Goal: Task Accomplishment & Management: Use online tool/utility

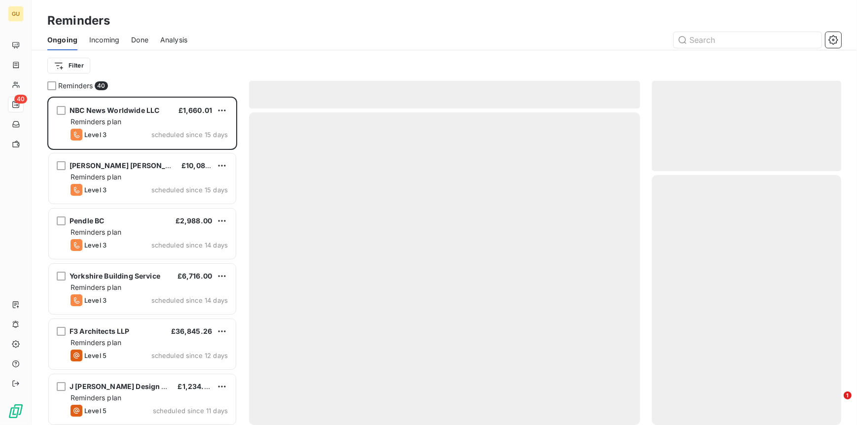
scroll to position [321, 182]
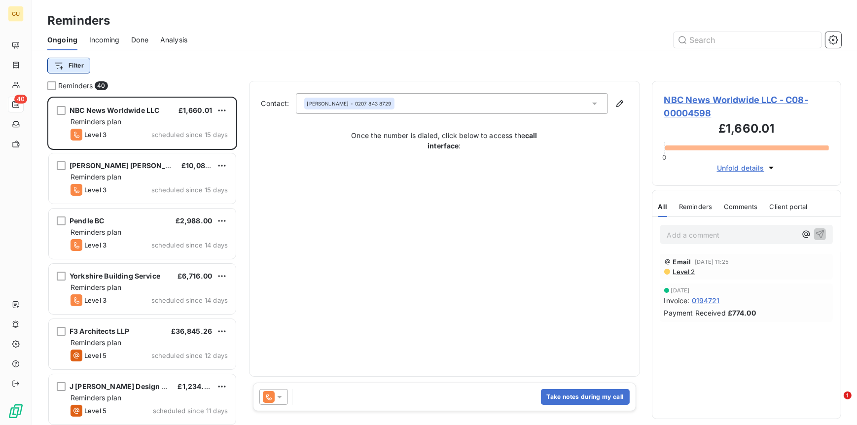
click at [71, 68] on html "GU 40 Reminders Ongoing Incoming Done Analysis Filter Reminders 40 NBC News Wor…" at bounding box center [428, 212] width 857 height 425
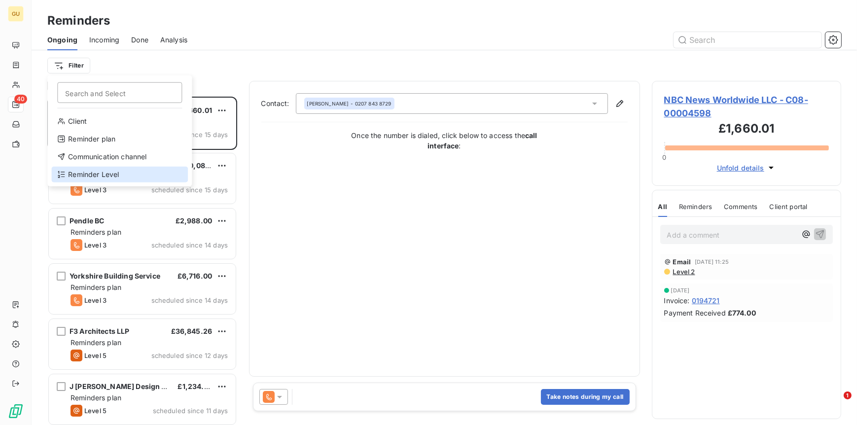
drag, startPoint x: 78, startPoint y: 169, endPoint x: 132, endPoint y: 151, distance: 57.3
click at [78, 170] on div "Reminder Level" at bounding box center [119, 175] width 137 height 16
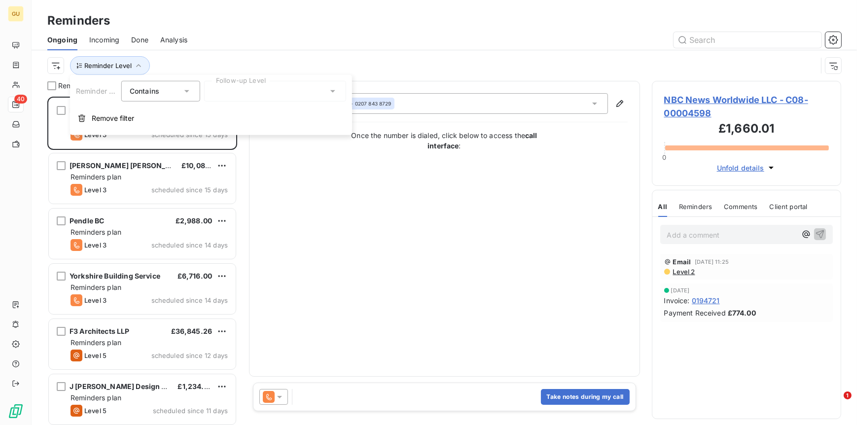
click at [257, 88] on div at bounding box center [275, 91] width 142 height 21
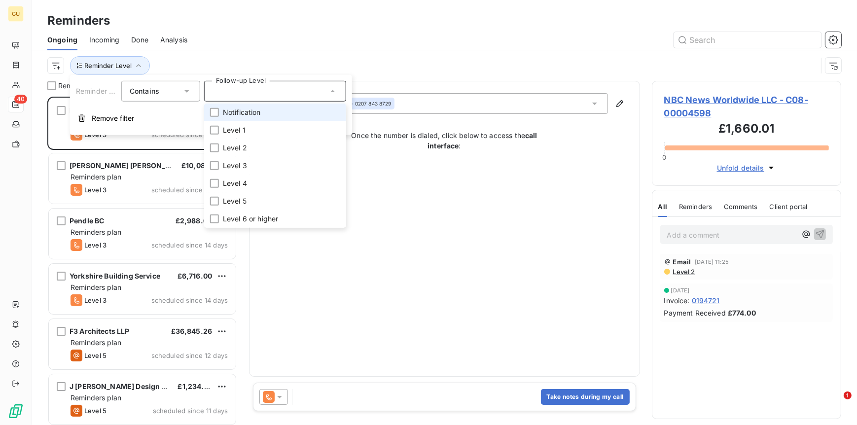
click at [219, 111] on li "Notification" at bounding box center [275, 113] width 142 height 18
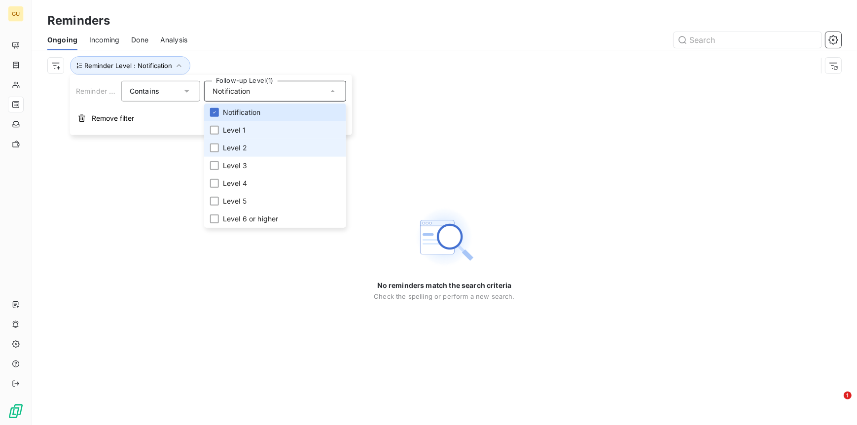
drag, startPoint x: 215, startPoint y: 126, endPoint x: 216, endPoint y: 142, distance: 15.9
click at [215, 127] on div at bounding box center [214, 130] width 9 height 9
click at [215, 149] on div at bounding box center [214, 148] width 9 height 9
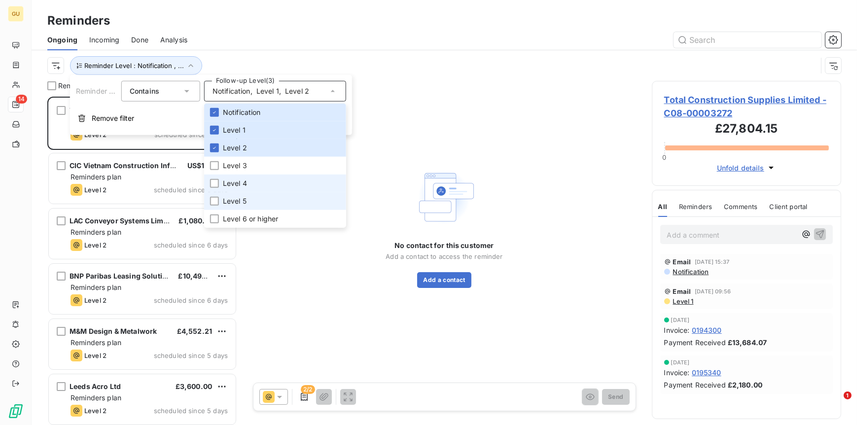
scroll to position [321, 182]
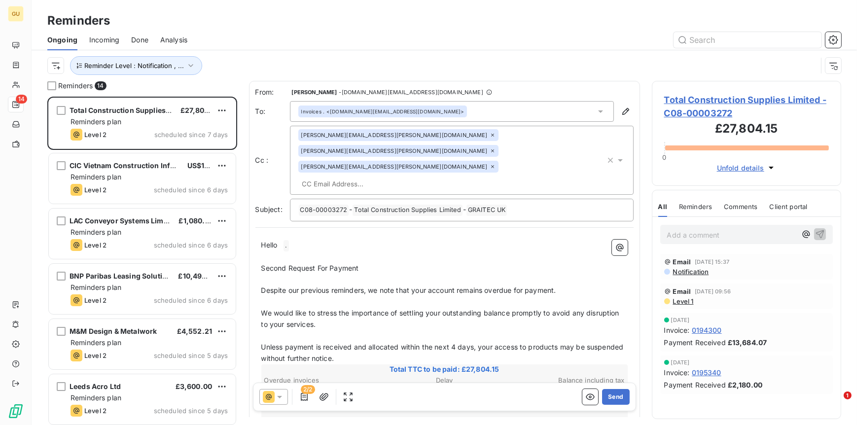
click at [238, 377] on div "Reminders 14 Total Construction Supplies Limited £27,804.15 Reminders plan Leve…" at bounding box center [445, 253] width 826 height 344
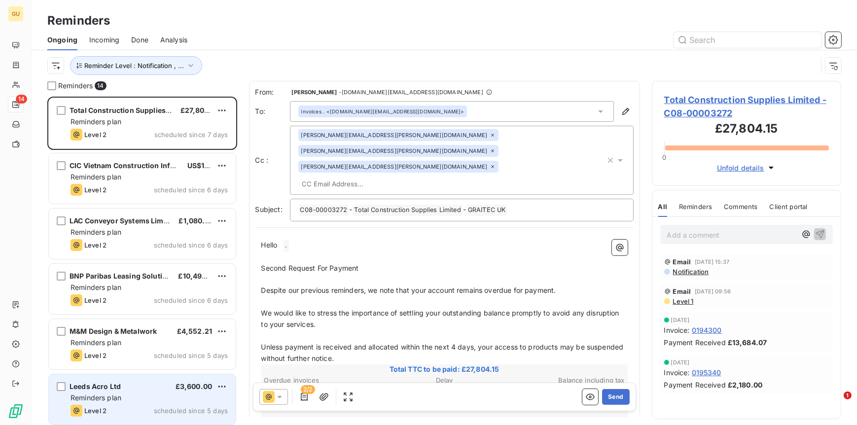
click at [82, 392] on div "Leeds Acro Ltd £3,600.00 Reminders plan Level 2 scheduled since 5 days" at bounding box center [142, 399] width 187 height 50
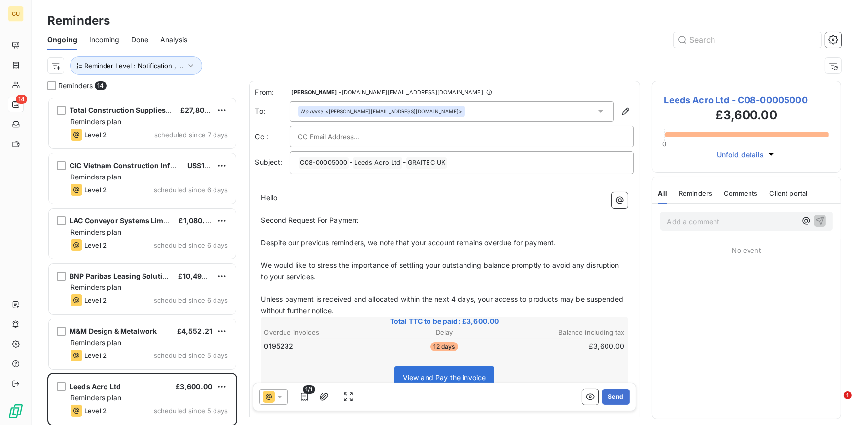
click at [480, 109] on div "No name <p.mitchell@leedsacro.co.uk>" at bounding box center [452, 111] width 324 height 21
click at [281, 396] on icon at bounding box center [280, 397] width 10 height 10
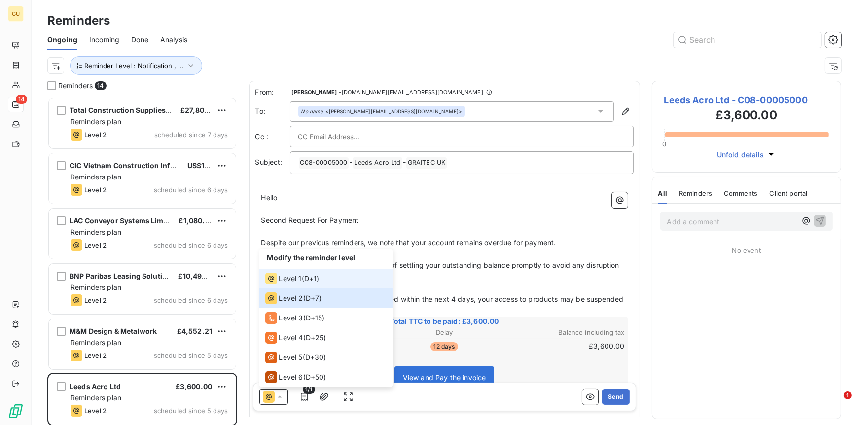
click at [295, 279] on span "Level 1" at bounding box center [290, 279] width 23 height 10
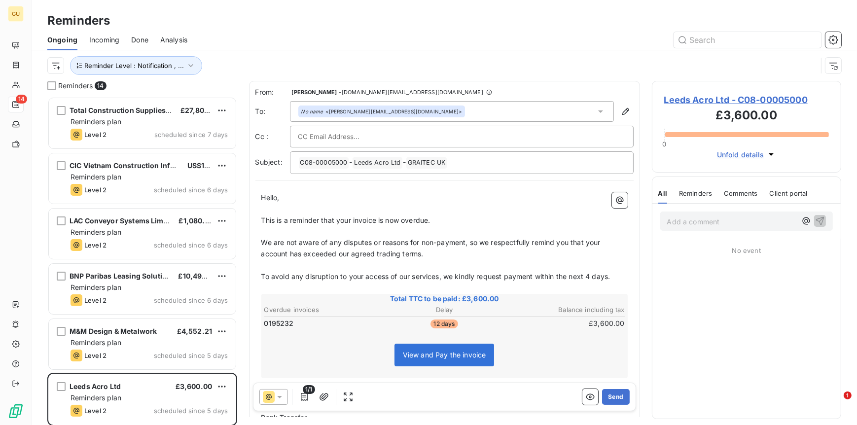
click at [688, 101] on span "Leeds Acro Ltd - C08-00005000" at bounding box center [747, 99] width 165 height 13
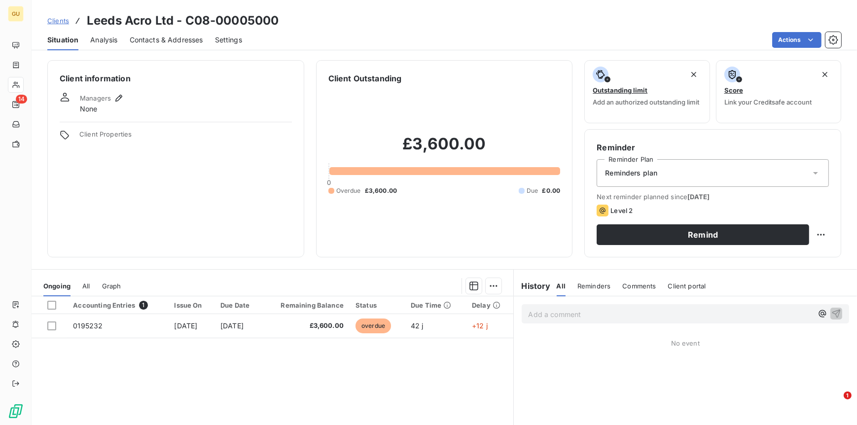
click at [158, 42] on span "Contacts & Addresses" at bounding box center [167, 40] width 74 height 10
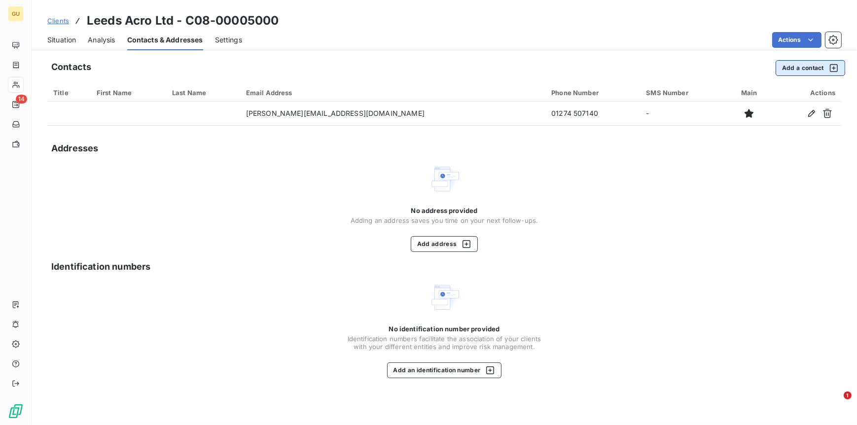
click at [804, 69] on button "Add a contact" at bounding box center [811, 68] width 70 height 16
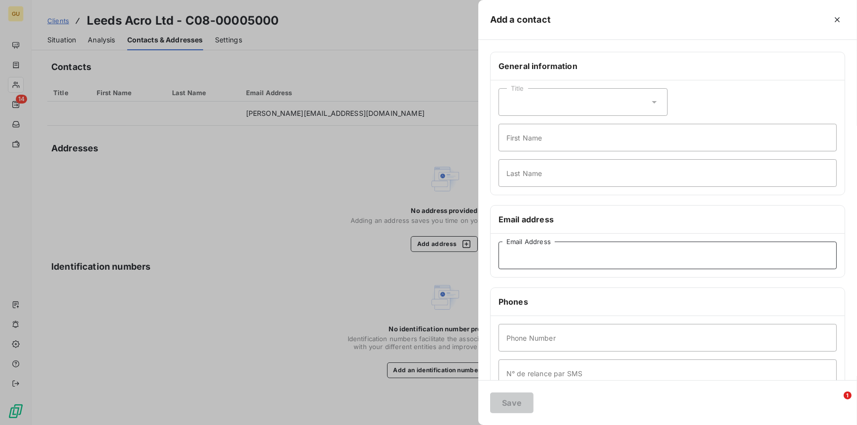
click at [516, 254] on input "Email Address" at bounding box center [668, 256] width 338 height 28
paste input "A.Gill@leedsacro.co.uk"
type input "A.Gill@leedsacro.co.uk"
click at [521, 141] on input "First Name" at bounding box center [668, 138] width 338 height 28
click at [531, 141] on input "Invocies" at bounding box center [668, 138] width 338 height 28
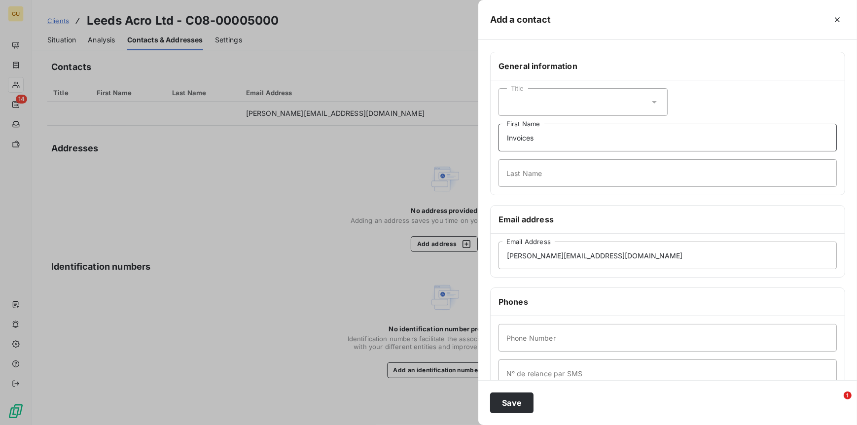
type input "Invoices"
type input "."
type input ","
click at [522, 339] on input "Phone Number" at bounding box center [668, 338] width 338 height 28
type input "0"
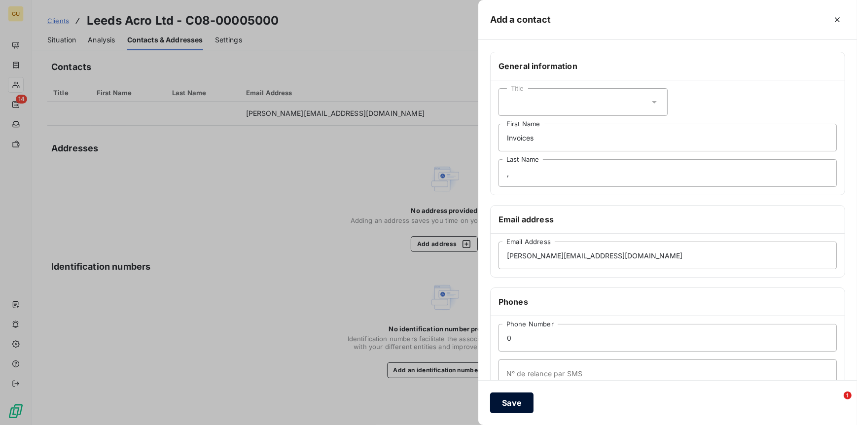
click at [502, 396] on button "Save" at bounding box center [511, 403] width 43 height 21
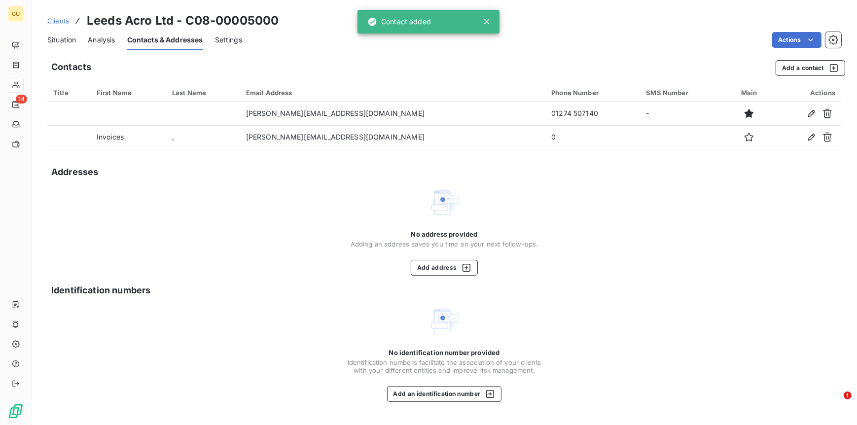
click at [64, 43] on span "Situation" at bounding box center [61, 40] width 29 height 10
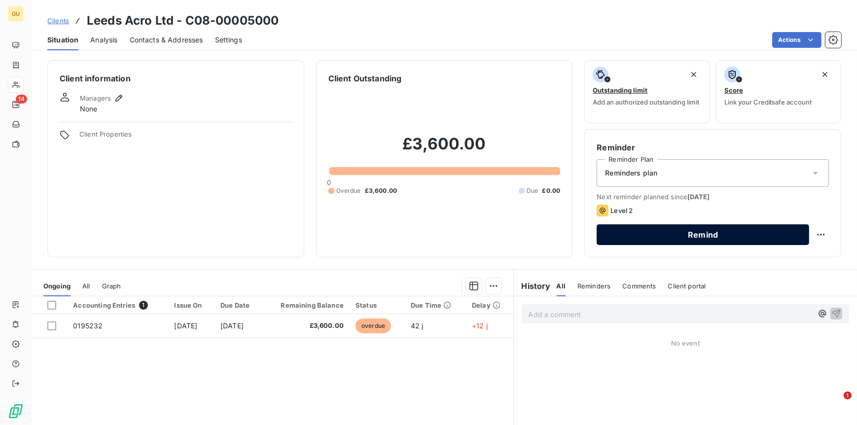
click at [750, 233] on button "Remind" at bounding box center [703, 234] width 213 height 21
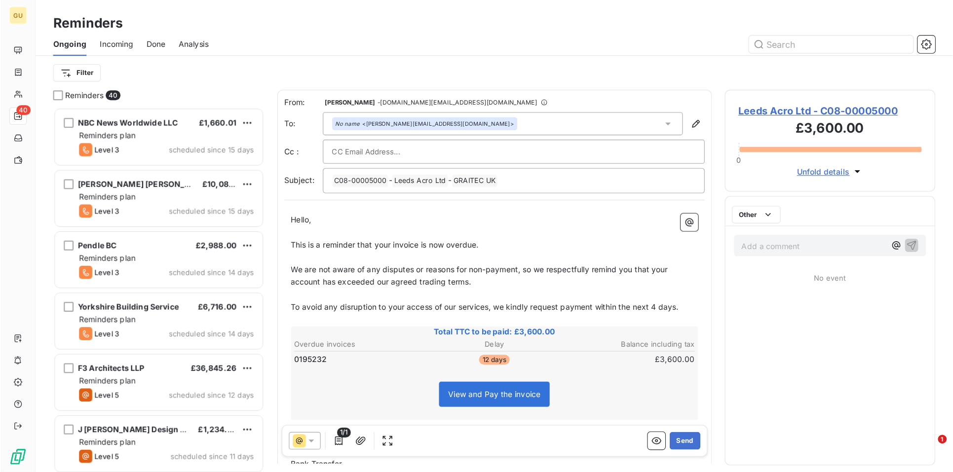
scroll to position [321, 182]
click at [275, 395] on icon at bounding box center [280, 397] width 10 height 10
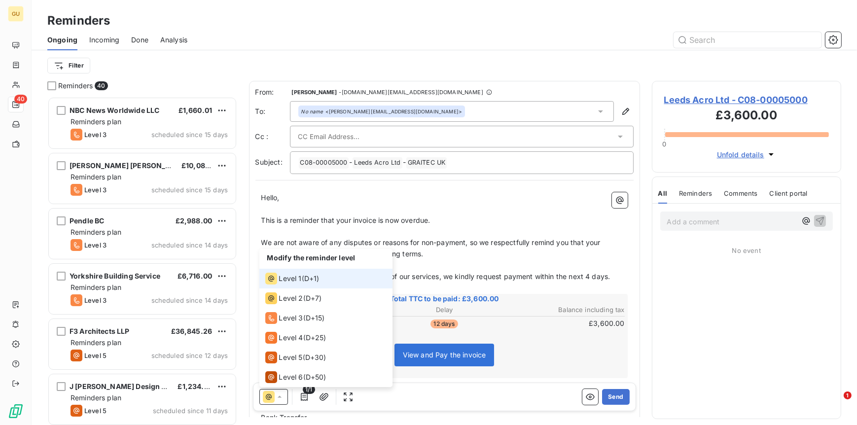
click at [289, 279] on span "Level 1" at bounding box center [290, 279] width 23 height 10
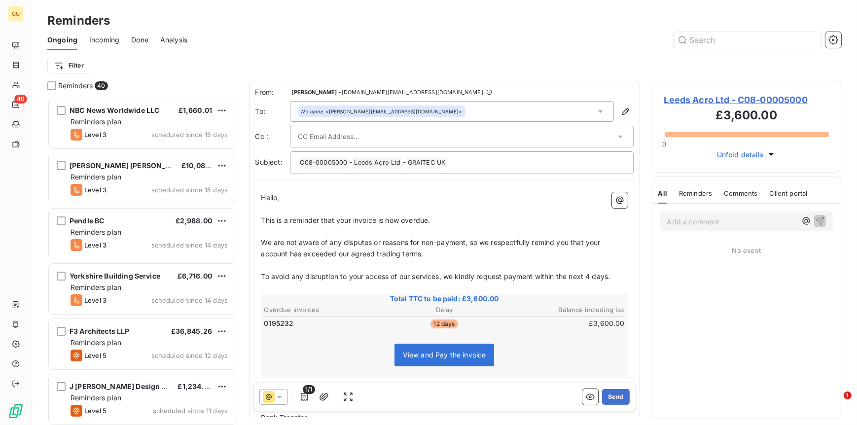
click at [353, 110] on div "No name <p.mitchell@leedsacro.co.uk>" at bounding box center [381, 111] width 161 height 7
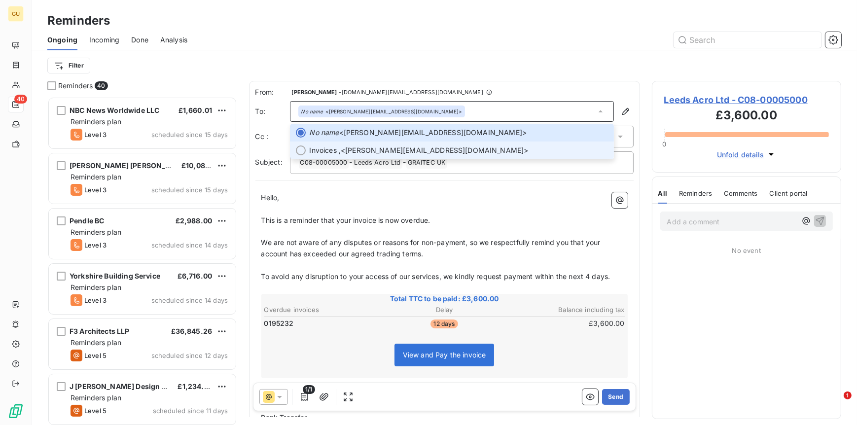
click at [325, 146] on span "Invoices ," at bounding box center [326, 151] width 32 height 10
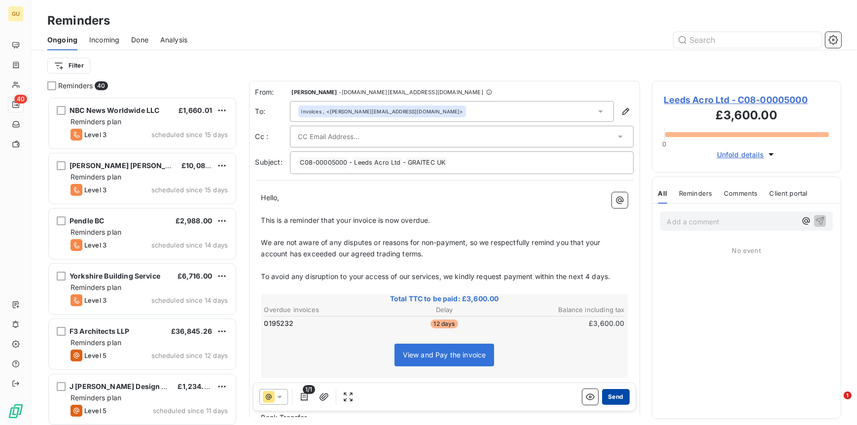
click at [604, 395] on button "Send" at bounding box center [615, 397] width 27 height 16
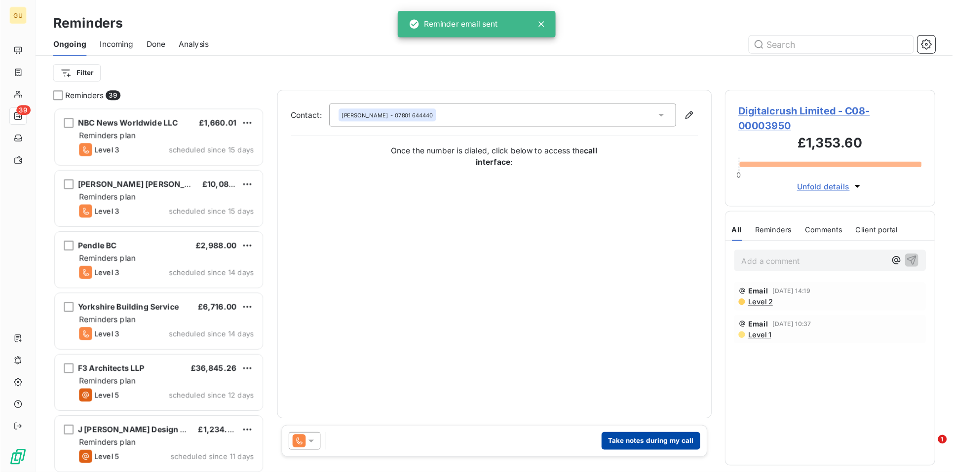
scroll to position [367, 205]
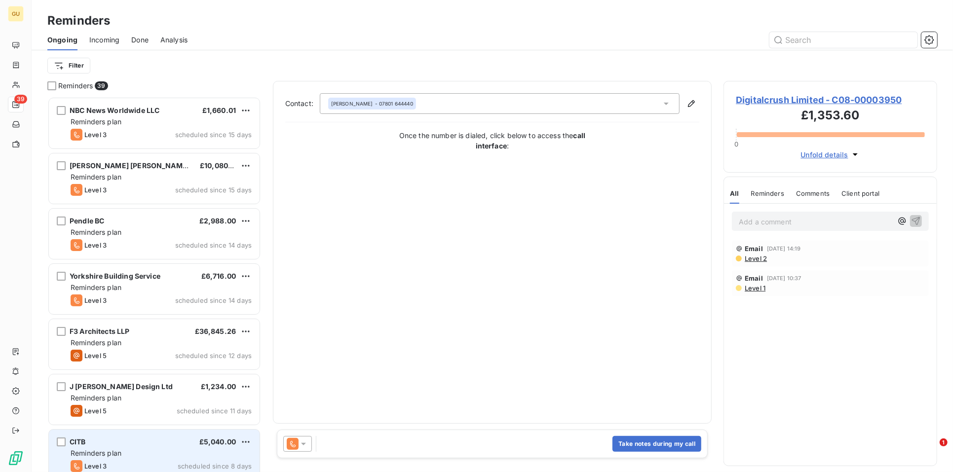
click at [185, 425] on div "CITB £5,040.00" at bounding box center [161, 442] width 181 height 9
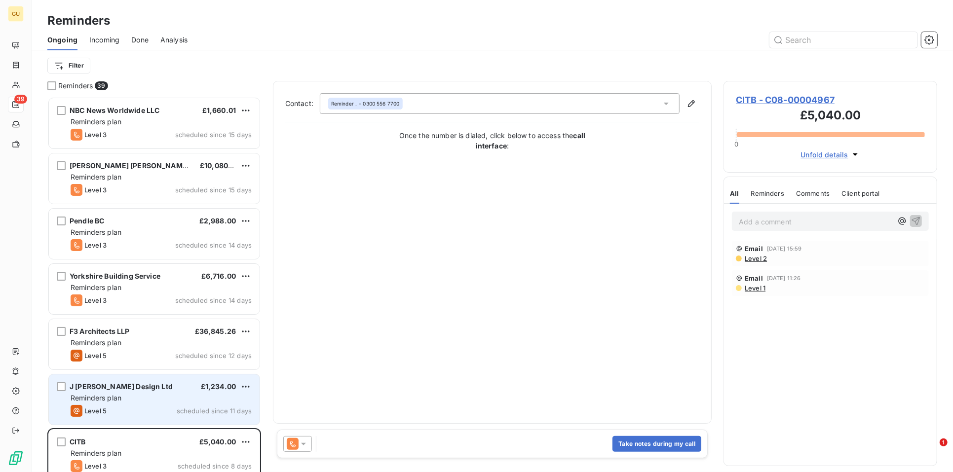
click at [94, 402] on div "Reminders plan" at bounding box center [161, 398] width 181 height 10
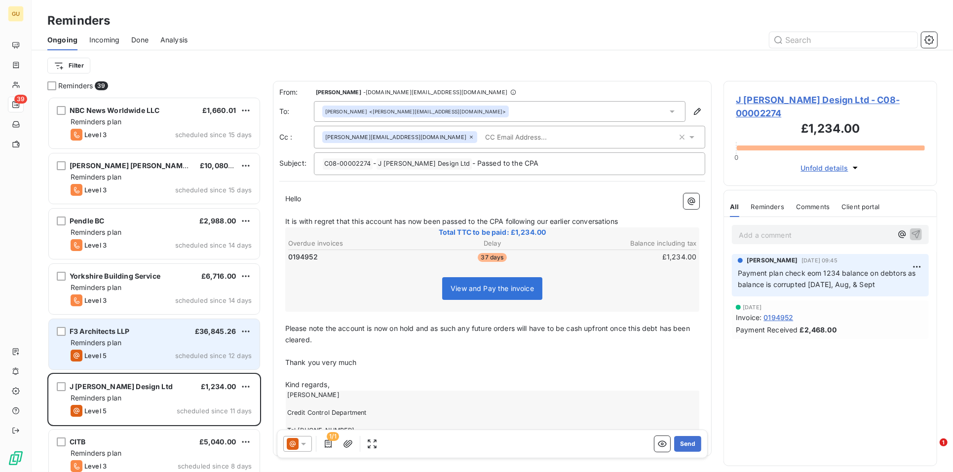
click at [106, 348] on div "F3 Architects LLP £36,845.26 Reminders plan Level 5 scheduled since 12 days" at bounding box center [154, 344] width 211 height 50
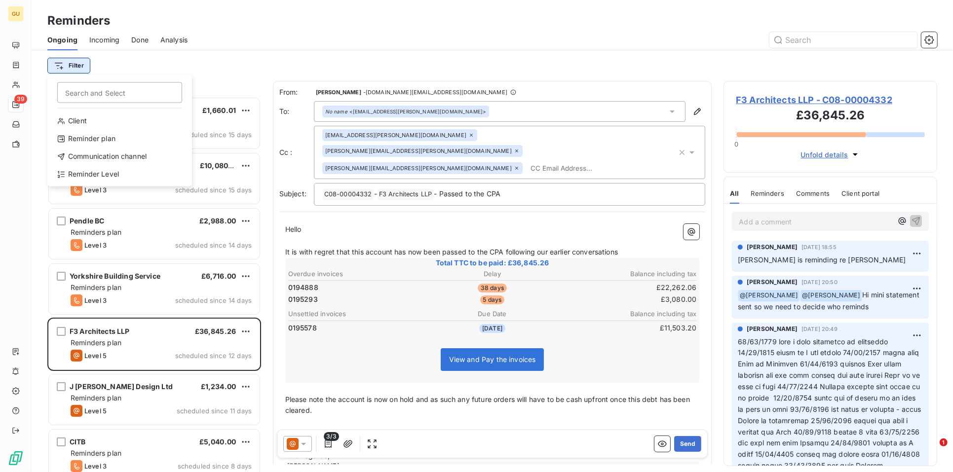
click at [77, 62] on html "GU 39 Reminders Ongoing Incoming Done Analysis Filter Search and Select Client …" at bounding box center [476, 236] width 953 height 472
click at [86, 173] on div "Reminder Level" at bounding box center [119, 175] width 137 height 16
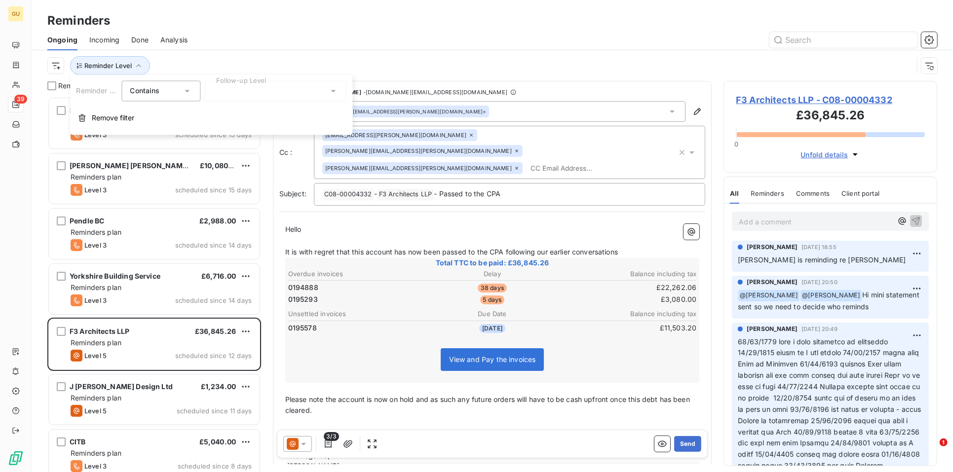
click at [168, 91] on div "Contains is" at bounding box center [156, 91] width 52 height 14
click at [158, 134] on span "Does not contain" at bounding box center [169, 132] width 56 height 8
click at [154, 91] on span "Does not contain" at bounding box center [158, 90] width 56 height 8
click at [150, 111] on span "Contains" at bounding box center [156, 114] width 30 height 8
click at [252, 91] on div at bounding box center [275, 91] width 142 height 21
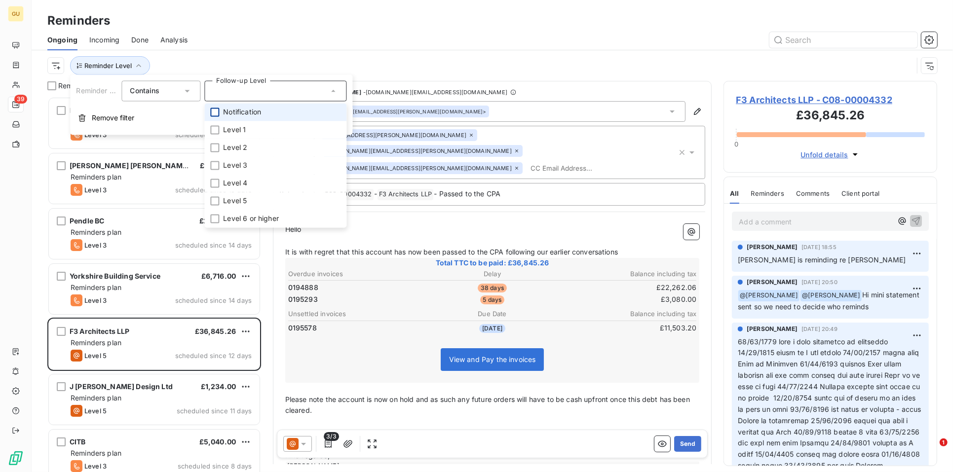
drag, startPoint x: 215, startPoint y: 111, endPoint x: 216, endPoint y: 122, distance: 11.4
click at [215, 111] on div at bounding box center [214, 112] width 9 height 9
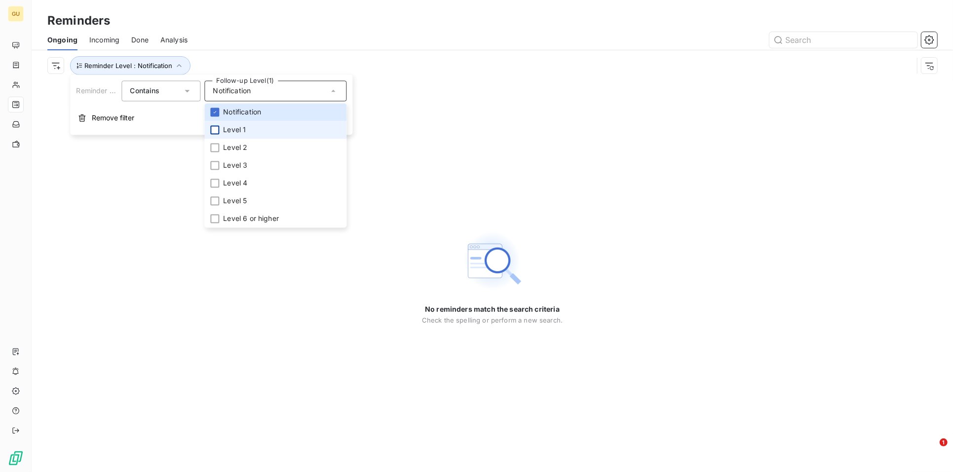
click at [216, 126] on div at bounding box center [214, 130] width 9 height 9
click at [214, 146] on div at bounding box center [214, 148] width 9 height 9
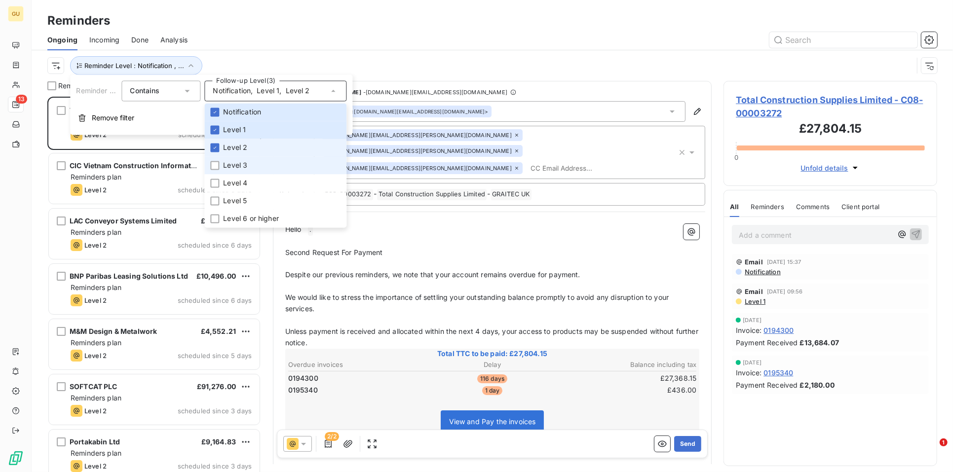
scroll to position [367, 205]
click at [406, 403] on div "View and Pay the invoices" at bounding box center [492, 424] width 411 height 42
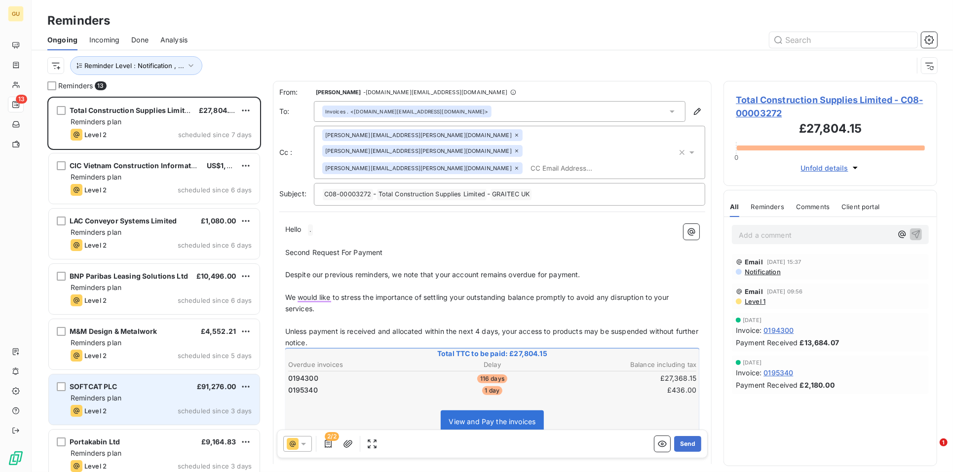
click at [105, 396] on span "Reminders plan" at bounding box center [96, 398] width 51 height 8
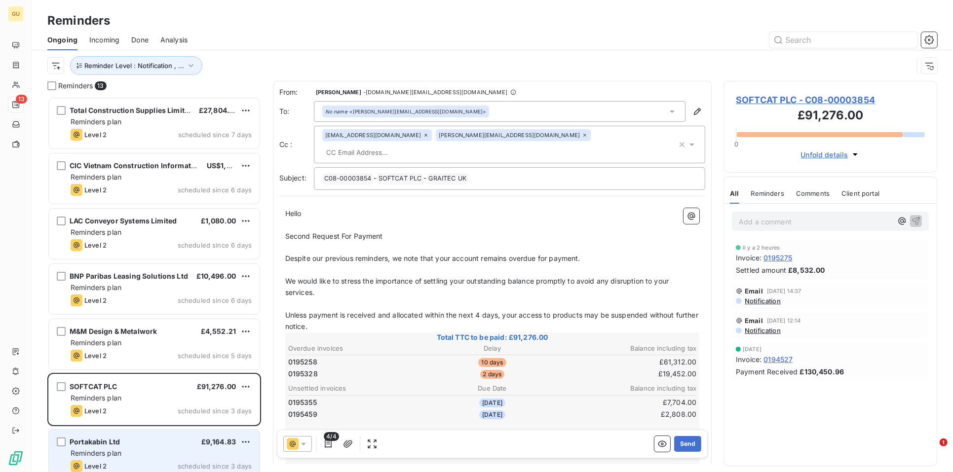
click at [108, 425] on span "Portakabin Ltd" at bounding box center [95, 442] width 50 height 8
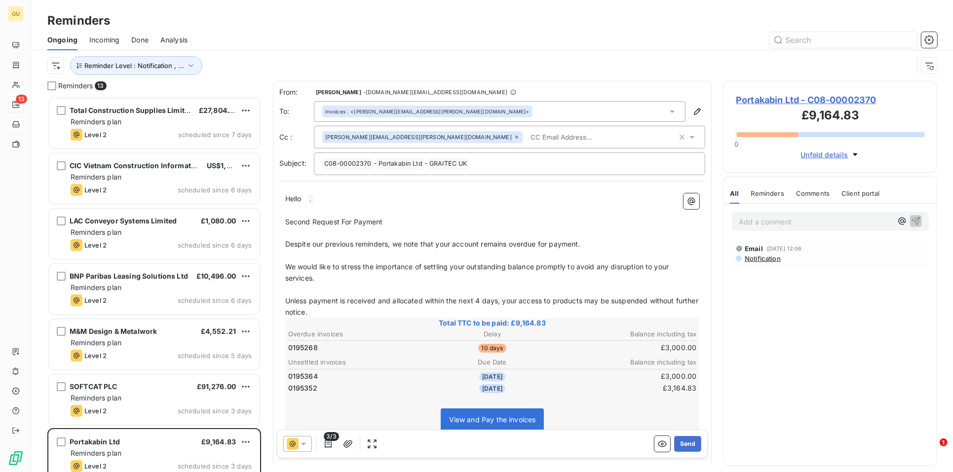
click at [307, 425] on icon at bounding box center [303, 444] width 10 height 10
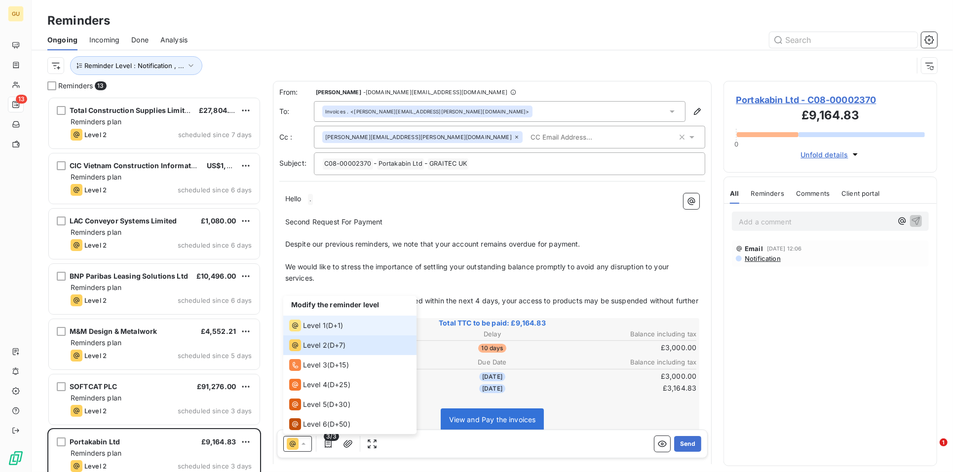
click at [306, 325] on span "Level 1" at bounding box center [314, 326] width 23 height 10
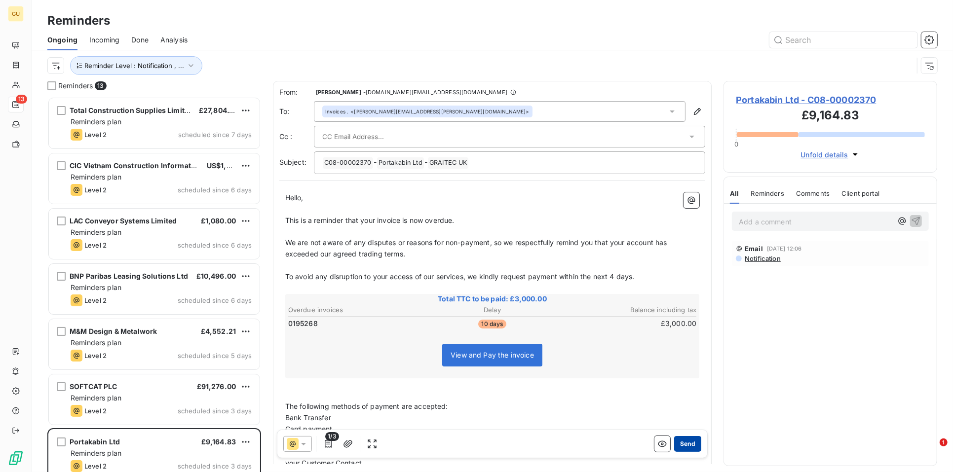
click at [685, 425] on button "Send" at bounding box center [687, 444] width 27 height 16
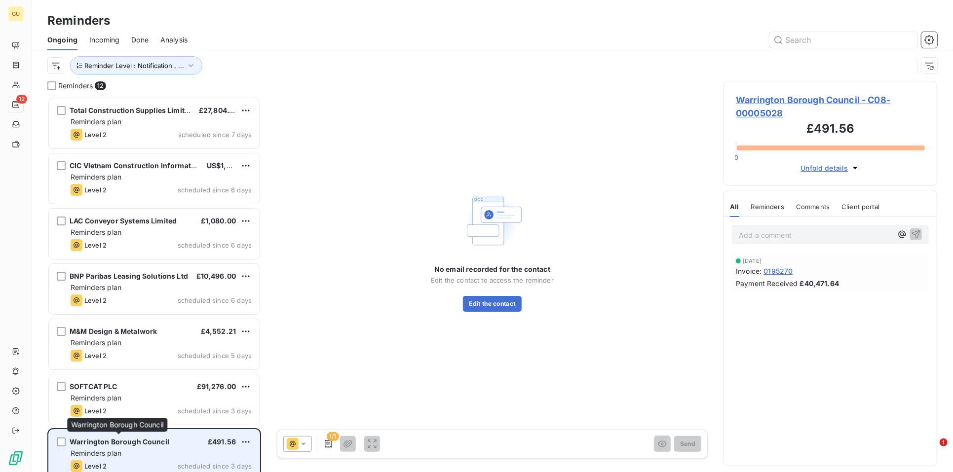
click at [156, 425] on span "Warrington Borough Council" at bounding box center [120, 442] width 100 height 8
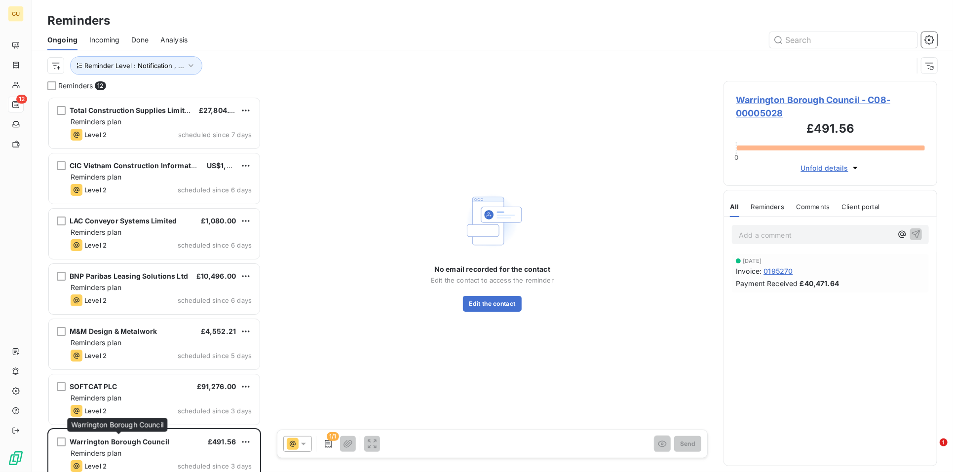
drag, startPoint x: 120, startPoint y: 426, endPoint x: 107, endPoint y: 425, distance: 13.4
click at [107, 425] on span "Warrington Borough Council" at bounding box center [117, 424] width 92 height 8
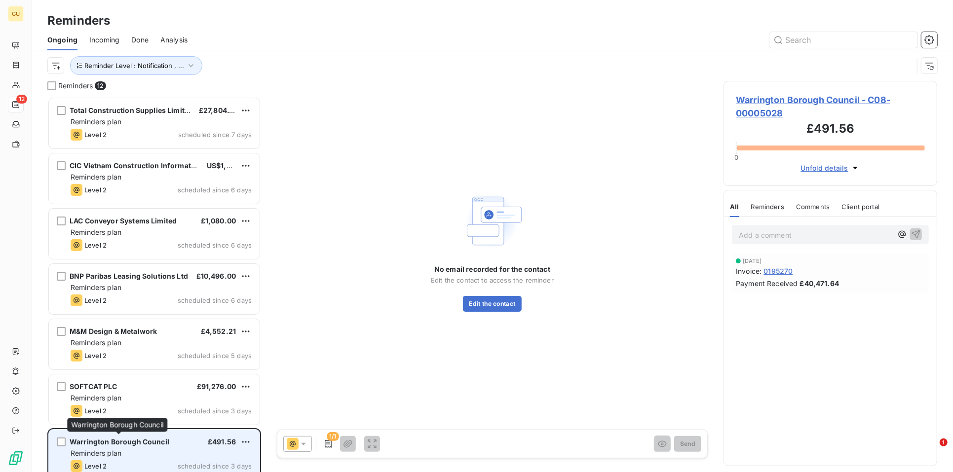
click at [94, 425] on span "Warrington Borough Council" at bounding box center [120, 442] width 100 height 8
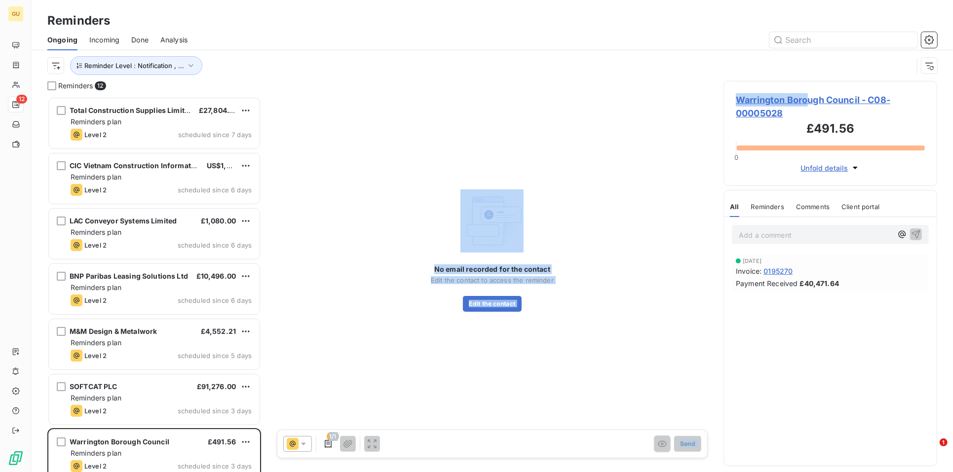
drag, startPoint x: 806, startPoint y: 97, endPoint x: 716, endPoint y: 102, distance: 90.4
click at [716, 102] on div "Reminders 12 Total Construction Supplies Limited £27,804.15 Reminders plan Leve…" at bounding box center [492, 276] width 921 height 391
click at [718, 103] on div "Reminders 12 Total Construction Supplies Limited £27,804.15 Reminders plan Leve…" at bounding box center [492, 276] width 921 height 391
click at [781, 101] on span "Warrington Borough Council - C08-00005028" at bounding box center [830, 106] width 189 height 27
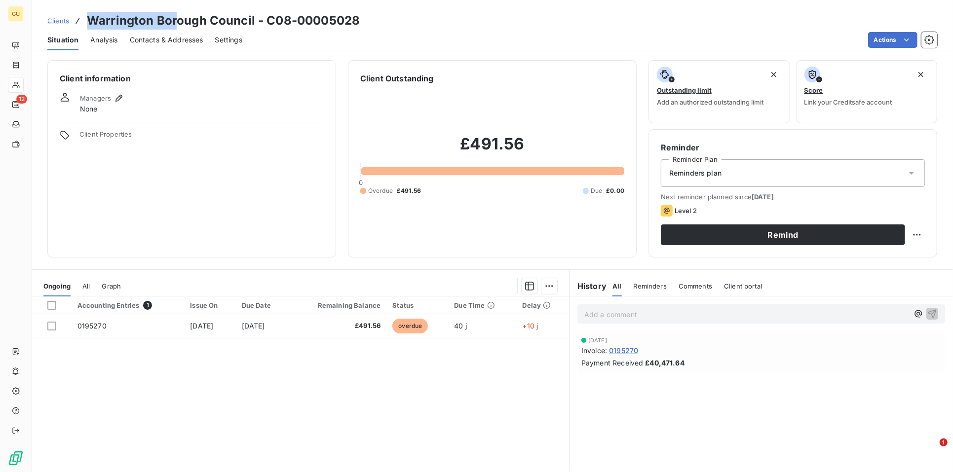
drag, startPoint x: 178, startPoint y: 23, endPoint x: 84, endPoint y: 24, distance: 93.7
click at [84, 24] on div "Clients Warrington Borough Council - C08-00005028" at bounding box center [203, 21] width 312 height 18
copy h3 "Warrington Bor"
click at [178, 38] on span "Contacts & Addresses" at bounding box center [167, 40] width 74 height 10
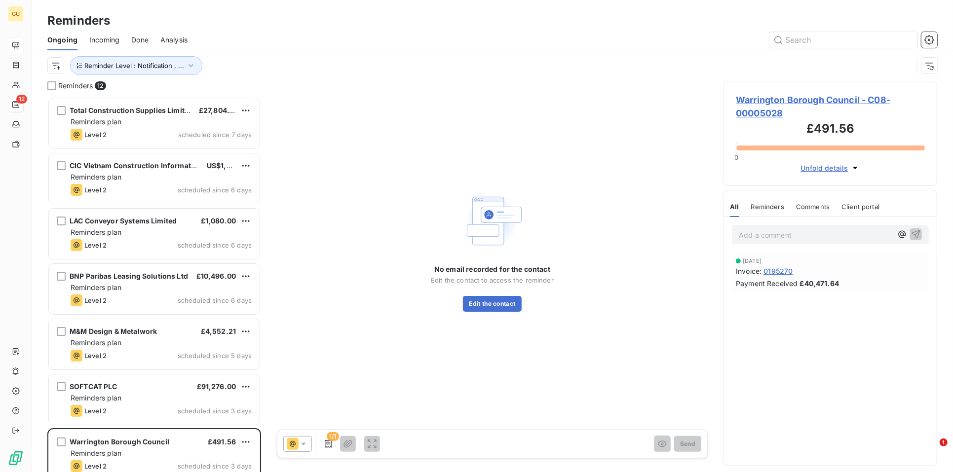
scroll to position [367, 205]
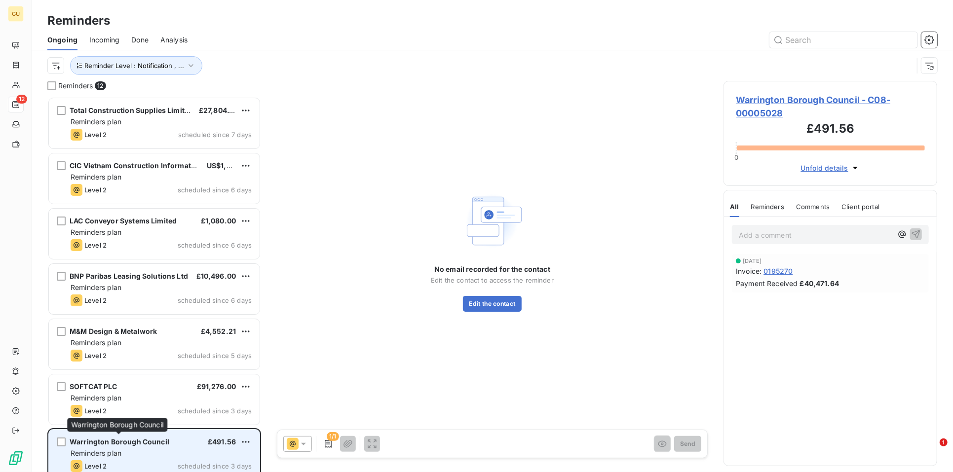
click at [104, 425] on span "Warrington Borough Council" at bounding box center [120, 442] width 100 height 8
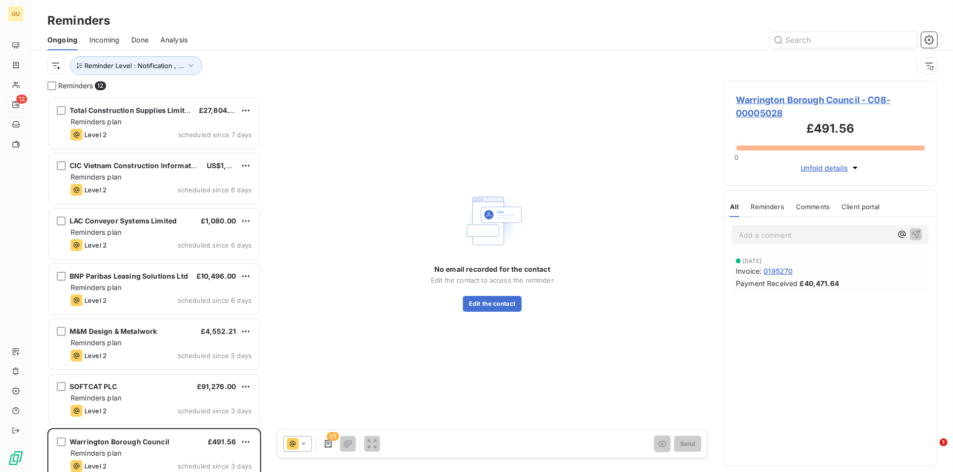
click at [772, 101] on span "Warrington Borough Council - C08-00005028" at bounding box center [830, 106] width 189 height 27
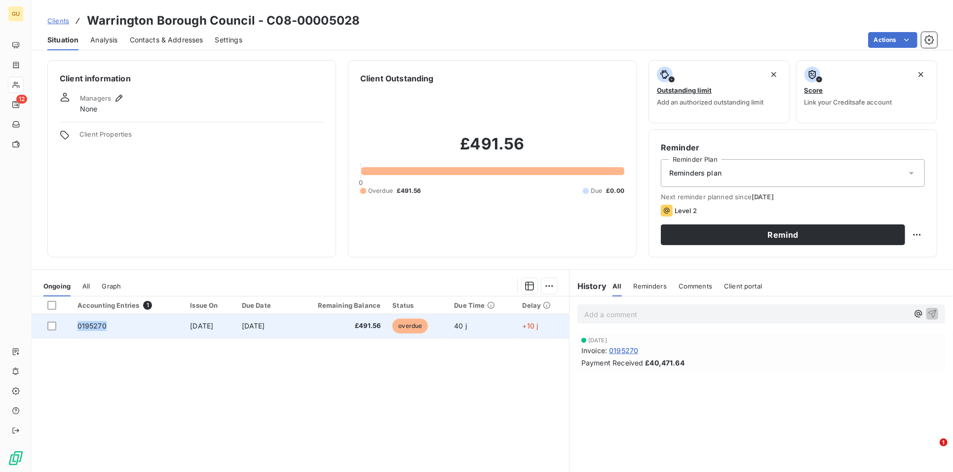
drag, startPoint x: 109, startPoint y: 329, endPoint x: 77, endPoint y: 328, distance: 31.1
click at [77, 328] on td "0195270" at bounding box center [128, 326] width 113 height 24
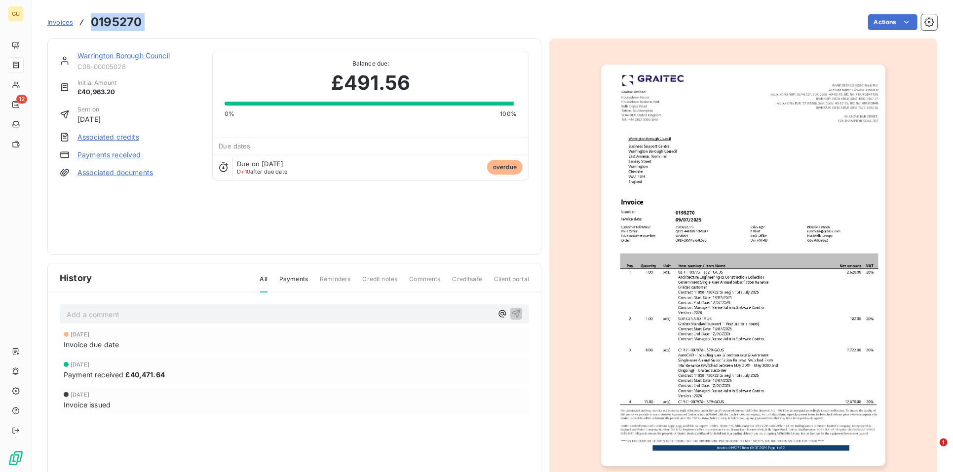
drag, startPoint x: 150, startPoint y: 31, endPoint x: 92, endPoint y: 31, distance: 58.7
click at [92, 31] on div "Invoices 0195270 Actions" at bounding box center [491, 22] width 889 height 21
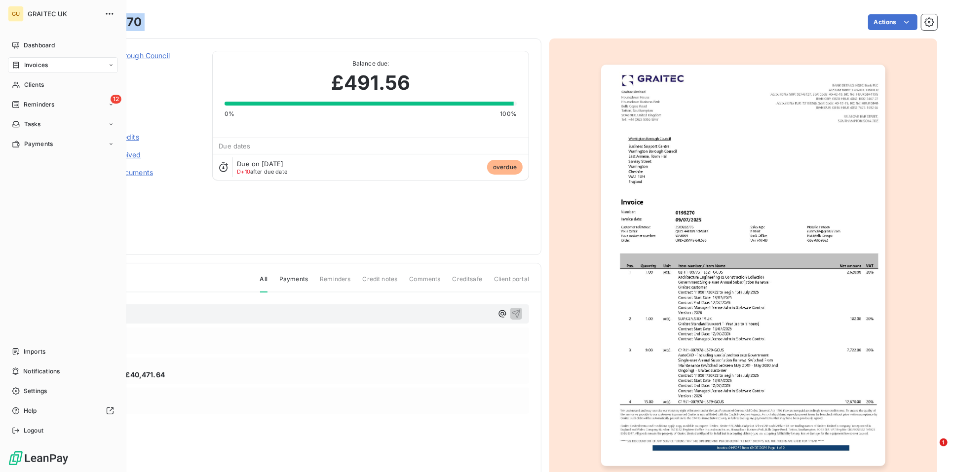
copy section "0195270 Actions"
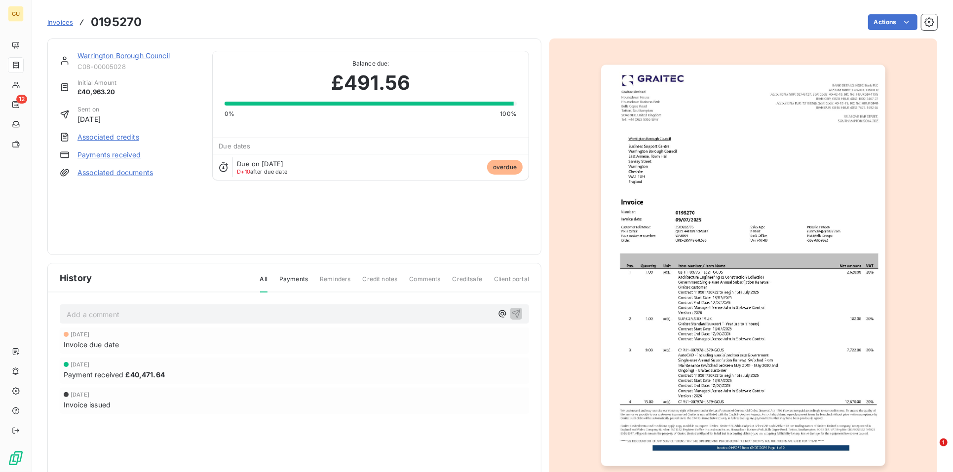
click at [128, 52] on link "Warrington Borough Council" at bounding box center [123, 55] width 92 height 8
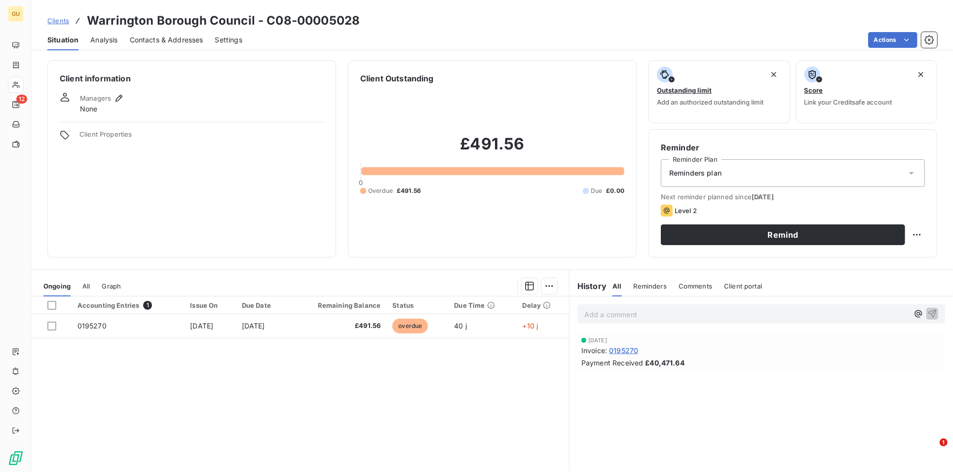
click at [164, 39] on span "Contacts & Addresses" at bounding box center [167, 40] width 74 height 10
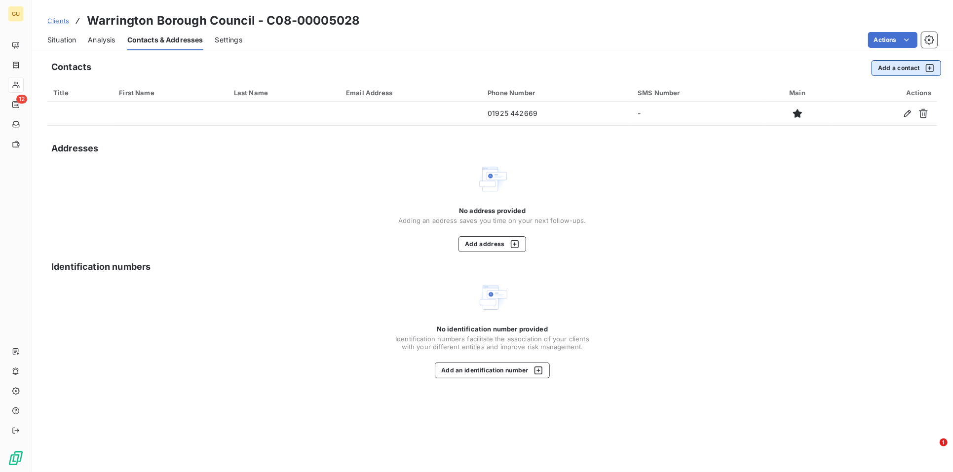
click at [857, 67] on button "Add a contact" at bounding box center [906, 68] width 70 height 16
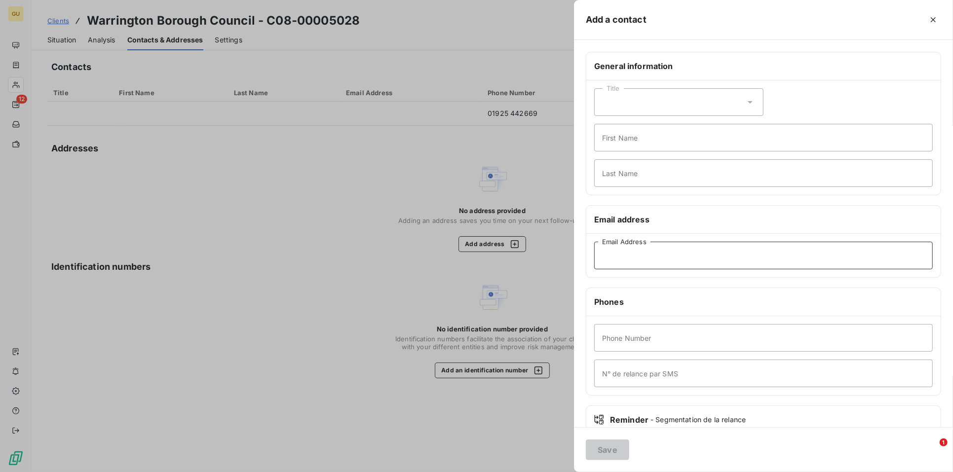
click at [629, 261] on input "Email Address" at bounding box center [763, 256] width 338 height 28
paste input "BSC-invoices@warrington.gov.uk"
type input "BSC-invoices@warrington.gov.uk"
click at [614, 143] on input "First Name" at bounding box center [763, 138] width 338 height 28
type input "Invoices"
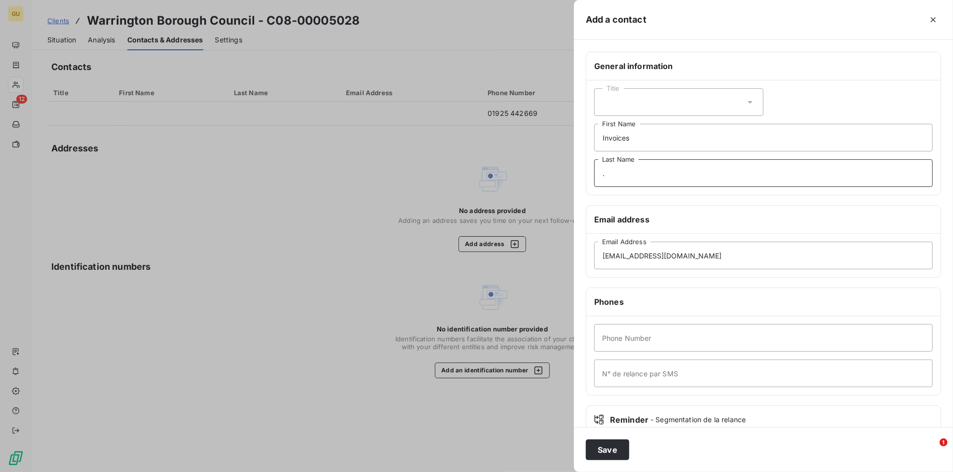
type input "."
type input "00"
click at [615, 425] on button "Save" at bounding box center [607, 450] width 43 height 21
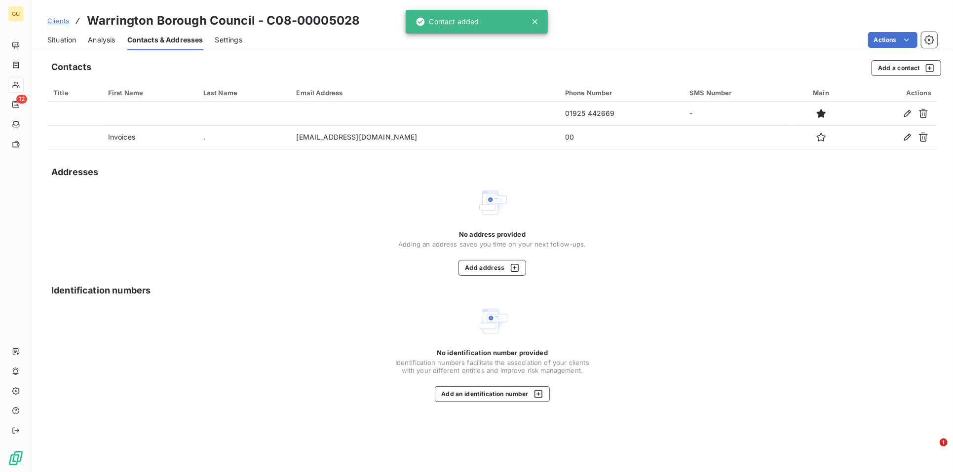
click at [54, 41] on span "Situation" at bounding box center [61, 40] width 29 height 10
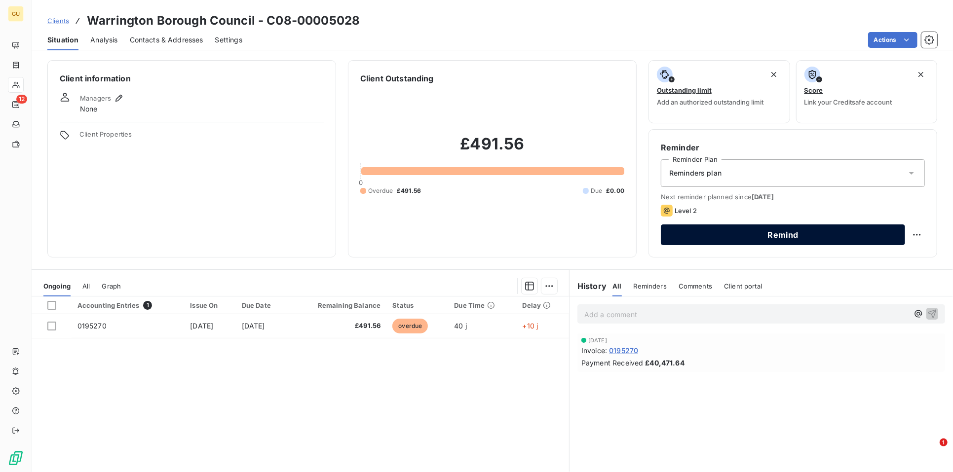
click at [731, 239] on button "Remind" at bounding box center [783, 234] width 244 height 21
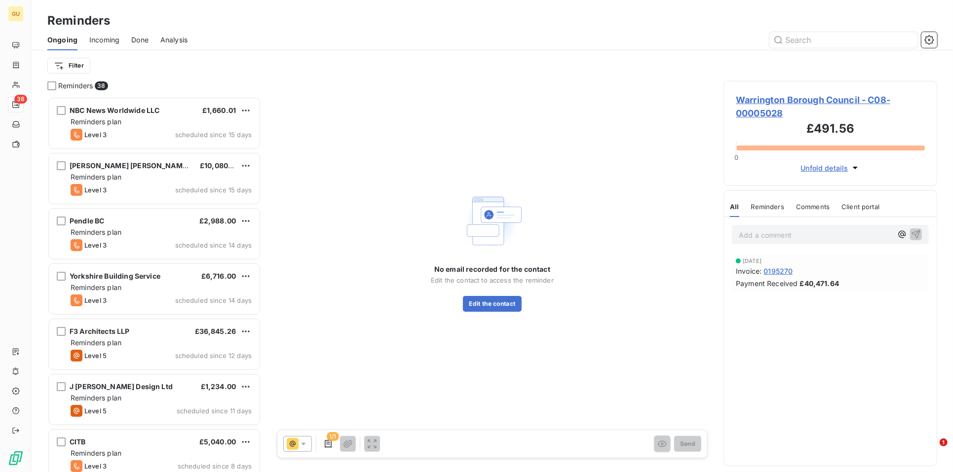
scroll to position [367, 205]
click at [759, 106] on span "Warrington Borough Council - C08-00005028" at bounding box center [830, 106] width 189 height 27
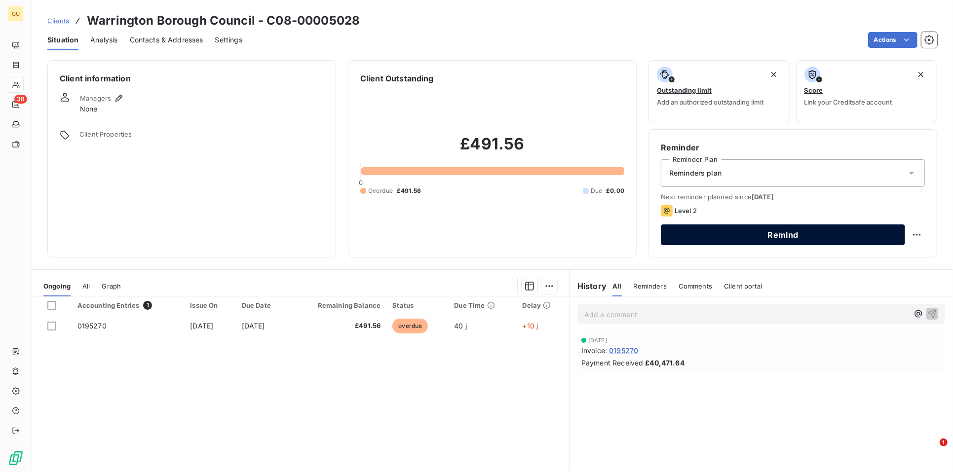
click at [732, 227] on button "Remind" at bounding box center [783, 234] width 244 height 21
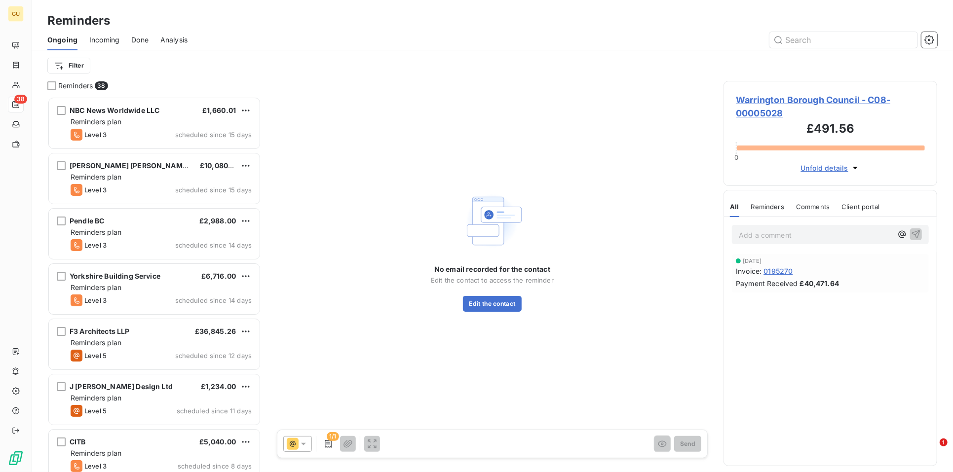
scroll to position [367, 205]
click at [756, 98] on span "Warrington Borough Council - C08-00005028" at bounding box center [830, 106] width 189 height 27
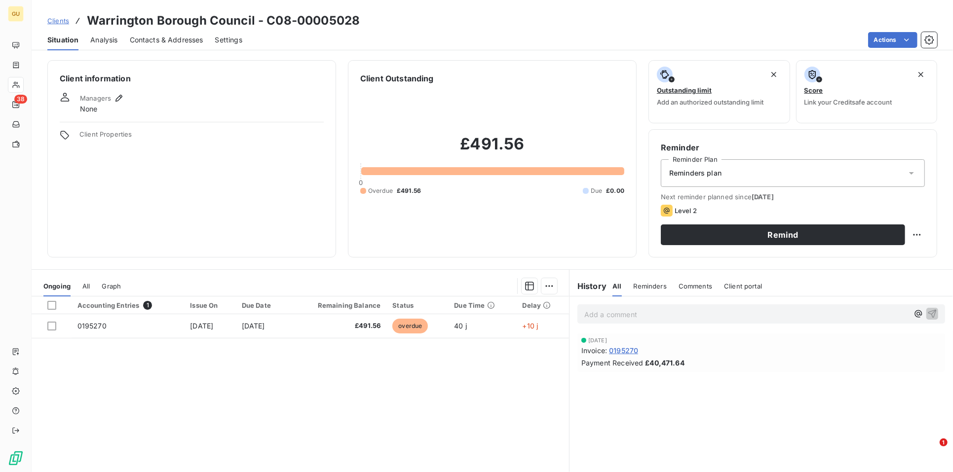
click at [180, 42] on span "Contacts & Addresses" at bounding box center [167, 40] width 74 height 10
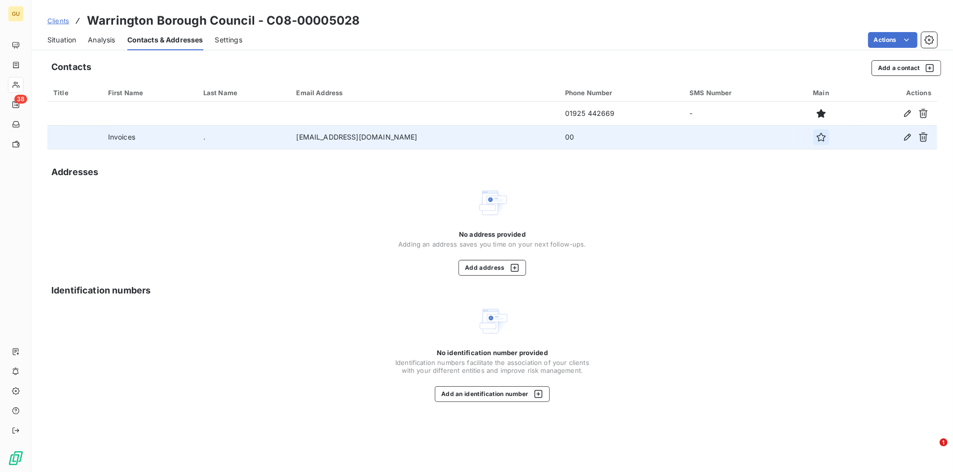
click at [816, 138] on icon "button" at bounding box center [821, 137] width 10 height 10
click at [59, 37] on span "Situation" at bounding box center [61, 40] width 29 height 10
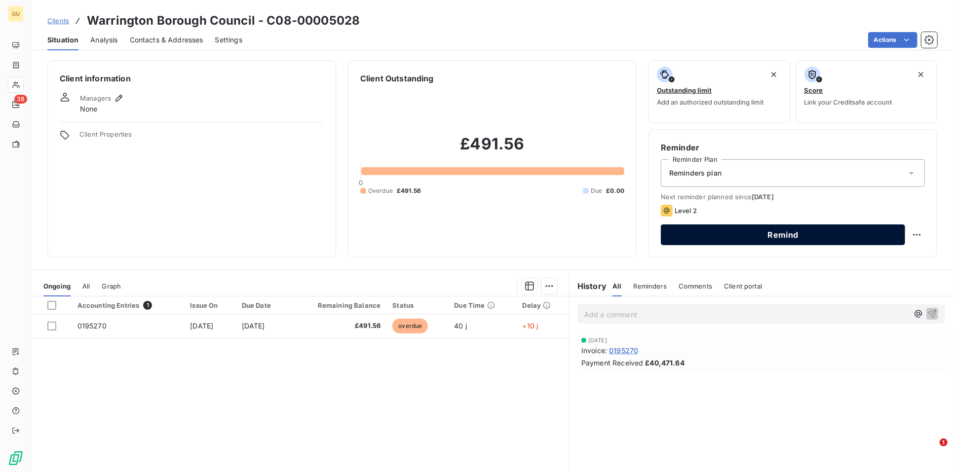
click at [735, 230] on button "Remind" at bounding box center [783, 234] width 244 height 21
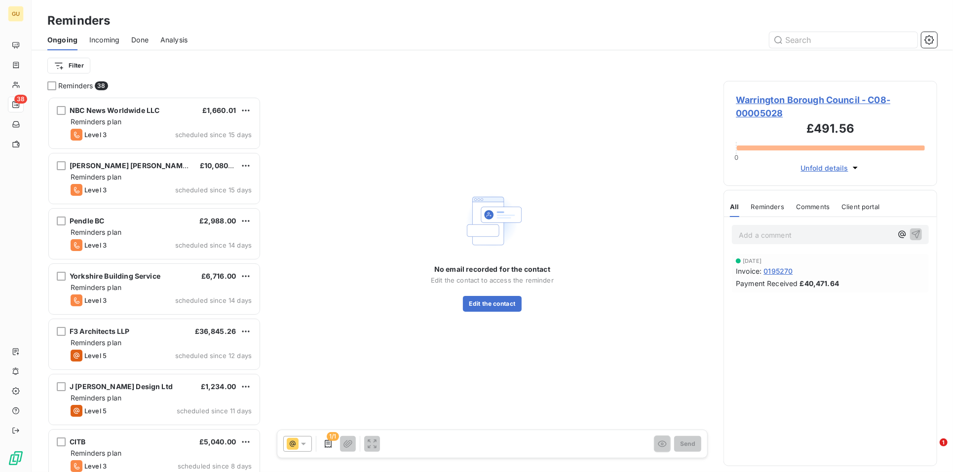
scroll to position [367, 205]
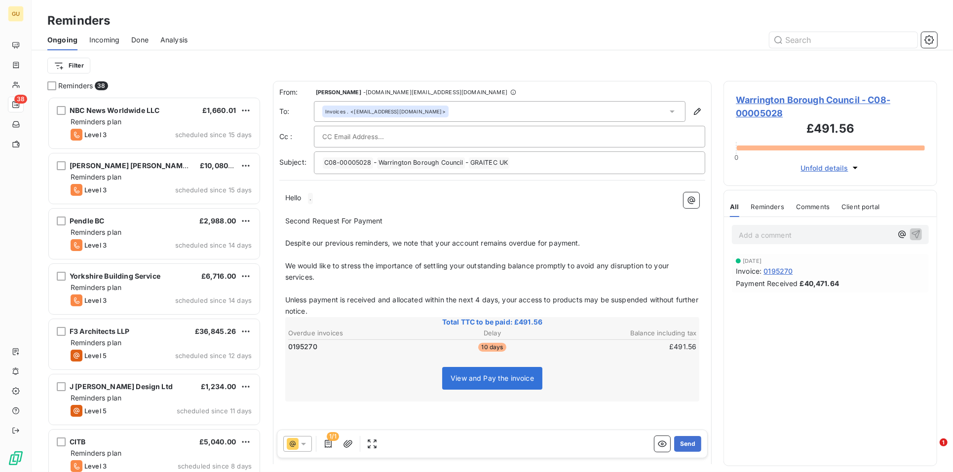
click at [303, 425] on icon at bounding box center [303, 444] width 5 height 2
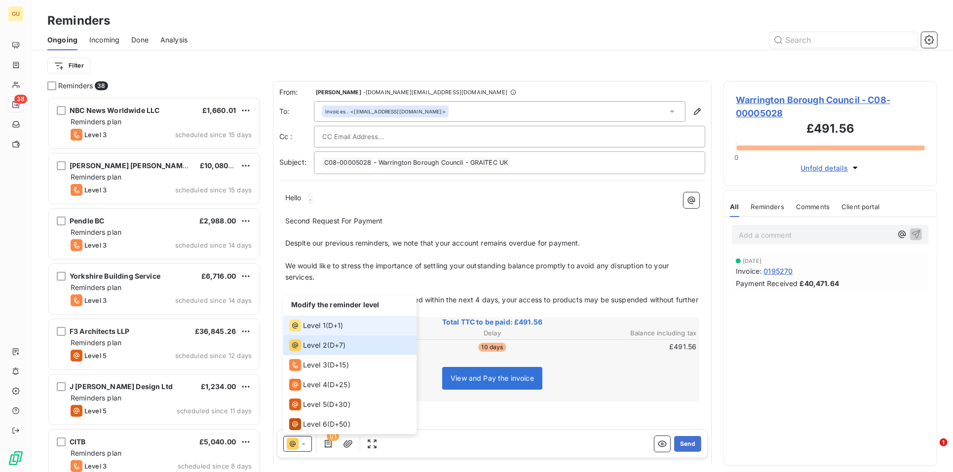
click at [318, 326] on span "Level 1" at bounding box center [314, 326] width 23 height 10
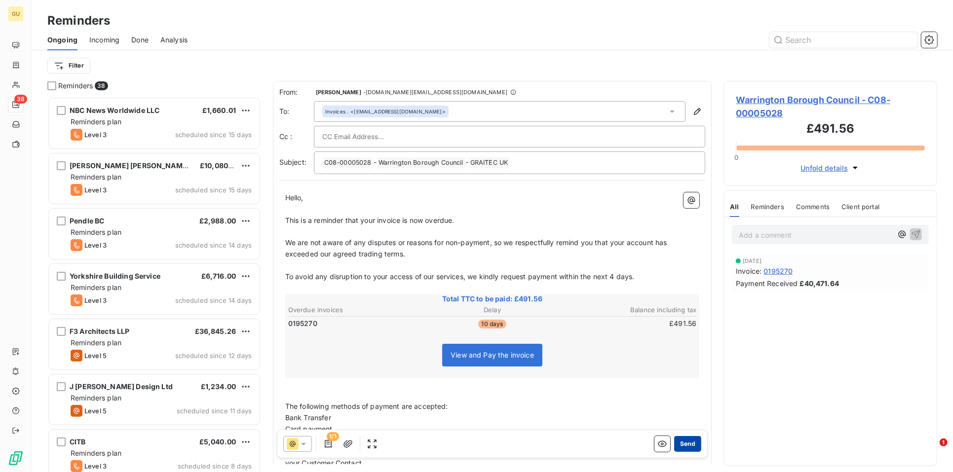
click at [682, 425] on button "Send" at bounding box center [687, 444] width 27 height 16
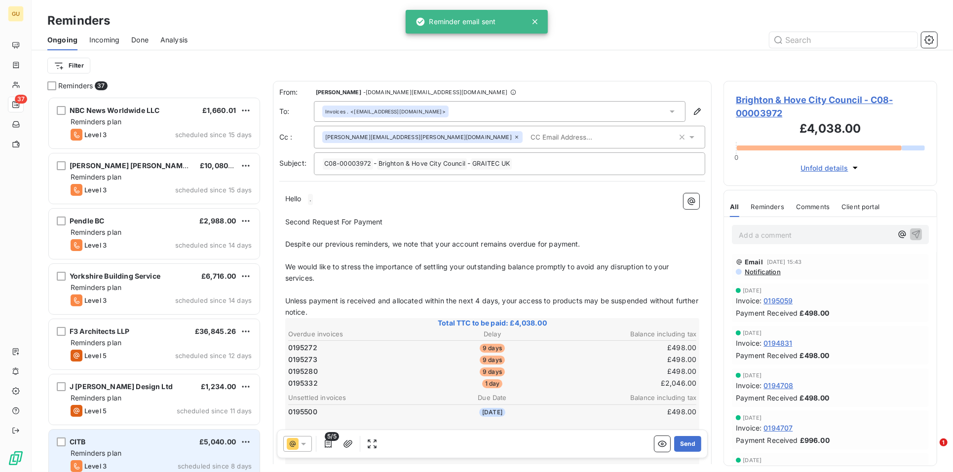
click at [172, 425] on div "CITB £5,040.00" at bounding box center [161, 442] width 181 height 9
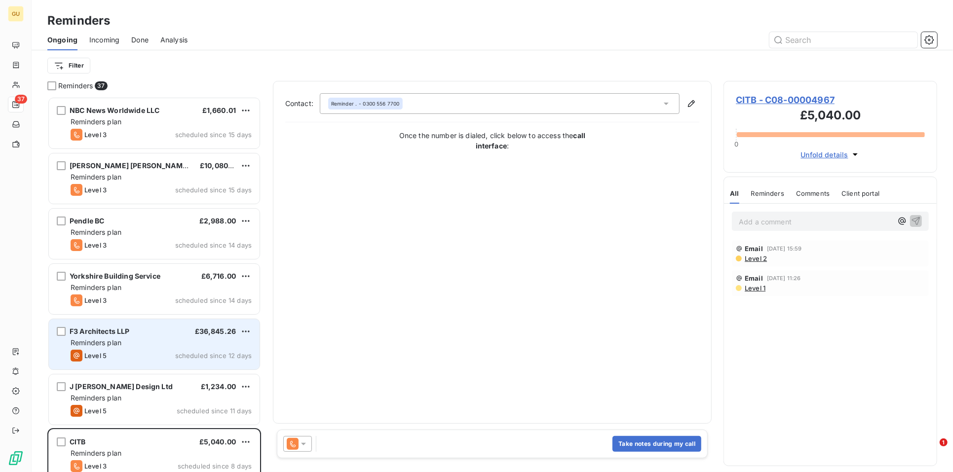
click at [130, 342] on div "Reminders plan" at bounding box center [161, 343] width 181 height 10
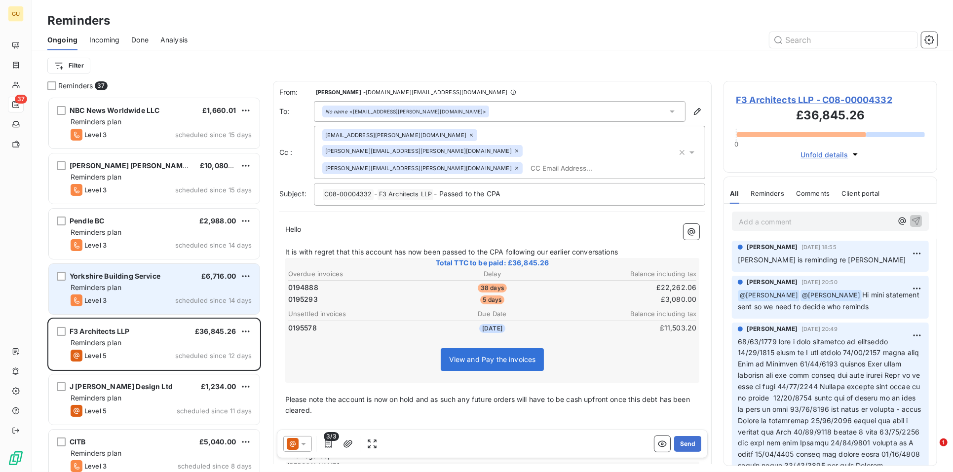
click at [154, 293] on div "Yorkshire Building Service £6,716.00 Reminders plan Level 3 scheduled since 14 …" at bounding box center [154, 289] width 211 height 50
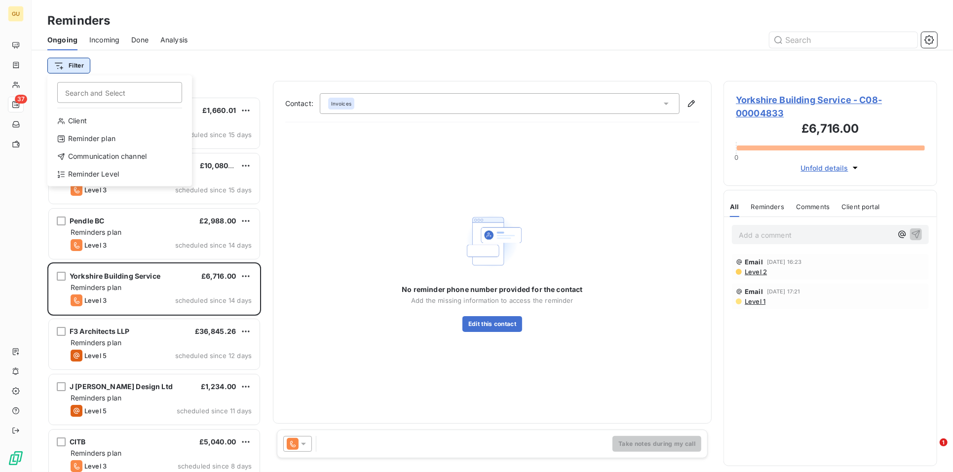
click at [74, 66] on html "GU 37 Reminders Ongoing Incoming Done Analysis Filter Search and Select Client …" at bounding box center [476, 236] width 953 height 472
click at [99, 170] on div "Reminder Level" at bounding box center [119, 175] width 137 height 16
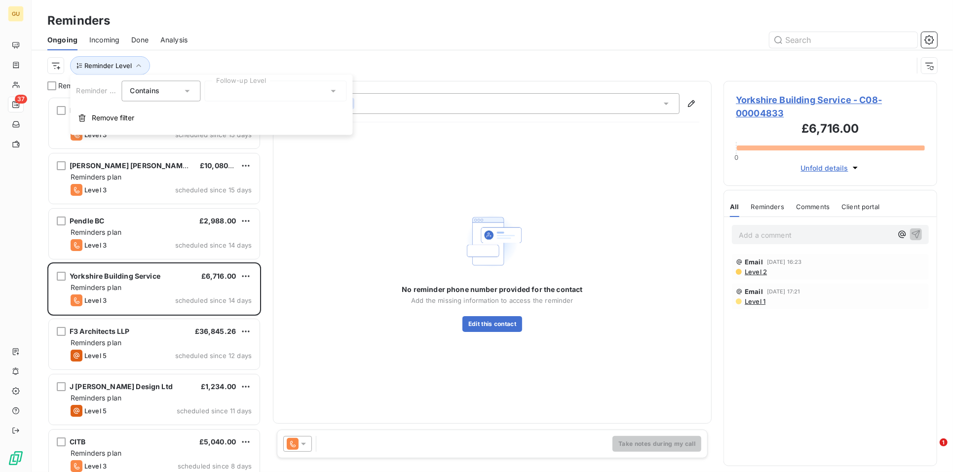
click at [227, 92] on div at bounding box center [275, 91] width 142 height 21
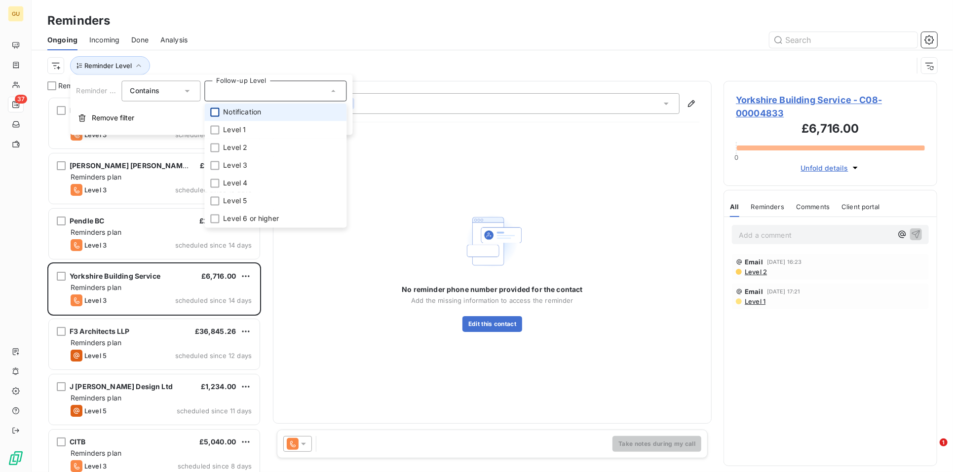
click at [217, 111] on div at bounding box center [214, 112] width 9 height 9
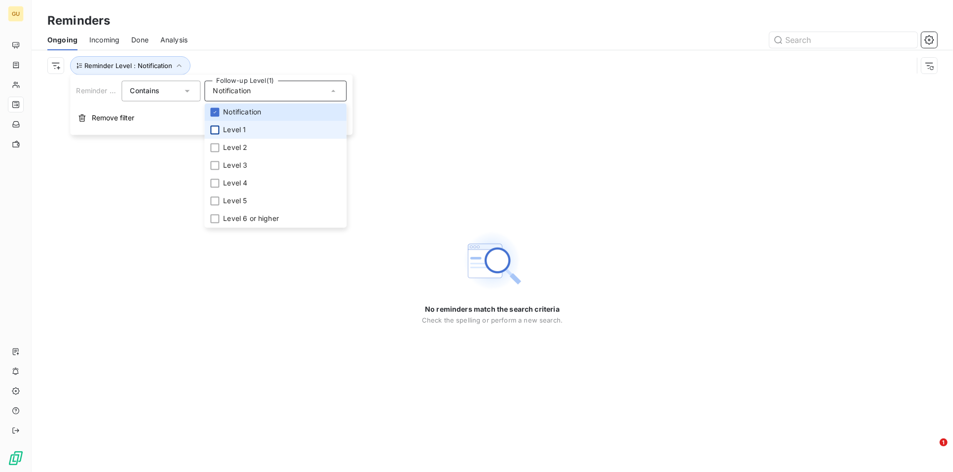
click at [214, 126] on div at bounding box center [214, 130] width 9 height 9
click at [214, 144] on div at bounding box center [214, 148] width 9 height 9
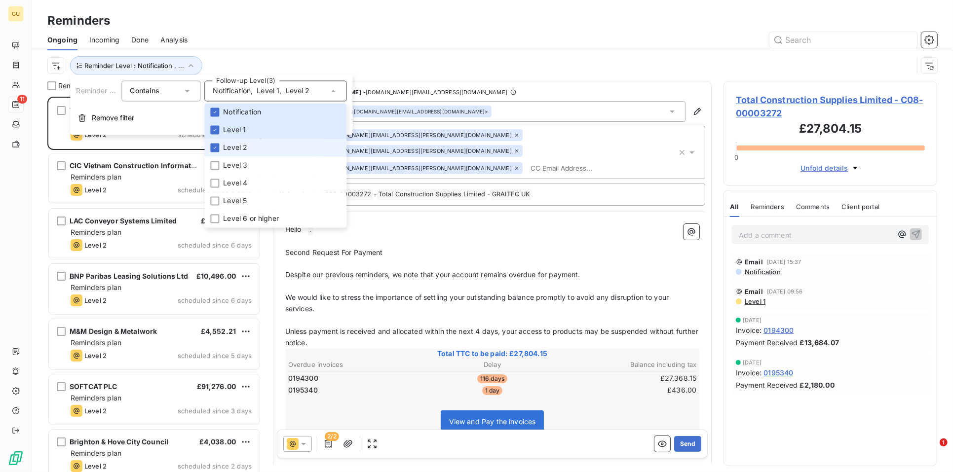
scroll to position [367, 205]
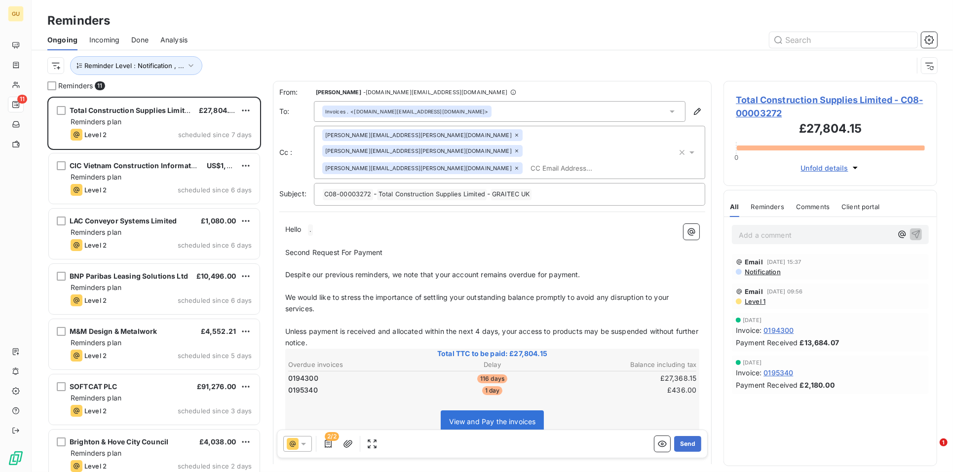
click at [335, 407] on div "View and Pay the invoices" at bounding box center [492, 424] width 411 height 42
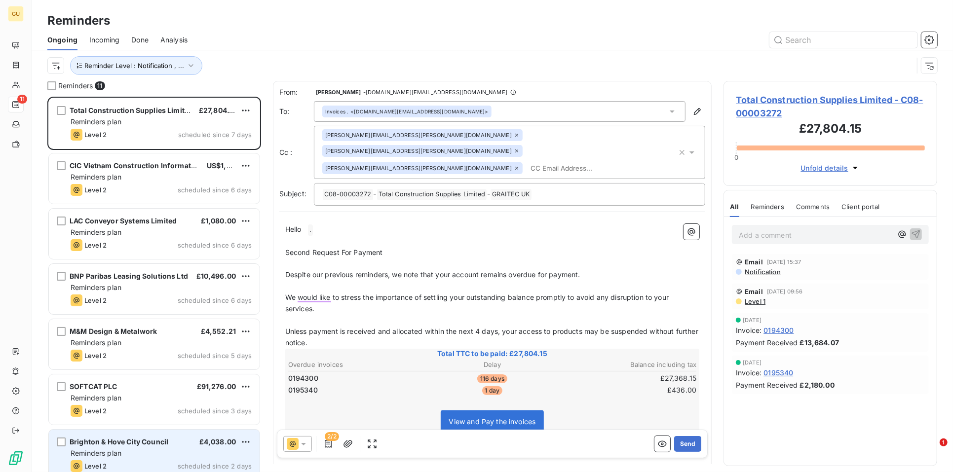
click at [131, 425] on span "Brighton & Hove City Council" at bounding box center [119, 442] width 99 height 8
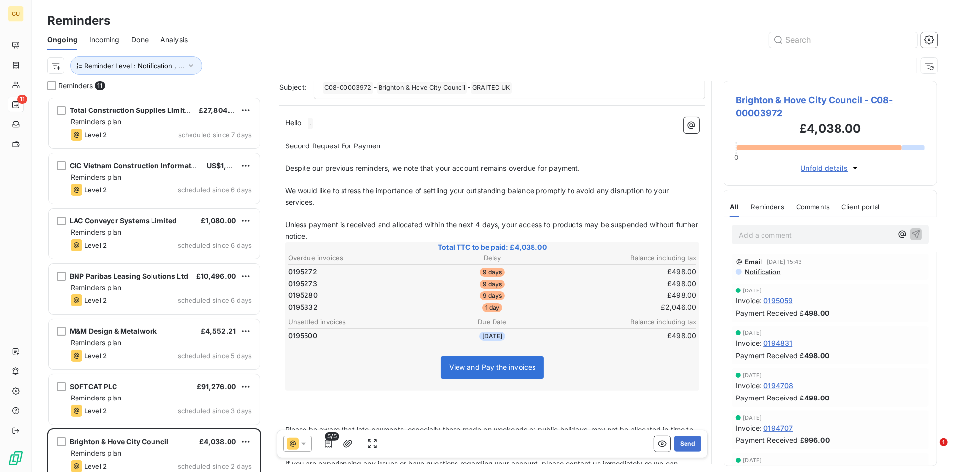
scroll to position [77, 0]
click at [776, 101] on span "Brighton & Hove City Council - C08-00003972" at bounding box center [830, 106] width 189 height 27
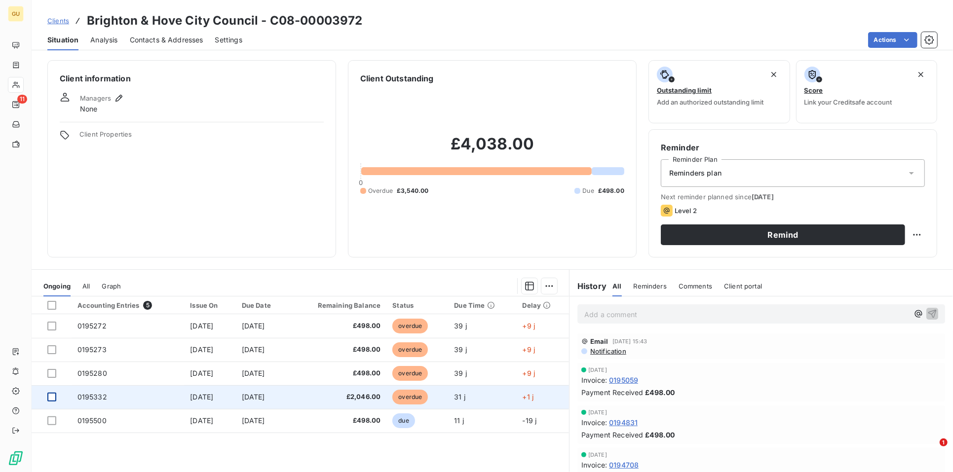
click at [48, 395] on div at bounding box center [51, 397] width 9 height 9
click at [95, 395] on span "0195332" at bounding box center [92, 397] width 30 height 8
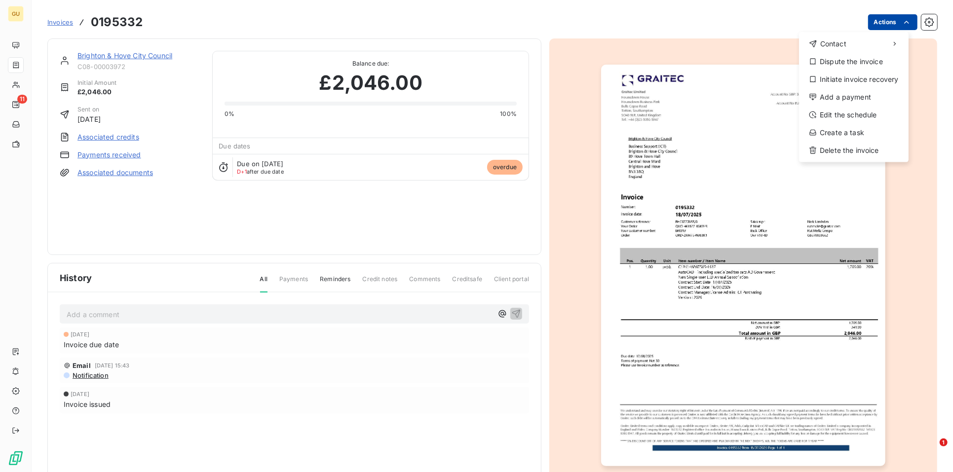
click at [857, 27] on html "GU 11 Invoices 0195332 Actions Contact Dispute the invoice Initiate invoice rec…" at bounding box center [476, 236] width 953 height 472
click at [838, 97] on div "Add a payment" at bounding box center [854, 97] width 102 height 16
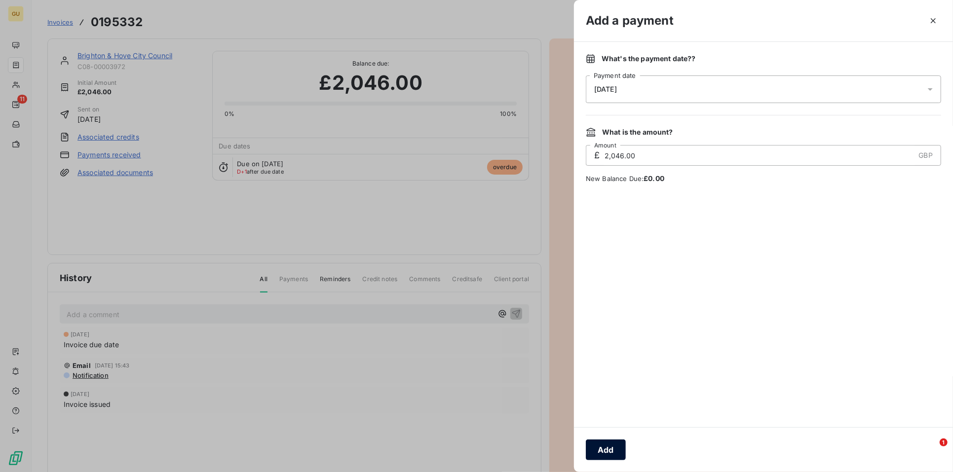
click at [605, 425] on button "Add" at bounding box center [606, 450] width 40 height 21
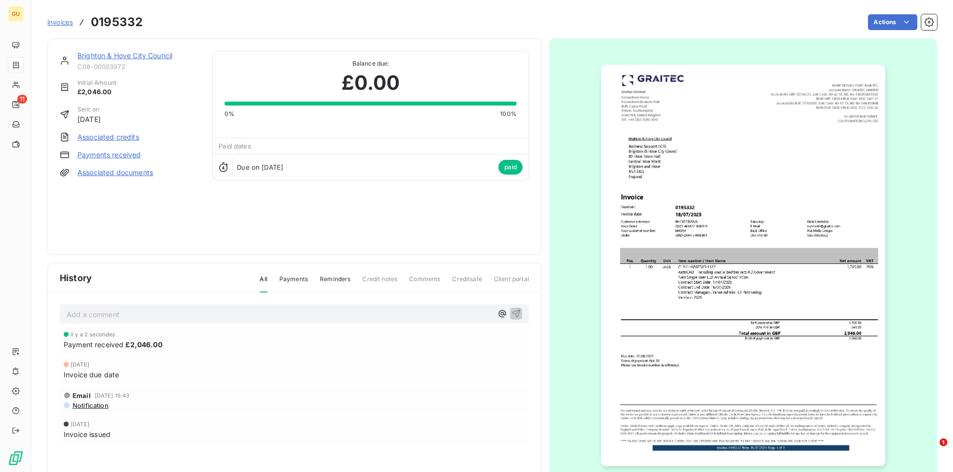
click at [57, 22] on span "Invoices" at bounding box center [60, 22] width 26 height 8
click at [111, 53] on link "Brighton & Hove City Council" at bounding box center [124, 55] width 95 height 8
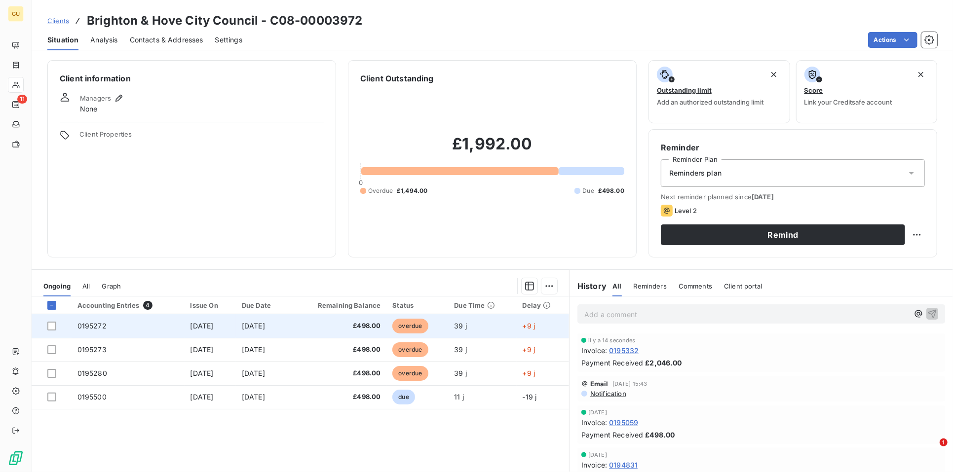
click at [85, 324] on span "0195272" at bounding box center [91, 326] width 29 height 8
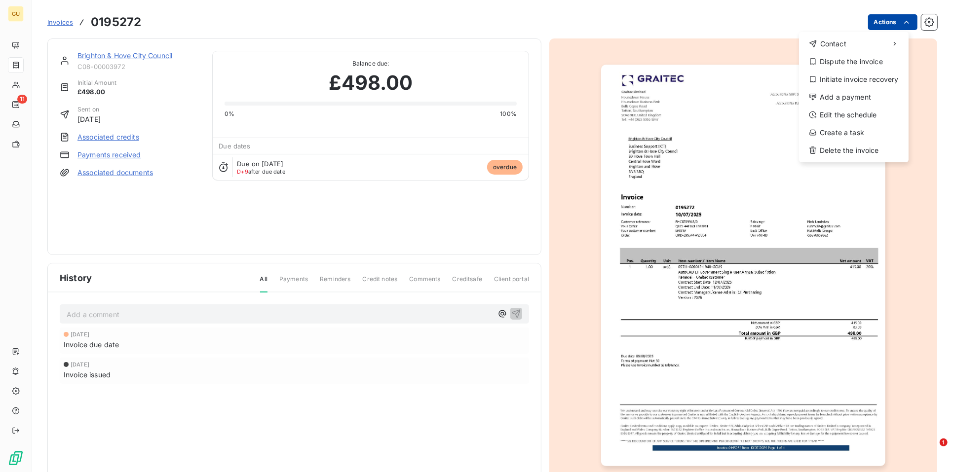
click at [857, 22] on html "GU 11 Invoices 0195272 Actions Contact Dispute the invoice Initiate invoice rec…" at bounding box center [476, 236] width 953 height 472
click at [840, 99] on div "Add a payment" at bounding box center [854, 97] width 102 height 16
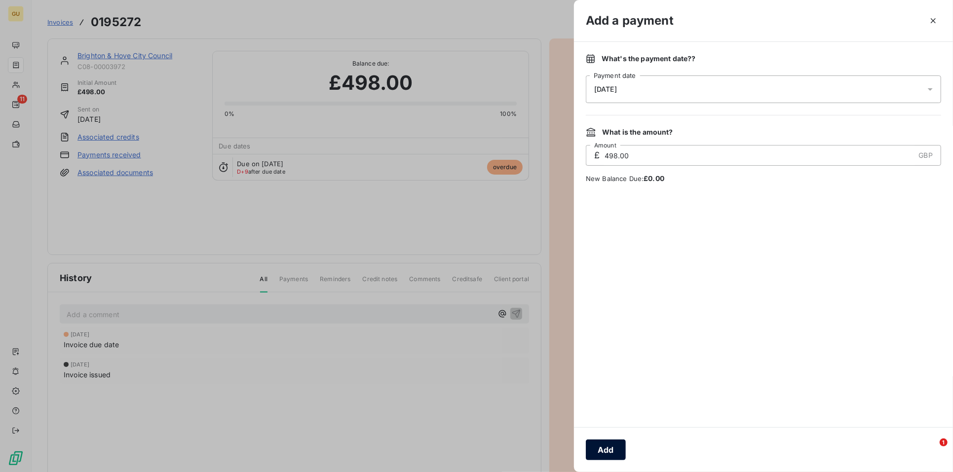
click at [604, 425] on button "Add" at bounding box center [606, 450] width 40 height 21
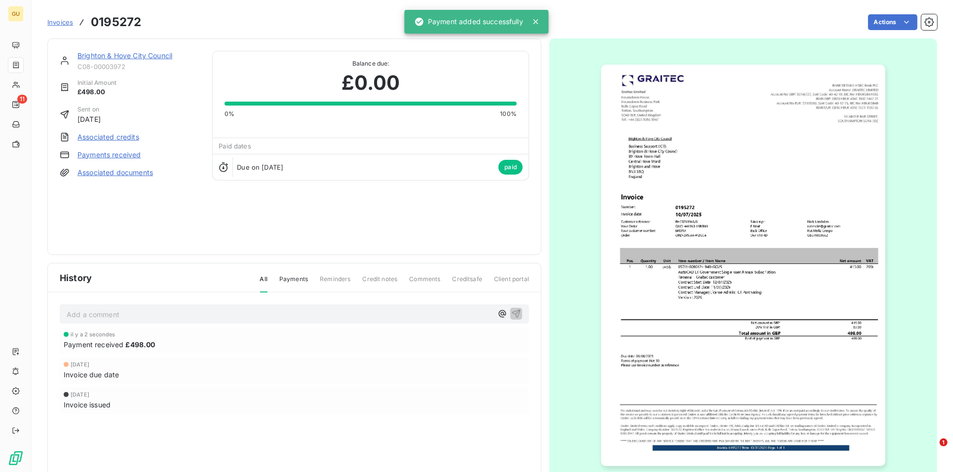
click at [122, 57] on link "Brighton & Hove City Council" at bounding box center [124, 55] width 95 height 8
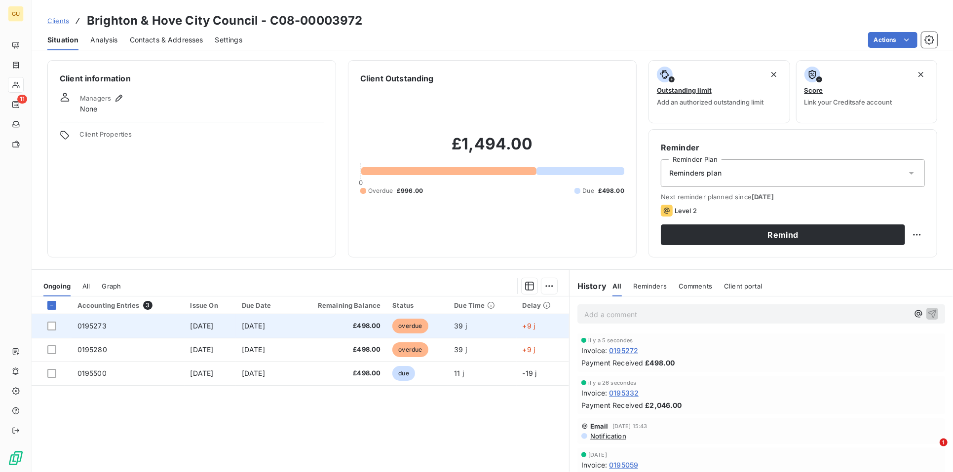
click at [83, 323] on span "0195273" at bounding box center [91, 326] width 29 height 8
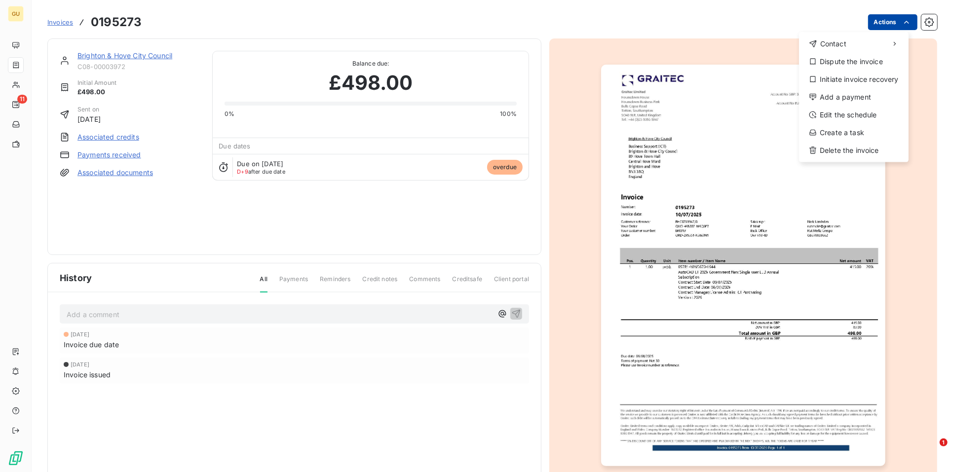
click at [857, 24] on html "GU 11 Invoices 0195273 Actions Contact Dispute the invoice Initiate invoice rec…" at bounding box center [476, 236] width 953 height 472
click at [844, 93] on div "Add a payment" at bounding box center [854, 97] width 102 height 16
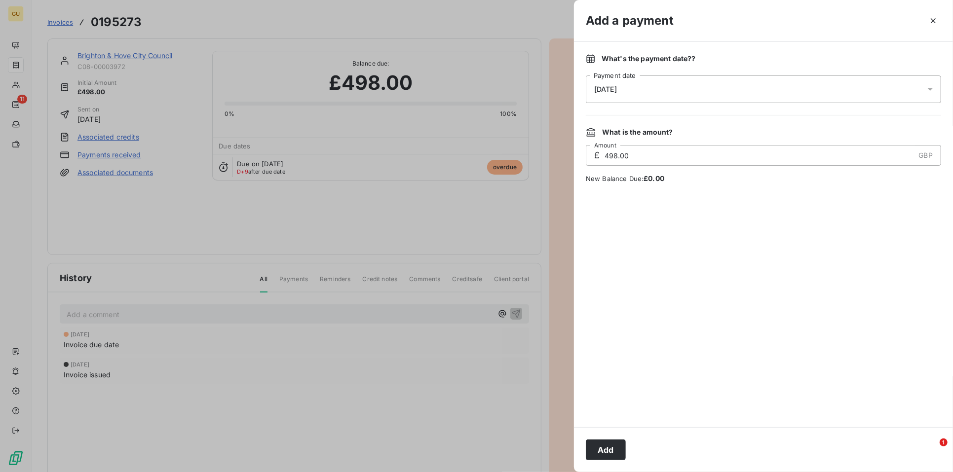
click at [602, 425] on div "Add" at bounding box center [763, 449] width 379 height 45
click at [599, 425] on button "Add" at bounding box center [606, 450] width 40 height 21
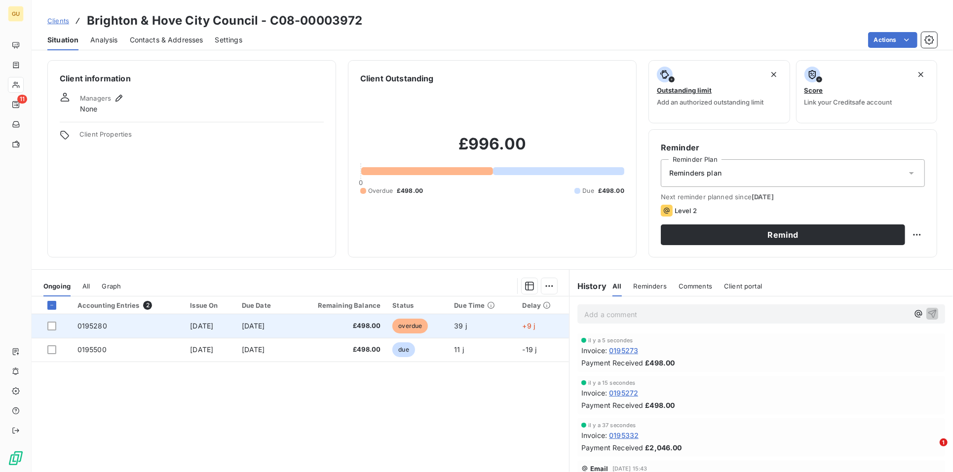
click at [98, 326] on span "0195280" at bounding box center [92, 326] width 30 height 8
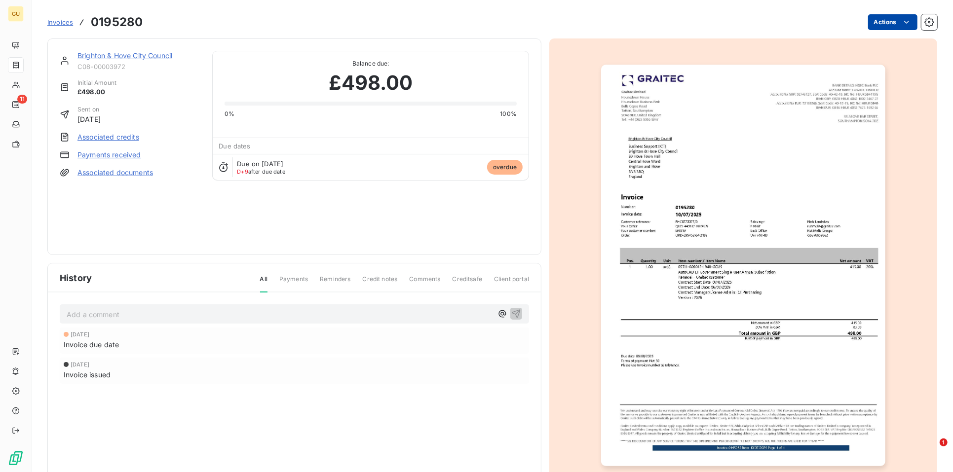
click at [857, 22] on html "GU 11 Invoices 0195280 Actions Brighton & Hove City Council C08-00003972 Initia…" at bounding box center [476, 236] width 953 height 472
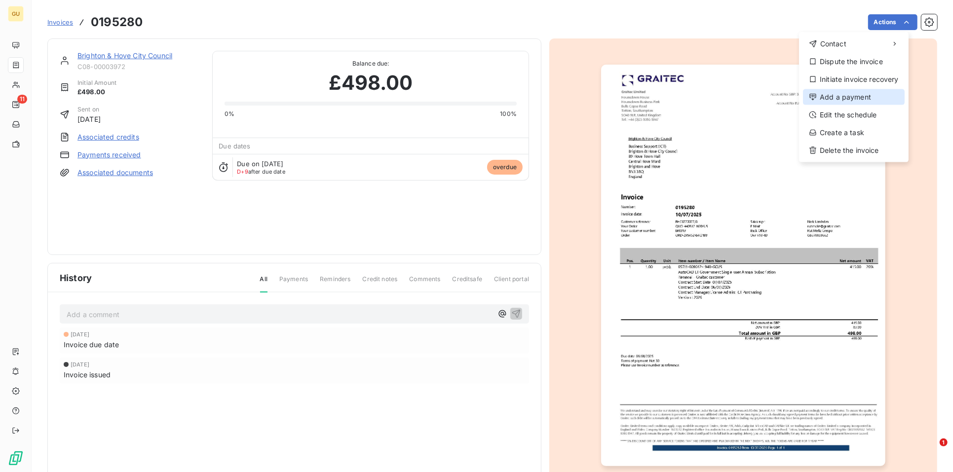
click at [847, 92] on div "Add a payment" at bounding box center [854, 97] width 102 height 16
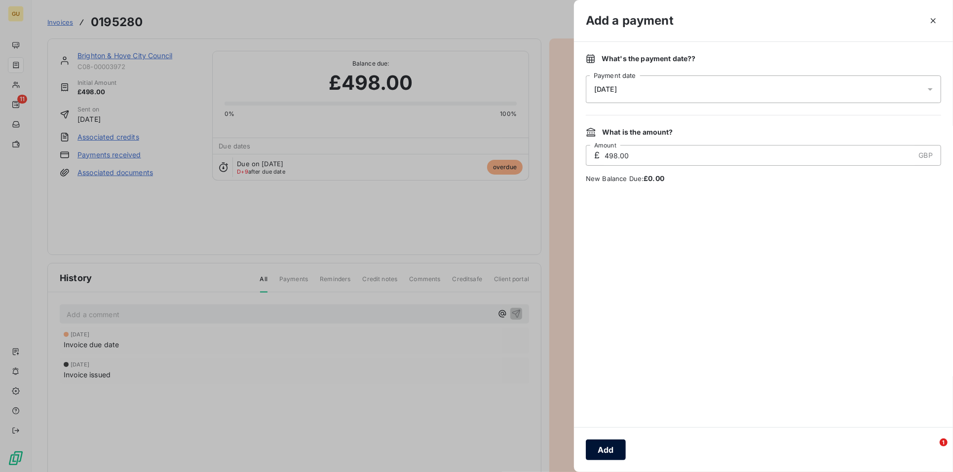
click at [605, 425] on button "Add" at bounding box center [606, 450] width 40 height 21
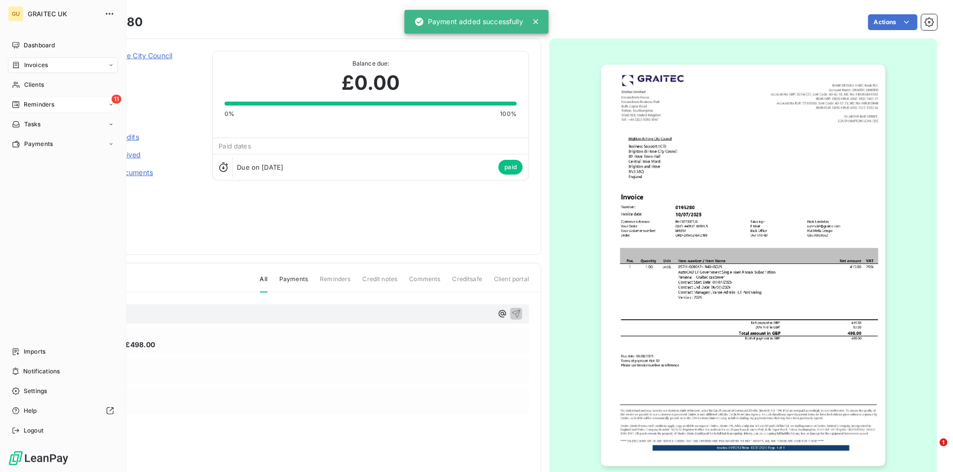
click at [35, 104] on span "Reminders" at bounding box center [39, 104] width 31 height 9
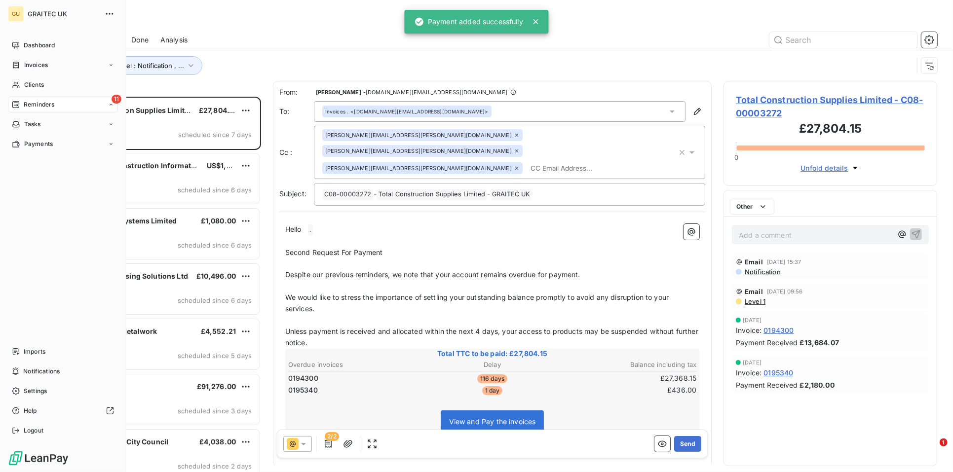
scroll to position [367, 205]
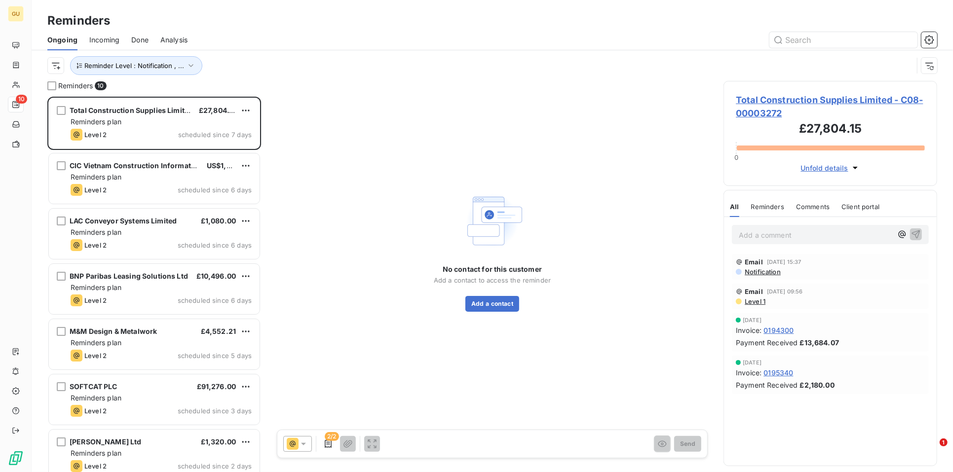
scroll to position [367, 205]
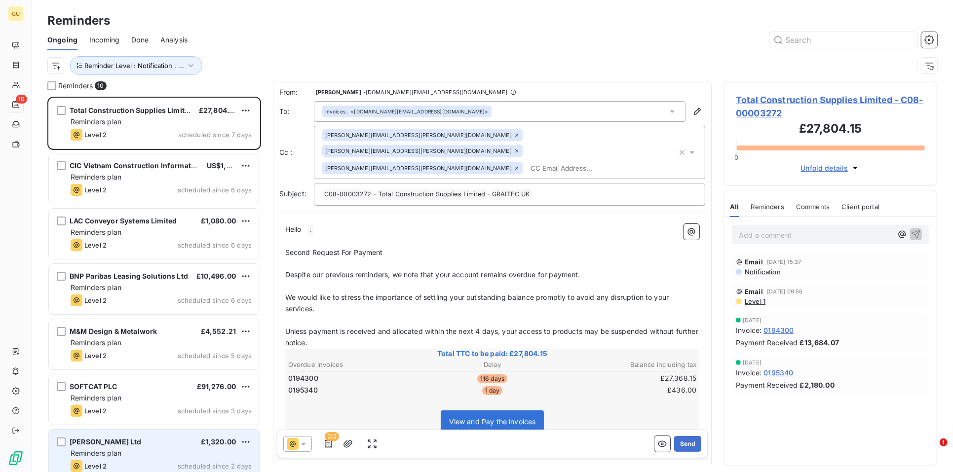
click at [151, 448] on div "Reminders plan" at bounding box center [161, 453] width 181 height 10
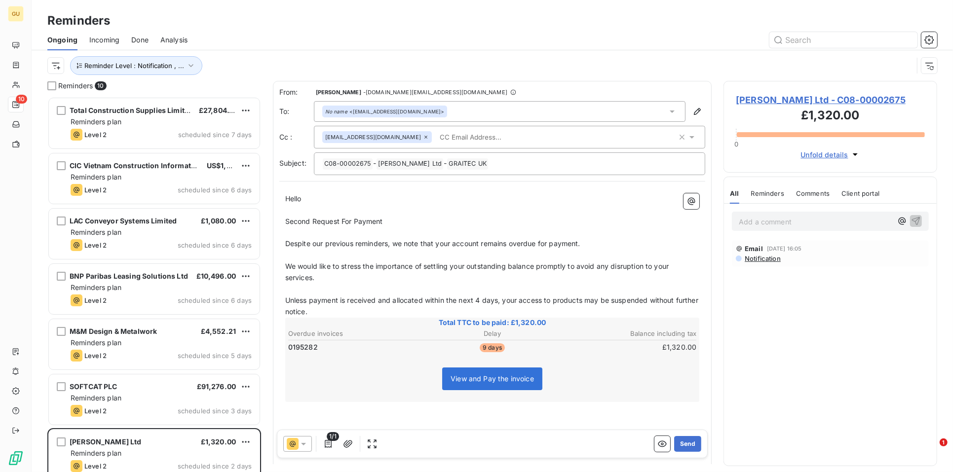
click at [363, 112] on div "No name <it@mjabbott.co.uk>" at bounding box center [384, 111] width 119 height 7
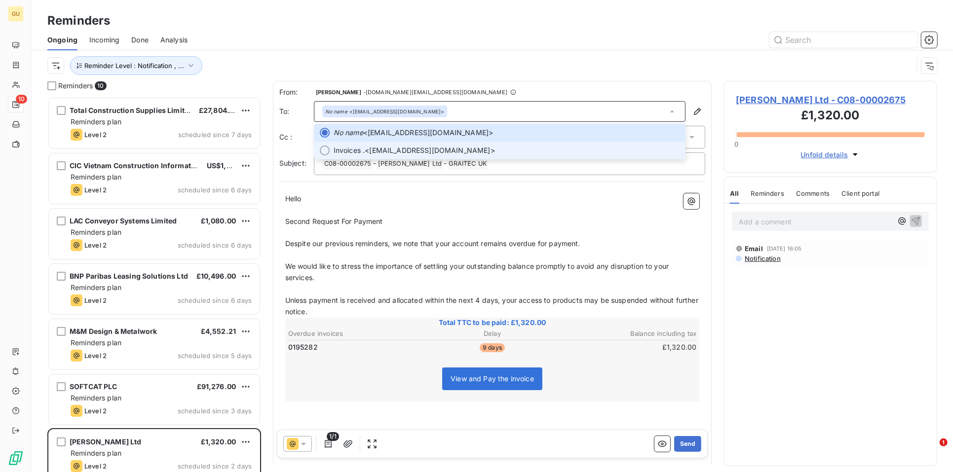
click at [358, 146] on span "Invoices ." at bounding box center [349, 151] width 32 height 10
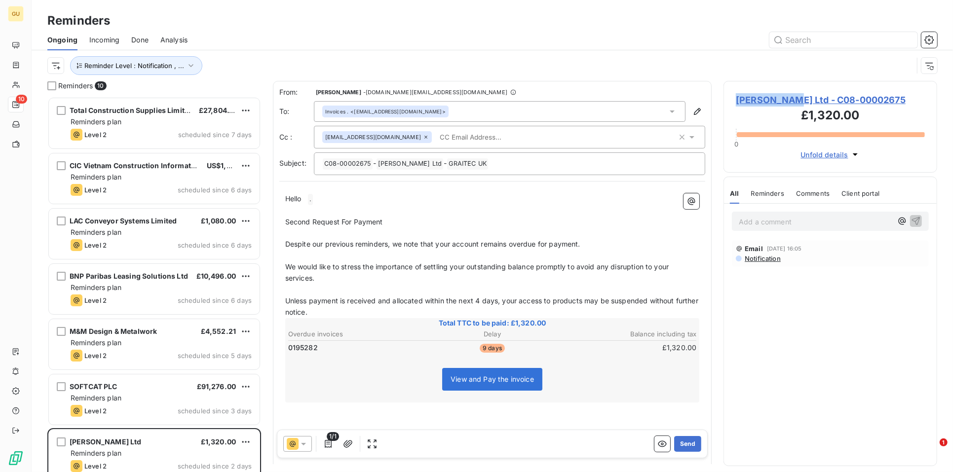
drag, startPoint x: 787, startPoint y: 101, endPoint x: 735, endPoint y: 103, distance: 51.8
click at [736, 103] on span "MJ Abbott Ltd - C08-00002675" at bounding box center [830, 99] width 189 height 13
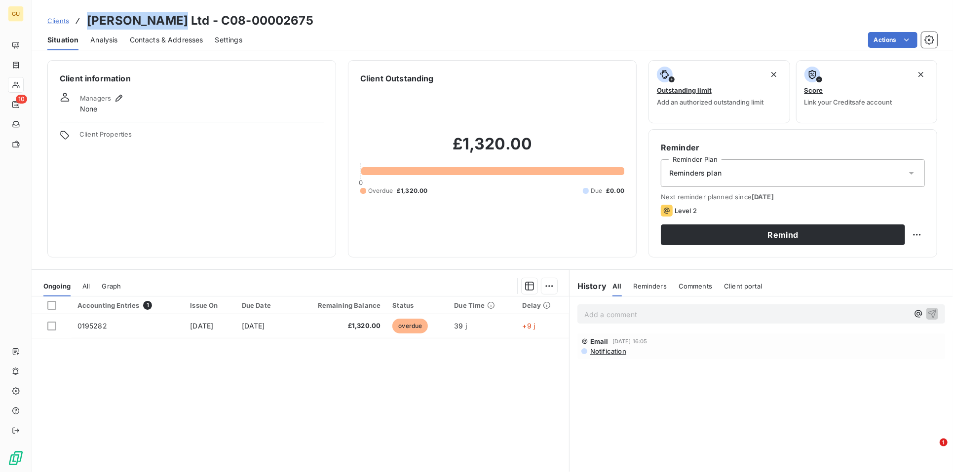
drag, startPoint x: 168, startPoint y: 19, endPoint x: 71, endPoint y: 19, distance: 97.2
click at [71, 19] on div "Clients MJ Abbott Ltd - C08-00002675" at bounding box center [180, 21] width 266 height 18
copy h3 "[PERSON_NAME] Ltd"
click at [97, 96] on span "Managers" at bounding box center [95, 98] width 31 height 8
click at [114, 99] on icon "button" at bounding box center [119, 98] width 10 height 10
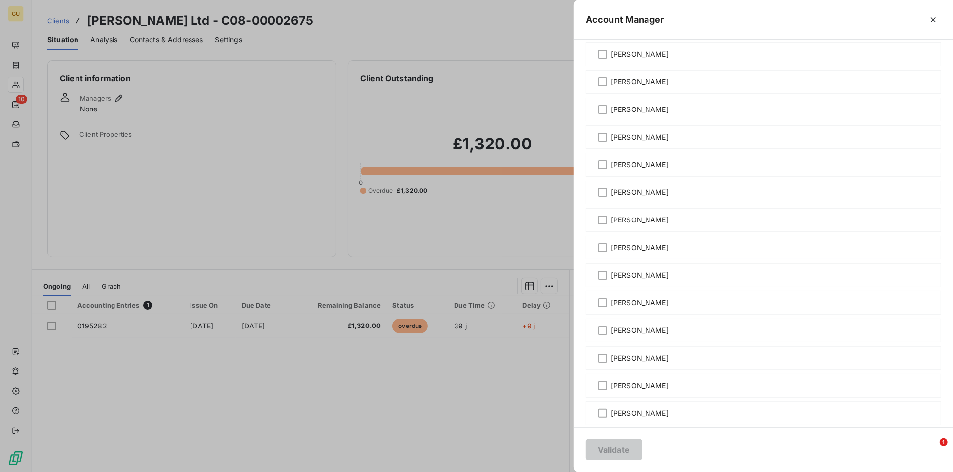
scroll to position [86, 0]
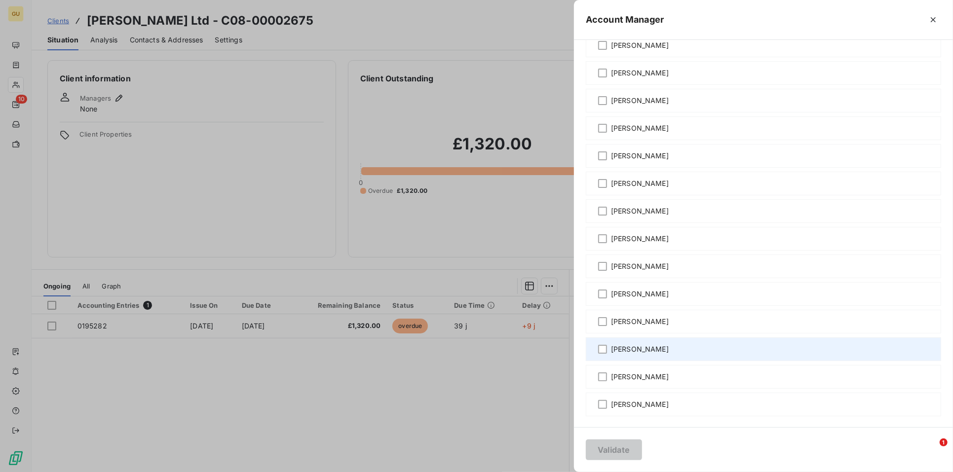
click at [622, 348] on span "[PERSON_NAME]" at bounding box center [640, 349] width 58 height 10
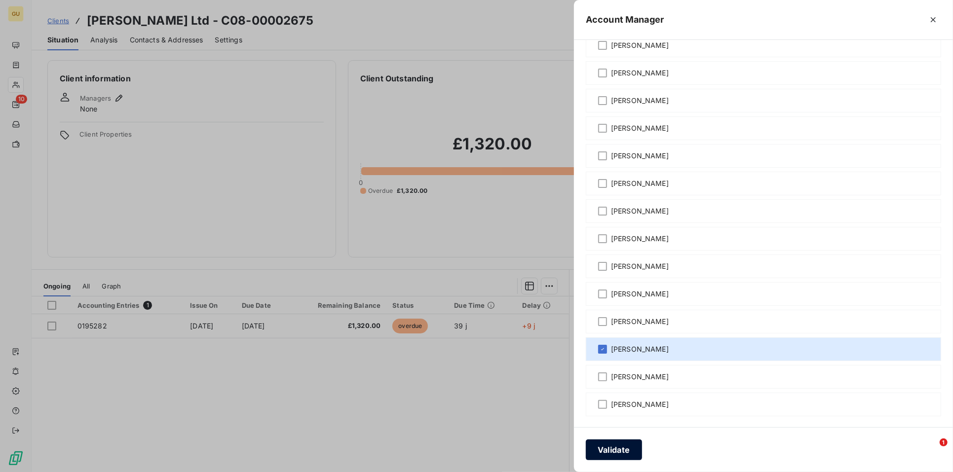
click at [610, 449] on button "Validate" at bounding box center [614, 450] width 56 height 21
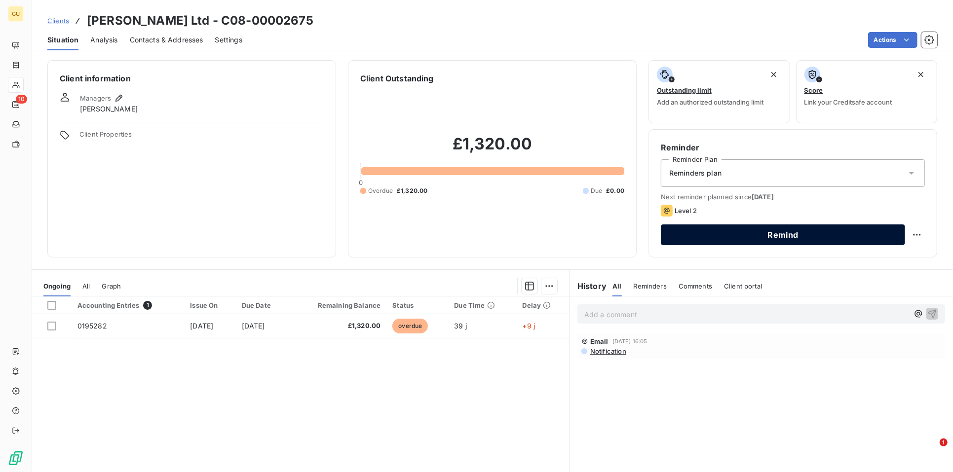
click at [745, 236] on button "Remind" at bounding box center [783, 234] width 244 height 21
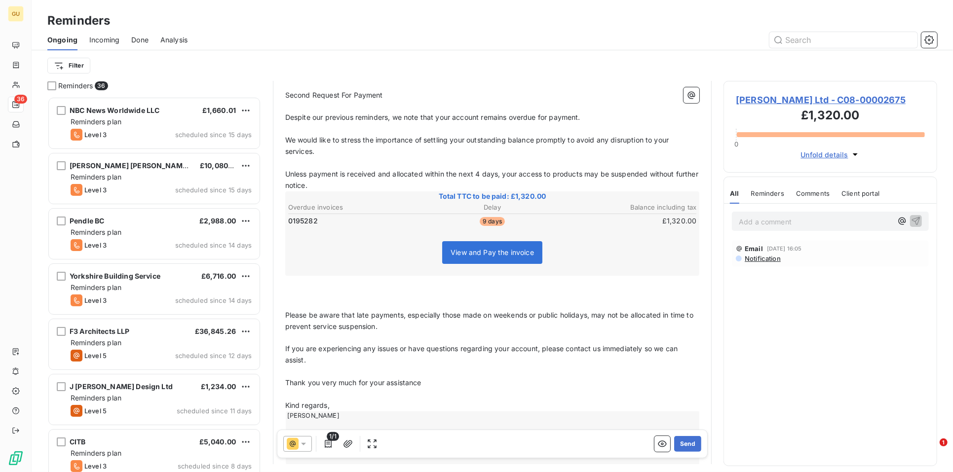
scroll to position [144, 0]
click at [300, 444] on icon at bounding box center [303, 444] width 10 height 10
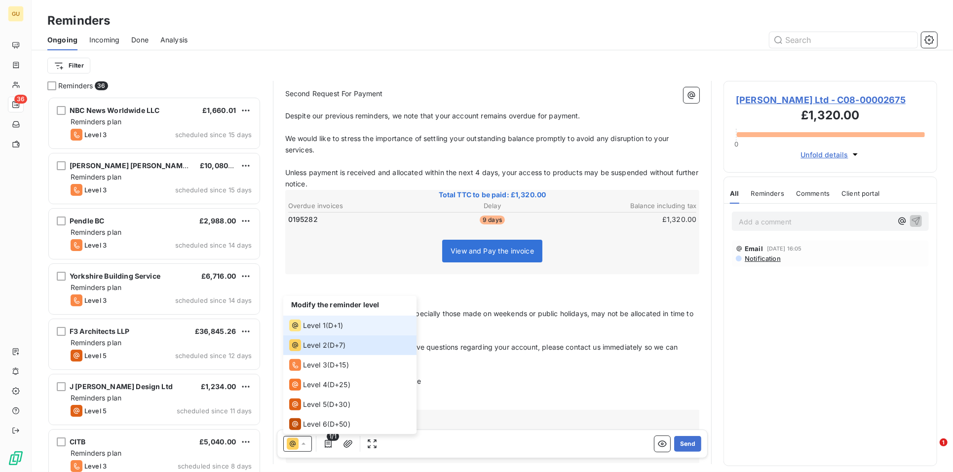
click at [319, 326] on span "Level 1" at bounding box center [314, 326] width 23 height 10
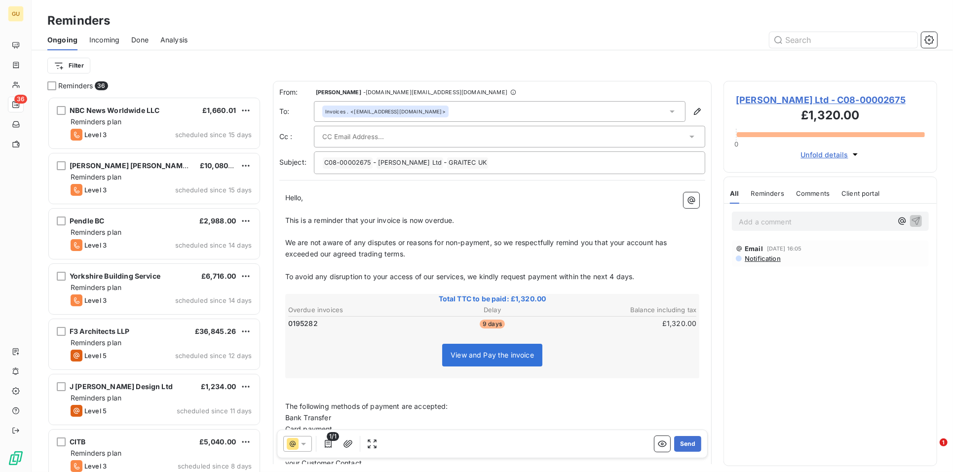
click at [354, 140] on input "text" at bounding box center [375, 136] width 106 height 15
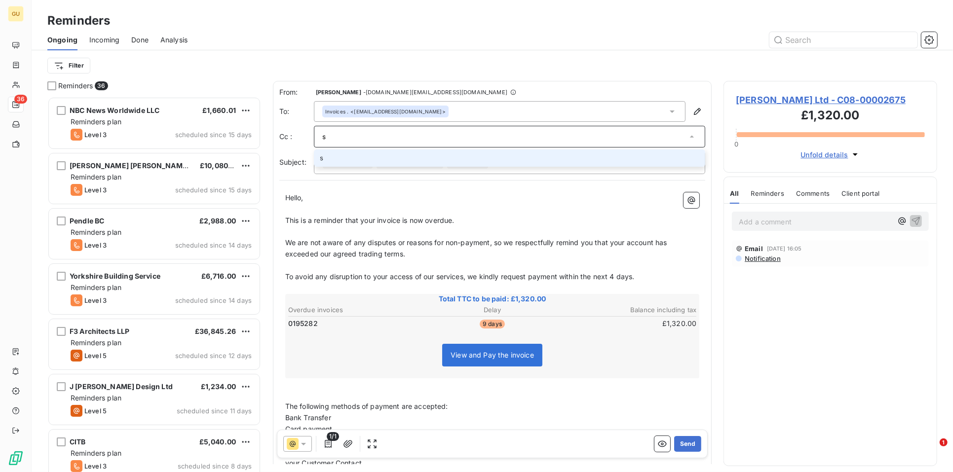
type input "s"
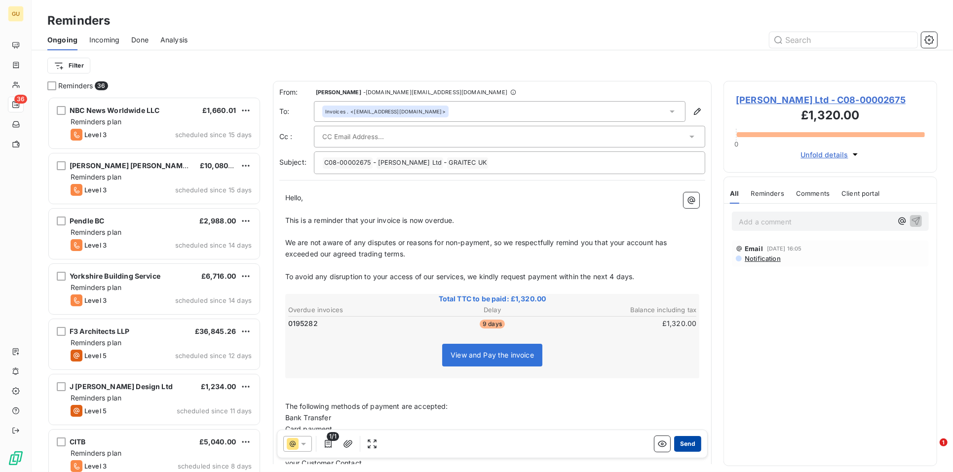
click at [675, 439] on button "Send" at bounding box center [687, 444] width 27 height 16
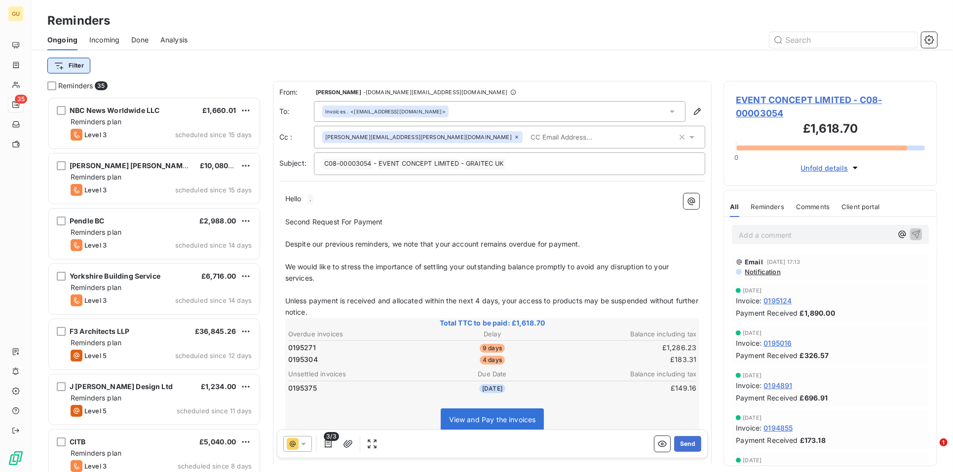
click at [68, 72] on html "GU 35 Reminders Ongoing Incoming Done Analysis Filter Reminders 35 NBC News Wor…" at bounding box center [476, 236] width 953 height 472
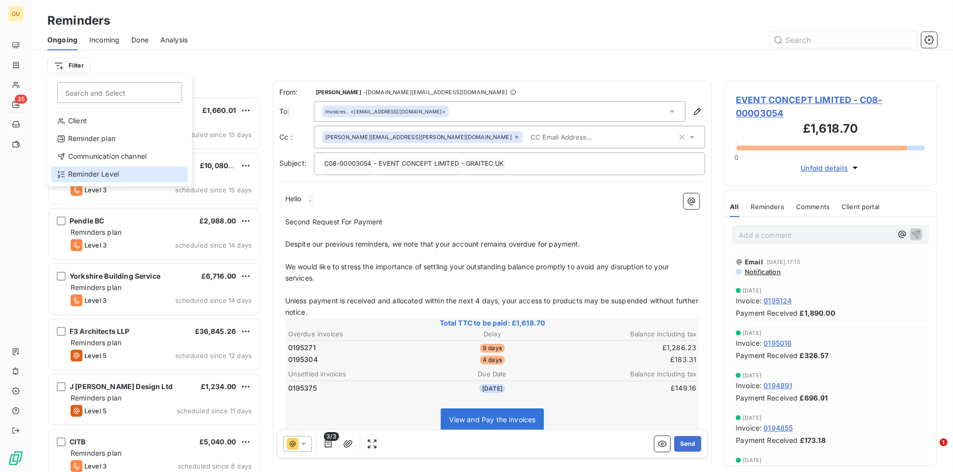
click at [88, 177] on div "Reminder Level" at bounding box center [119, 175] width 137 height 16
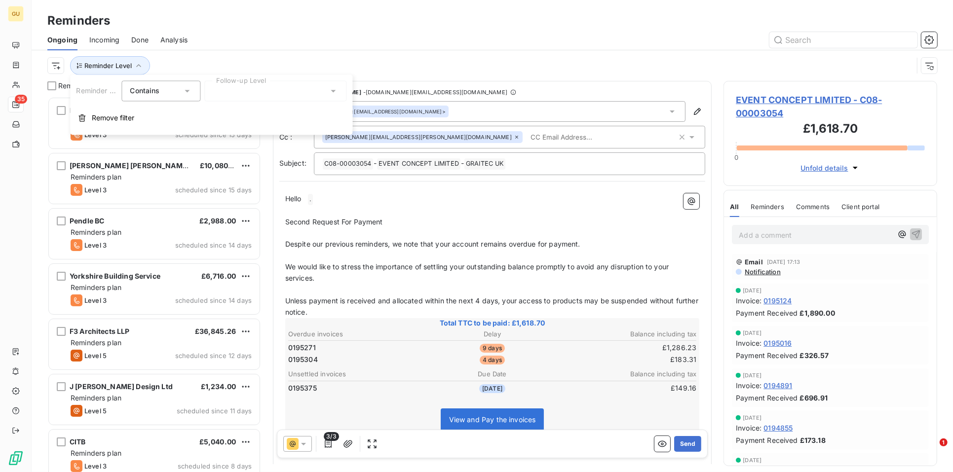
click at [251, 92] on div at bounding box center [275, 91] width 142 height 21
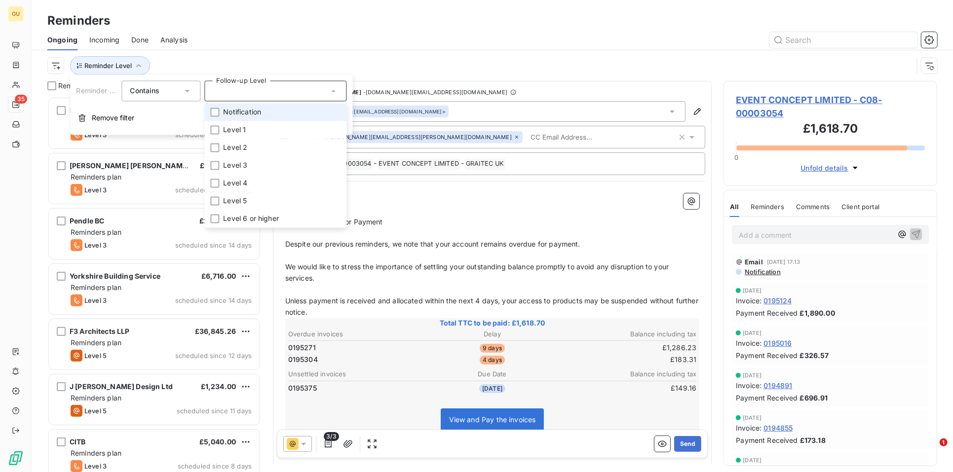
click at [222, 116] on li "Notification" at bounding box center [275, 113] width 142 height 18
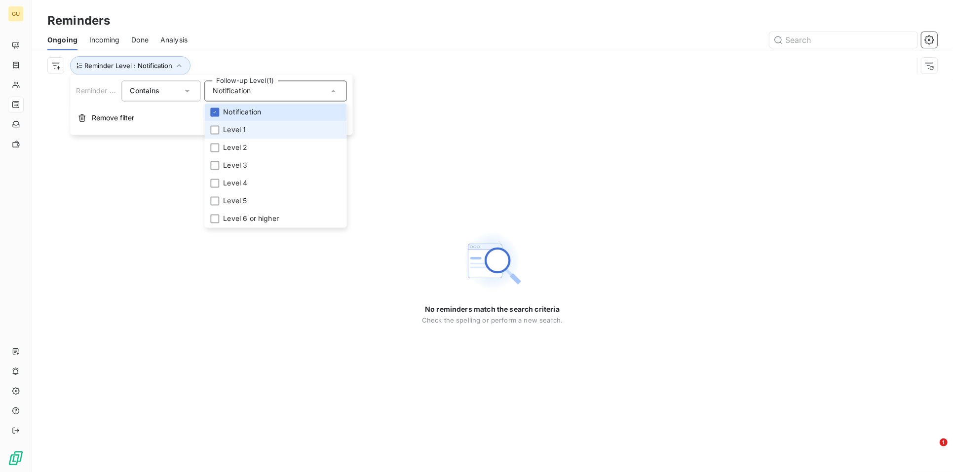
click at [217, 134] on div at bounding box center [214, 130] width 9 height 9
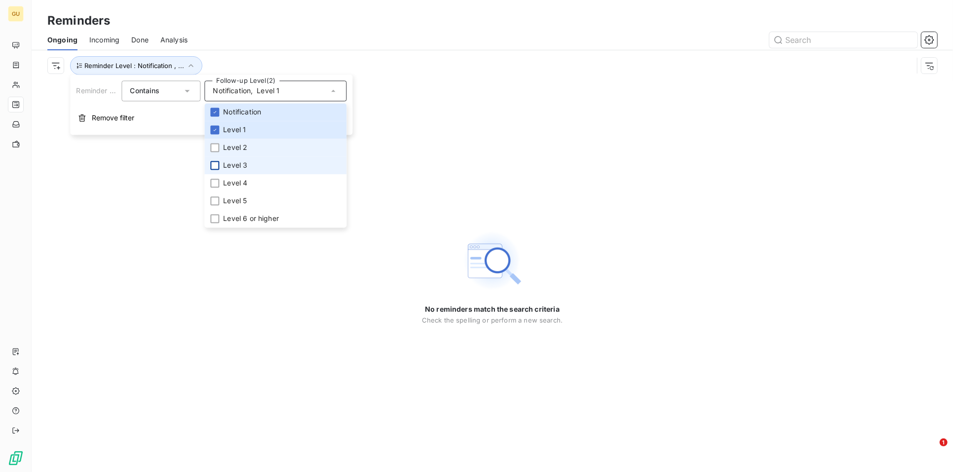
drag, startPoint x: 214, startPoint y: 151, endPoint x: 213, endPoint y: 160, distance: 8.9
click at [214, 152] on li "Level 2" at bounding box center [275, 148] width 142 height 18
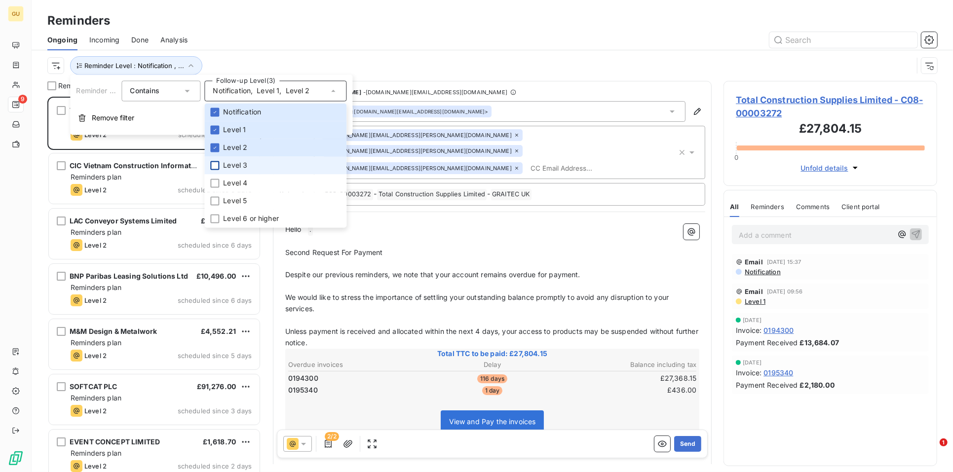
scroll to position [367, 205]
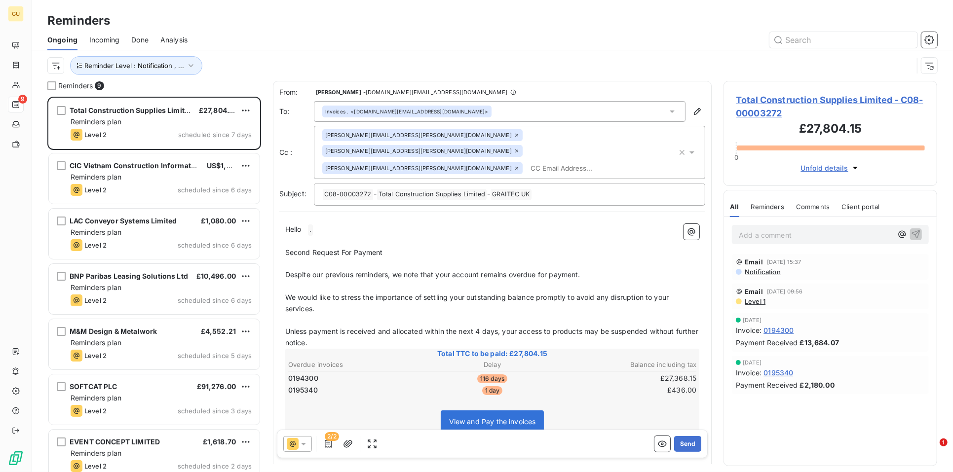
click at [352, 418] on div "View and Pay the invoices" at bounding box center [492, 424] width 411 height 42
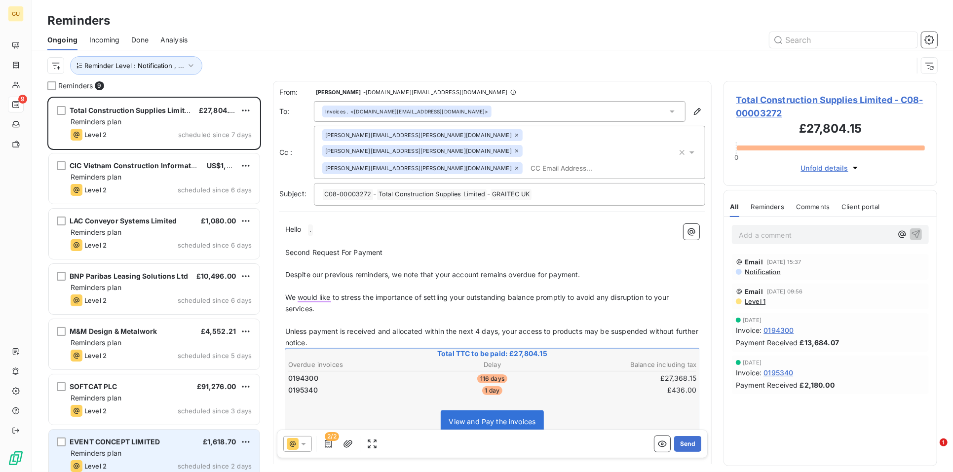
click at [123, 436] on div "EVENT CONCEPT LIMITED £1,618.70 Reminders plan Level 2 scheduled since 2 days" at bounding box center [154, 455] width 211 height 50
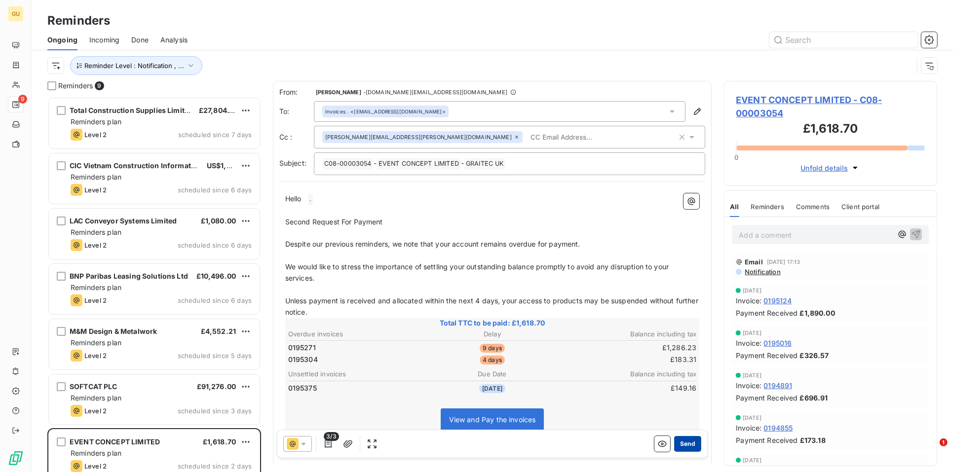
click at [684, 444] on button "Send" at bounding box center [687, 444] width 27 height 16
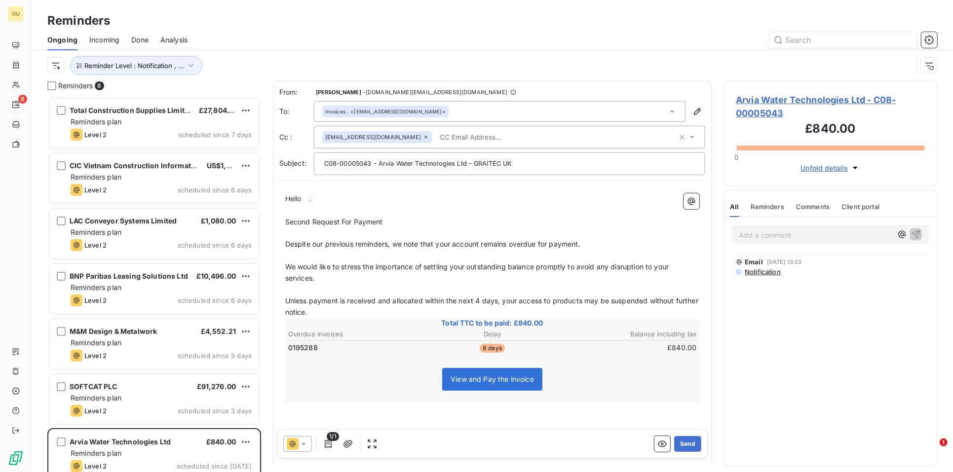
click at [303, 442] on icon at bounding box center [303, 444] width 10 height 10
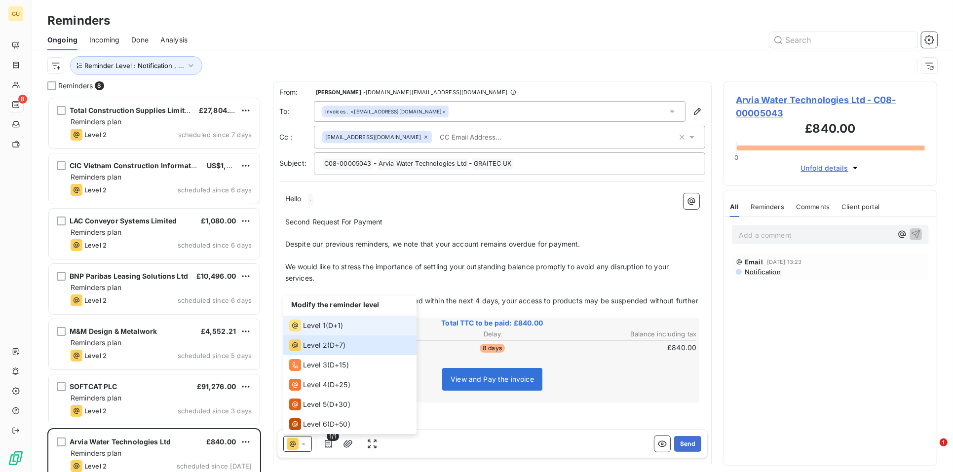
click at [320, 327] on span "Level 1" at bounding box center [314, 326] width 23 height 10
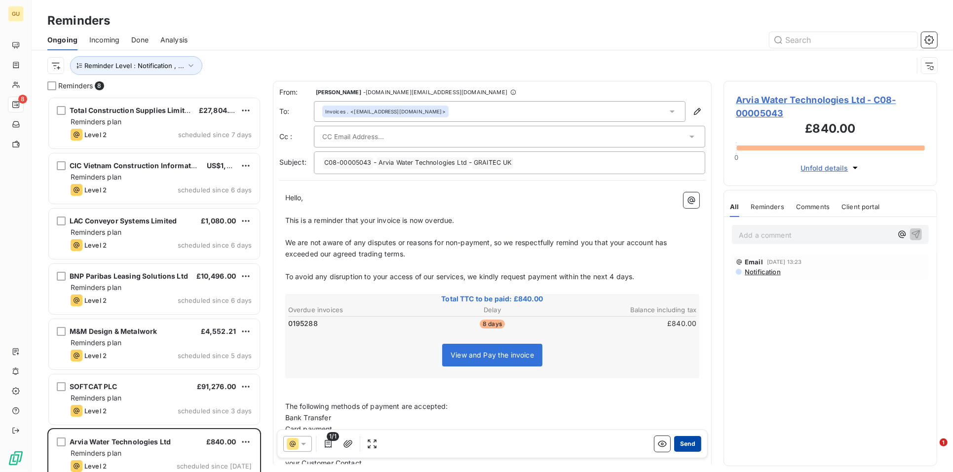
click at [674, 446] on button "Send" at bounding box center [687, 444] width 27 height 16
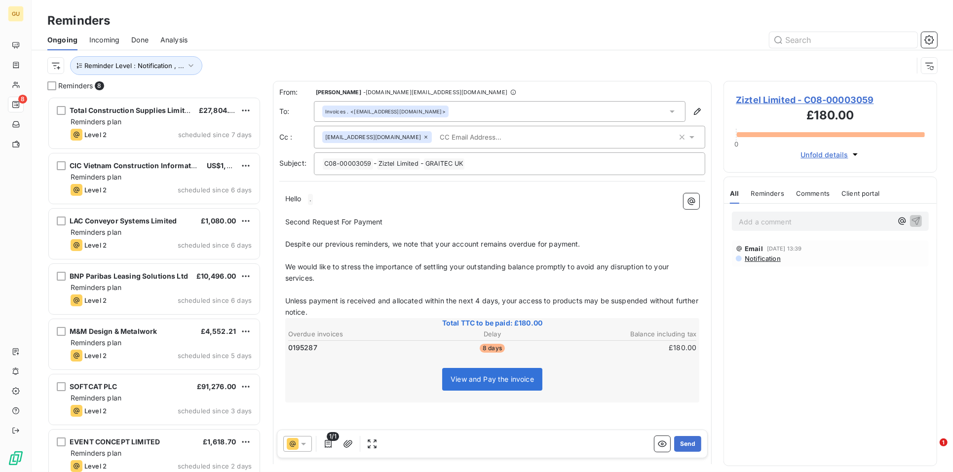
click at [305, 445] on icon at bounding box center [303, 444] width 10 height 10
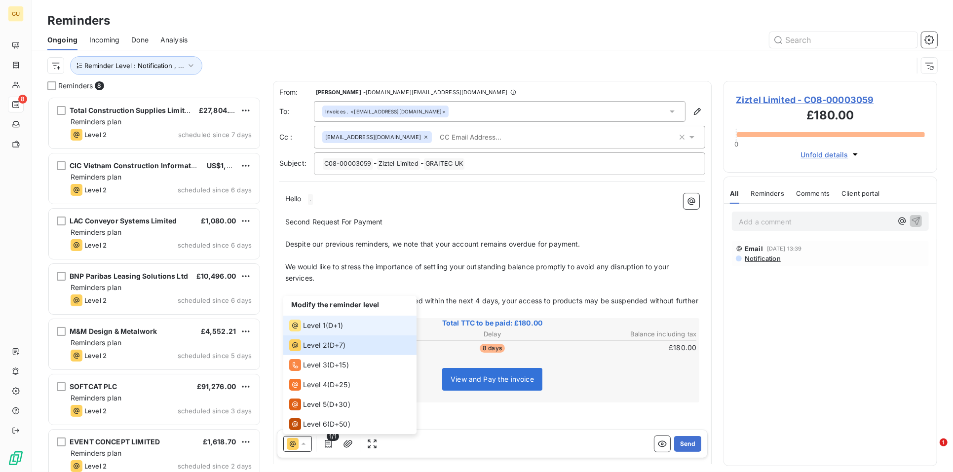
click at [322, 325] on span "Level 1" at bounding box center [314, 326] width 23 height 10
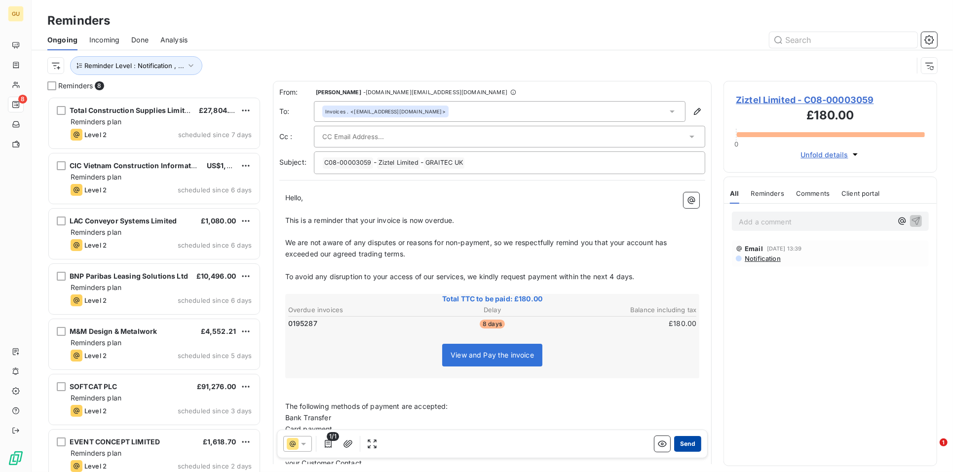
click at [682, 442] on button "Send" at bounding box center [687, 444] width 27 height 16
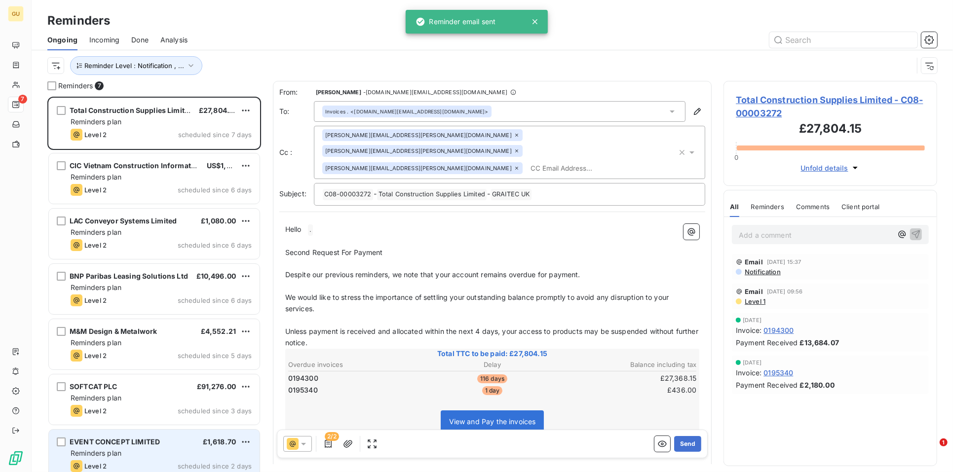
click at [154, 435] on div "EVENT CONCEPT LIMITED £1,618.70 Reminders plan Level 2 scheduled since 2 days" at bounding box center [154, 455] width 211 height 50
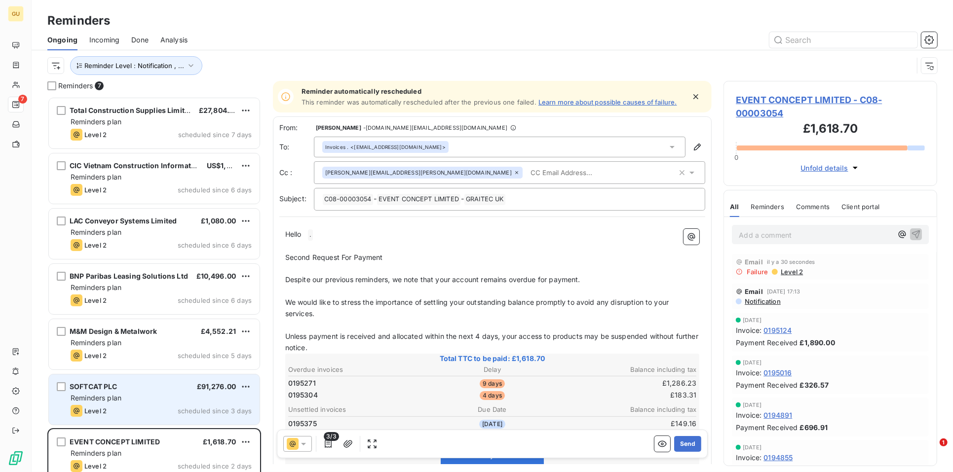
click at [119, 387] on div "SOFTCAT PLC £91,276.00" at bounding box center [161, 386] width 181 height 9
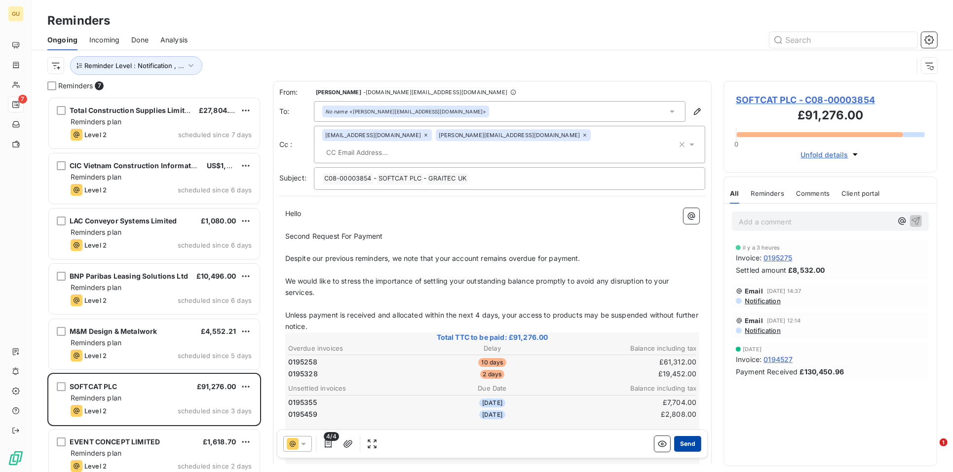
click at [681, 448] on button "Send" at bounding box center [687, 444] width 27 height 16
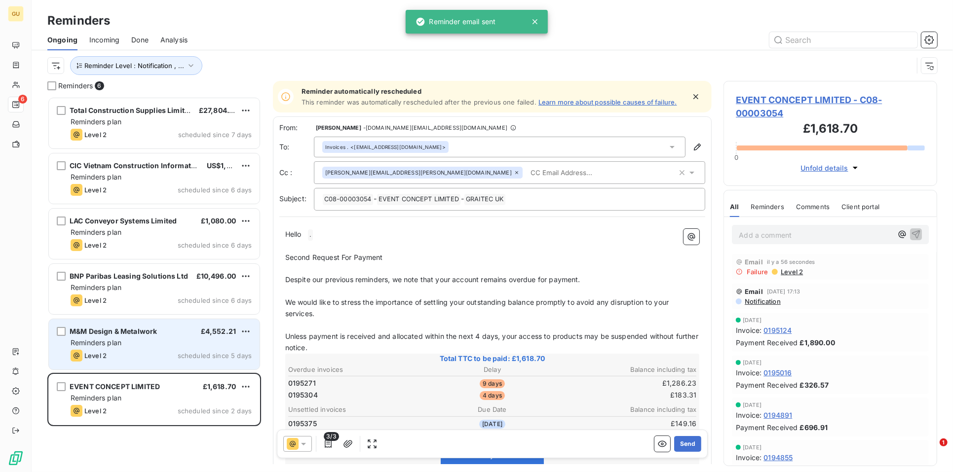
click at [141, 338] on div "Reminders plan" at bounding box center [161, 343] width 181 height 10
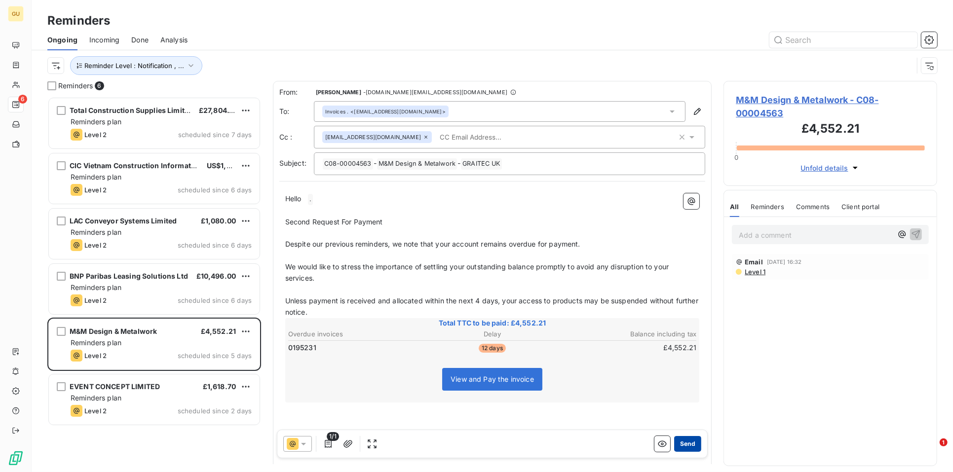
click at [686, 445] on button "Send" at bounding box center [687, 444] width 27 height 16
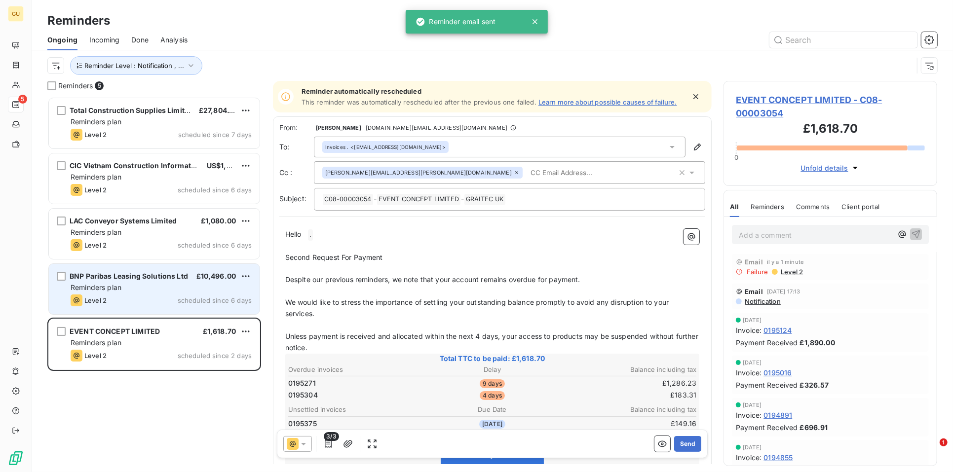
click at [149, 284] on div "Reminders plan" at bounding box center [161, 288] width 181 height 10
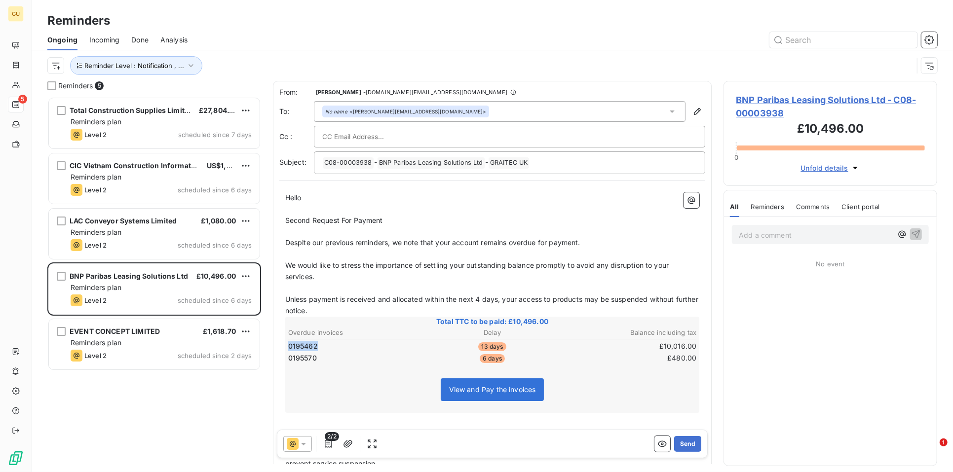
drag, startPoint x: 329, startPoint y: 344, endPoint x: 287, endPoint y: 345, distance: 42.4
click at [288, 345] on td "0195462" at bounding box center [356, 346] width 136 height 11
click at [306, 349] on span "0195462" at bounding box center [303, 346] width 30 height 10
click at [301, 344] on span "0195462" at bounding box center [303, 346] width 30 height 10
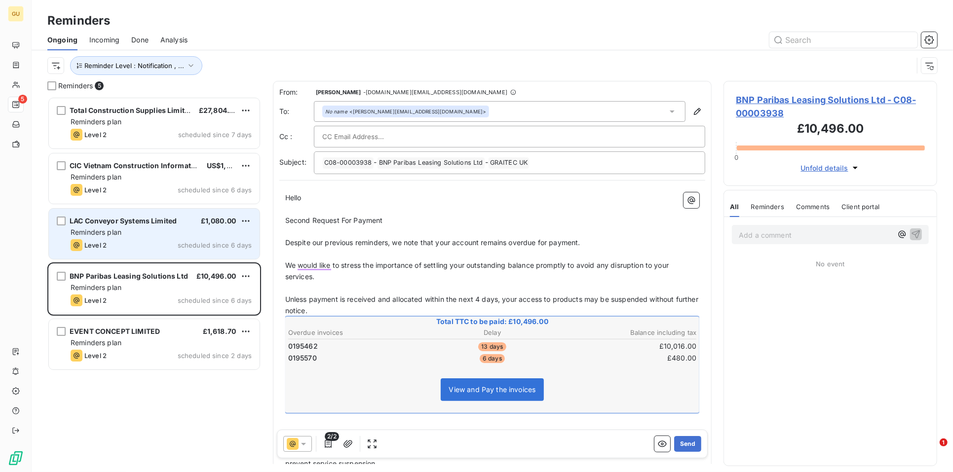
click at [139, 231] on div "Reminders plan" at bounding box center [161, 232] width 181 height 10
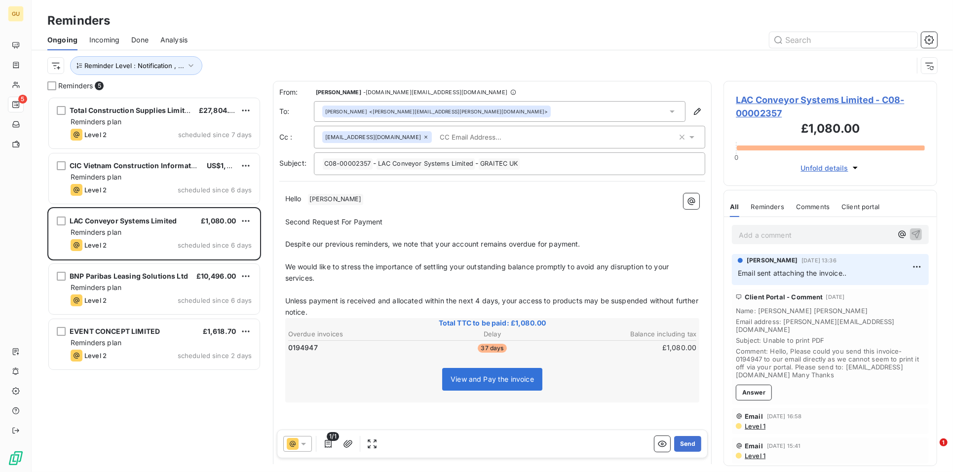
click at [368, 114] on div "Chris Brooks <chris.brooke@lacgroup.co.uk>" at bounding box center [436, 111] width 222 height 7
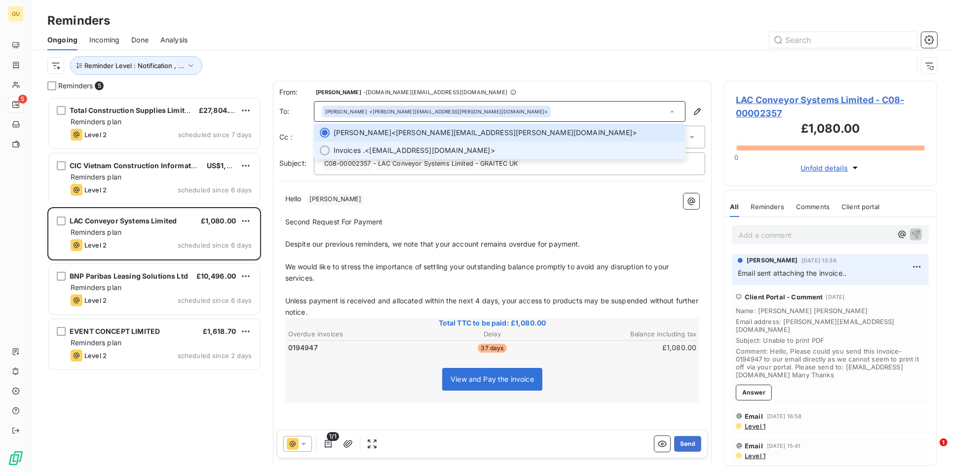
click at [352, 146] on span "Invoices ." at bounding box center [349, 151] width 32 height 10
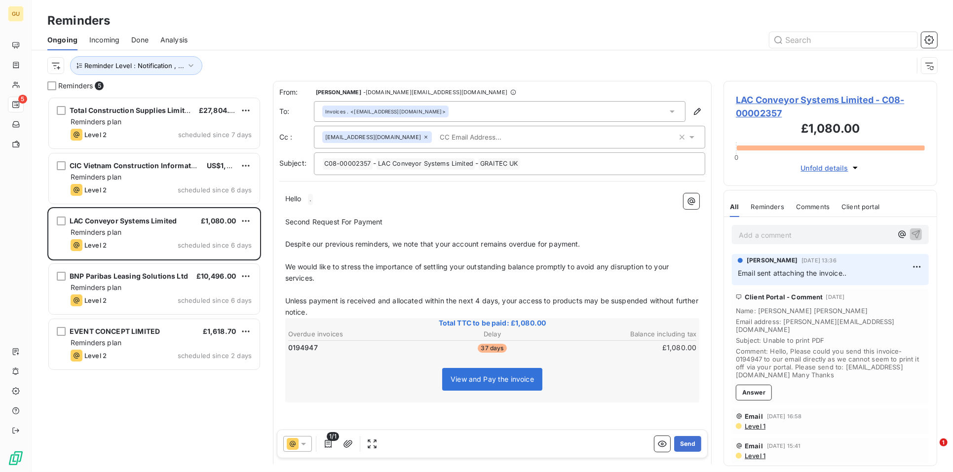
click at [361, 136] on span "accounts@lacgroup.co.uk" at bounding box center [373, 137] width 96 height 6
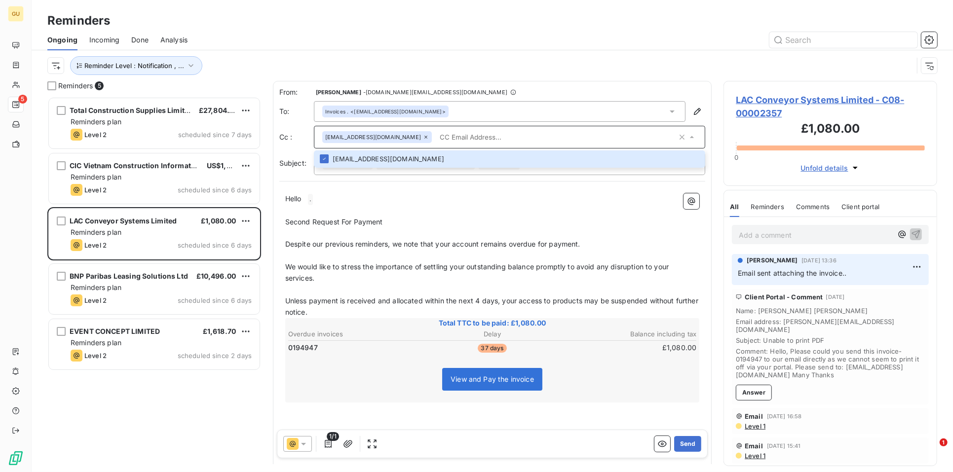
click at [423, 135] on icon at bounding box center [426, 137] width 6 height 6
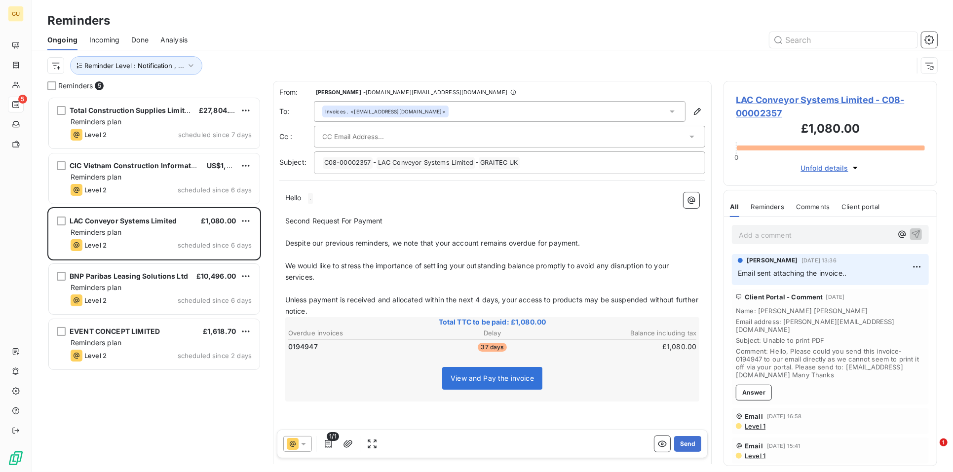
click at [389, 138] on input "text" at bounding box center [375, 136] width 106 height 15
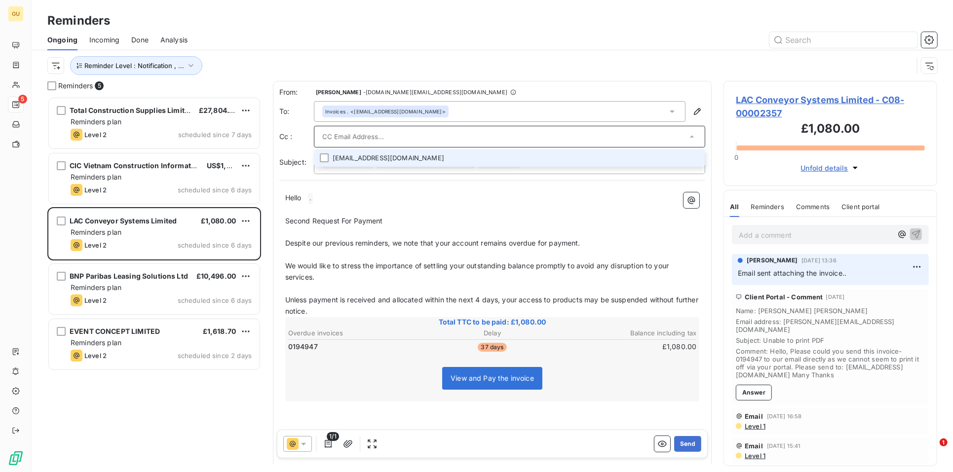
click at [413, 134] on input "text" at bounding box center [504, 136] width 365 height 15
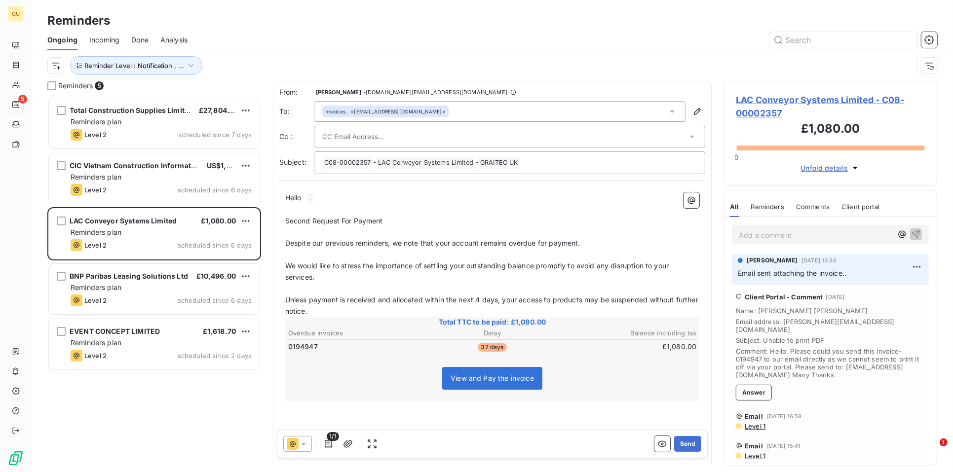
click at [352, 372] on div "View and Pay the invoice" at bounding box center [492, 380] width 411 height 42
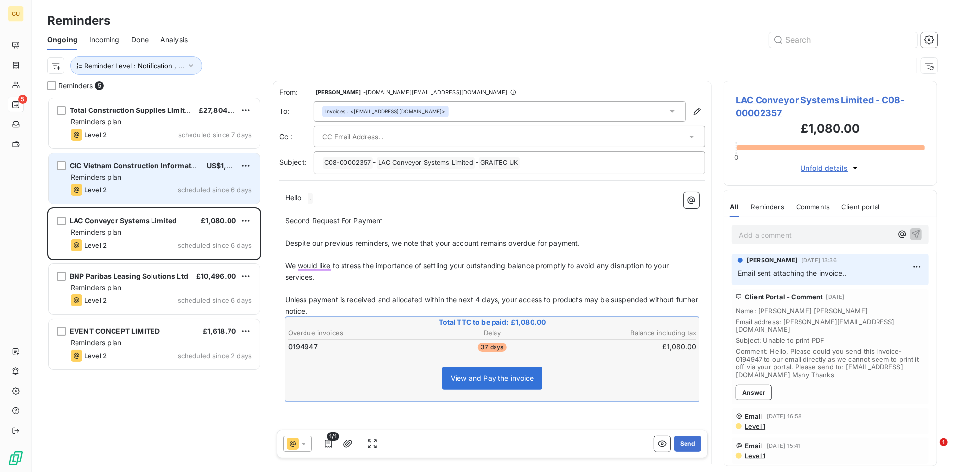
click at [139, 178] on div "Reminders plan" at bounding box center [161, 177] width 181 height 10
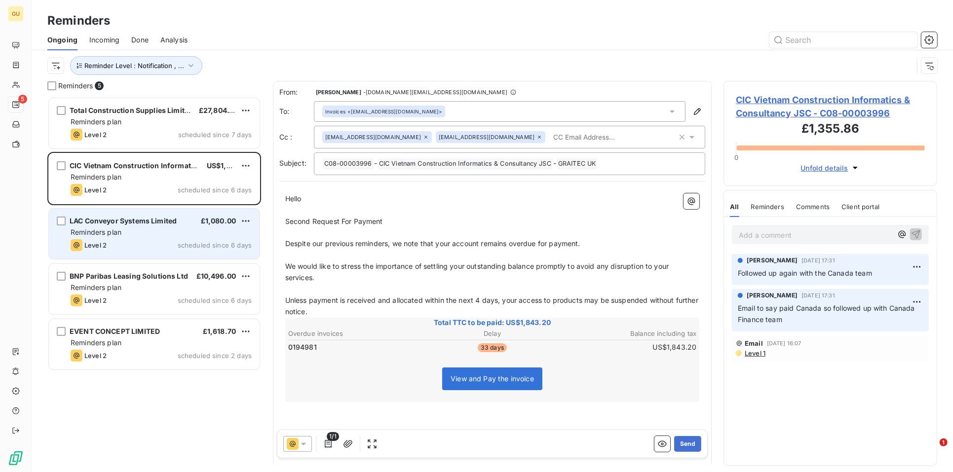
click at [121, 220] on span "LAC Conveyor Systems Limited" at bounding box center [123, 221] width 107 height 8
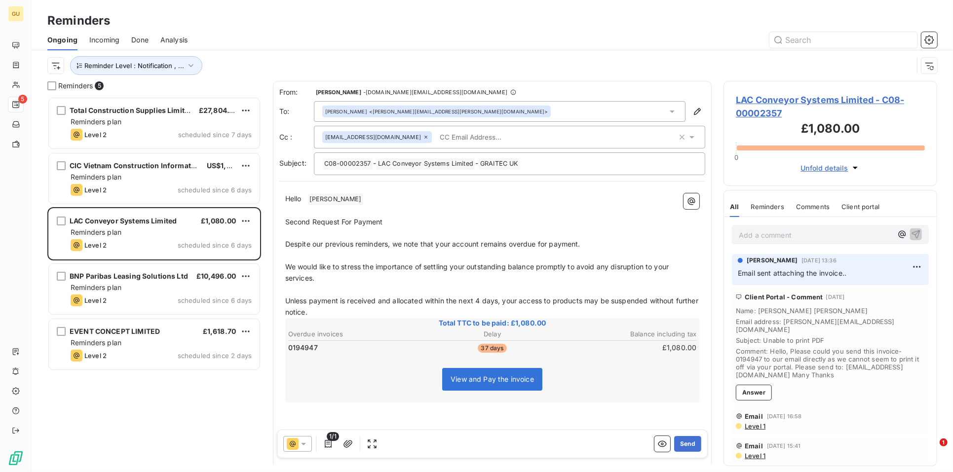
click at [760, 99] on span "LAC Conveyor Systems Limited - C08-00002357" at bounding box center [830, 106] width 189 height 27
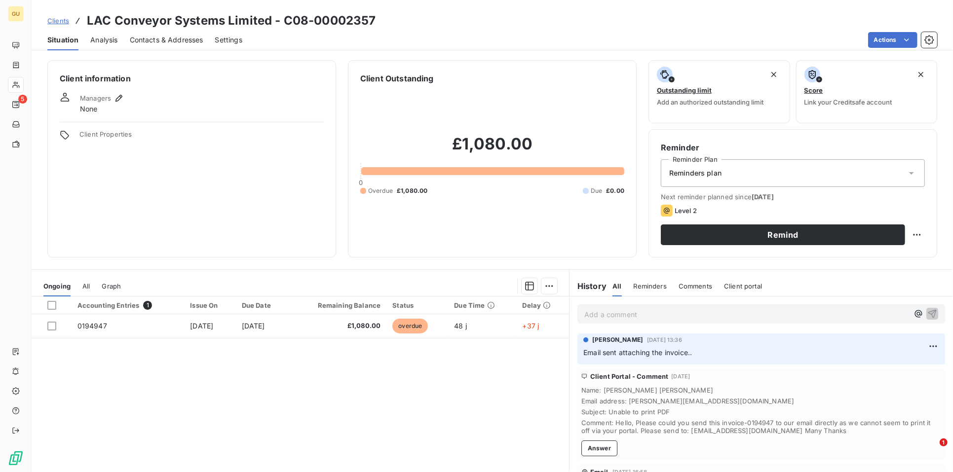
click at [174, 40] on span "Contacts & Addresses" at bounding box center [167, 40] width 74 height 10
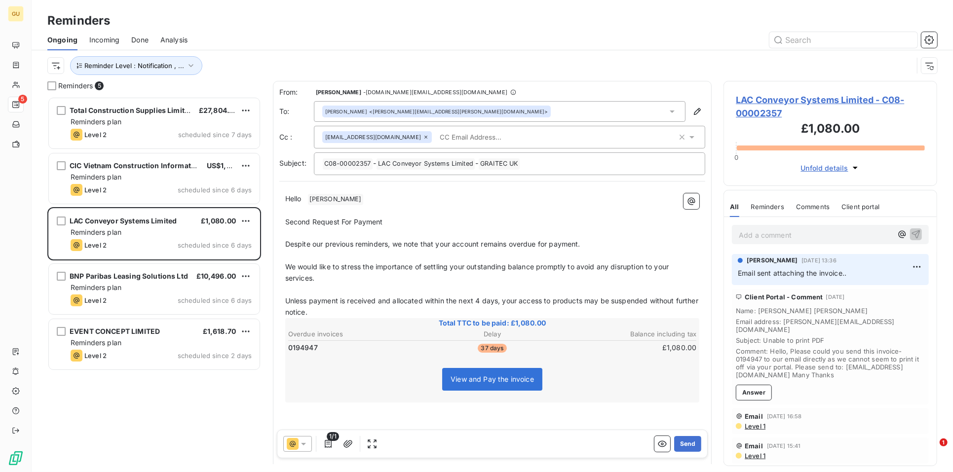
scroll to position [367, 205]
click at [355, 206] on p "﻿" at bounding box center [492, 210] width 414 height 11
click at [352, 202] on p "Hello ﻿ Brooks ﻿ ﻿" at bounding box center [492, 199] width 414 height 12
click at [301, 196] on span "Hello" at bounding box center [293, 198] width 16 height 8
click at [675, 438] on button "Send" at bounding box center [687, 444] width 27 height 16
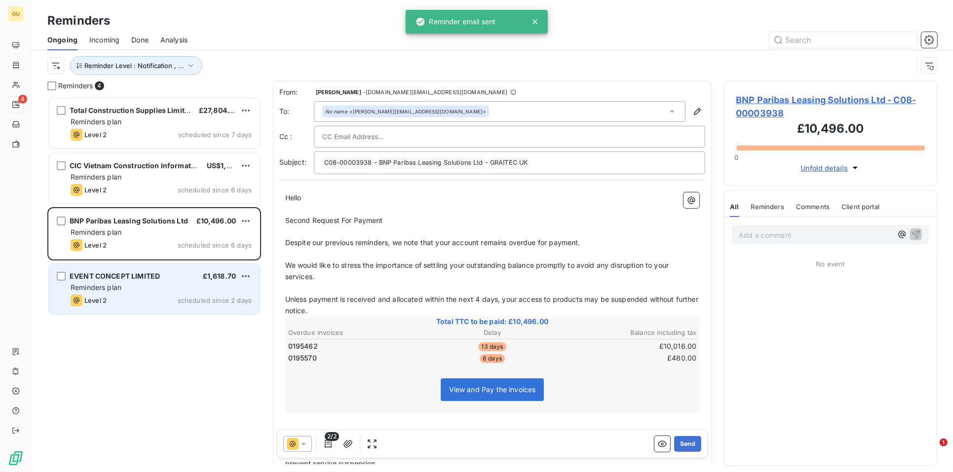
click at [134, 268] on div "EVENT CONCEPT LIMITED £1,618.70 Reminders plan Level 2 scheduled since 2 days" at bounding box center [154, 289] width 211 height 50
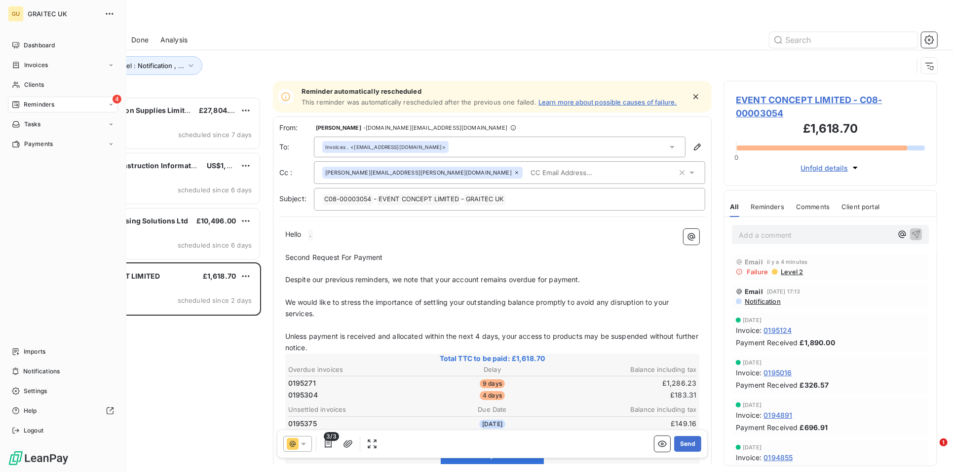
click at [23, 104] on div "Reminders" at bounding box center [33, 104] width 42 height 9
click at [42, 43] on span "Dashboard" at bounding box center [39, 45] width 31 height 9
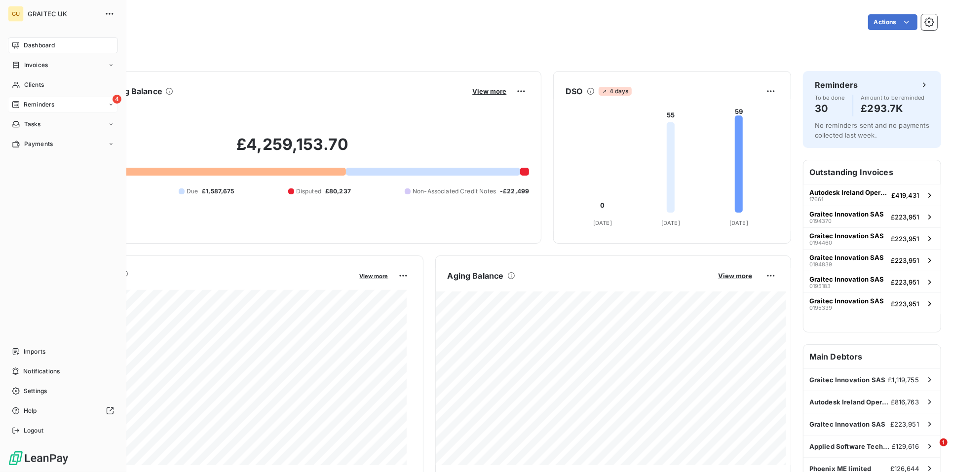
click at [30, 101] on span "Reminders" at bounding box center [39, 104] width 31 height 9
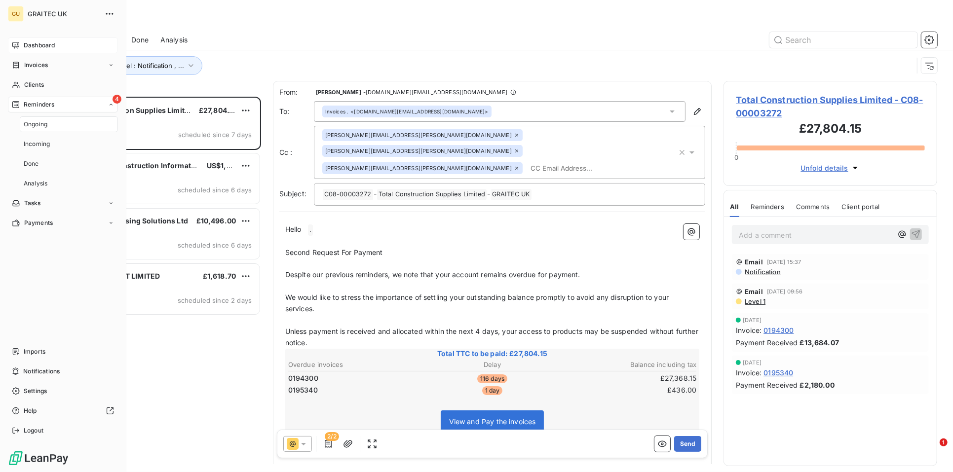
scroll to position [367, 205]
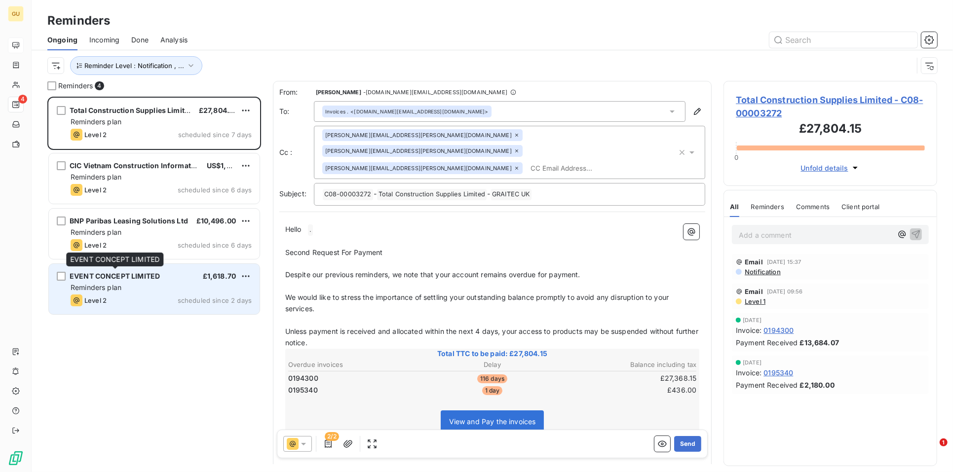
click at [111, 279] on span "EVENT CONCEPT LIMITED" at bounding box center [115, 276] width 90 height 8
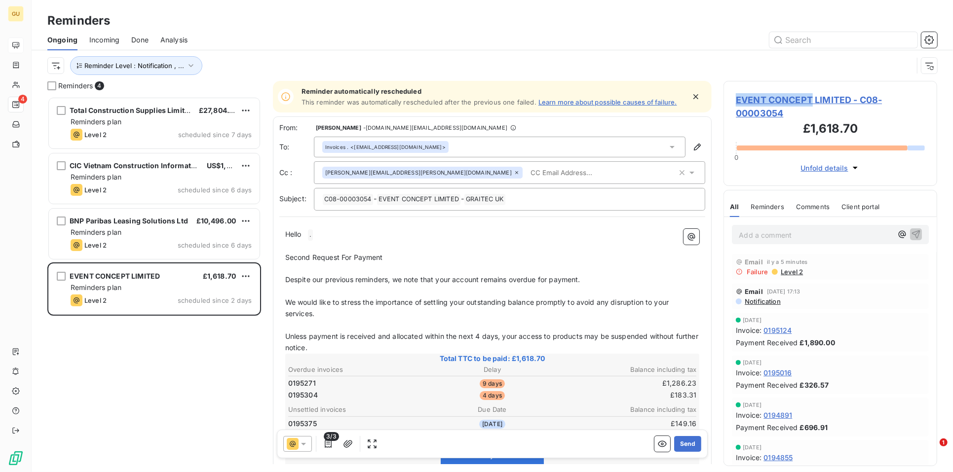
drag, startPoint x: 738, startPoint y: 98, endPoint x: 813, endPoint y: 97, distance: 75.0
click at [813, 97] on span "EVENT CONCEPT LIMITED - C08-00003054" at bounding box center [830, 106] width 189 height 27
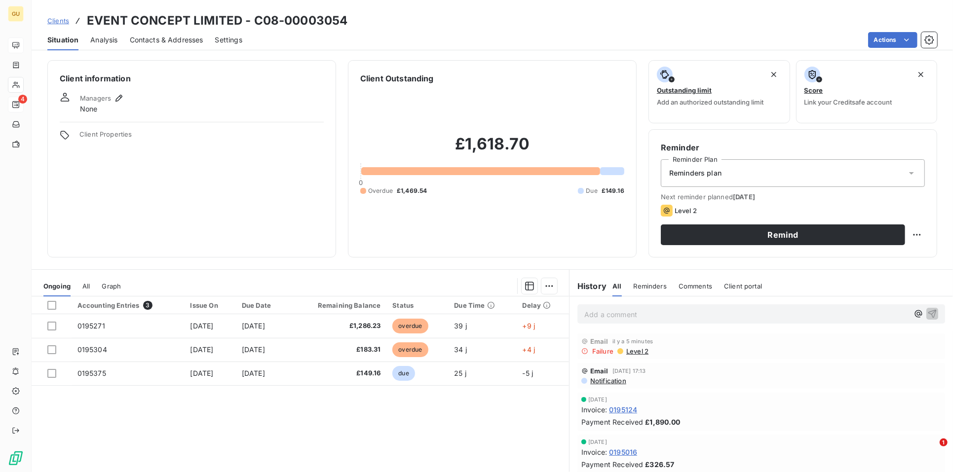
click at [152, 38] on span "Contacts & Addresses" at bounding box center [167, 40] width 74 height 10
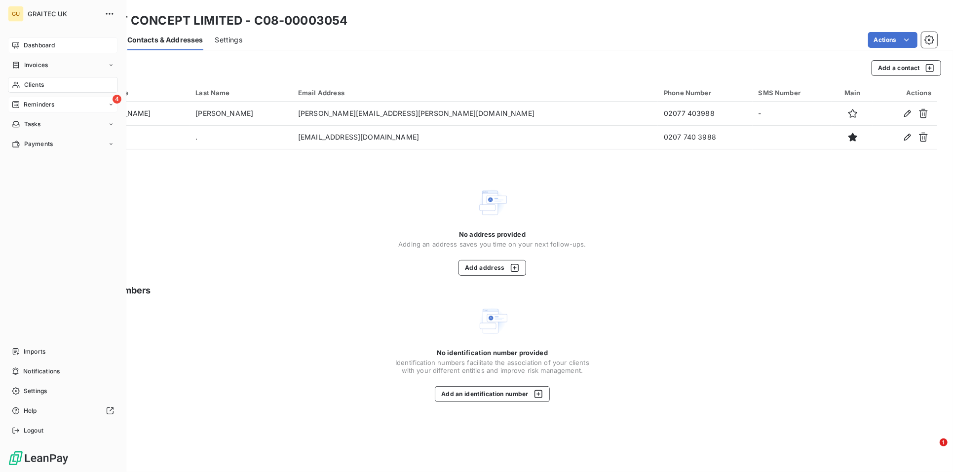
click at [40, 106] on span "Reminders" at bounding box center [39, 104] width 31 height 9
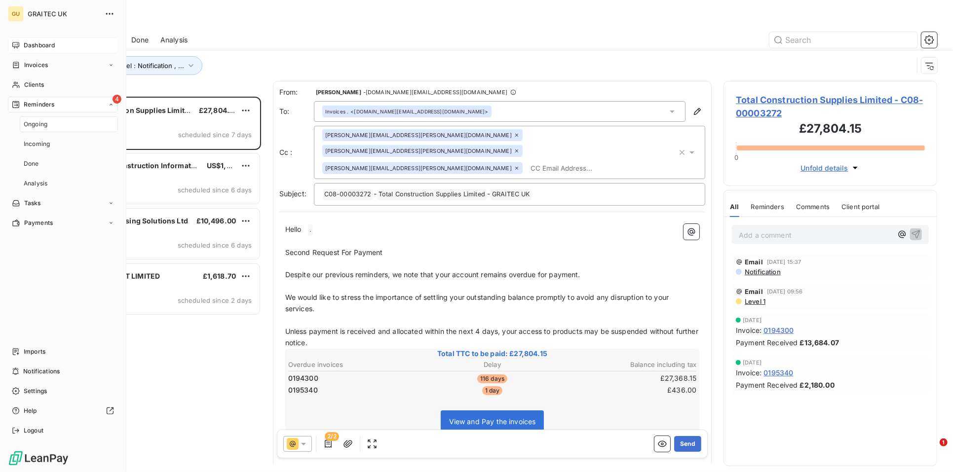
scroll to position [367, 205]
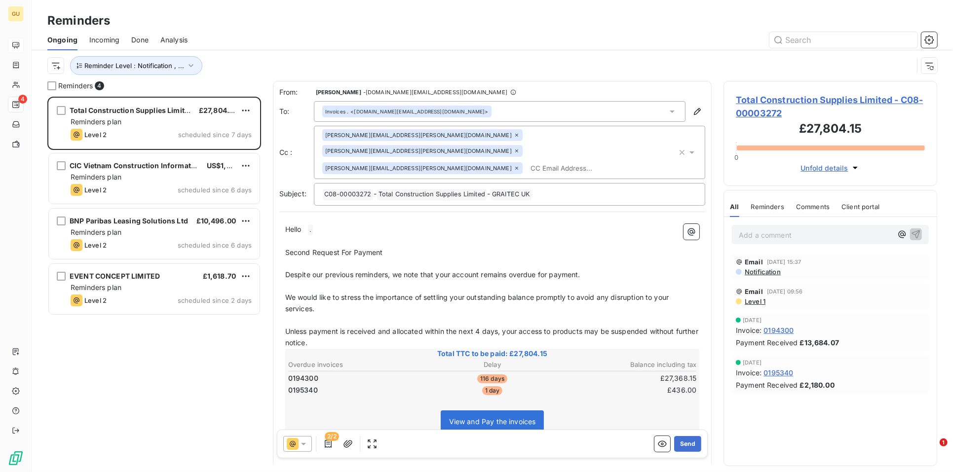
click at [136, 39] on span "Done" at bounding box center [139, 40] width 17 height 10
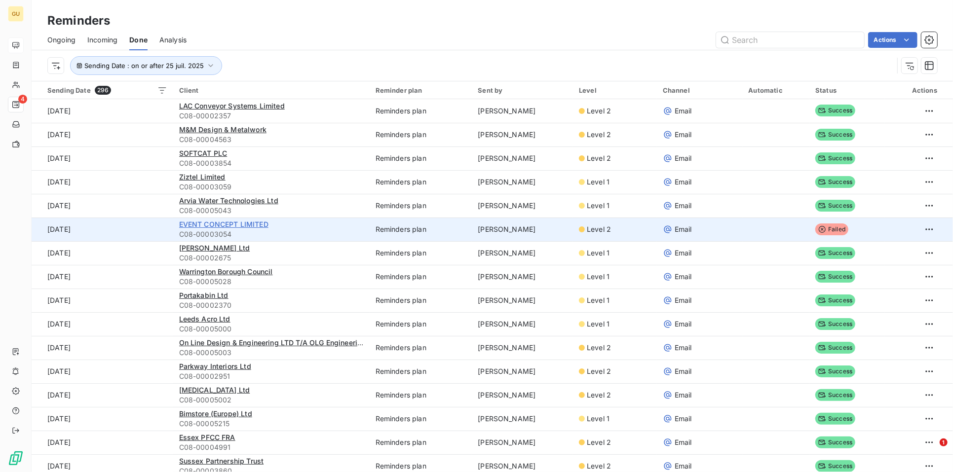
click at [212, 224] on span "EVENT CONCEPT LIMITED" at bounding box center [223, 224] width 89 height 8
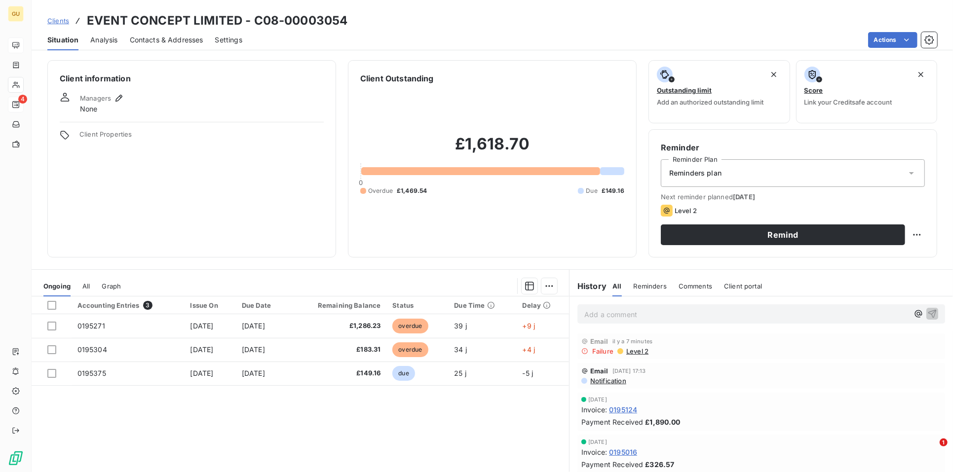
click at [169, 40] on span "Contacts & Addresses" at bounding box center [167, 40] width 74 height 10
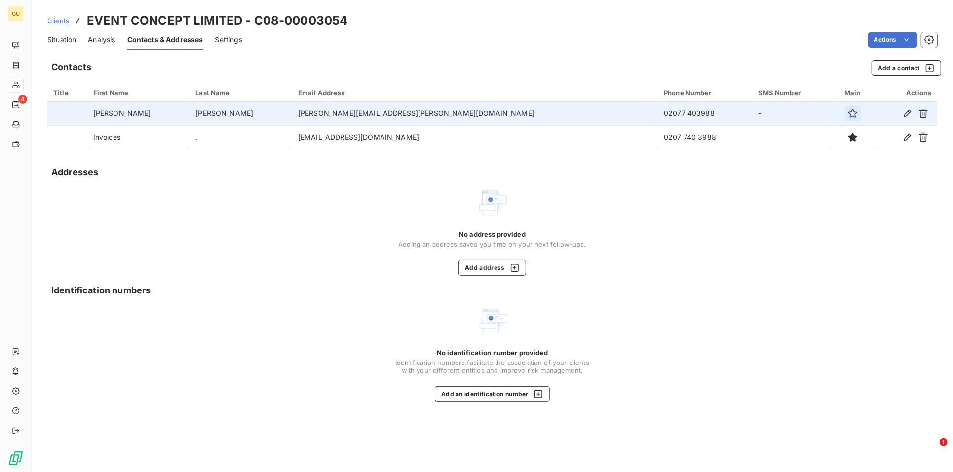
click at [848, 111] on icon "button" at bounding box center [853, 114] width 10 height 10
click at [60, 36] on span "Situation" at bounding box center [61, 40] width 29 height 10
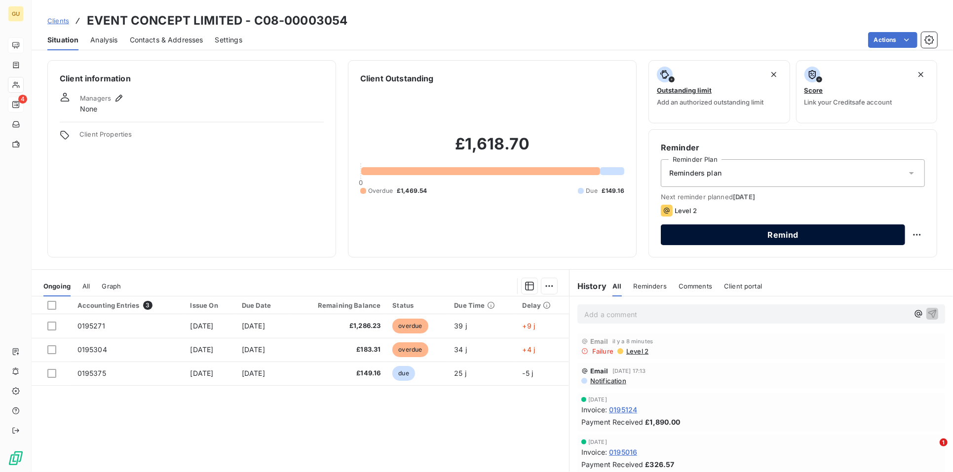
click at [717, 231] on button "Remind" at bounding box center [783, 234] width 244 height 21
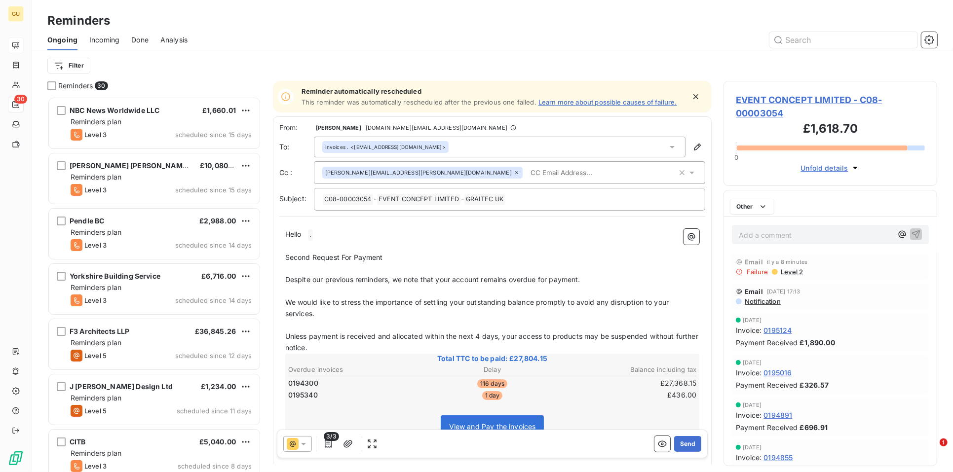
scroll to position [367, 205]
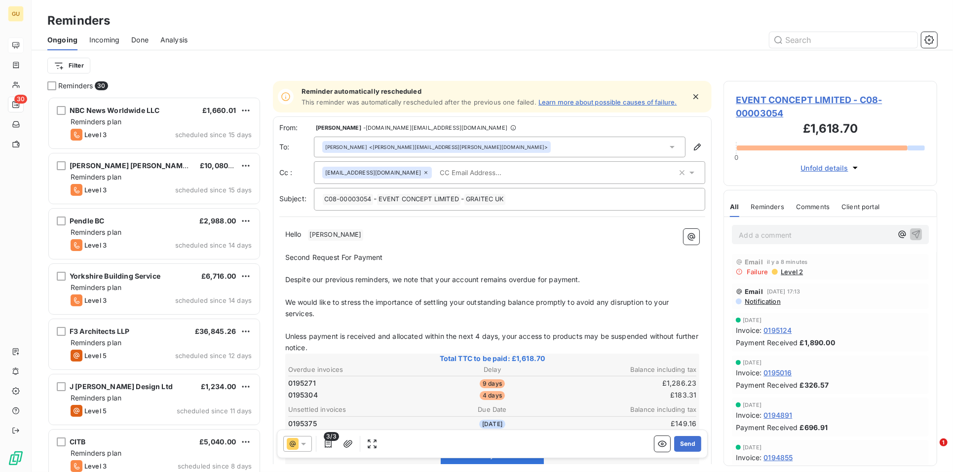
click at [306, 443] on icon at bounding box center [303, 444] width 10 height 10
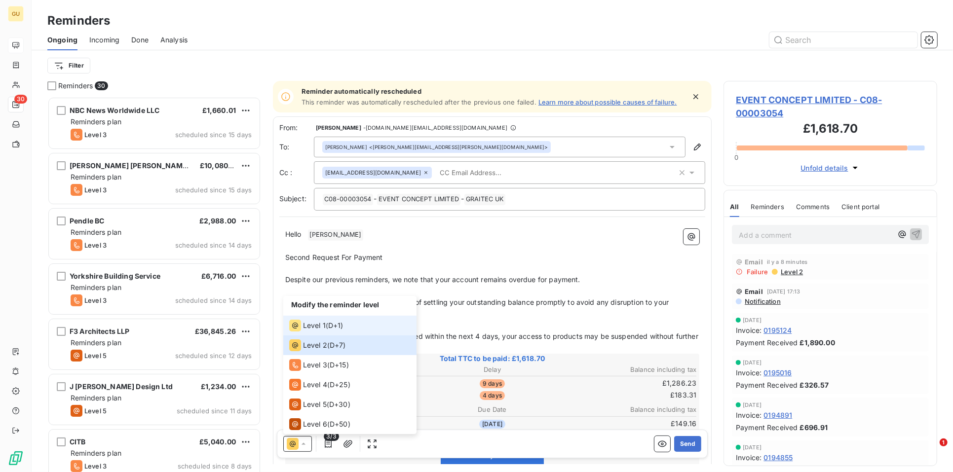
click at [324, 328] on span "Level 1" at bounding box center [314, 326] width 23 height 10
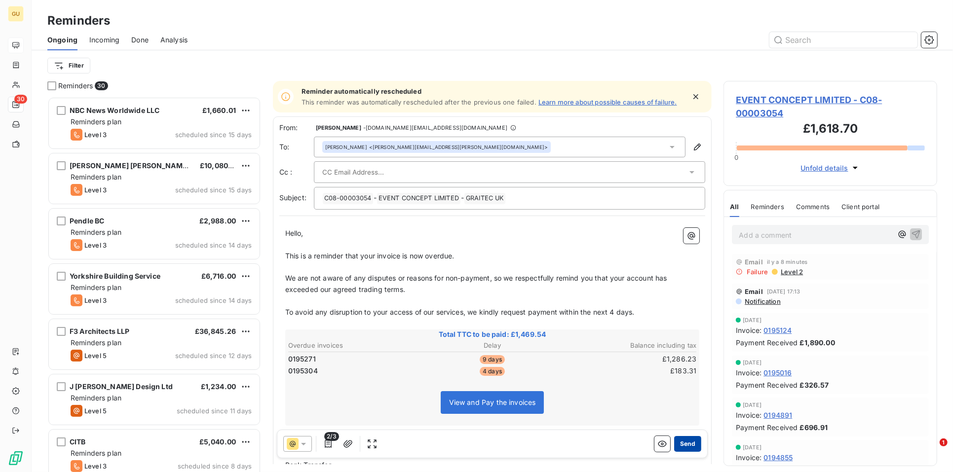
click at [686, 445] on button "Send" at bounding box center [687, 444] width 27 height 16
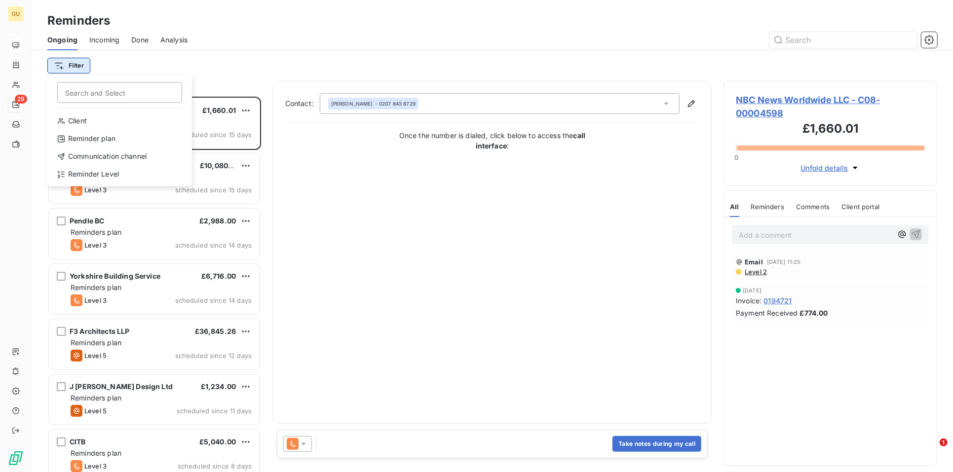
click at [72, 65] on html "GU 29 Reminders Ongoing Incoming Done Analysis Filter Search and Select Client …" at bounding box center [476, 236] width 953 height 472
click at [90, 172] on div "Reminder Level" at bounding box center [119, 175] width 137 height 16
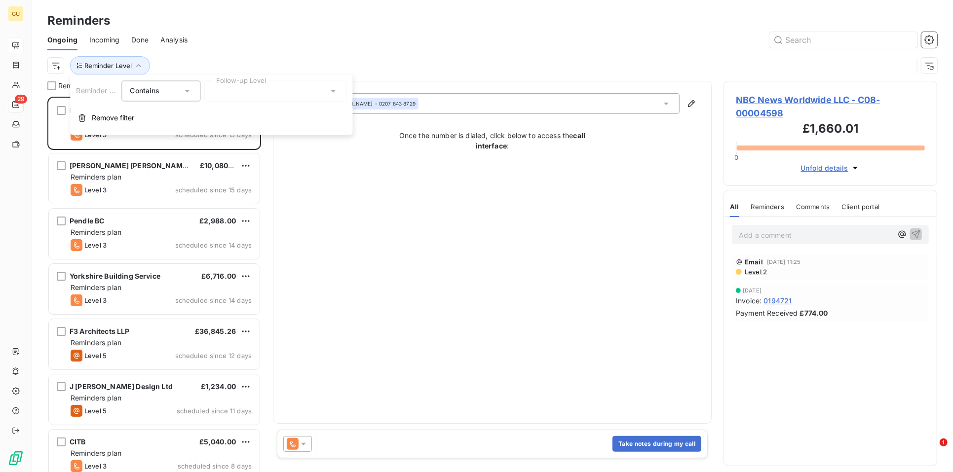
click at [222, 87] on div at bounding box center [275, 91] width 142 height 21
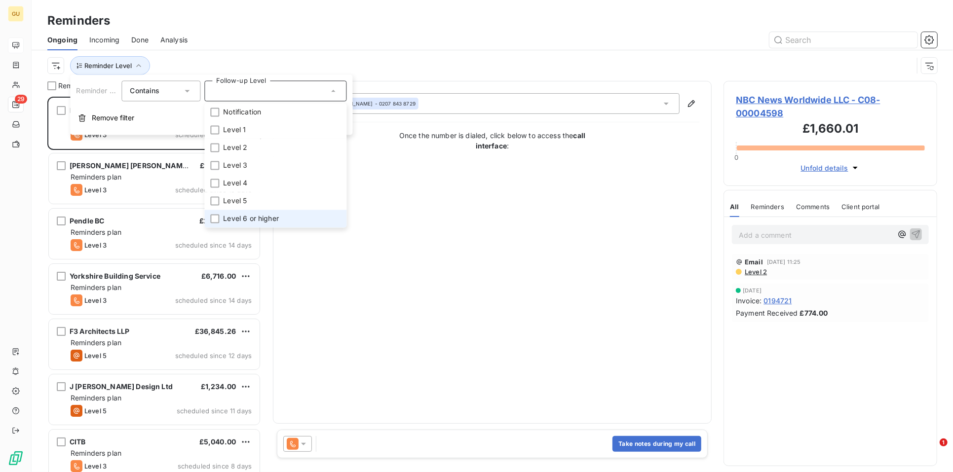
click at [240, 221] on span "Level 6 or higher" at bounding box center [251, 219] width 56 height 10
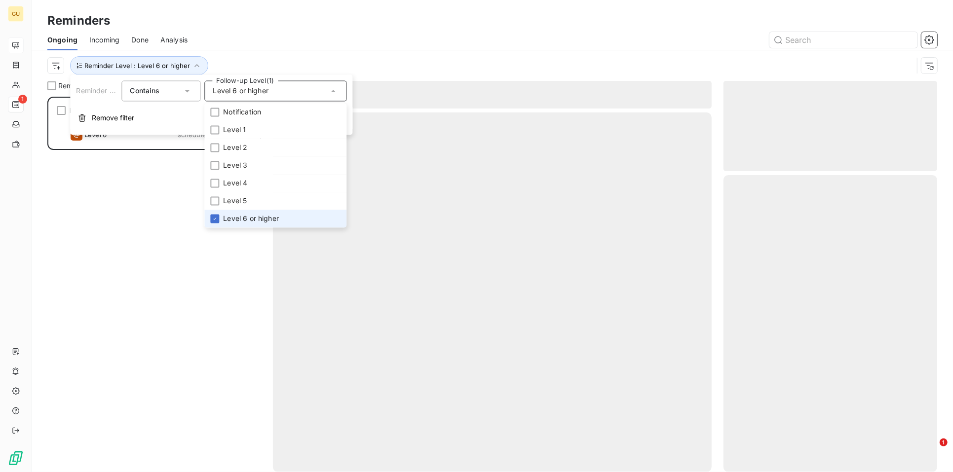
scroll to position [367, 205]
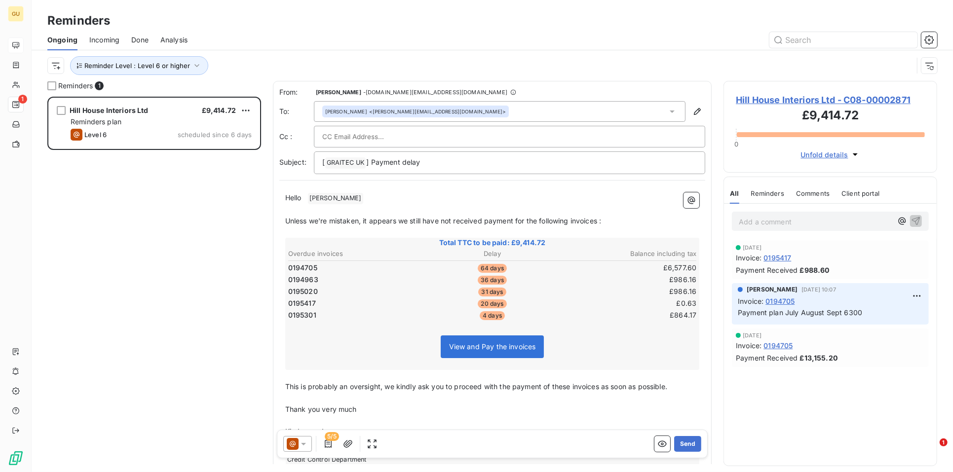
click at [224, 381] on div "Hill House Interiors Ltd £9,414.72 Reminders plan Level 6 scheduled since 6 days" at bounding box center [154, 285] width 214 height 376
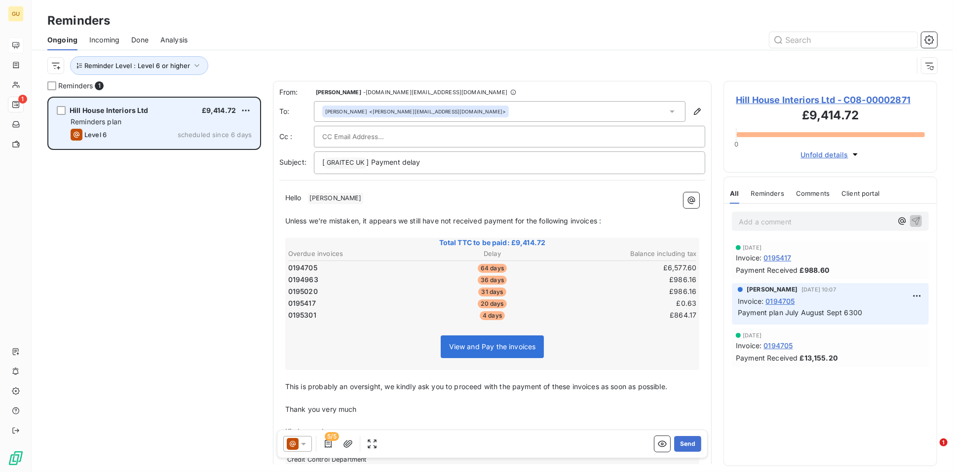
click at [110, 109] on span "Hill House Interiors Ltd" at bounding box center [109, 110] width 79 height 8
click at [62, 110] on div "grid" at bounding box center [61, 110] width 9 height 9
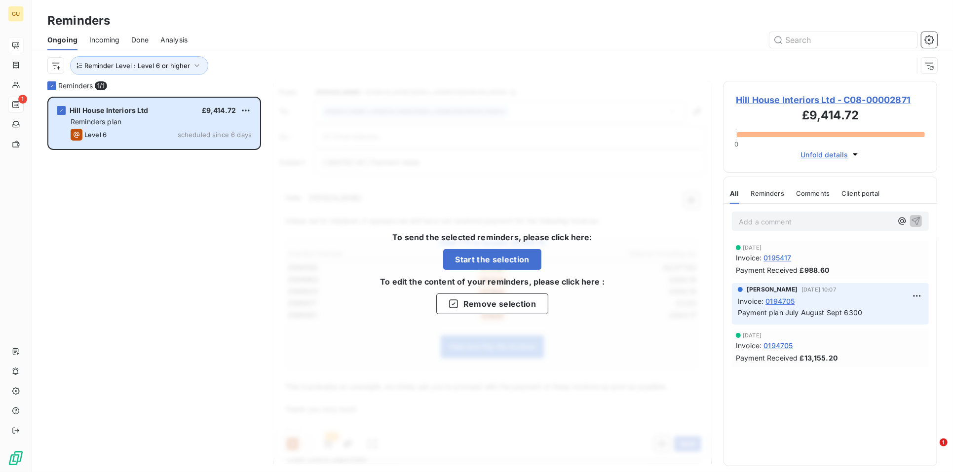
click at [793, 103] on span "Hill House Interiors Ltd - C08-00002871" at bounding box center [830, 99] width 189 height 13
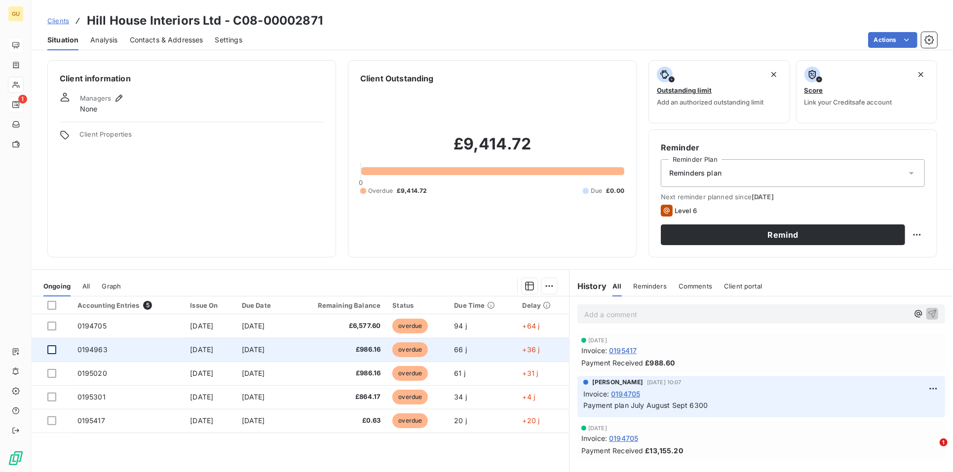
click at [54, 349] on div at bounding box center [51, 349] width 9 height 9
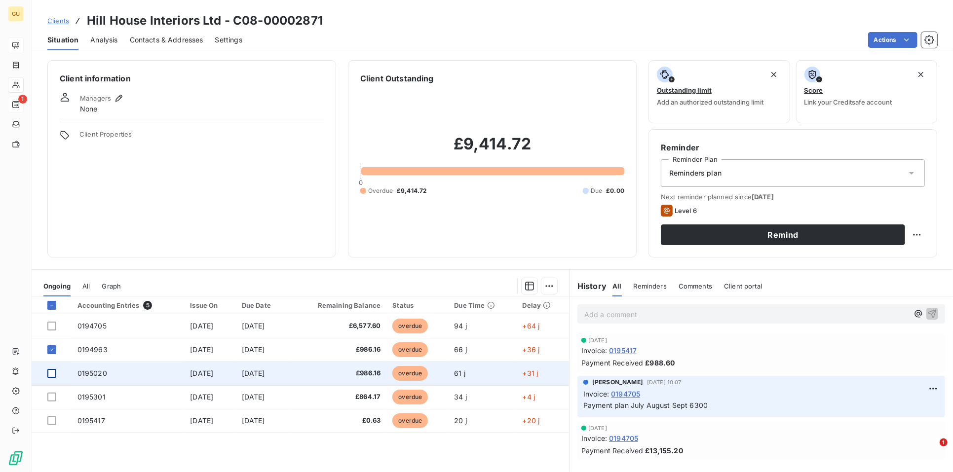
click at [50, 371] on div at bounding box center [51, 373] width 9 height 9
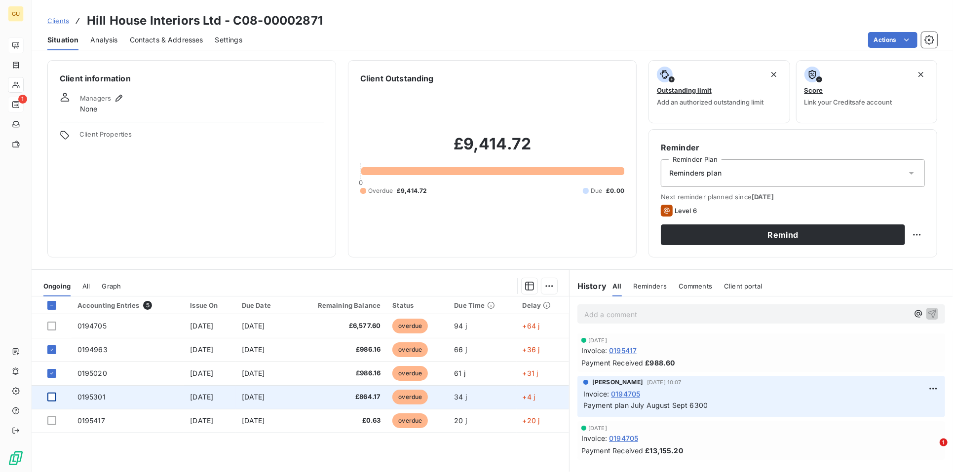
click at [53, 394] on div at bounding box center [51, 397] width 9 height 9
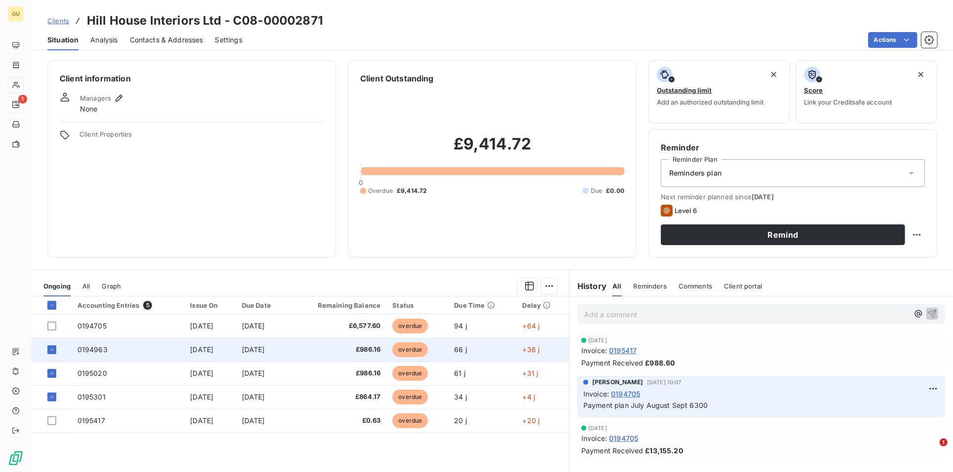
click at [87, 346] on span "0194963" at bounding box center [92, 349] width 30 height 8
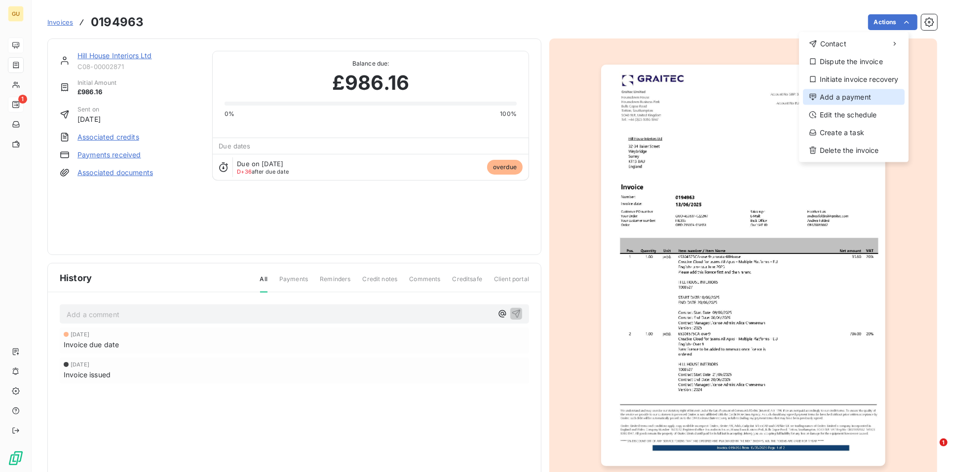
click at [835, 98] on div "Add a payment" at bounding box center [854, 97] width 102 height 16
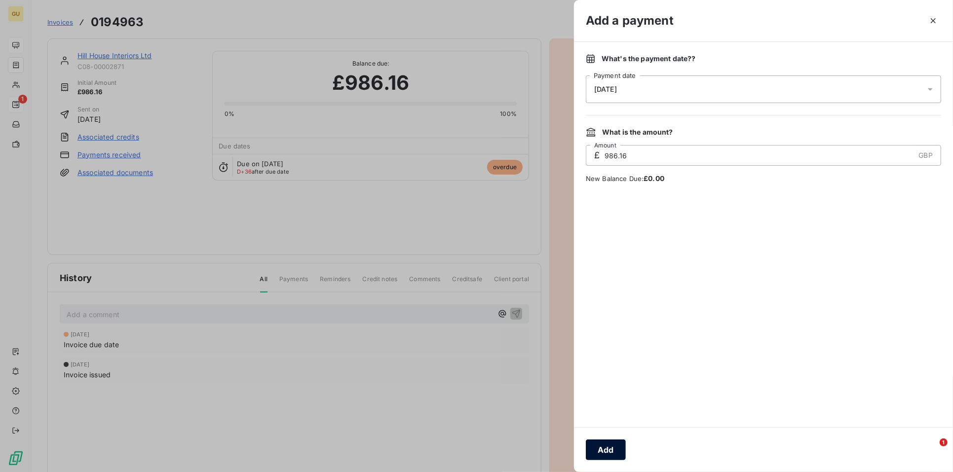
click at [603, 452] on button "Add" at bounding box center [606, 450] width 40 height 21
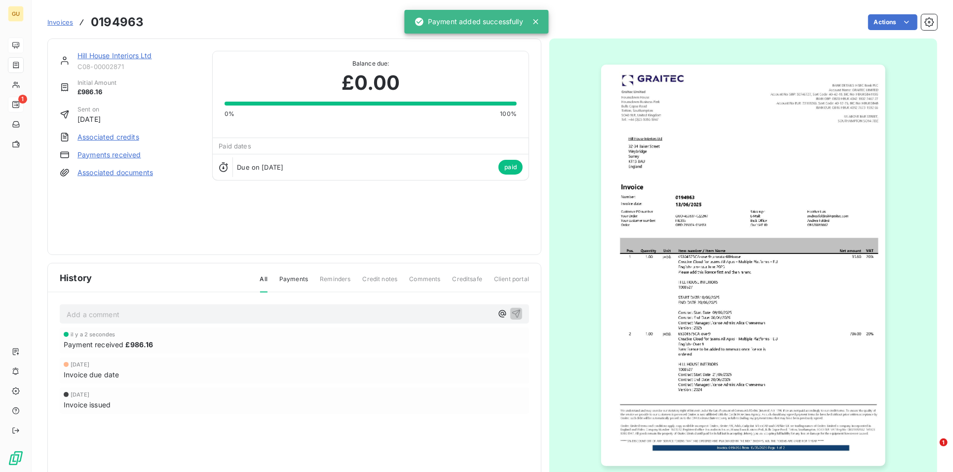
click at [115, 49] on div "Hill House Interiors Ltd C08-00002871 Initial Amount £986.16 Sent on 13 Jun 202…" at bounding box center [294, 146] width 494 height 217
click at [114, 54] on link "Hill House Interiors Ltd" at bounding box center [114, 55] width 74 height 8
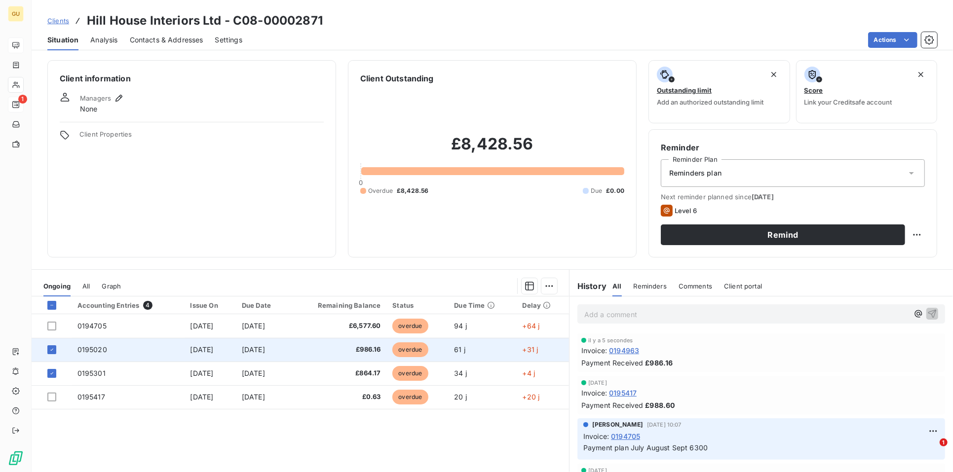
click at [82, 348] on span "0195020" at bounding box center [92, 349] width 30 height 8
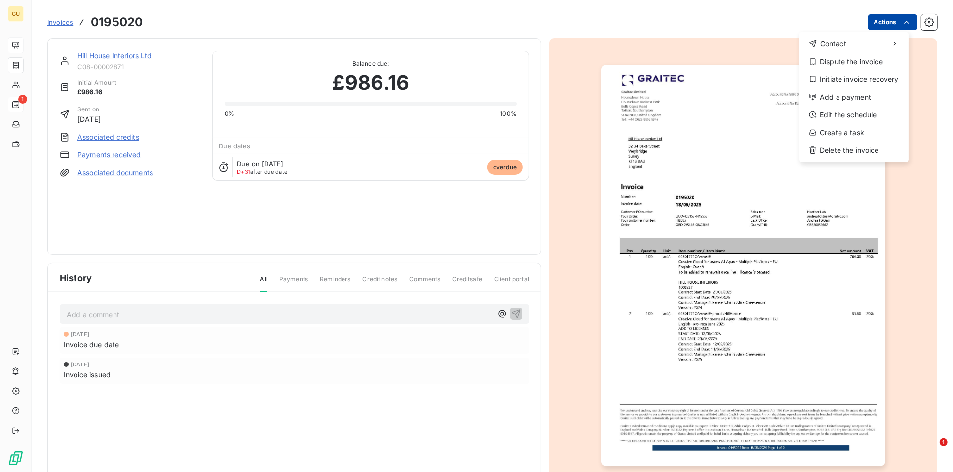
click at [865, 25] on html "GU 1 Invoices 0195020 Actions Contact Dispute the invoice Initiate invoice reco…" at bounding box center [476, 236] width 953 height 472
click at [837, 97] on div "Add a payment" at bounding box center [854, 97] width 102 height 16
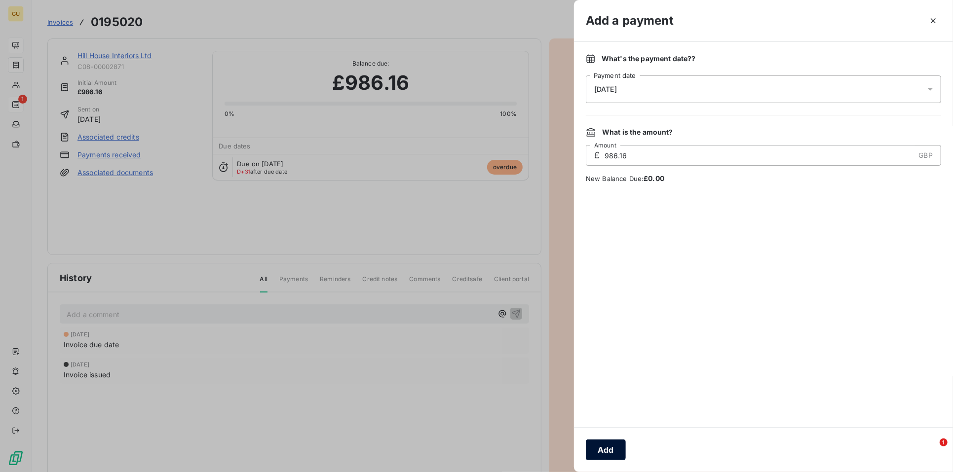
click at [609, 444] on button "Add" at bounding box center [606, 450] width 40 height 21
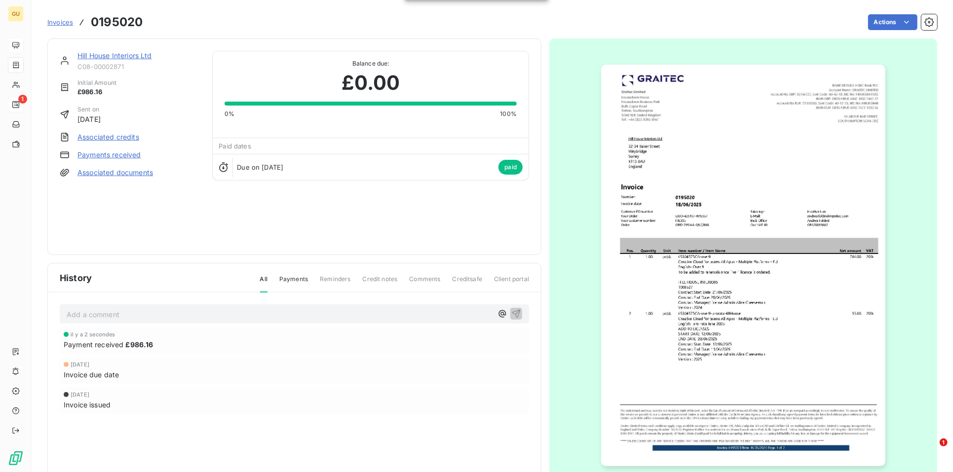
click at [99, 54] on link "Hill House Interiors Ltd" at bounding box center [114, 55] width 74 height 8
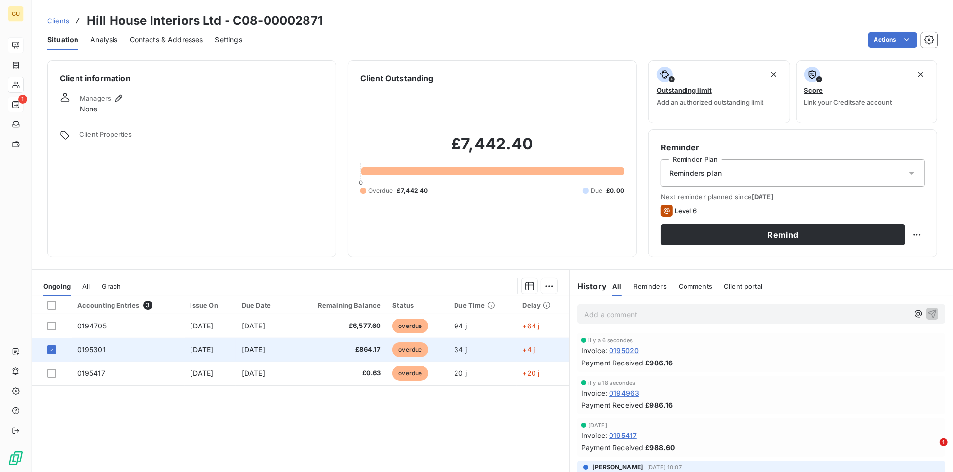
click at [77, 350] on span "0195301" at bounding box center [91, 349] width 28 height 8
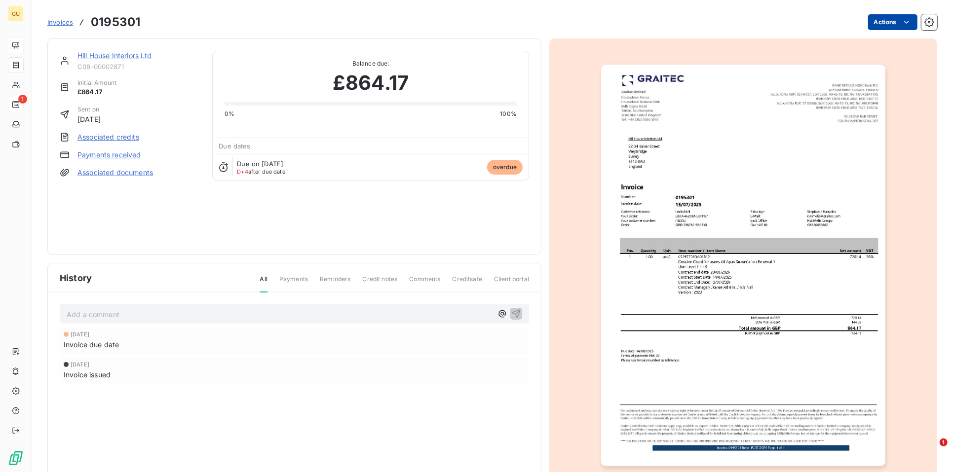
click at [876, 28] on html "GU 1 Invoices 0195301 Actions Hill House Interiors Ltd C08-00002871 Initial Amo…" at bounding box center [476, 236] width 953 height 472
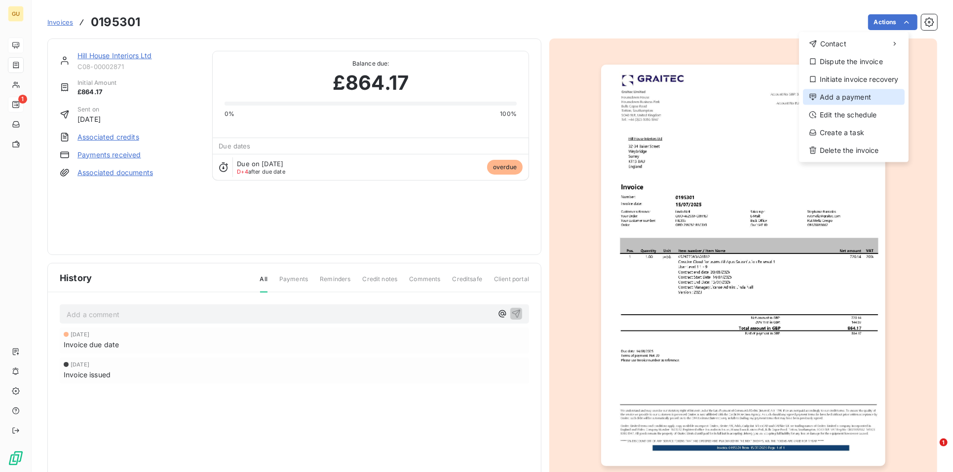
click at [837, 98] on div "Add a payment" at bounding box center [854, 97] width 102 height 16
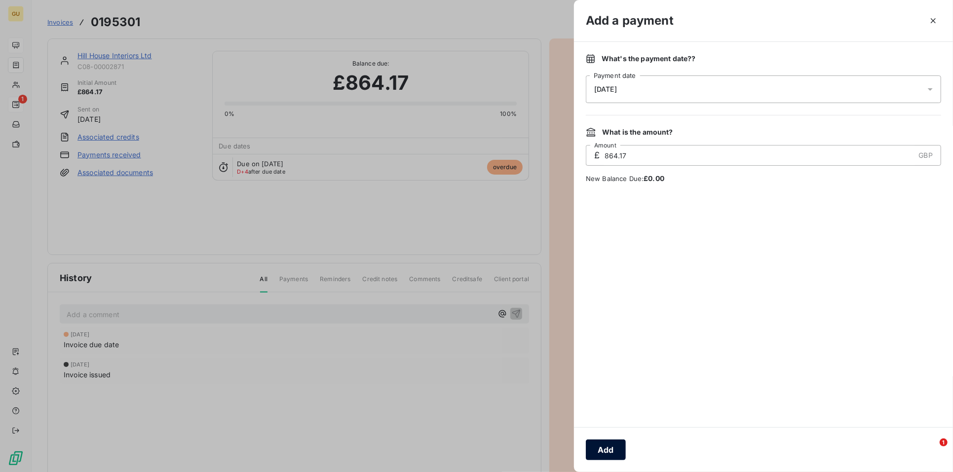
click at [605, 450] on button "Add" at bounding box center [606, 450] width 40 height 21
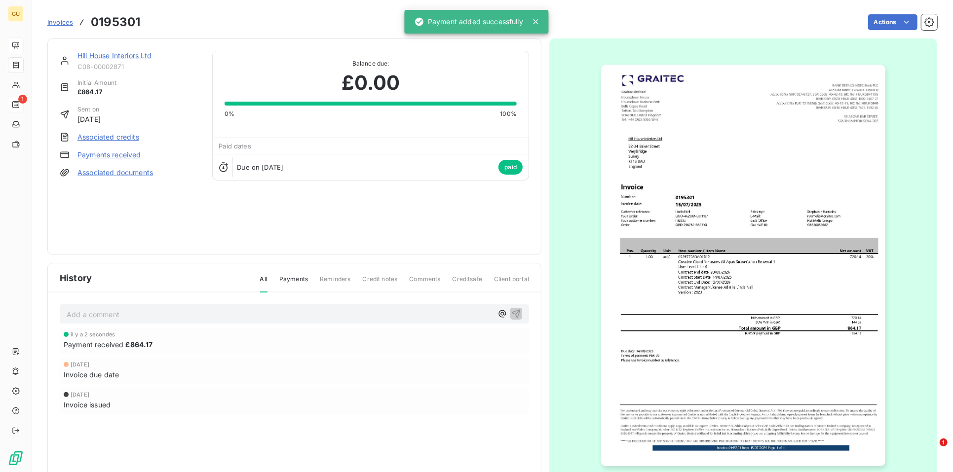
click at [113, 55] on link "Hill House Interiors Ltd" at bounding box center [114, 55] width 74 height 8
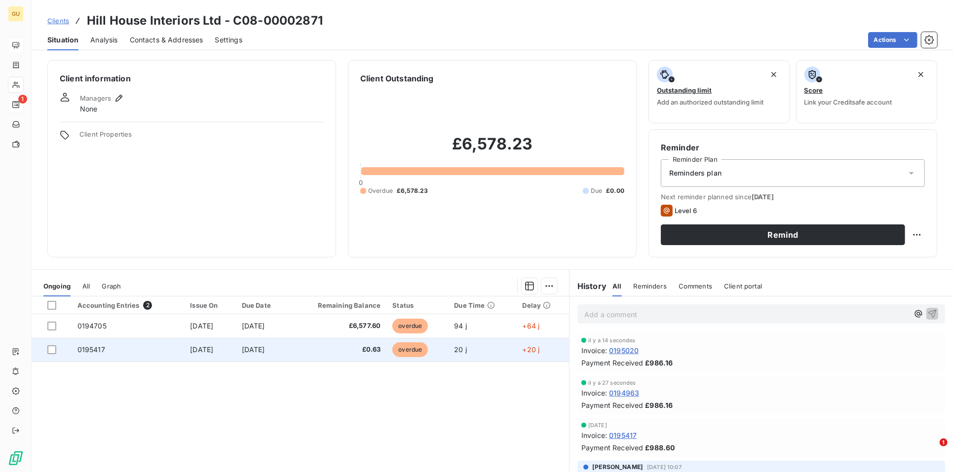
click at [85, 348] on span "0195417" at bounding box center [91, 349] width 28 height 8
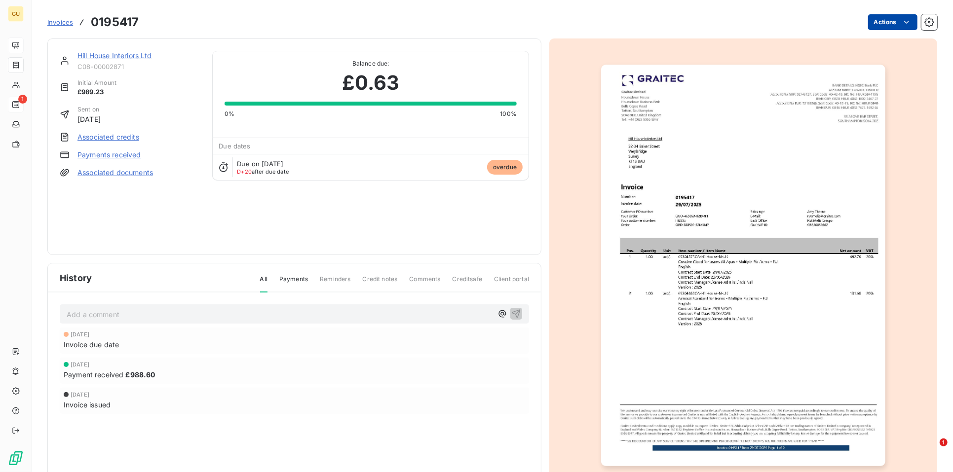
click at [864, 24] on html "GU 1 Invoices 0195417 Actions Hill House Interiors Ltd C08-00002871 Initial Amo…" at bounding box center [476, 236] width 953 height 472
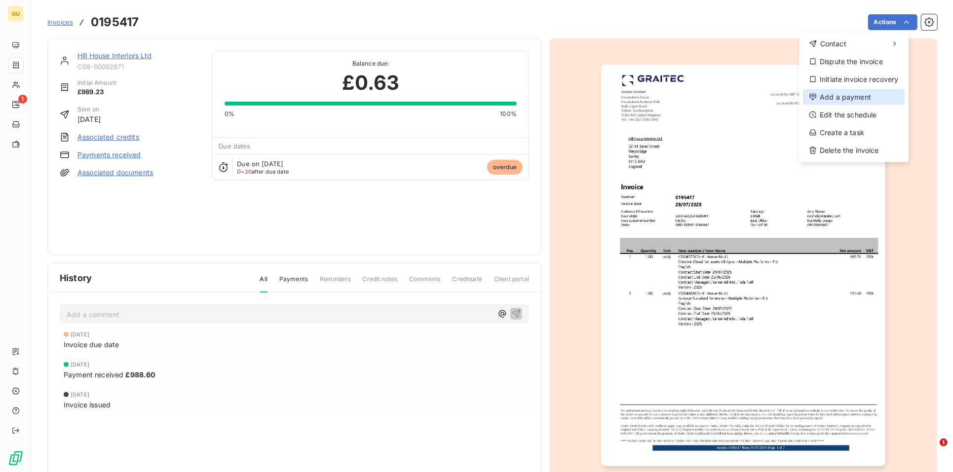
click at [842, 94] on div "Add a payment" at bounding box center [854, 97] width 102 height 16
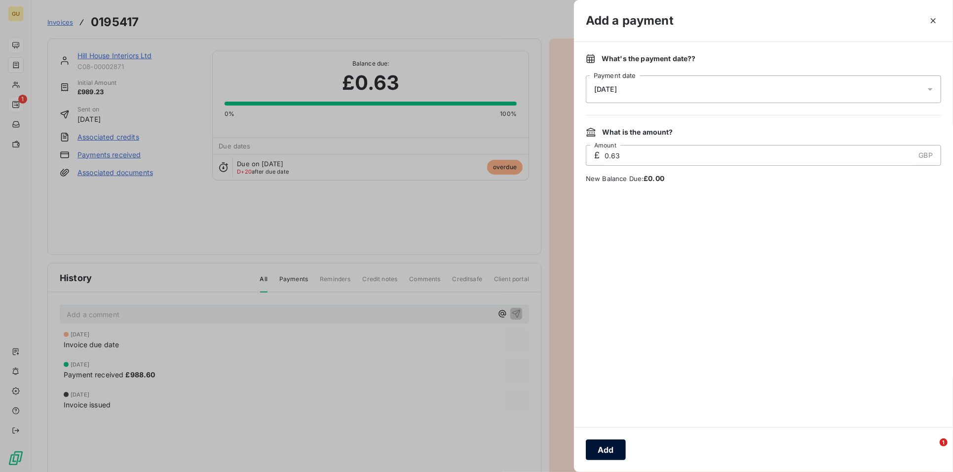
click at [613, 450] on button "Add" at bounding box center [606, 450] width 40 height 21
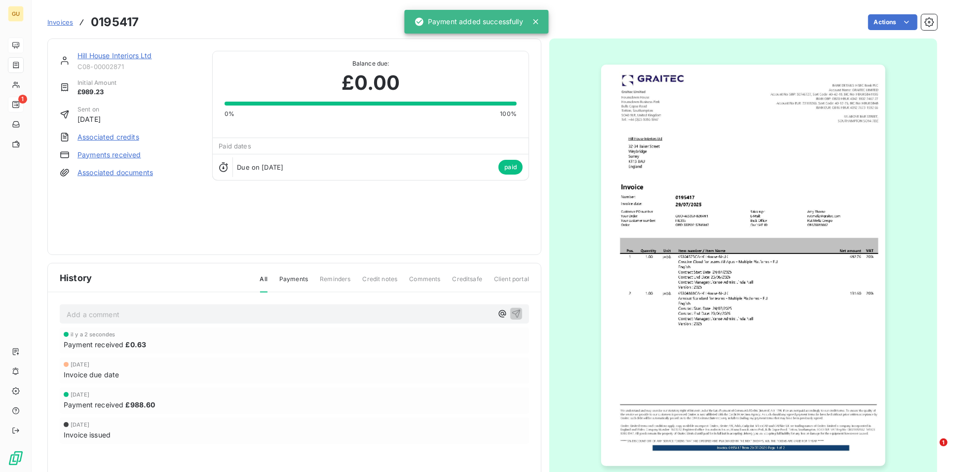
click at [98, 57] on link "Hill House Interiors Ltd" at bounding box center [114, 55] width 74 height 8
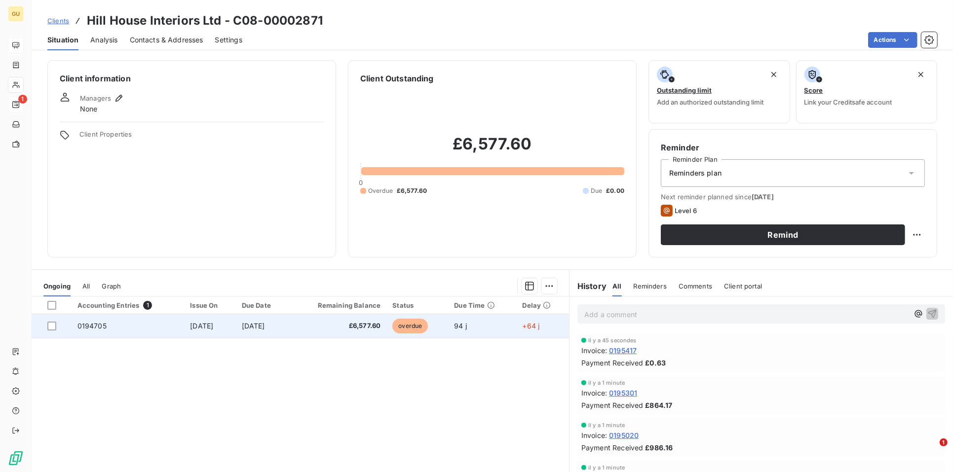
click at [220, 321] on td "16 May 2025" at bounding box center [209, 326] width 51 height 24
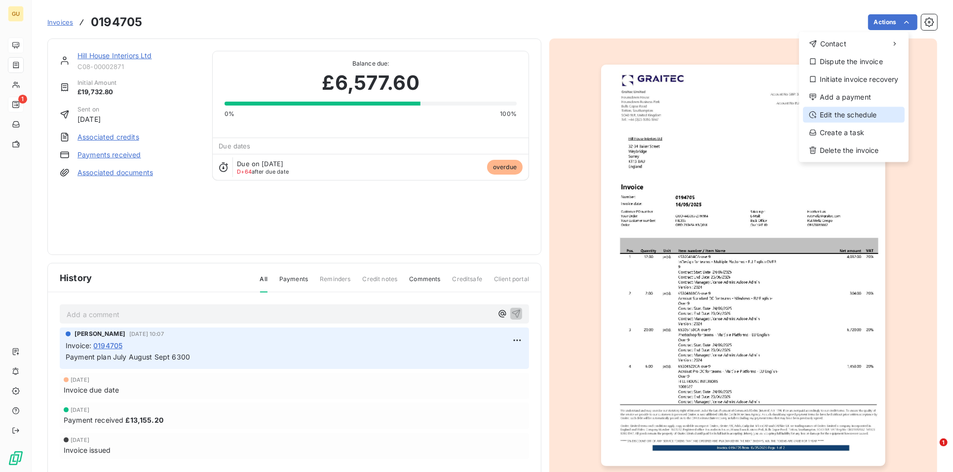
click at [847, 114] on div "Edit the schedule" at bounding box center [854, 115] width 102 height 16
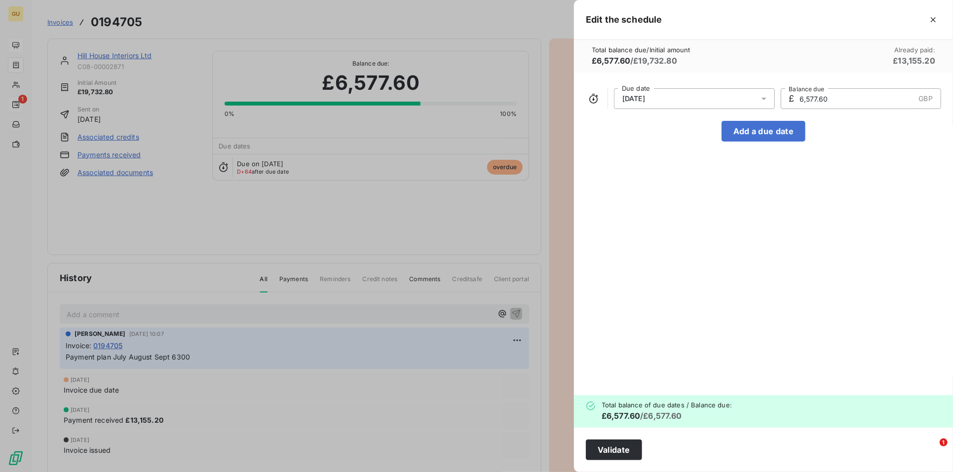
click at [636, 100] on span "15/06/2025" at bounding box center [633, 99] width 23 height 8
click at [757, 136] on button "Go to next month" at bounding box center [753, 138] width 20 height 20
click at [726, 135] on button "Go to previous month" at bounding box center [734, 138] width 20 height 20
click at [696, 238] on button "23" at bounding box center [694, 236] width 20 height 20
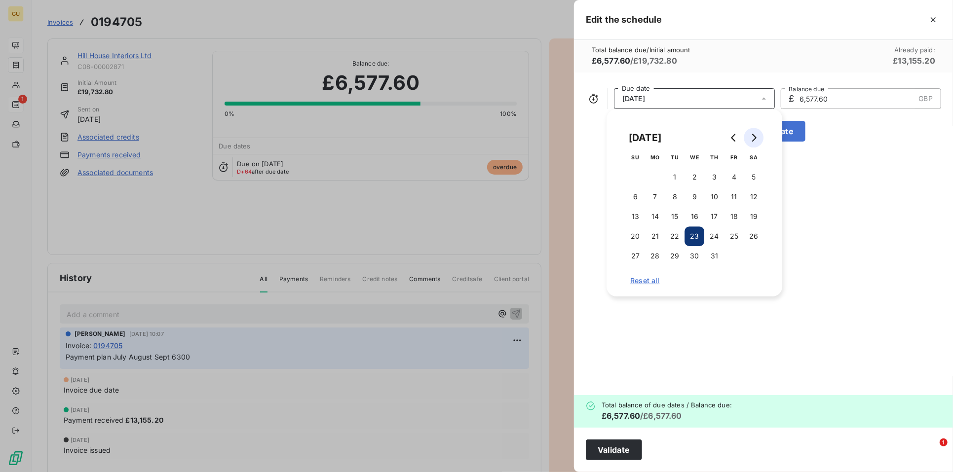
click at [753, 138] on icon "Go to next month" at bounding box center [753, 138] width 8 height 8
click at [657, 256] on button "25" at bounding box center [655, 256] width 20 height 20
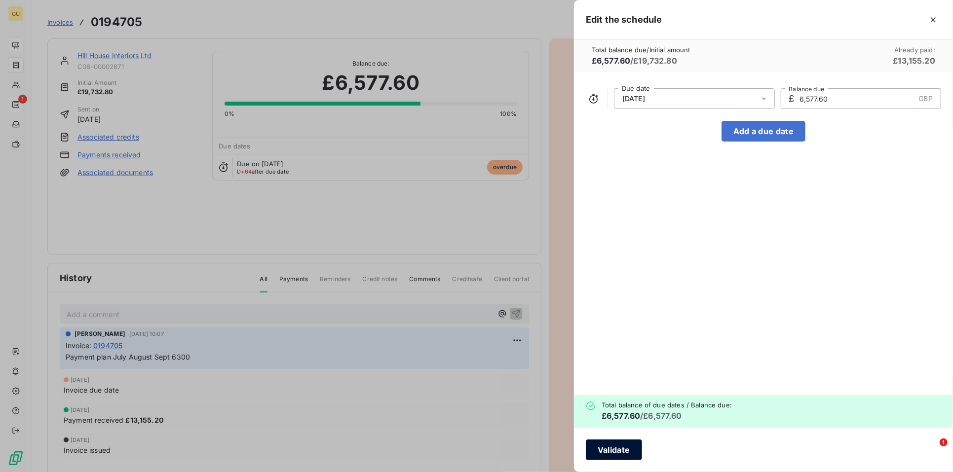
click at [611, 449] on button "Validate" at bounding box center [614, 450] width 56 height 21
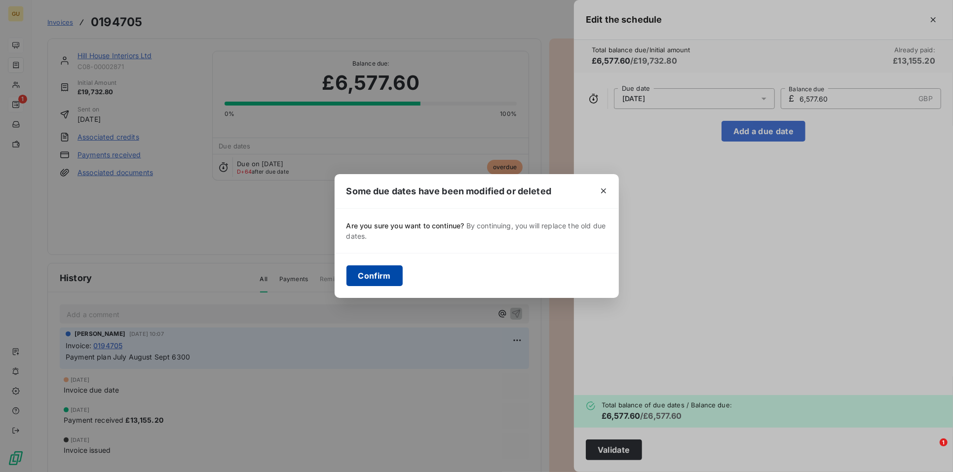
click at [389, 272] on button "Confirm" at bounding box center [374, 275] width 56 height 21
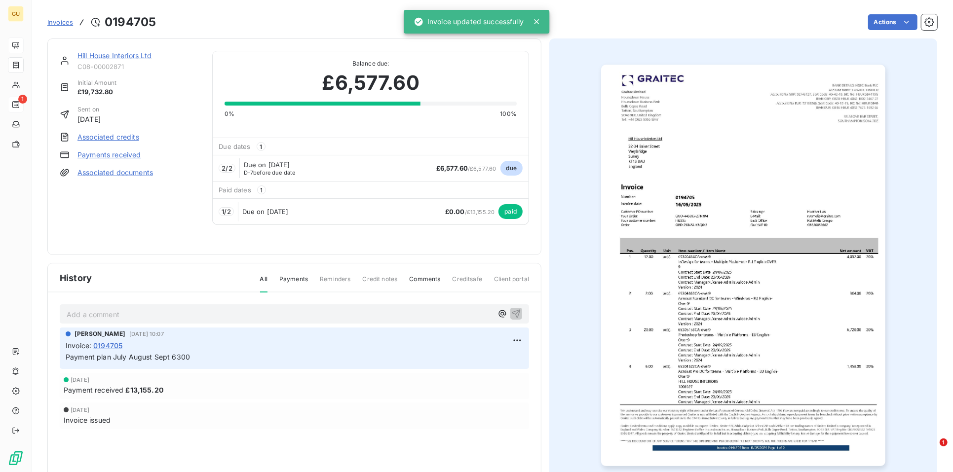
click at [89, 51] on link "Hill House Interiors Ltd" at bounding box center [114, 55] width 74 height 8
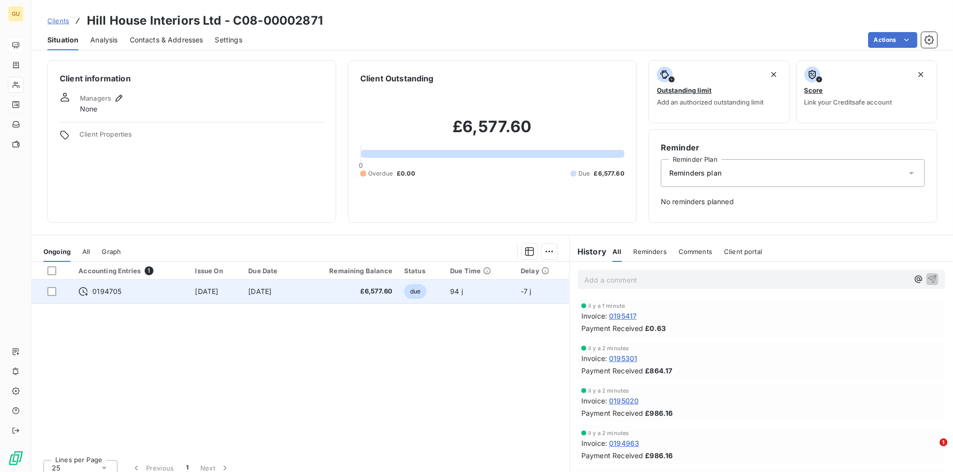
click at [265, 284] on td "25 Aug 2025" at bounding box center [269, 292] width 55 height 24
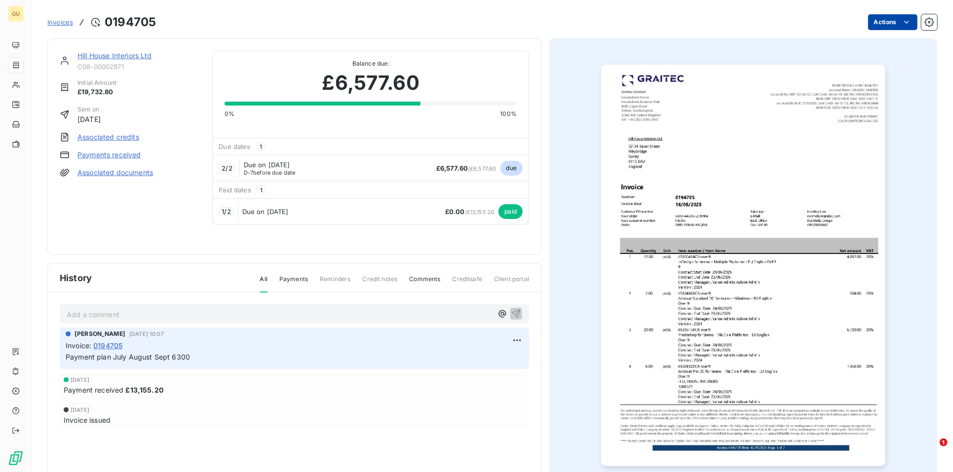
click at [887, 25] on html "GU Invoices 0194705 Actions Hill House Interiors Ltd C08-00002871 Initial Amoun…" at bounding box center [476, 236] width 953 height 472
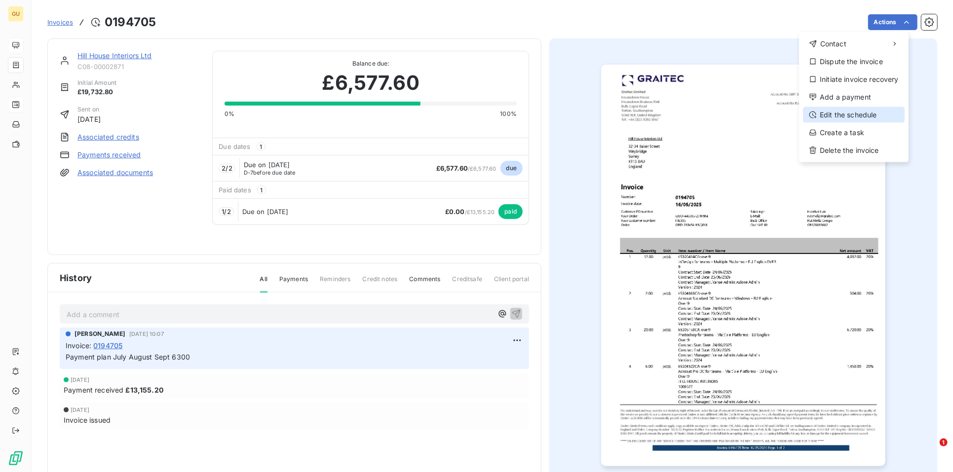
click at [844, 110] on div "Edit the schedule" at bounding box center [854, 115] width 102 height 16
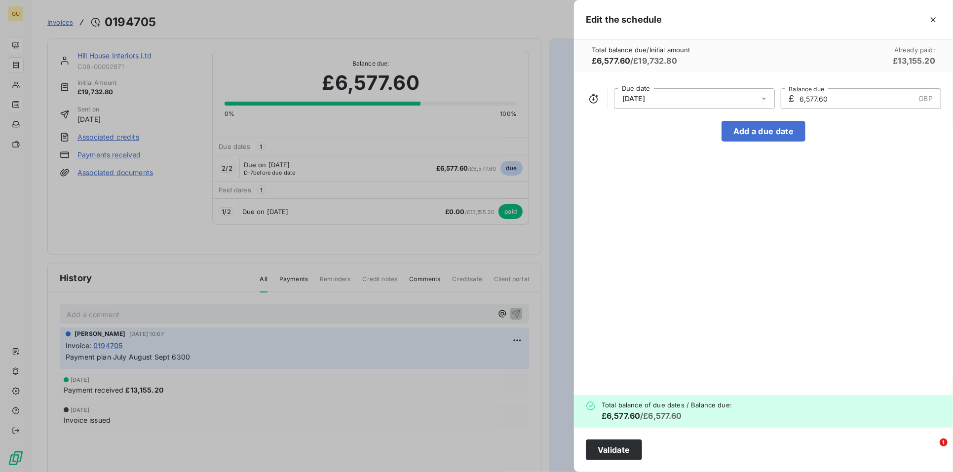
click at [629, 97] on span "25/08/2025" at bounding box center [633, 99] width 23 height 8
click at [727, 255] on button "29" at bounding box center [734, 256] width 20 height 20
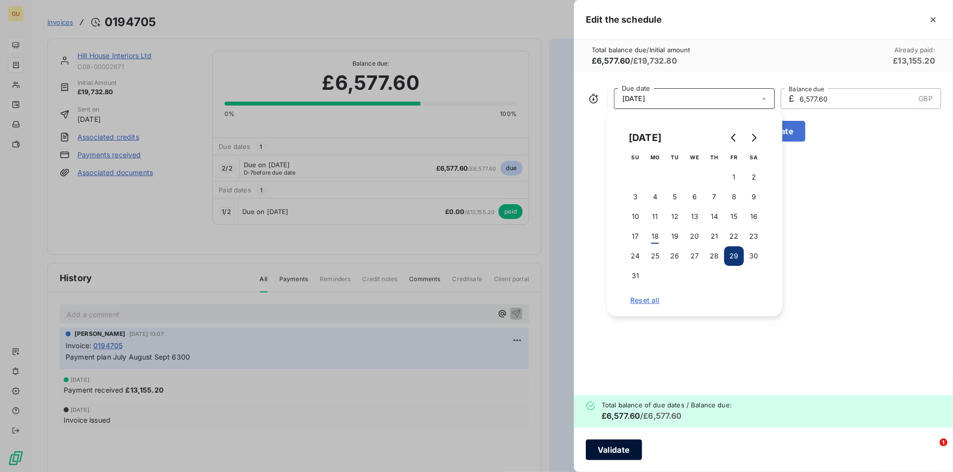
click at [602, 453] on button "Validate" at bounding box center [614, 450] width 56 height 21
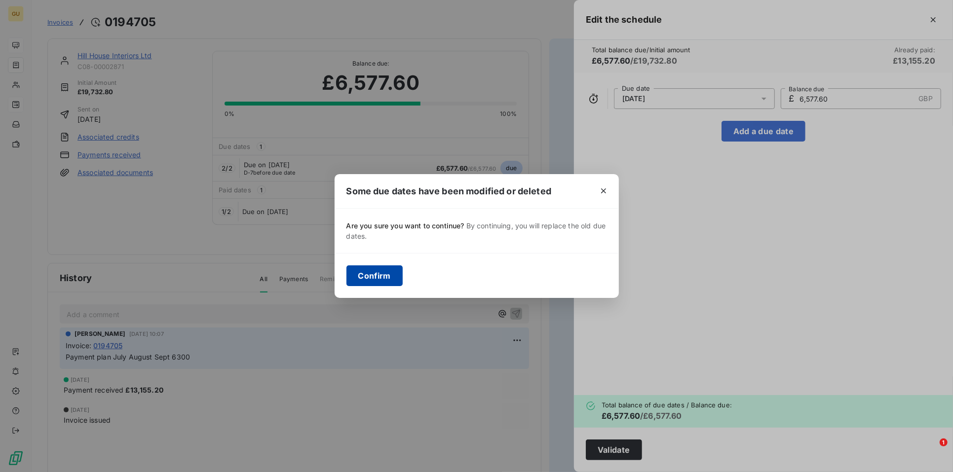
click at [382, 277] on button "Confirm" at bounding box center [374, 275] width 56 height 21
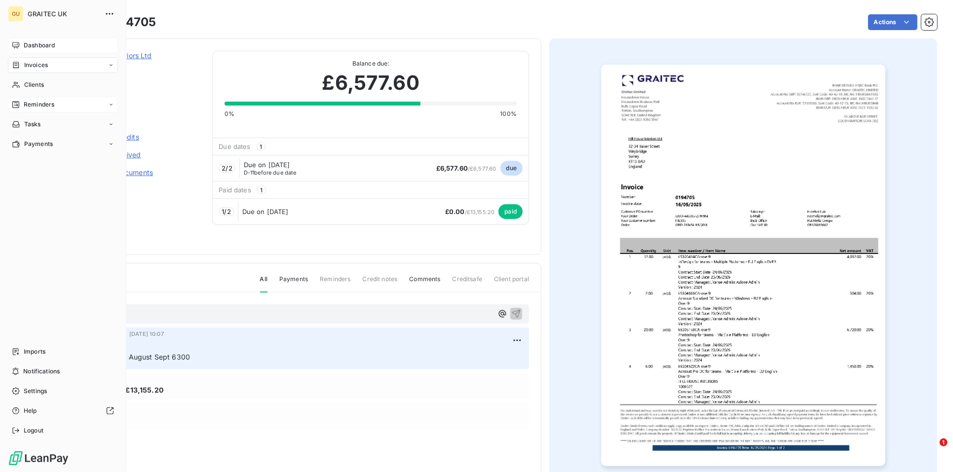
click at [37, 102] on span "Reminders" at bounding box center [39, 104] width 31 height 9
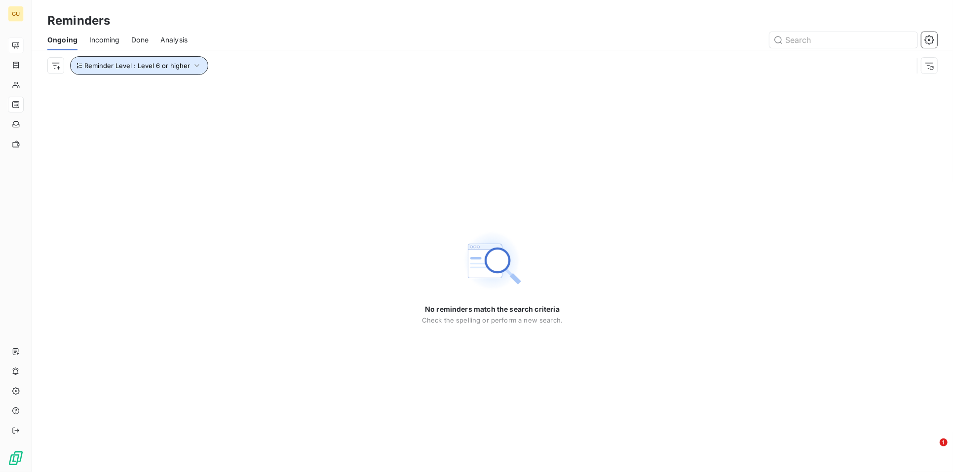
click at [158, 60] on button "Reminder Level : Level 6 or higher" at bounding box center [139, 65] width 138 height 19
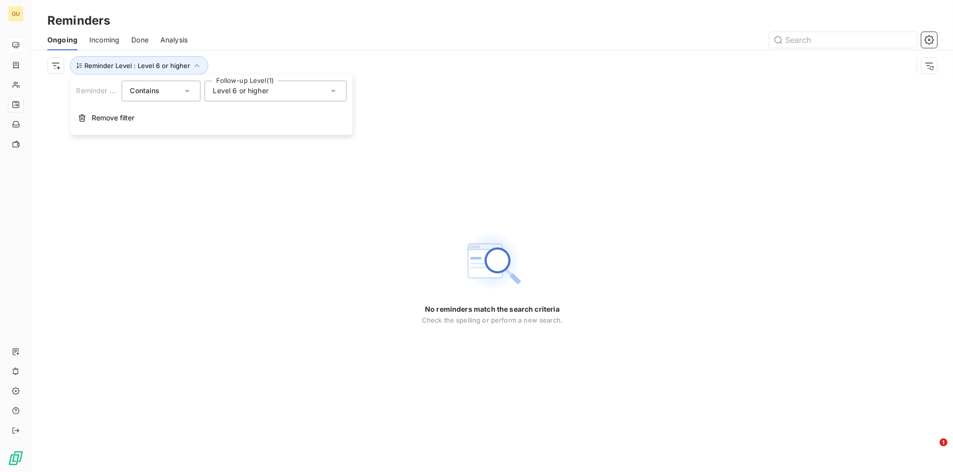
click at [359, 43] on div at bounding box center [568, 40] width 738 height 16
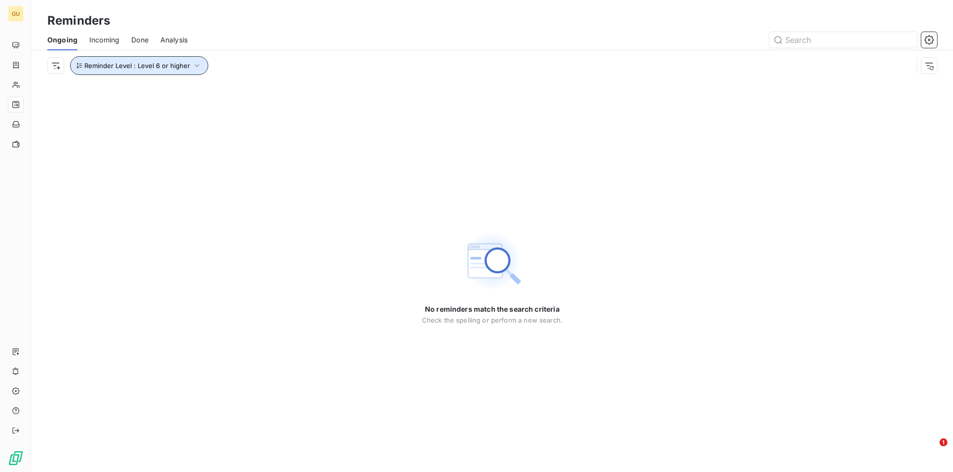
click at [148, 67] on span "Reminder Level : Level 6 or higher" at bounding box center [137, 66] width 106 height 8
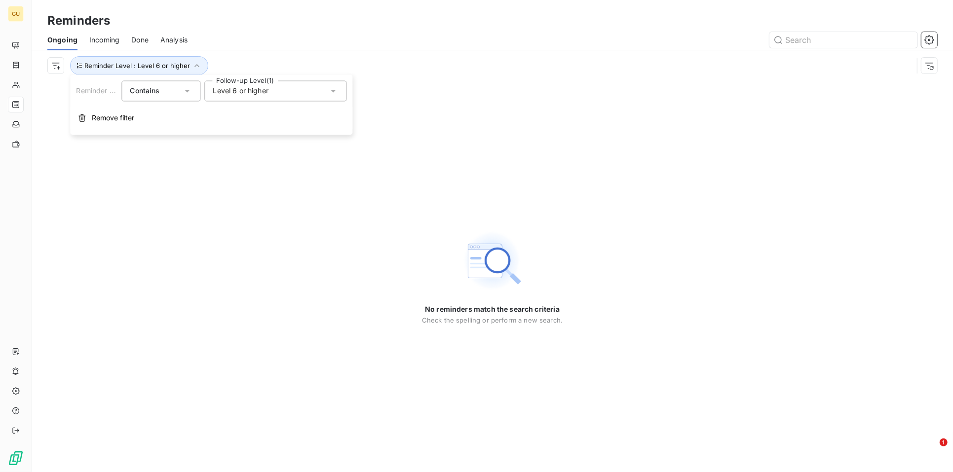
click at [235, 91] on span "Level 6 or higher" at bounding box center [241, 91] width 56 height 10
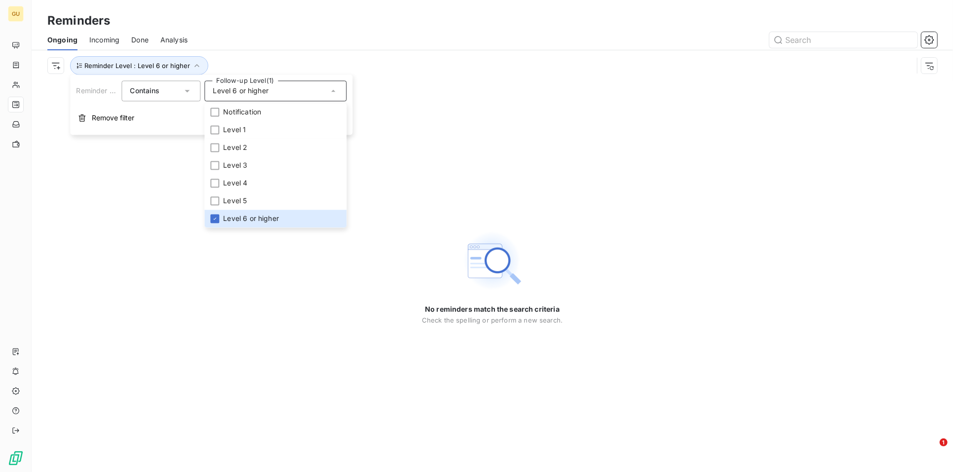
click at [154, 89] on span "Contains" at bounding box center [145, 90] width 30 height 8
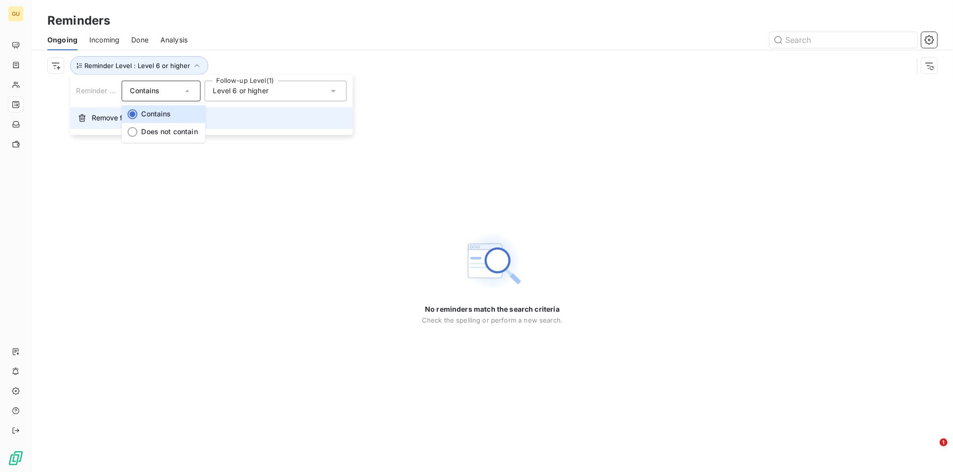
click at [104, 115] on span "Remove filter" at bounding box center [113, 118] width 42 height 10
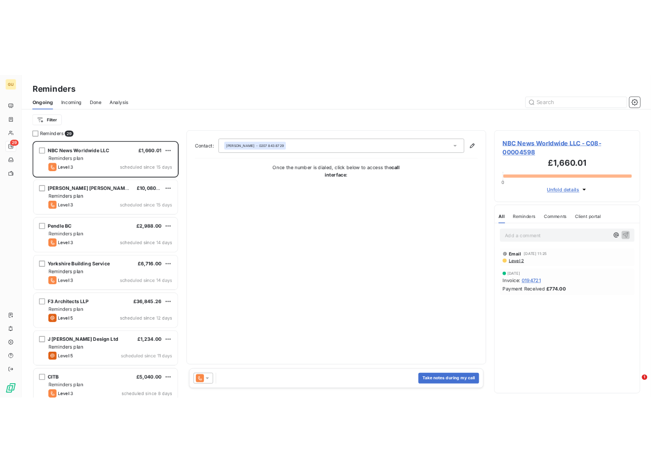
scroll to position [367, 205]
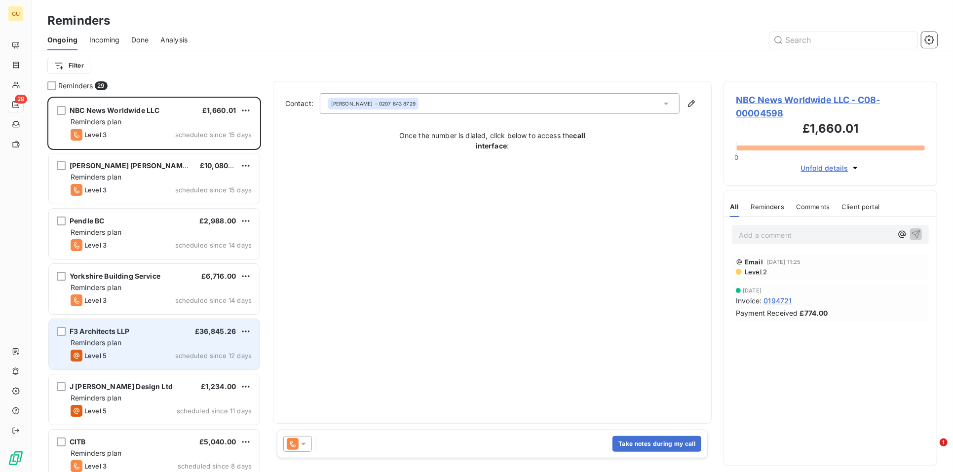
click at [138, 336] on div "F3 Architects LLP £36,845.26 Reminders plan Level 5 scheduled since 12 days" at bounding box center [154, 344] width 211 height 50
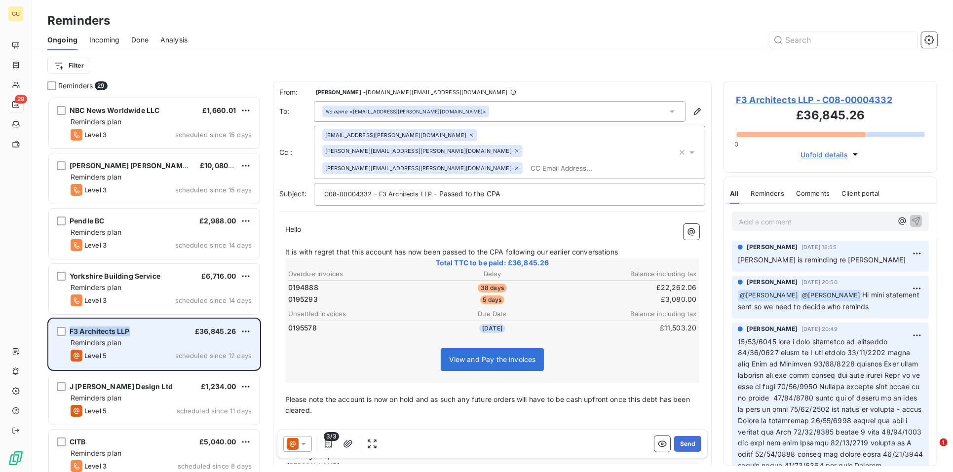
drag, startPoint x: 133, startPoint y: 331, endPoint x: 67, endPoint y: 330, distance: 65.6
click at [67, 330] on div "F3 Architects LLP £36,845.26 Reminders plan Level 5 scheduled since 12 days" at bounding box center [154, 344] width 211 height 50
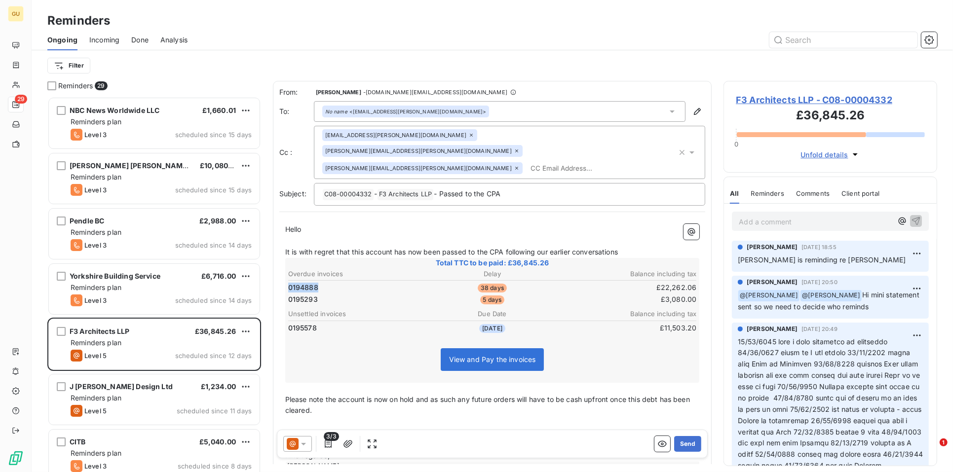
drag, startPoint x: 327, startPoint y: 271, endPoint x: 287, endPoint y: 271, distance: 40.0
click at [288, 282] on td "0194888" at bounding box center [356, 287] width 136 height 11
drag, startPoint x: 316, startPoint y: 270, endPoint x: 287, endPoint y: 272, distance: 28.7
click at [288, 283] on span "0194888" at bounding box center [303, 288] width 30 height 10
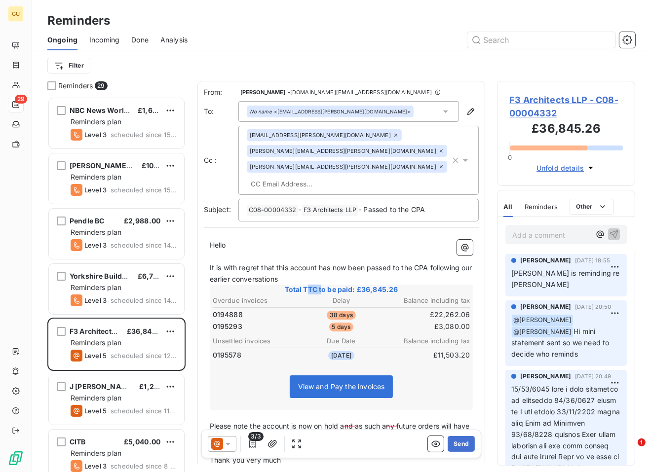
drag, startPoint x: 319, startPoint y: 270, endPoint x: 237, endPoint y: 307, distance: 89.7
click at [288, 285] on span "Total TTC to be paid: £36,845.26" at bounding box center [341, 290] width 260 height 10
drag, startPoint x: 246, startPoint y: 300, endPoint x: 213, endPoint y: 300, distance: 33.1
click at [213, 309] on td "0194888" at bounding box center [254, 314] width 85 height 11
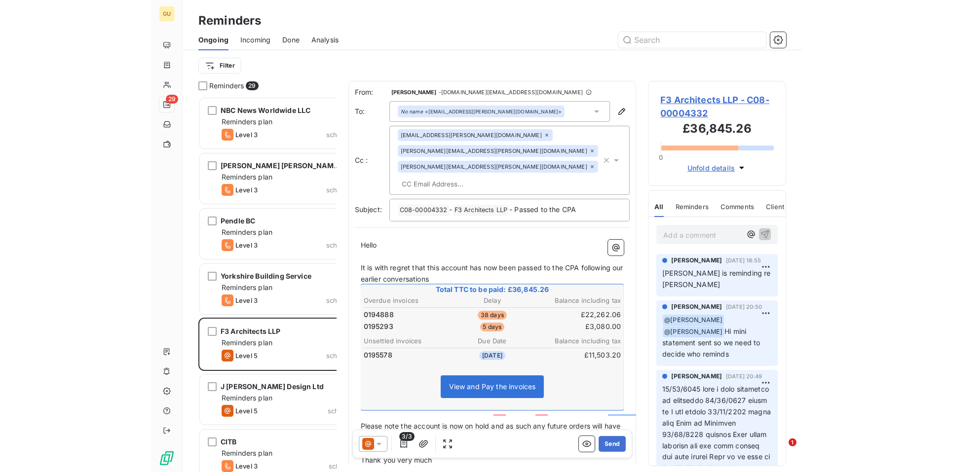
scroll to position [367, 205]
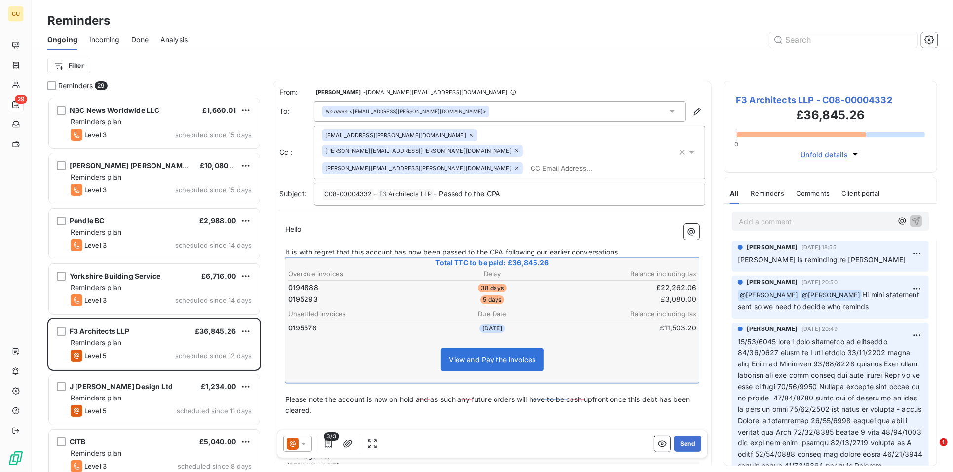
click at [468, 135] on icon at bounding box center [471, 135] width 6 height 6
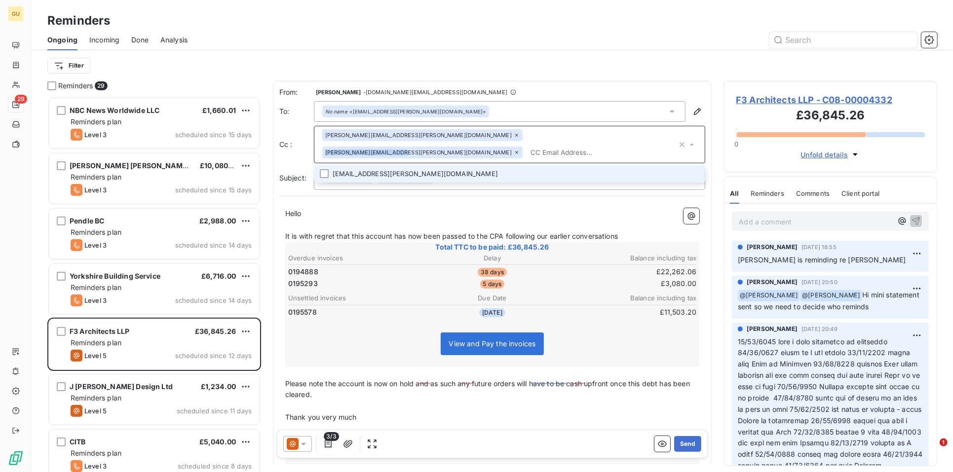
drag, startPoint x: 497, startPoint y: 136, endPoint x: 431, endPoint y: 137, distance: 66.1
click at [431, 147] on div "heather.luis@graitec.com" at bounding box center [422, 153] width 200 height 12
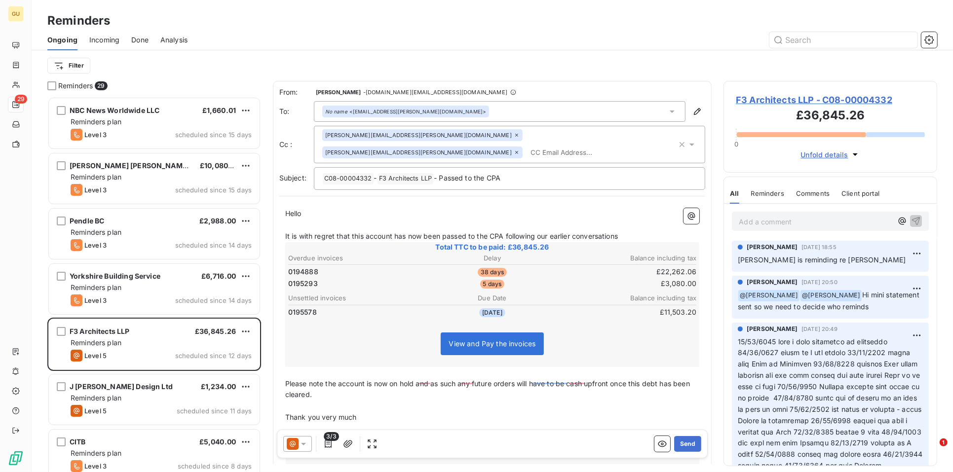
drag, startPoint x: 473, startPoint y: 101, endPoint x: 455, endPoint y: 105, distance: 17.8
click at [454, 104] on div "No name <chiara.spinali@f3architects.co.uk>" at bounding box center [500, 111] width 372 height 21
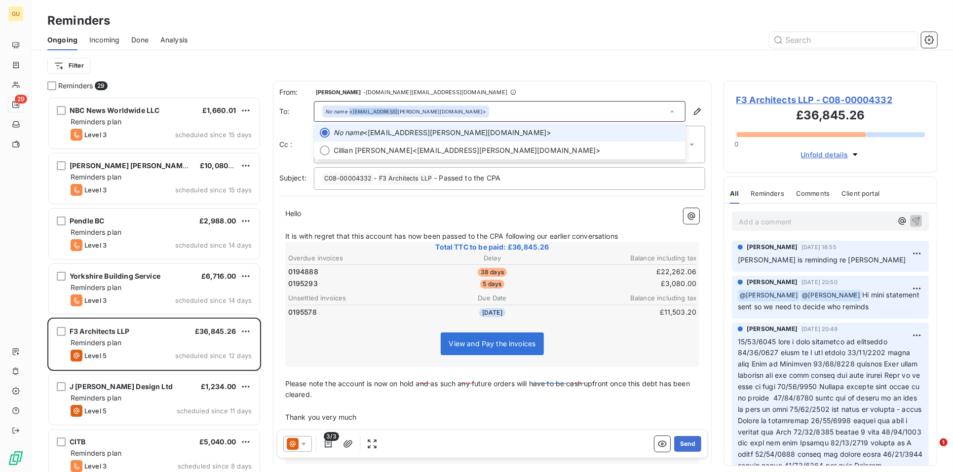
drag, startPoint x: 456, startPoint y: 110, endPoint x: 389, endPoint y: 111, distance: 67.1
click at [389, 111] on div "No name <chiara.spinali@f3architects.co.uk>" at bounding box center [500, 111] width 372 height 21
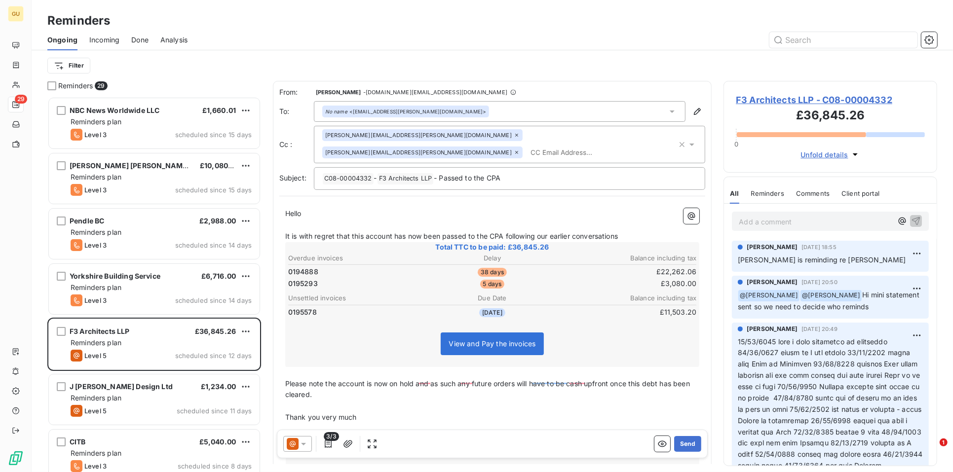
drag, startPoint x: 389, startPoint y: 111, endPoint x: 451, endPoint y: 116, distance: 62.8
click at [451, 116] on div "No name <chiara.spinali@f3architects.co.uk>" at bounding box center [500, 111] width 372 height 21
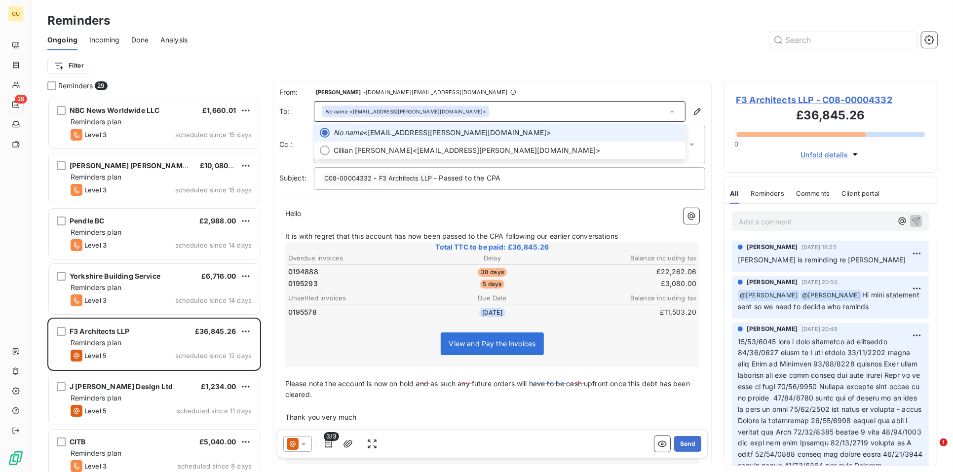
click at [454, 111] on div "No name <chiara.spinali@f3architects.co.uk>" at bounding box center [500, 111] width 372 height 21
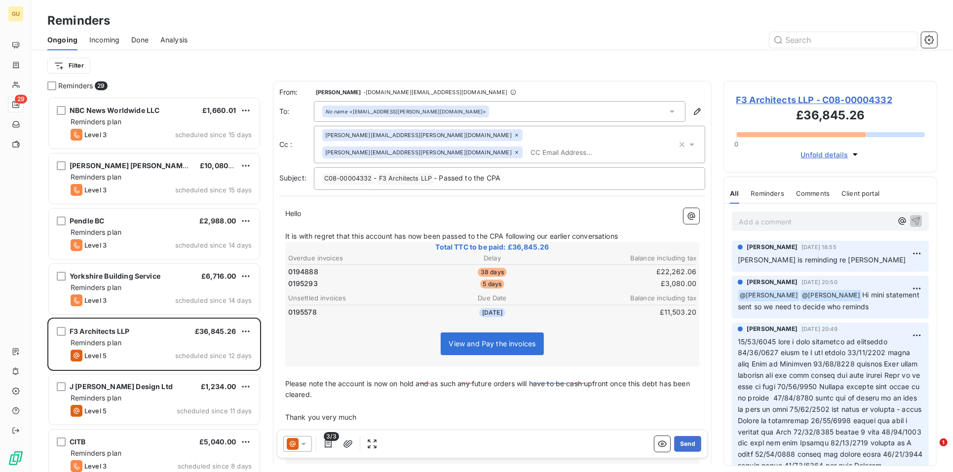
click at [449, 112] on div "No name <chiara.spinali@f3architects.co.uk>" at bounding box center [500, 111] width 372 height 21
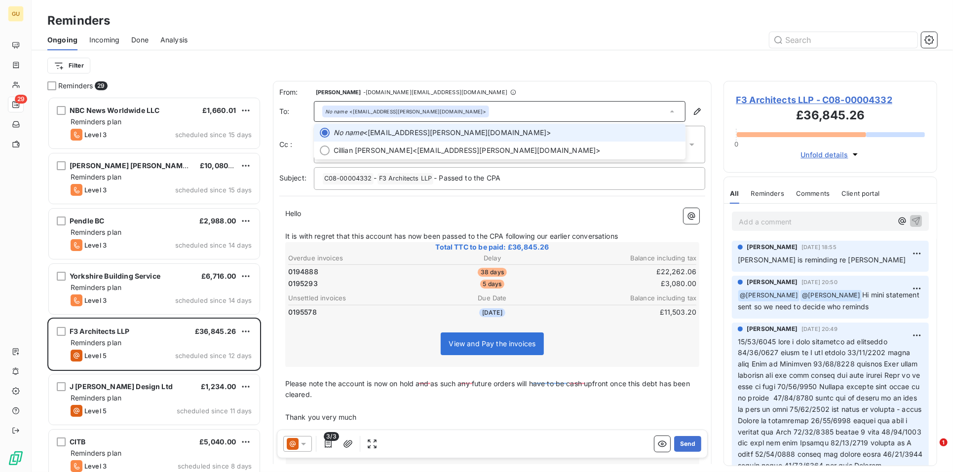
click at [364, 128] on span "No name <chiara.spinali@f3architects.co.uk>" at bounding box center [506, 133] width 346 height 10
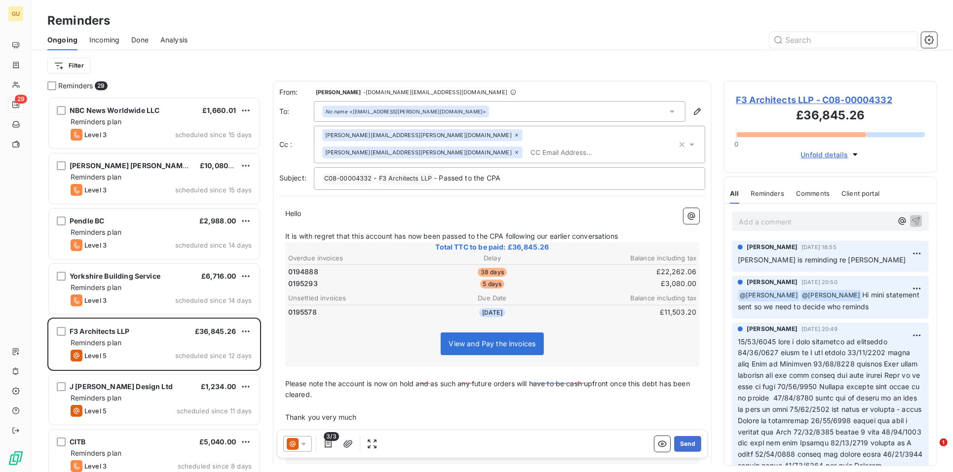
click at [307, 443] on icon at bounding box center [303, 444] width 10 height 10
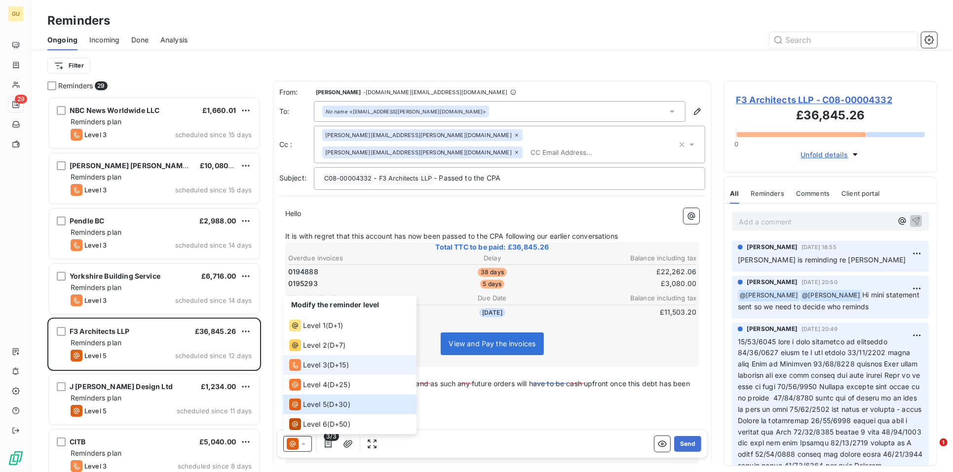
click at [317, 365] on span "Level 3" at bounding box center [315, 365] width 24 height 10
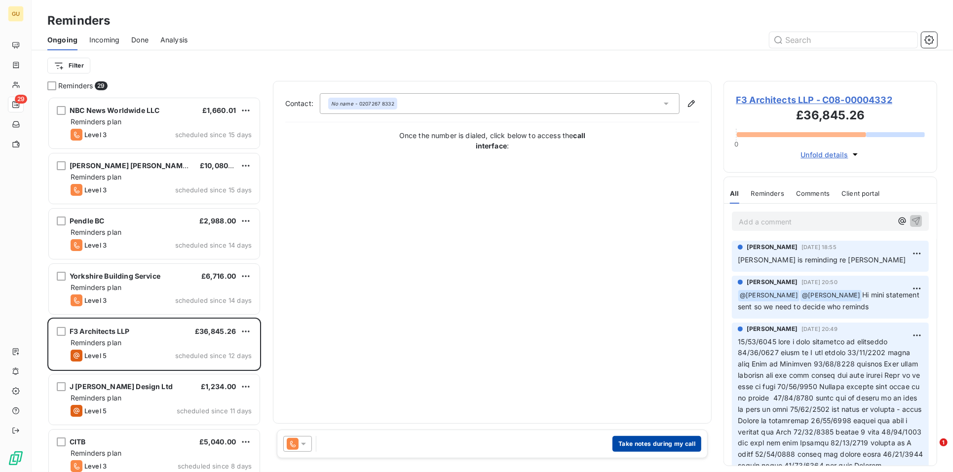
click at [673, 443] on button "Take notes during my call" at bounding box center [656, 444] width 89 height 16
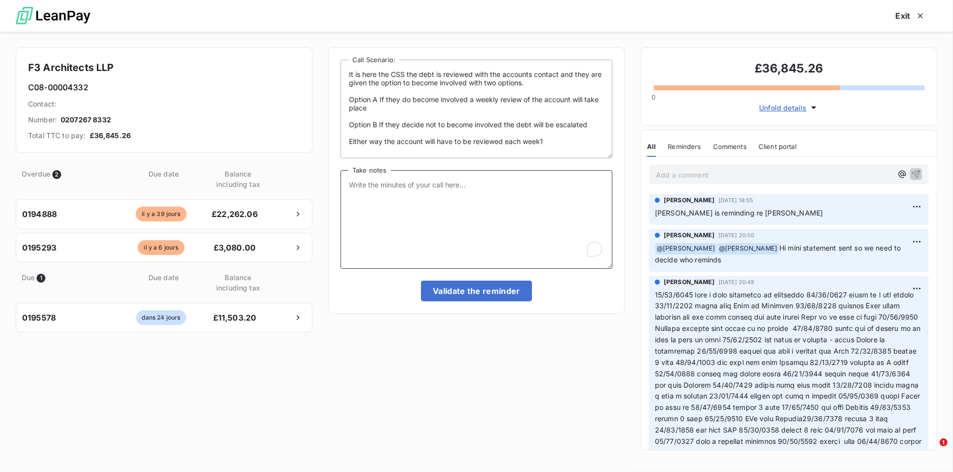
click at [386, 186] on textarea "Take notes" at bounding box center [476, 219] width 272 height 99
type textarea "Sent an email to Heather"
click at [491, 294] on button "Validate the reminder" at bounding box center [476, 291] width 111 height 21
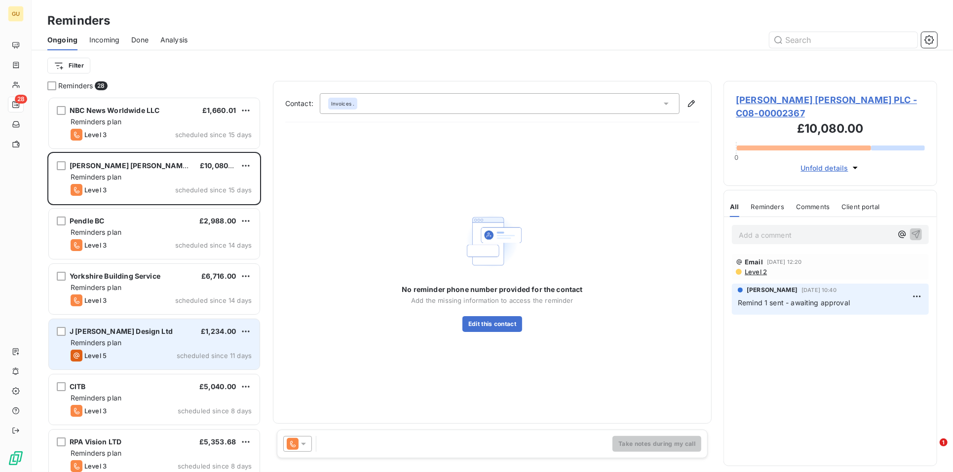
click at [116, 337] on div "J Roberts Design Ltd £1,234.00 Reminders plan Level 5 scheduled since 11 days" at bounding box center [154, 344] width 211 height 50
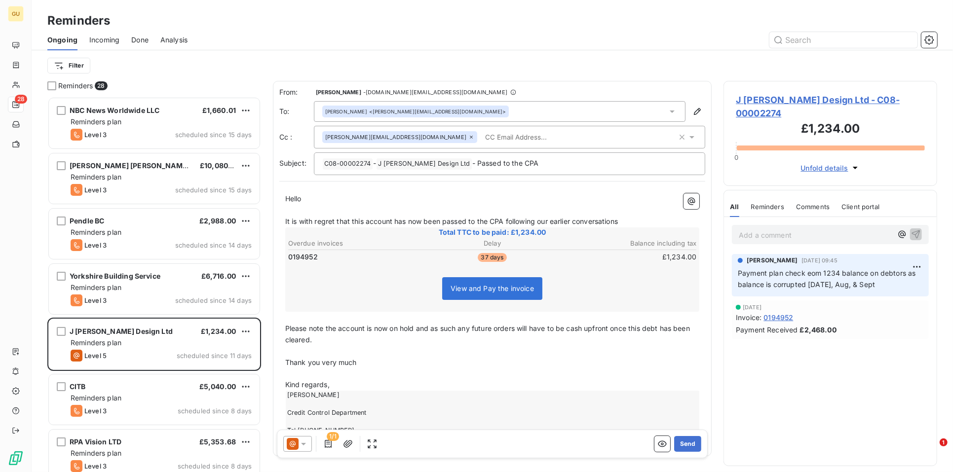
click at [745, 55] on div "Filter" at bounding box center [491, 65] width 889 height 31
click at [755, 98] on span "J Roberts Design Ltd - C08-00002274" at bounding box center [830, 106] width 189 height 27
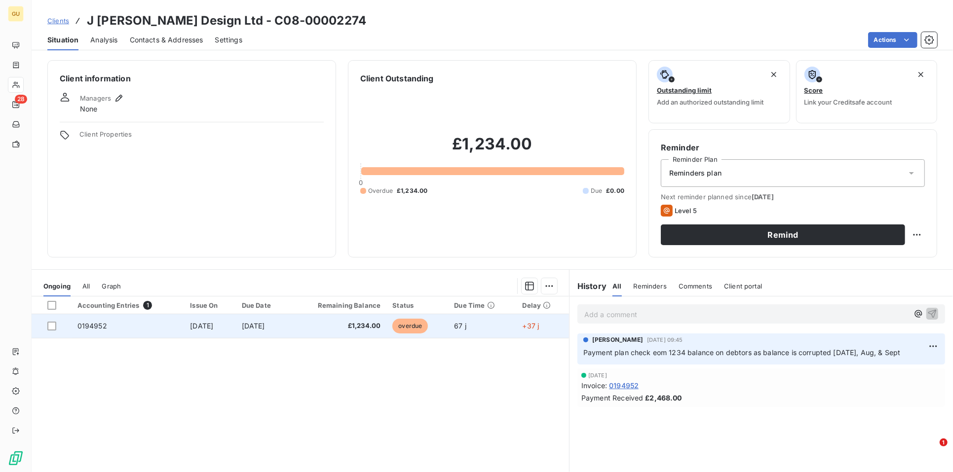
click at [56, 327] on div at bounding box center [56, 326] width 18 height 9
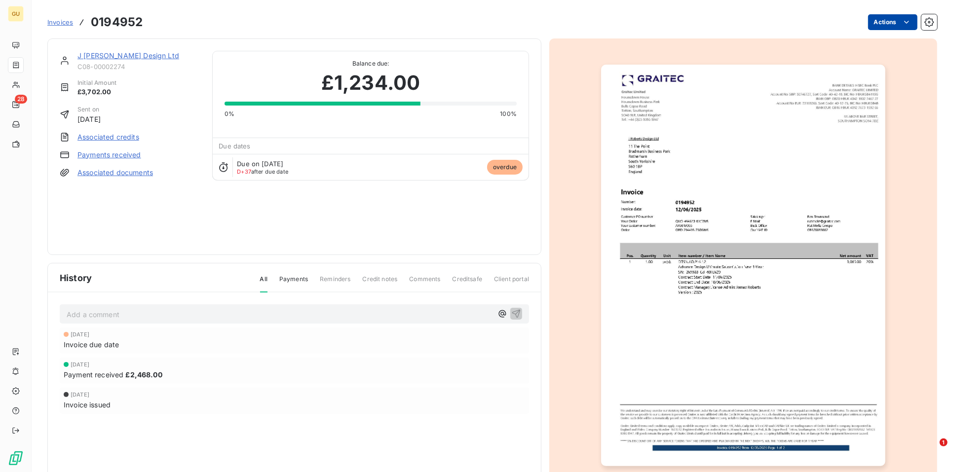
click at [897, 27] on html "GU 28 Invoices 0194952 Actions J Roberts Design Ltd C08-00002274 Initial Amount…" at bounding box center [476, 236] width 953 height 472
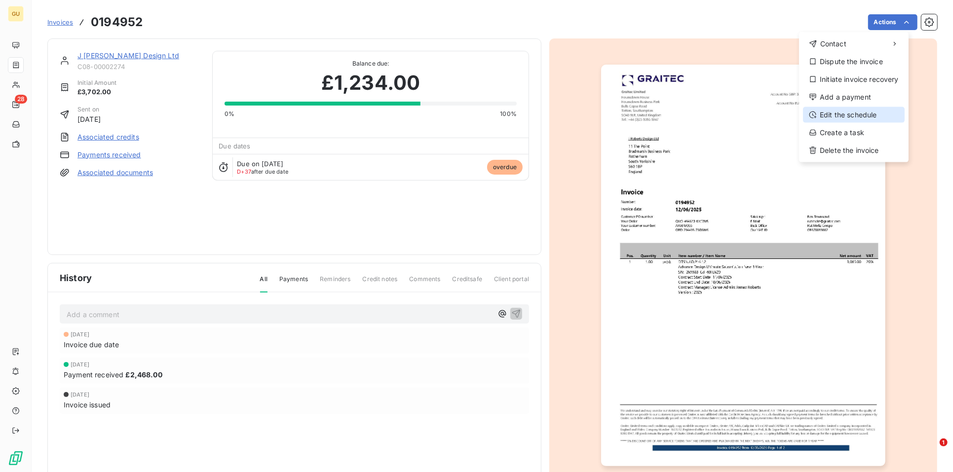
click at [848, 115] on div "Edit the schedule" at bounding box center [854, 115] width 102 height 16
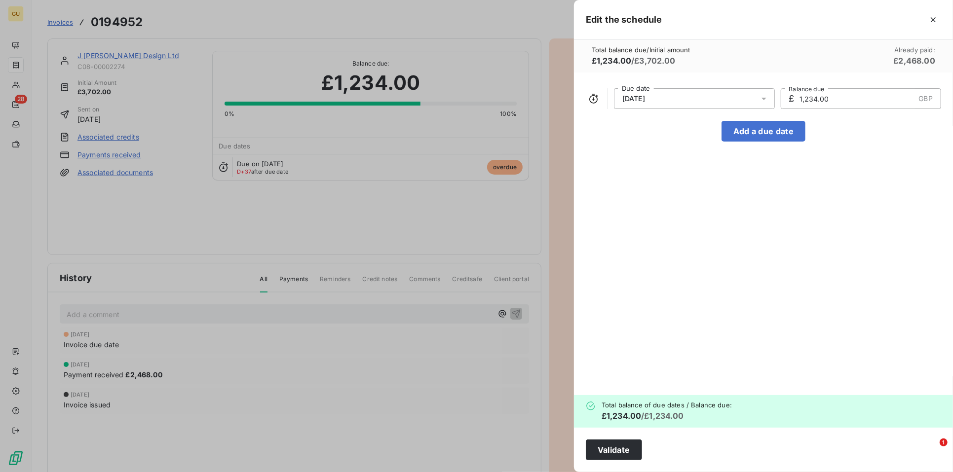
click at [636, 101] on span "12/07/2025" at bounding box center [633, 99] width 23 height 8
click at [753, 139] on icon "Go to next month" at bounding box center [753, 138] width 8 height 8
click at [733, 195] on button "12" at bounding box center [734, 197] width 20 height 20
click at [792, 133] on button "Add a due date" at bounding box center [763, 131] width 84 height 21
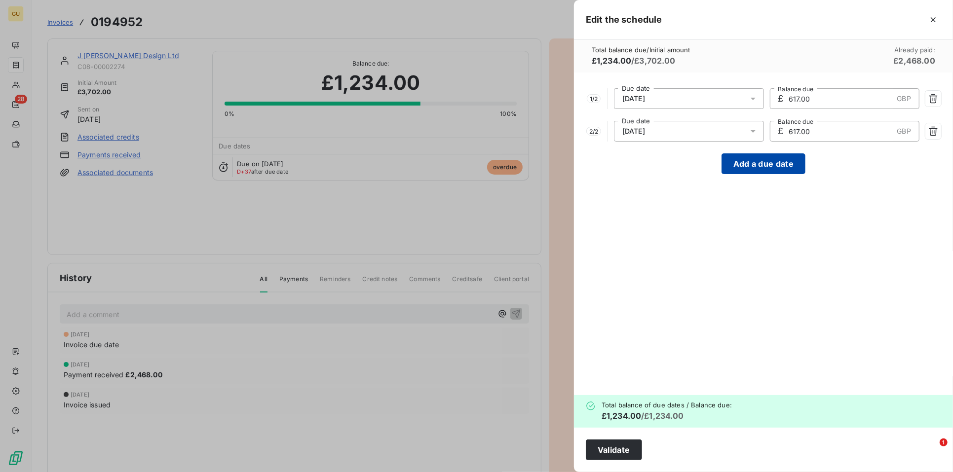
type input "617.00"
click at [936, 133] on icon "button" at bounding box center [933, 131] width 10 height 10
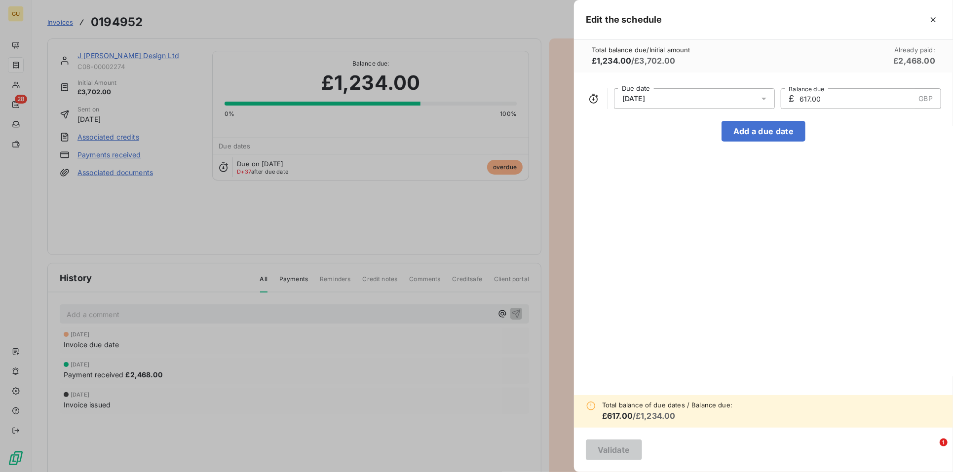
click at [835, 97] on input "617.00" at bounding box center [856, 99] width 116 height 20
click at [930, 24] on icon "button" at bounding box center [933, 20] width 10 height 10
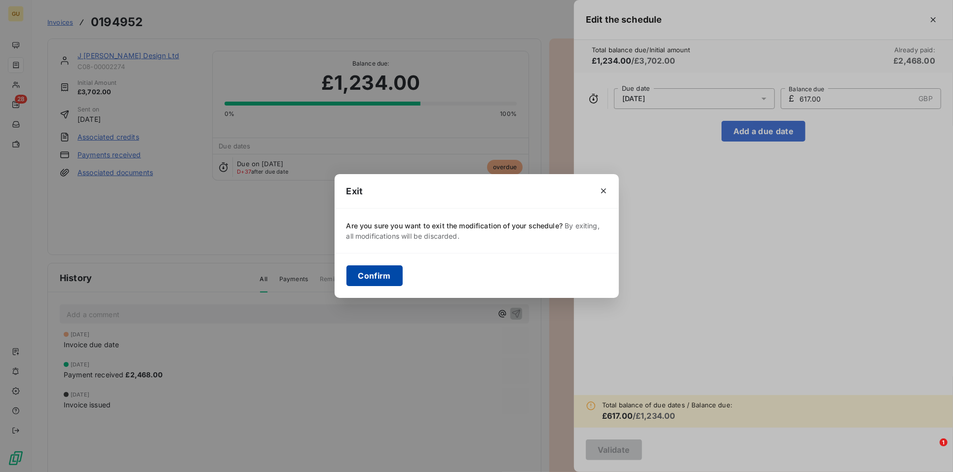
click at [383, 272] on button "Confirm" at bounding box center [374, 275] width 56 height 21
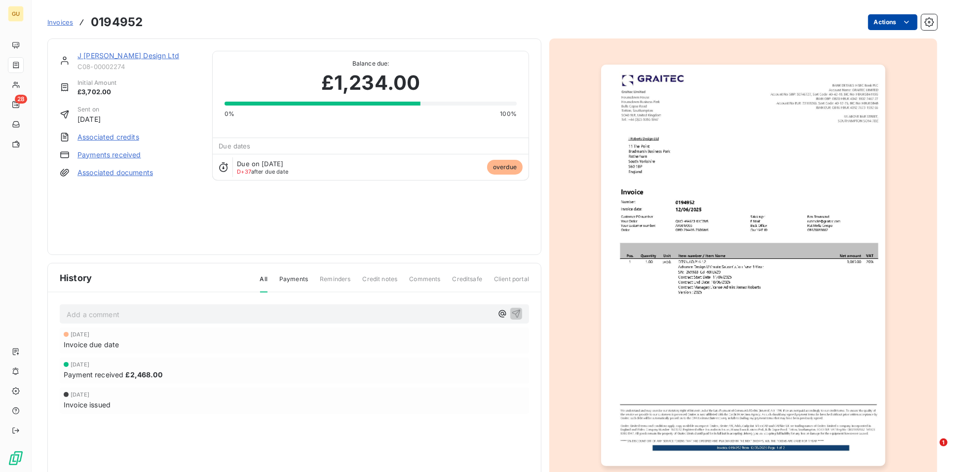
click at [867, 23] on html "GU 28 Invoices 0194952 Actions J Roberts Design Ltd C08-00002274 Initial Amount…" at bounding box center [476, 236] width 953 height 472
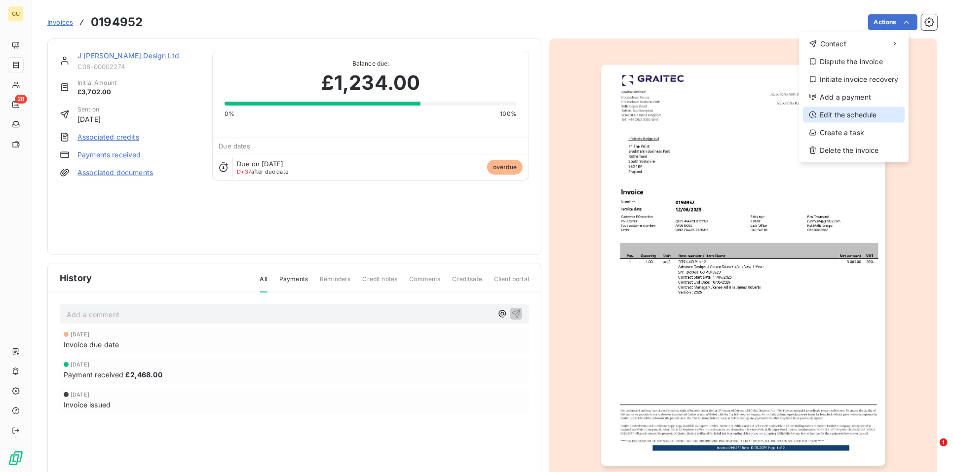
click at [844, 111] on div "Edit the schedule" at bounding box center [854, 115] width 102 height 16
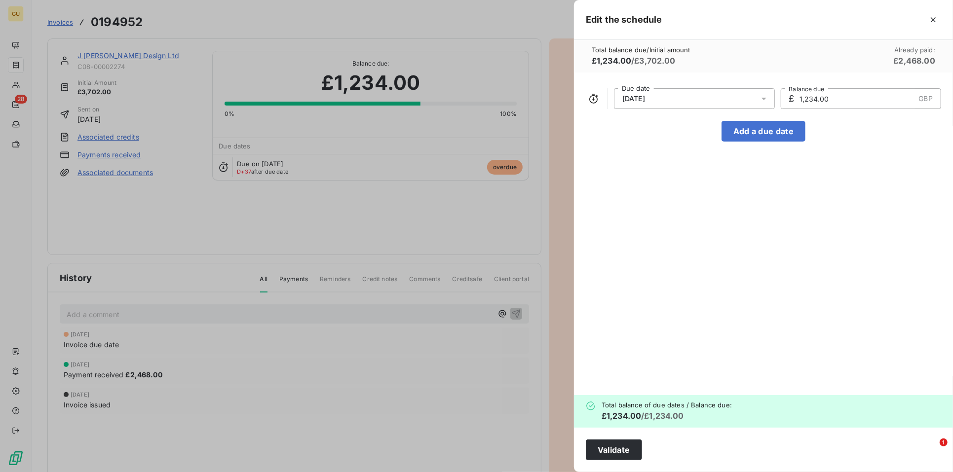
click at [633, 99] on span "12/07/2025" at bounding box center [633, 99] width 23 height 8
click at [758, 139] on button "Go to next month" at bounding box center [753, 138] width 20 height 20
click at [730, 195] on button "12" at bounding box center [734, 197] width 20 height 20
click at [904, 250] on div "12/09/2025 Due date £ 1,234.00 GBP Balance due Add a due date" at bounding box center [763, 234] width 379 height 323
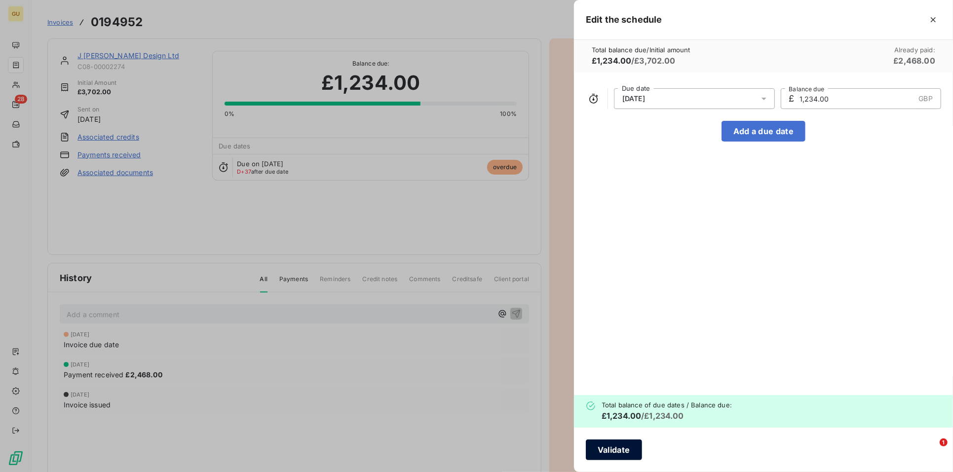
click at [603, 451] on button "Validate" at bounding box center [614, 450] width 56 height 21
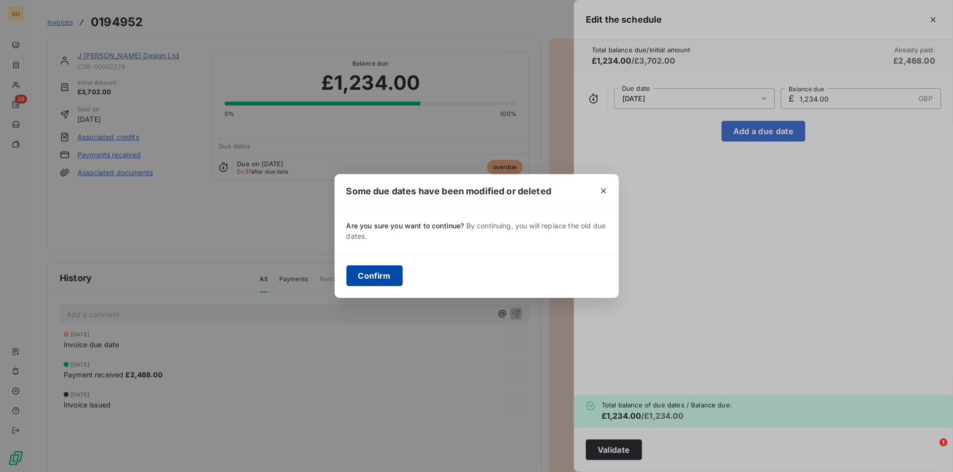
click at [385, 276] on button "Confirm" at bounding box center [374, 275] width 56 height 21
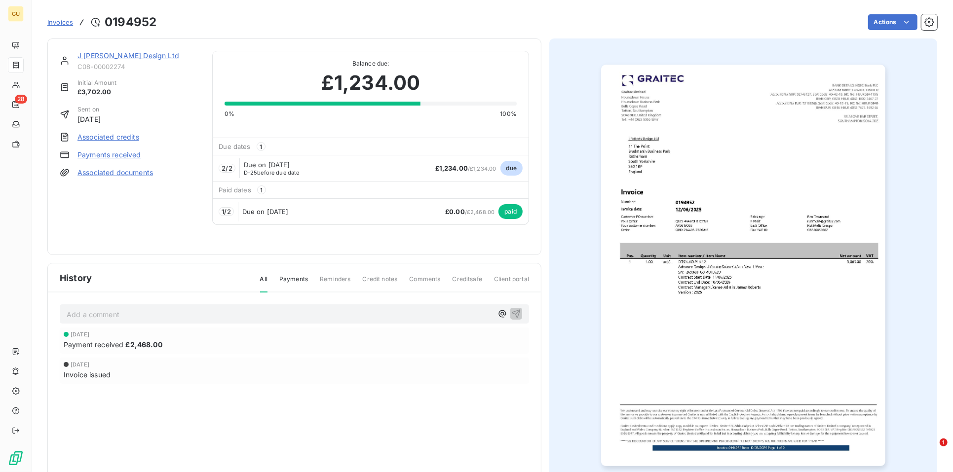
click at [56, 22] on span "Invoices" at bounding box center [60, 22] width 26 height 8
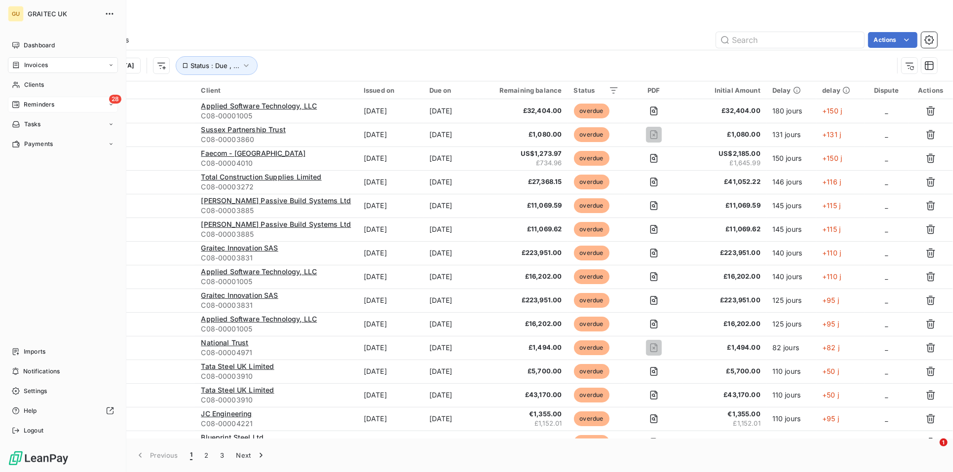
click at [31, 101] on span "Reminders" at bounding box center [39, 104] width 31 height 9
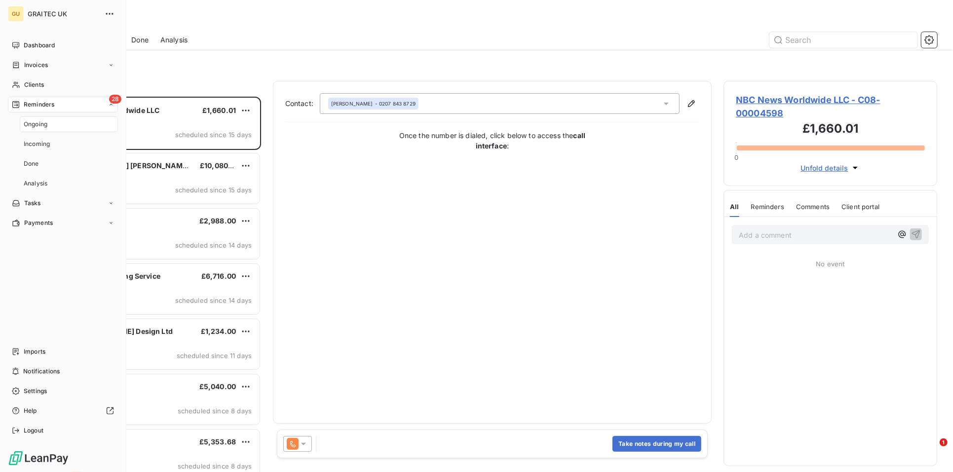
scroll to position [367, 205]
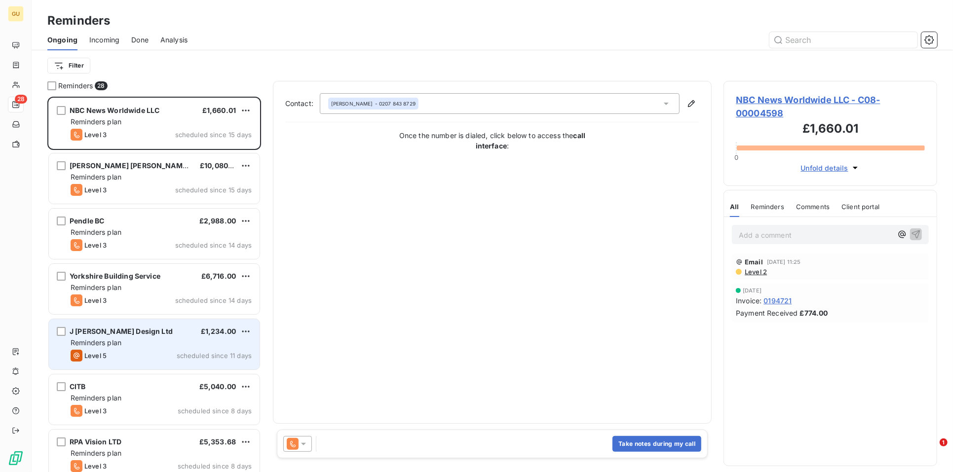
click at [144, 333] on div "J Roberts Design Ltd £1,234.00" at bounding box center [161, 331] width 181 height 9
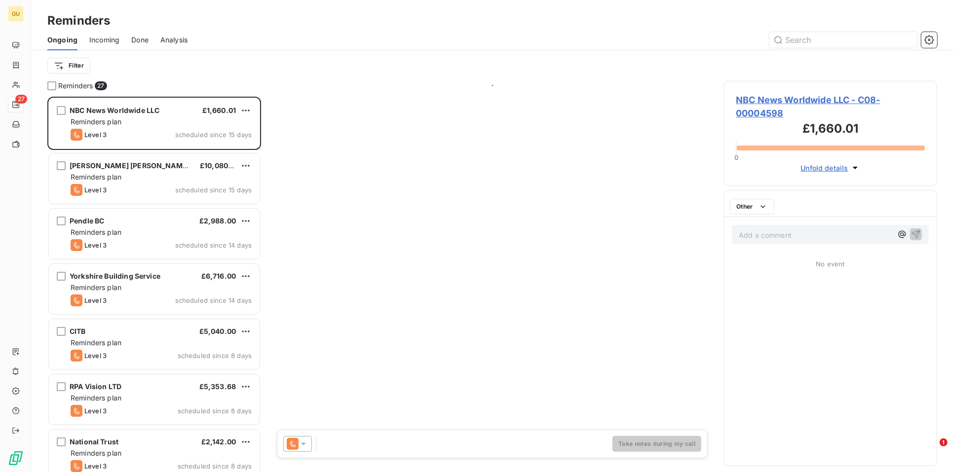
scroll to position [367, 205]
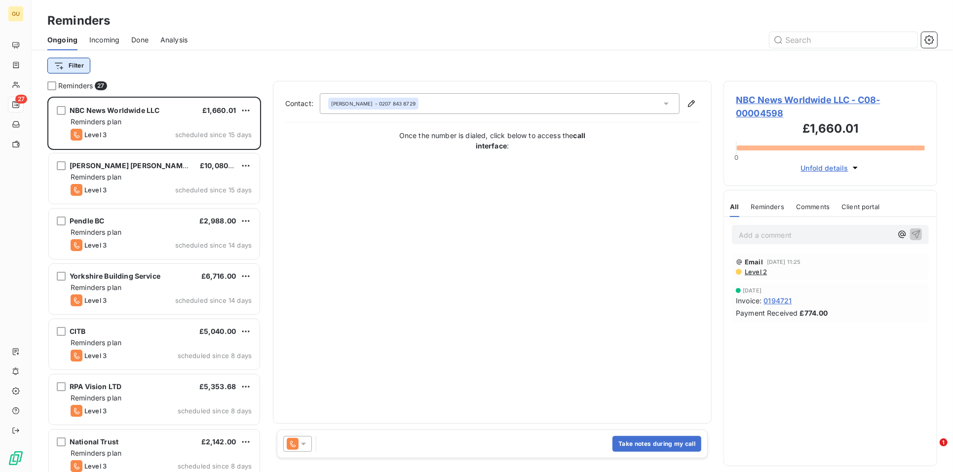
click at [74, 70] on html "GU 27 Reminders Ongoing Incoming Done Analysis Filter Reminders 27 NBC News Wor…" at bounding box center [476, 236] width 953 height 472
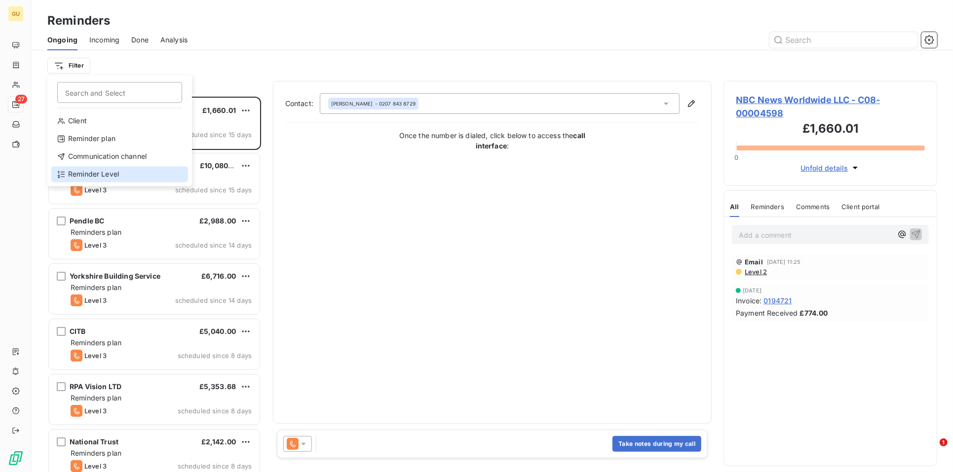
click at [89, 170] on div "Reminder Level" at bounding box center [119, 175] width 137 height 16
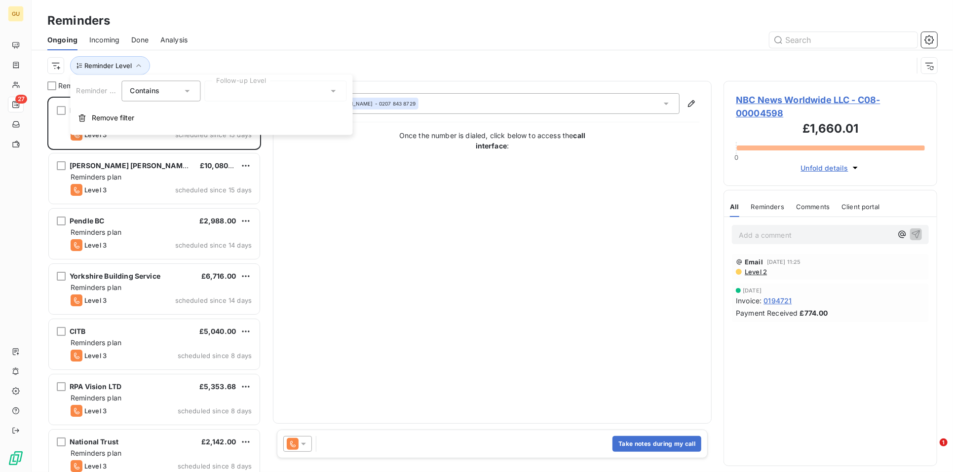
click at [268, 92] on div at bounding box center [275, 91] width 142 height 21
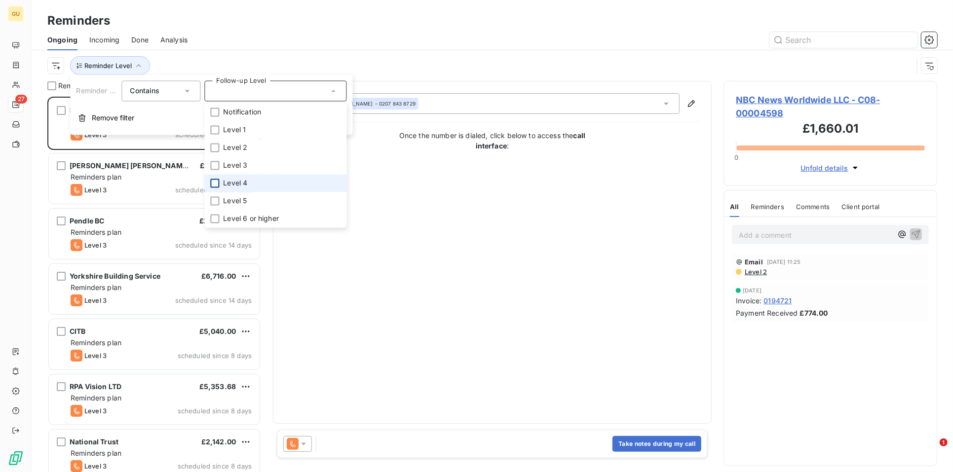
click at [218, 179] on div at bounding box center [214, 183] width 9 height 9
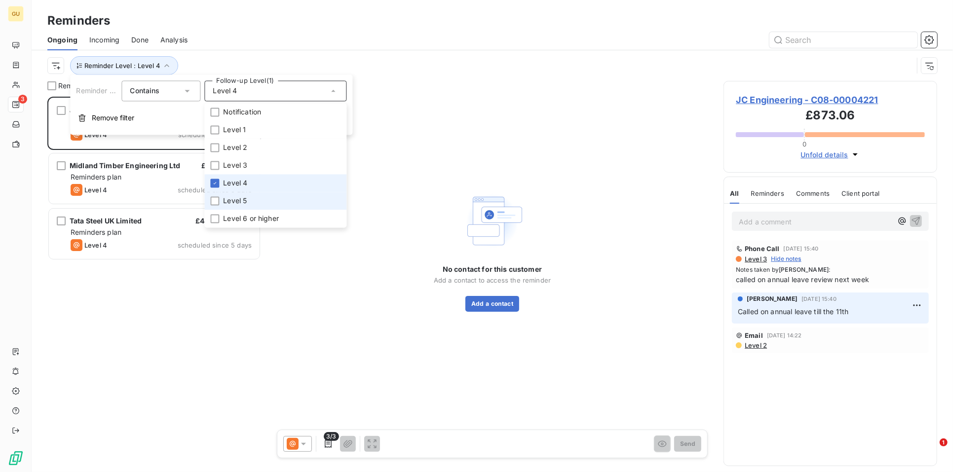
scroll to position [367, 205]
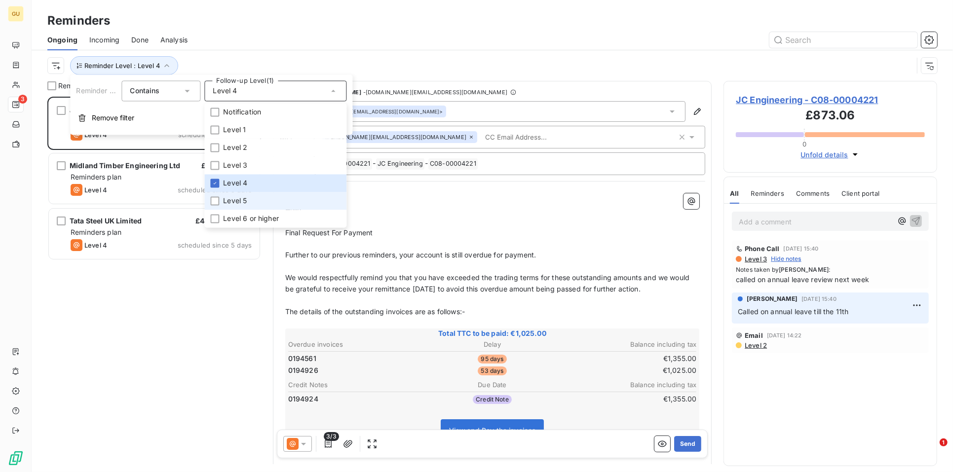
click at [217, 194] on li "Level 5" at bounding box center [275, 201] width 142 height 18
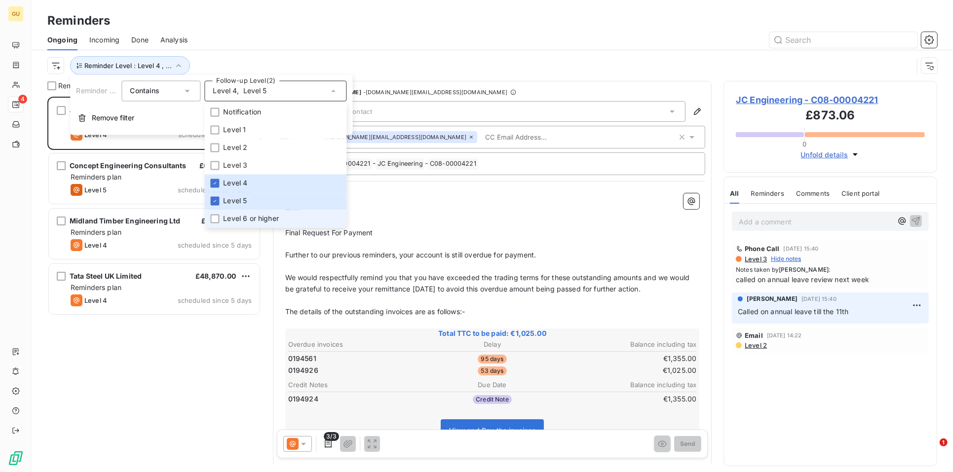
click at [214, 213] on li "Level 6 or higher" at bounding box center [275, 219] width 142 height 18
click at [115, 407] on div "JC Engineering €1,025.00 Reminders plan Level 4 scheduled since 7 days Concept …" at bounding box center [154, 285] width 214 height 376
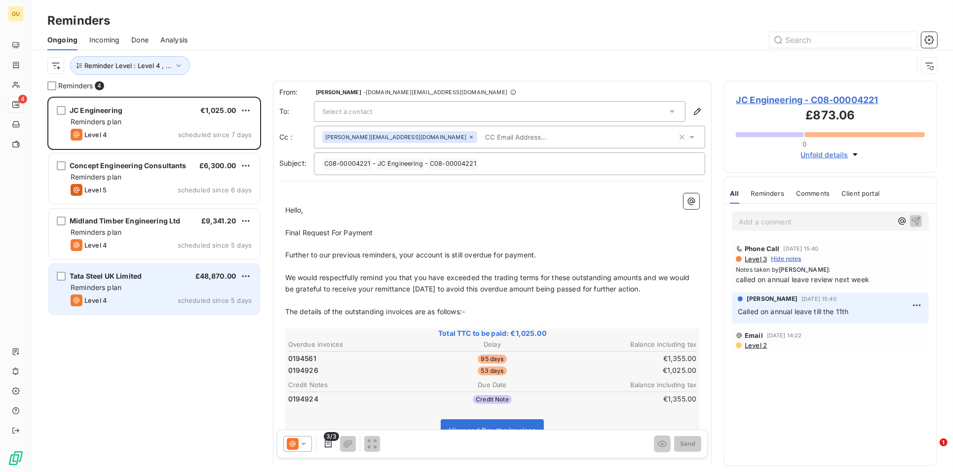
click at [167, 280] on div "Tata Steel UK Limited £48,870.00" at bounding box center [161, 276] width 181 height 9
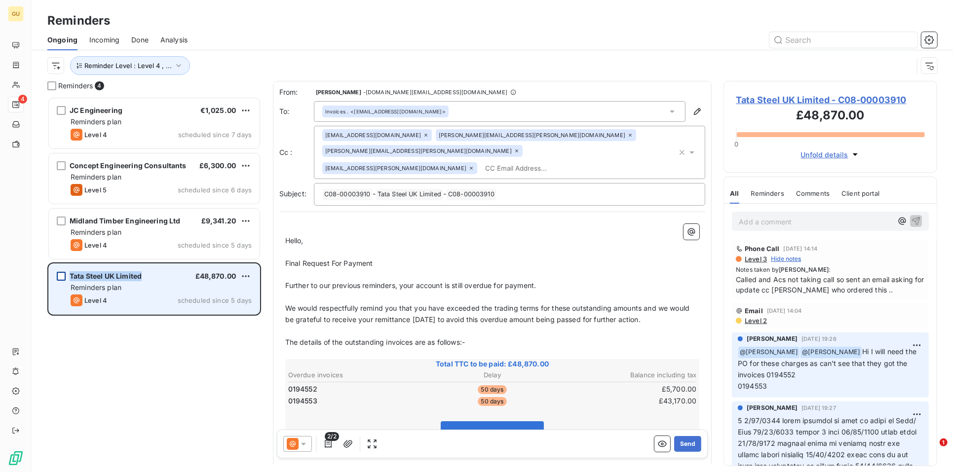
drag, startPoint x: 141, startPoint y: 274, endPoint x: 65, endPoint y: 276, distance: 76.0
click at [71, 276] on div "Tata Steel UK Limited £48,870.00" at bounding box center [161, 276] width 181 height 9
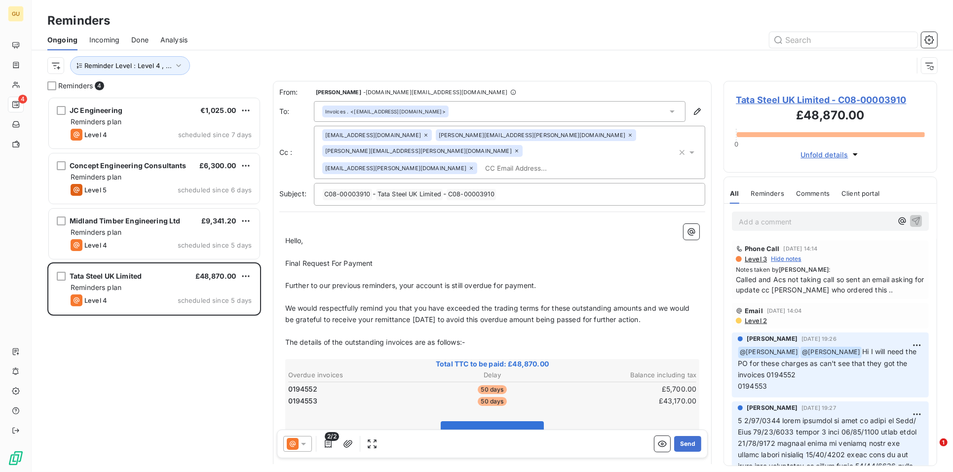
click at [307, 440] on icon at bounding box center [303, 444] width 10 height 10
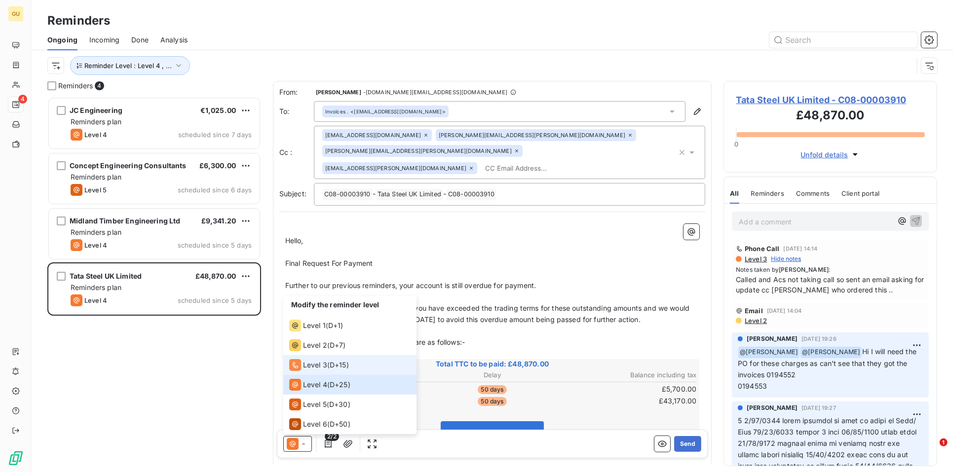
click at [322, 367] on span "Level 3" at bounding box center [315, 365] width 24 height 10
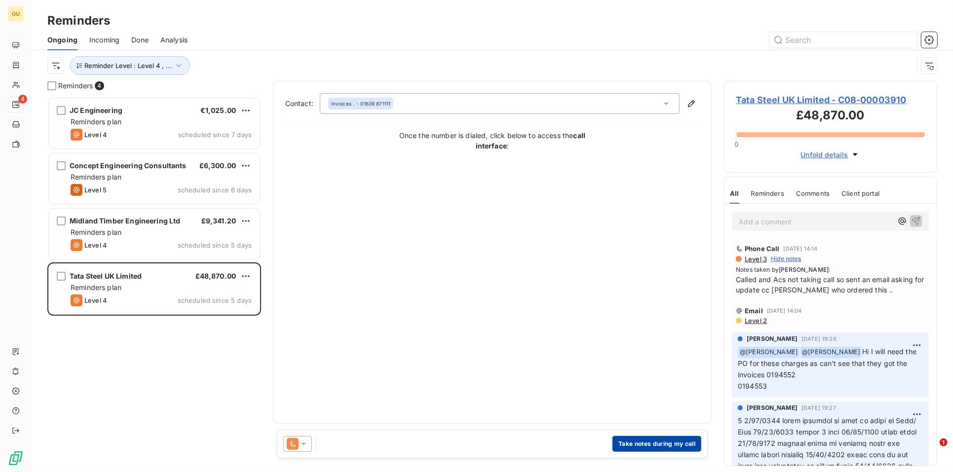
click at [631, 444] on button "Take notes during my call" at bounding box center [656, 444] width 89 height 16
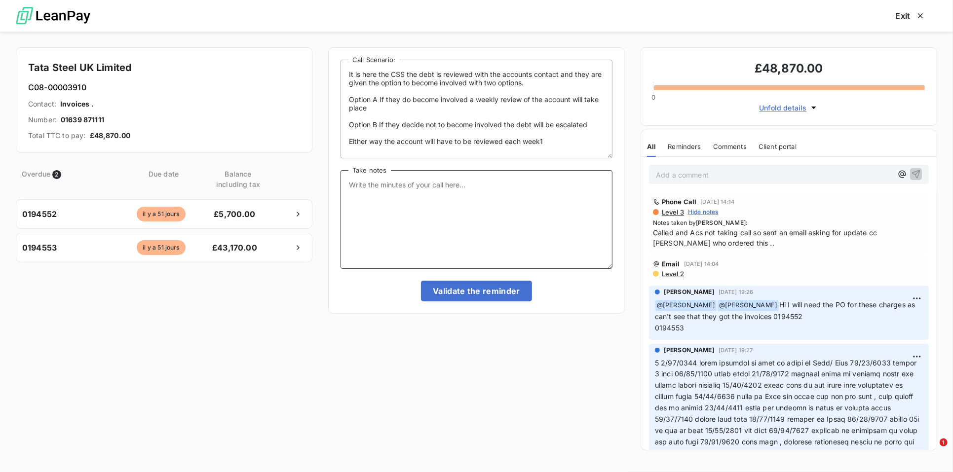
click at [383, 205] on textarea "Take notes" at bounding box center [476, 219] width 272 height 99
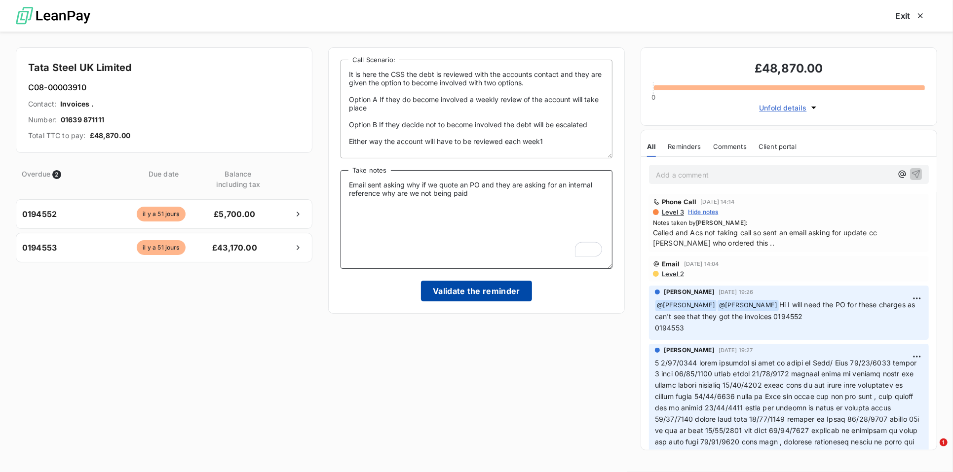
type textarea "Email sent asking why if we quote an PO and they are asking for an internal ref…"
click at [486, 290] on button "Validate the reminder" at bounding box center [476, 291] width 111 height 21
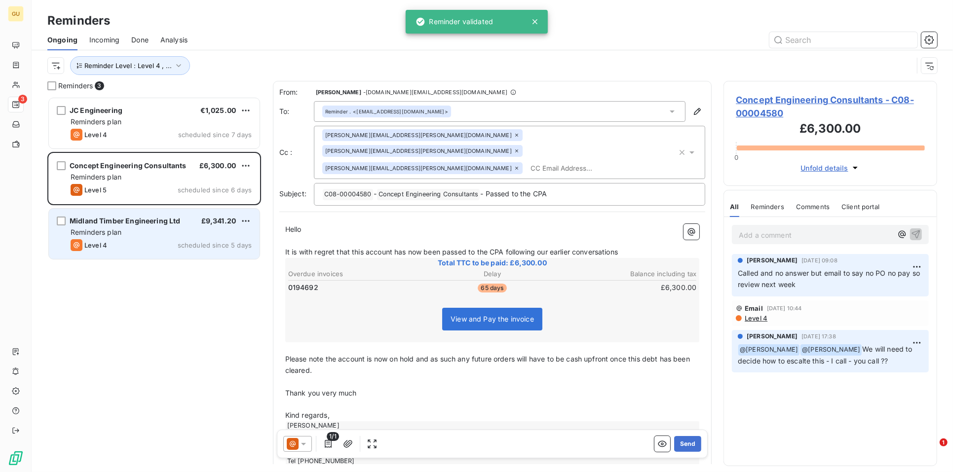
click at [137, 241] on div "Level 4 scheduled since 5 days" at bounding box center [161, 245] width 181 height 12
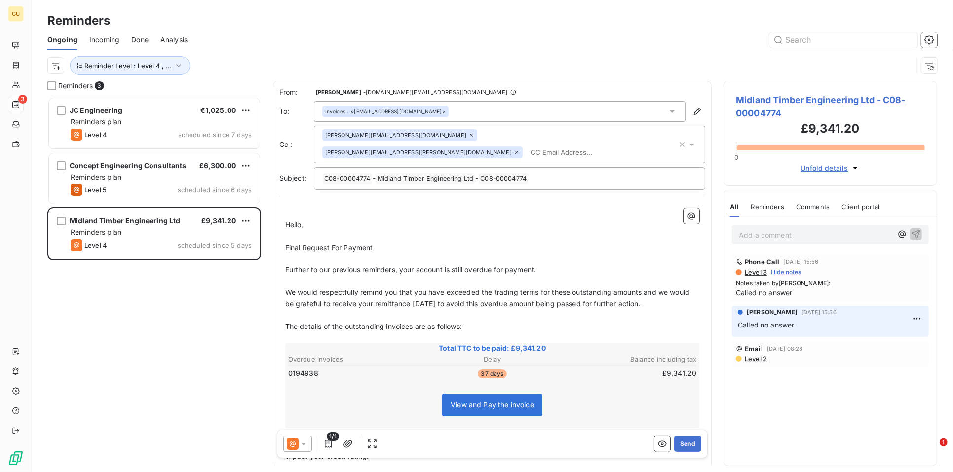
click at [778, 99] on span "Midland Timber Engineering Ltd - C08-00004774" at bounding box center [830, 106] width 189 height 27
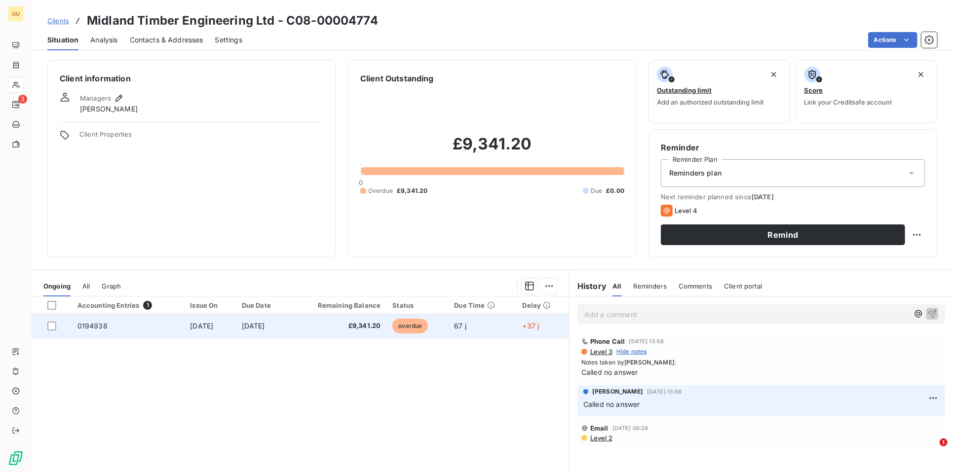
click at [108, 325] on td "0194938" at bounding box center [128, 326] width 113 height 24
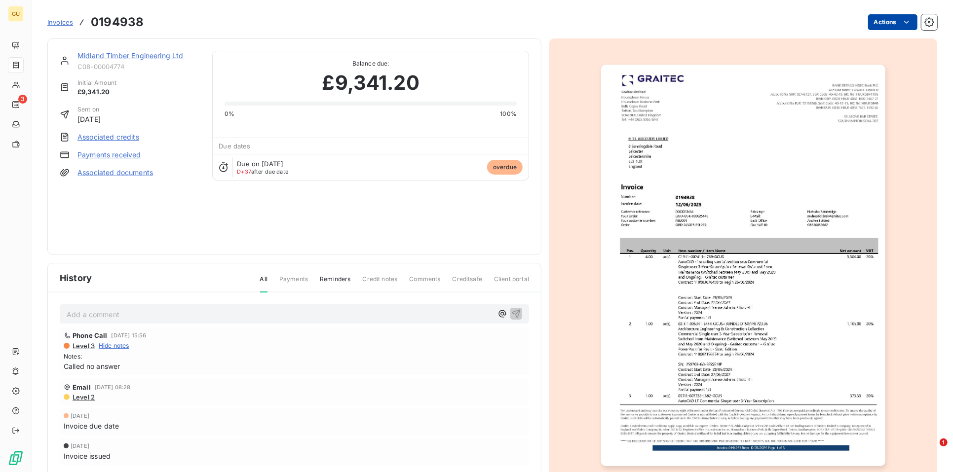
click at [891, 24] on html "GU 3 Invoices 0194938 Actions Midland Timber Engineering Ltd C08-00004774 Initi…" at bounding box center [476, 236] width 953 height 472
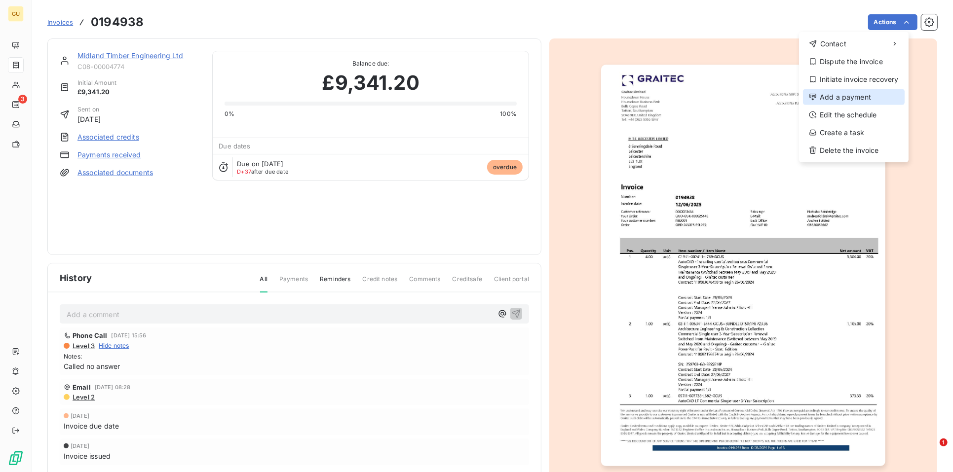
click at [844, 99] on div "Add a payment" at bounding box center [854, 97] width 102 height 16
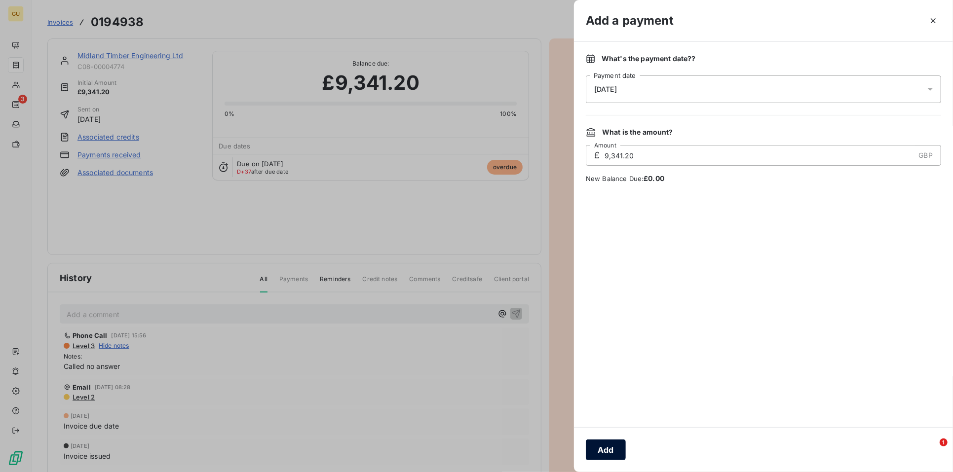
click at [608, 449] on button "Add" at bounding box center [606, 450] width 40 height 21
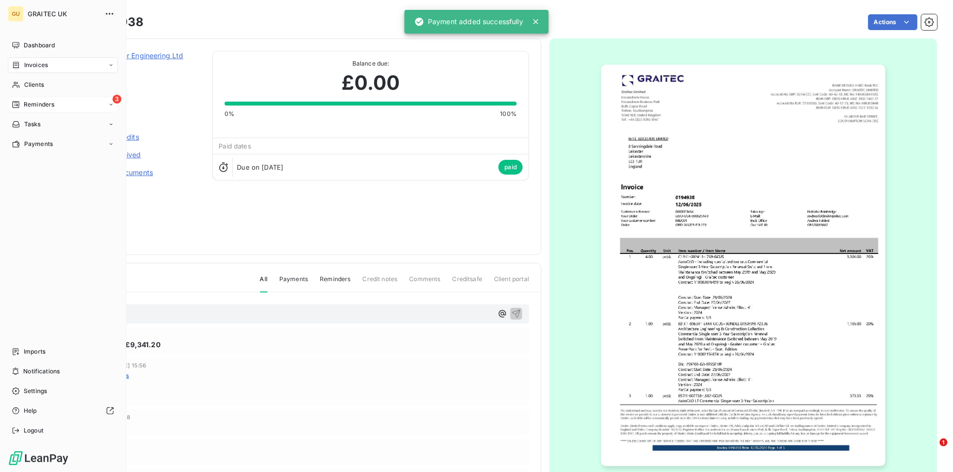
click at [28, 101] on span "Reminders" at bounding box center [39, 104] width 31 height 9
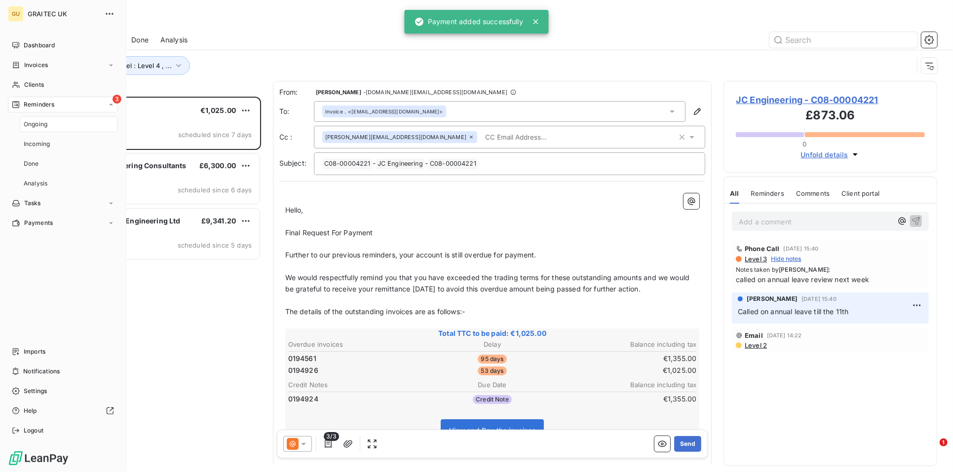
scroll to position [367, 205]
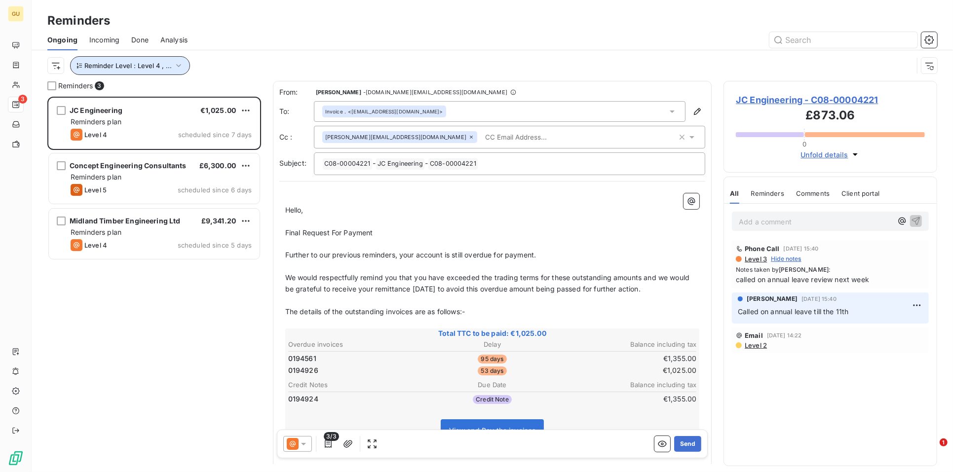
click at [144, 73] on button "Reminder Level : Level 4 , ..." at bounding box center [130, 65] width 120 height 19
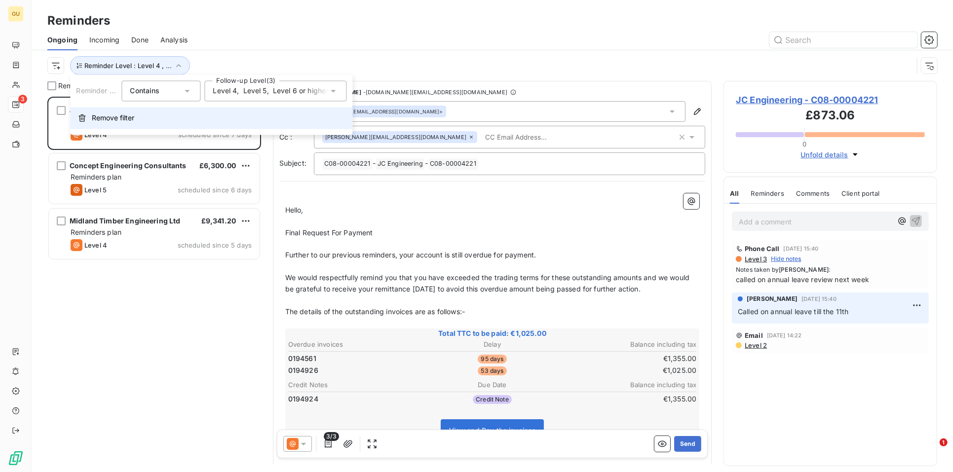
click at [91, 117] on button "Remove filter" at bounding box center [211, 119] width 282 height 22
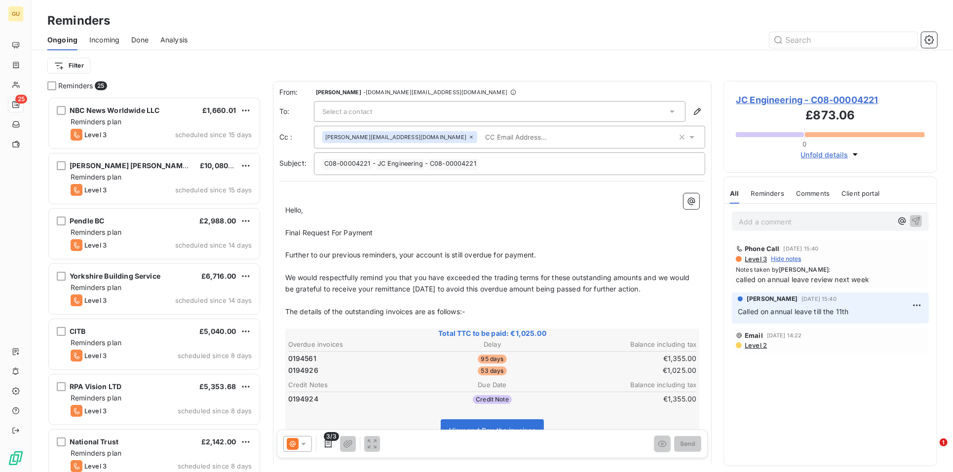
click at [84, 86] on span "Reminders" at bounding box center [75, 86] width 35 height 10
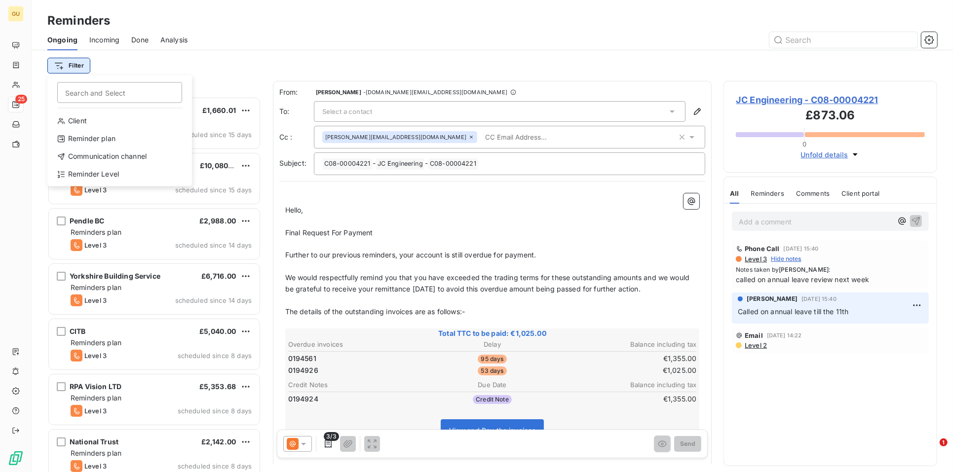
click at [82, 73] on html "GU 25 Reminders Ongoing Incoming Done Analysis Filter Search and Select Client …" at bounding box center [476, 236] width 953 height 472
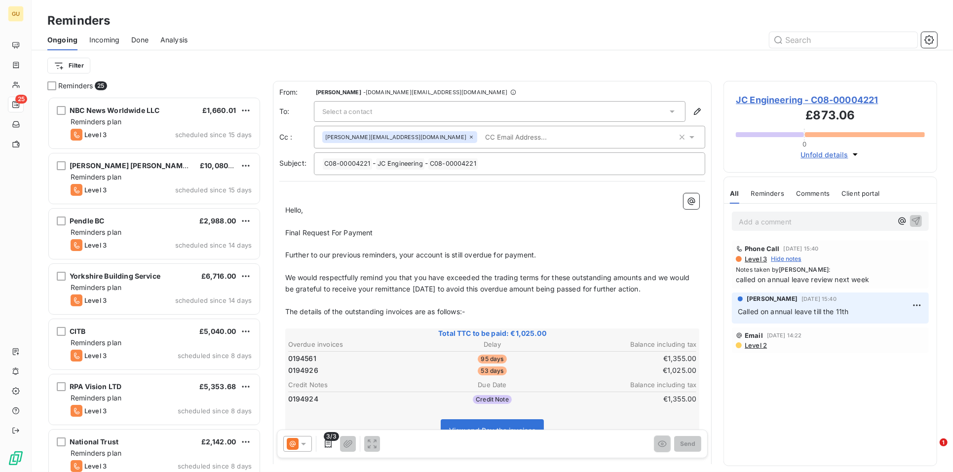
click at [74, 62] on html "GU 25 Reminders Ongoing Incoming Done Analysis Filter Reminders 25 NBC News Wor…" at bounding box center [476, 236] width 953 height 472
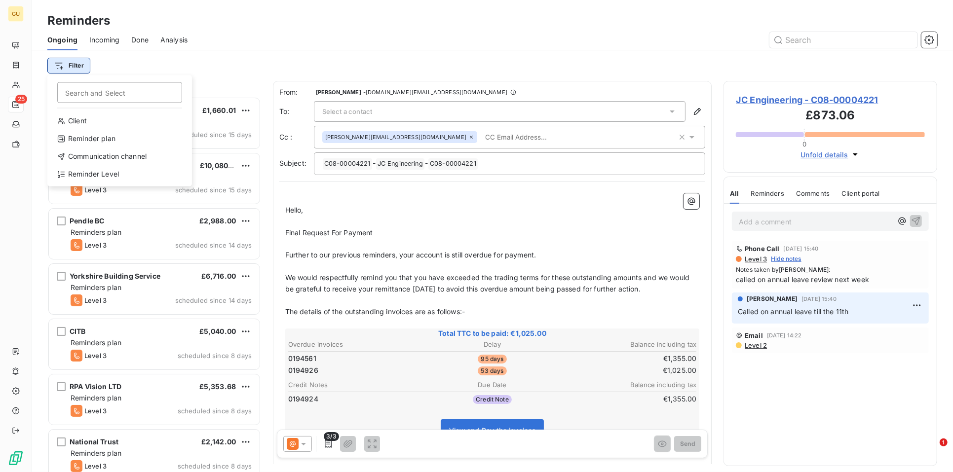
click at [73, 68] on html "GU 25 Reminders Ongoing Incoming Done Analysis Filter Search and Select Client …" at bounding box center [476, 236] width 953 height 472
drag, startPoint x: 85, startPoint y: 172, endPoint x: 191, endPoint y: 150, distance: 108.7
click at [90, 173] on div "Reminder Level" at bounding box center [119, 175] width 137 height 16
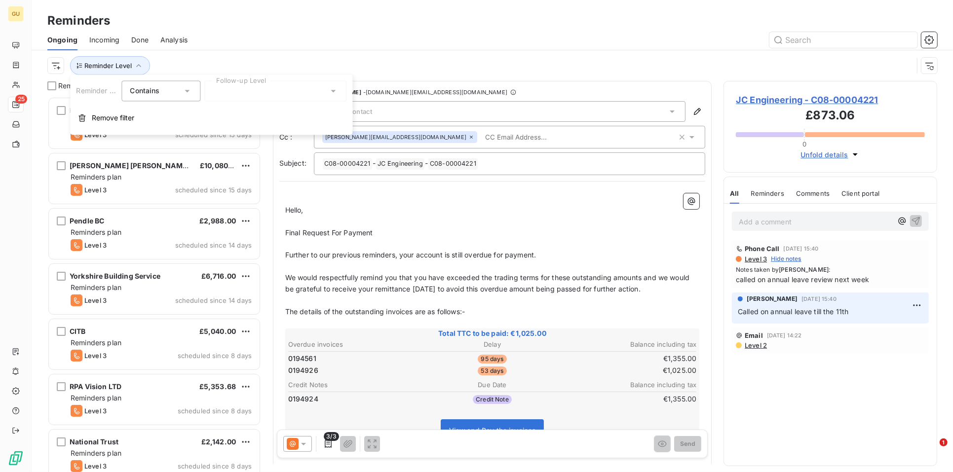
click at [240, 88] on div at bounding box center [275, 91] width 142 height 21
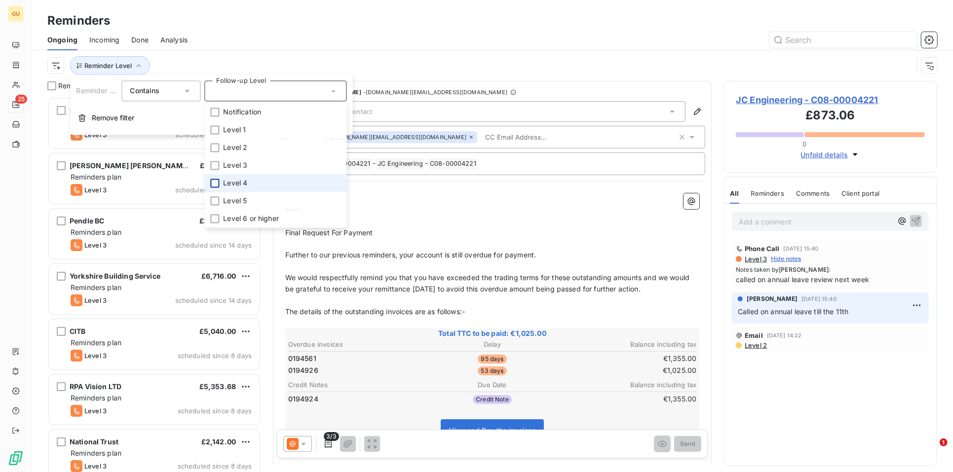
click at [217, 185] on div at bounding box center [214, 183] width 9 height 9
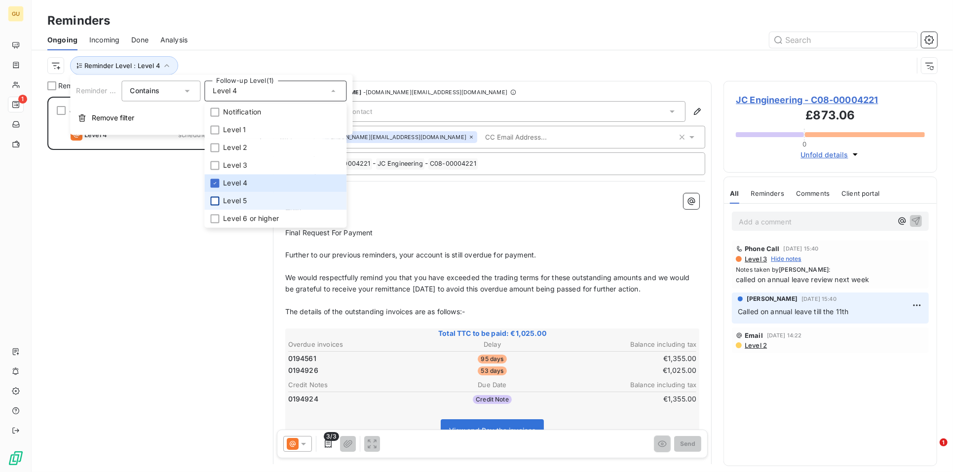
click at [214, 203] on div at bounding box center [214, 201] width 9 height 9
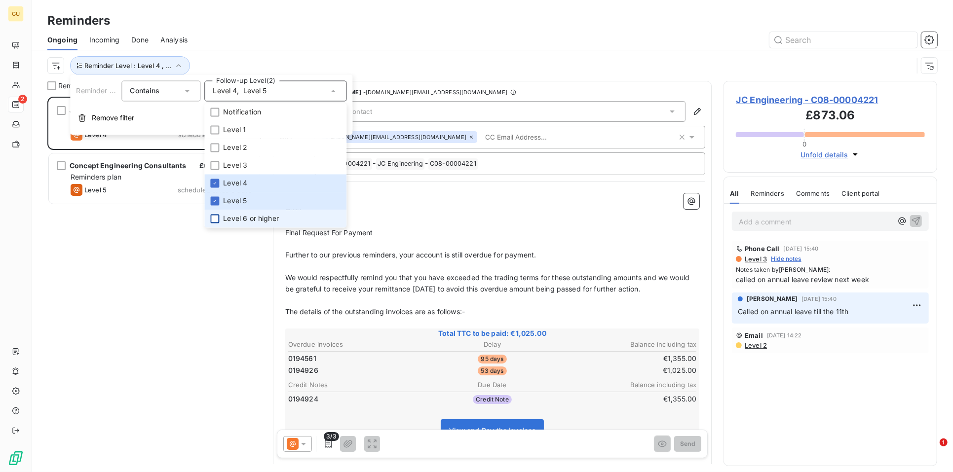
click at [217, 215] on div at bounding box center [214, 219] width 9 height 9
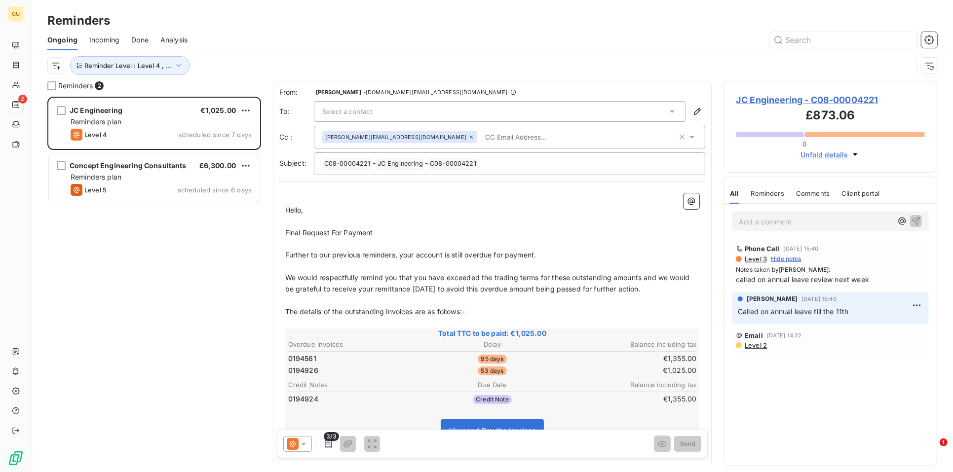
click at [158, 303] on div "JC Engineering €1,025.00 Reminders plan Level 4 scheduled since 7 days Concept …" at bounding box center [154, 285] width 214 height 376
click at [137, 66] on span "Reminder Level : Level 4 , ..." at bounding box center [127, 66] width 87 height 8
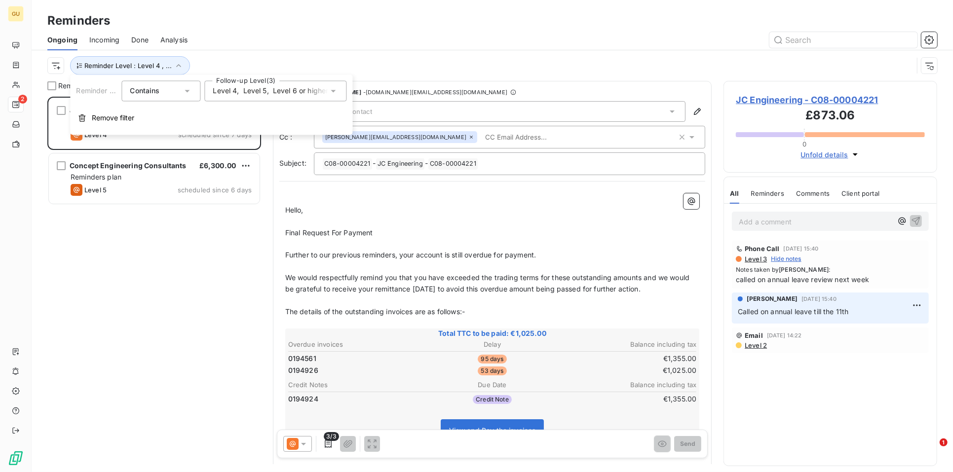
click at [153, 297] on div "JC Engineering €1,025.00 Reminders plan Level 4 scheduled since 7 days Concept …" at bounding box center [154, 285] width 214 height 376
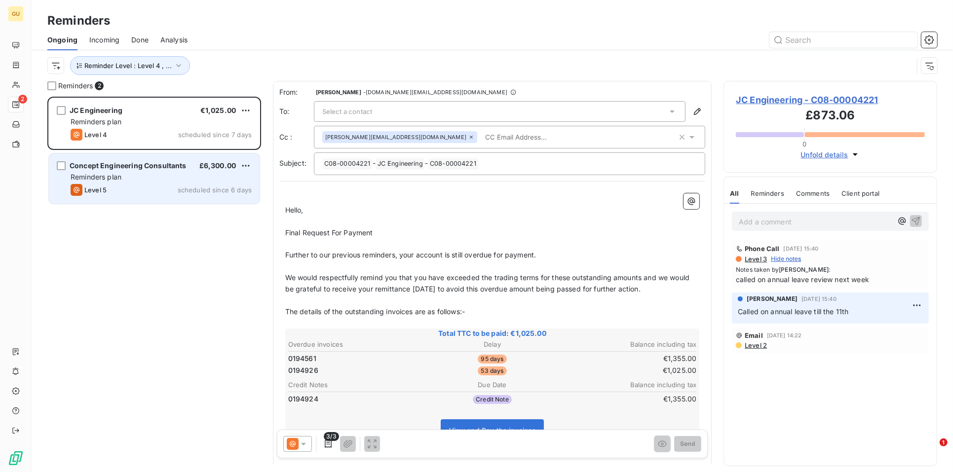
click at [111, 168] on span "Concept Engineering Consultants" at bounding box center [128, 165] width 117 height 8
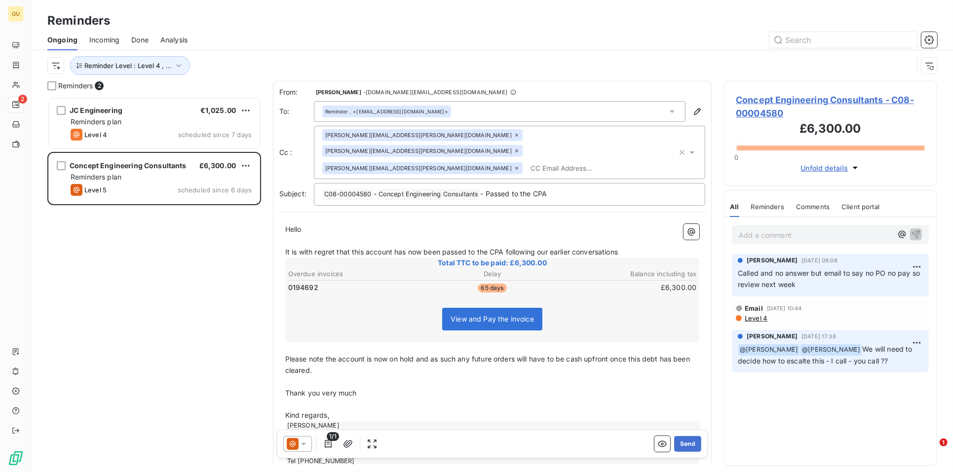
click at [775, 100] on span "Concept Engineering Consultants - C08-00004580" at bounding box center [830, 106] width 189 height 27
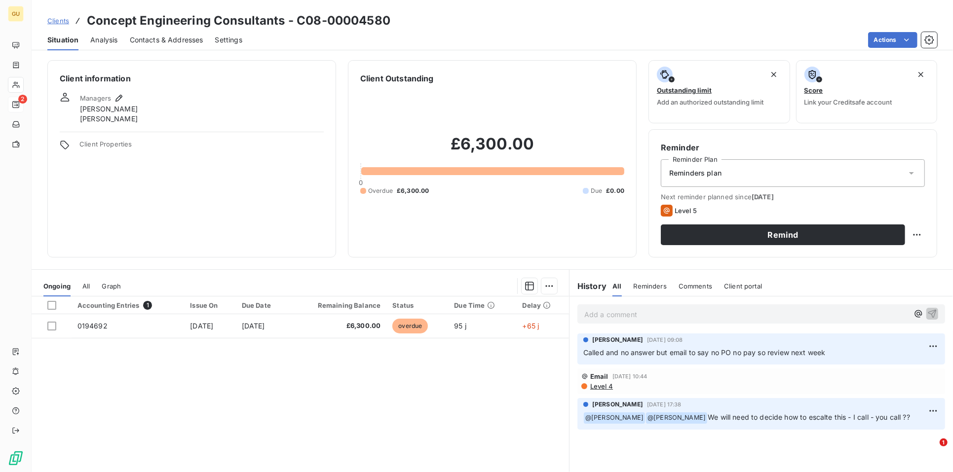
click at [168, 42] on span "Contacts & Addresses" at bounding box center [167, 40] width 74 height 10
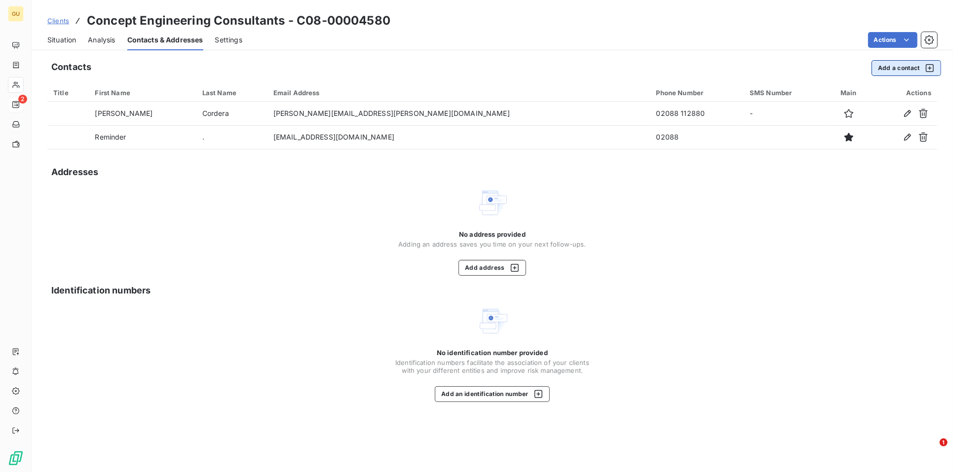
click at [880, 69] on button "Add a contact" at bounding box center [906, 68] width 70 height 16
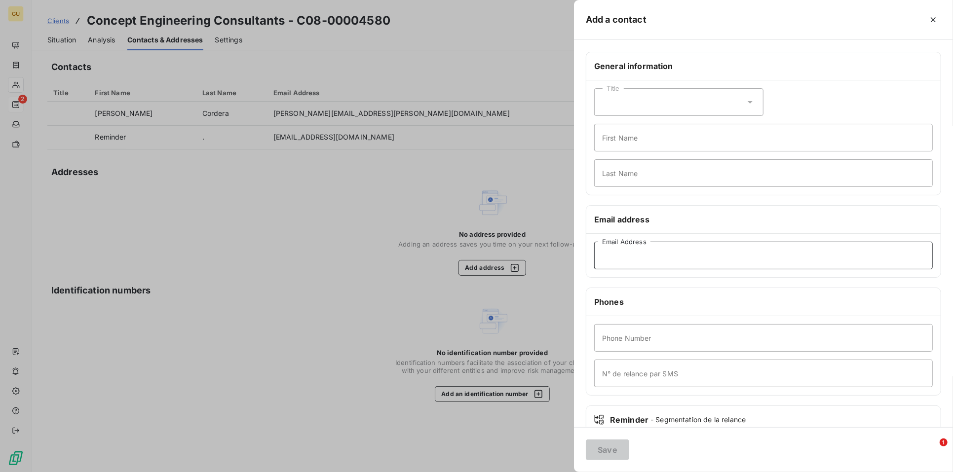
click at [625, 246] on input "Email Address" at bounding box center [763, 256] width 338 height 28
paste input "Ivo@conceptconsultants.co.uk"
type input "Ivo@conceptconsultants.co.uk"
click at [626, 143] on input "First Name" at bounding box center [763, 138] width 338 height 28
type input "Ivo"
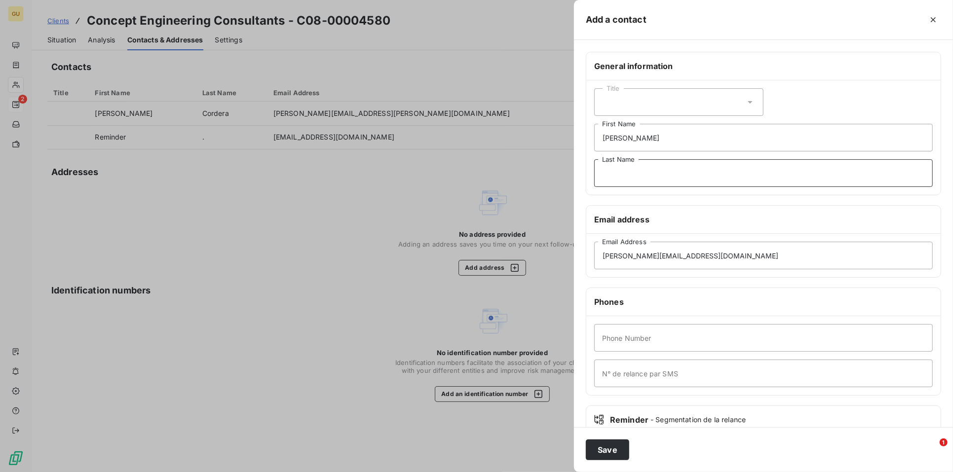
click at [654, 175] on input "Last Name" at bounding box center [763, 173] width 338 height 28
click at [634, 175] on input "Last Name" at bounding box center [763, 173] width 338 height 28
paste input "Penchev"
type input "Penchev"
click at [619, 350] on input "Phone Number" at bounding box center [763, 338] width 338 height 28
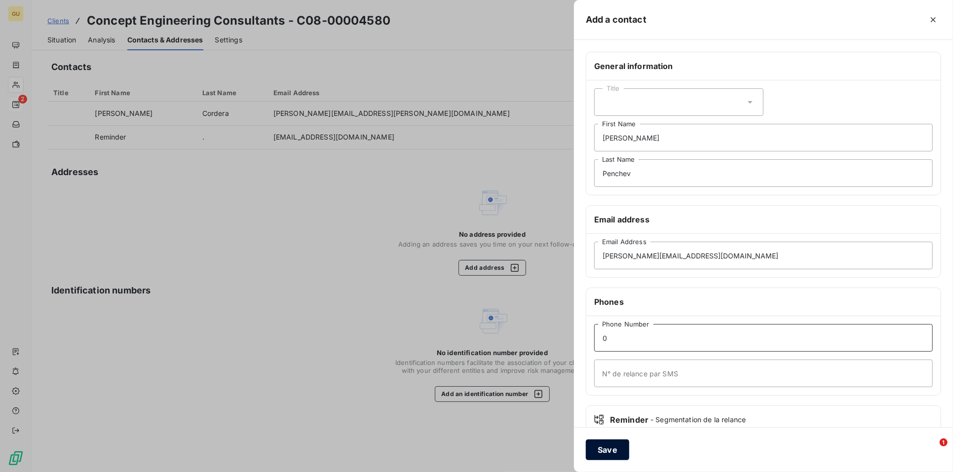
type input "0"
click at [598, 449] on button "Save" at bounding box center [607, 450] width 43 height 21
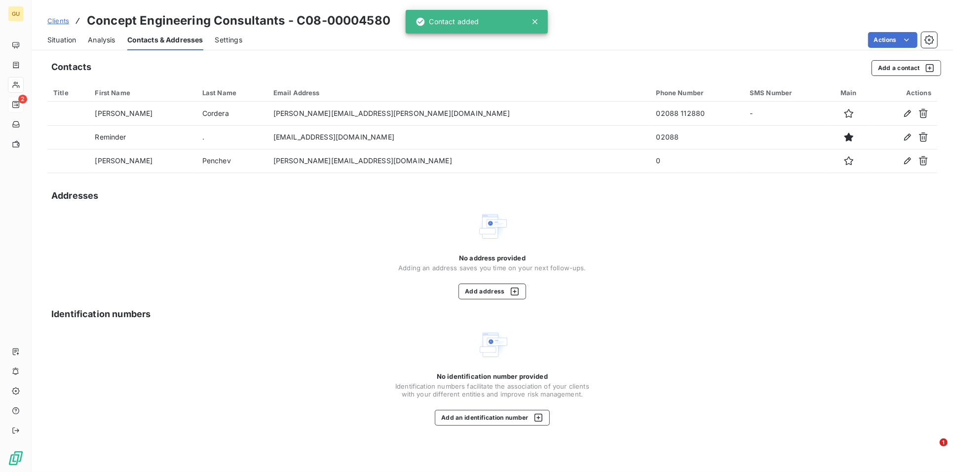
click at [55, 41] on span "Situation" at bounding box center [61, 40] width 29 height 10
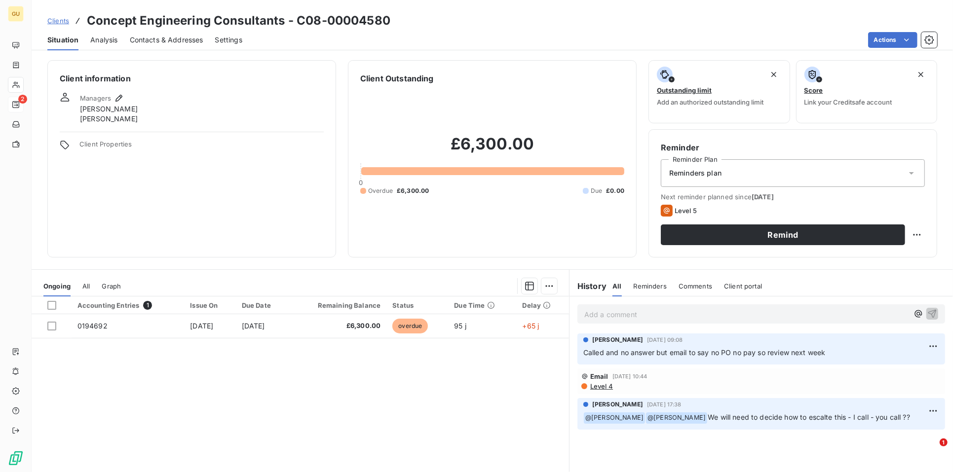
click at [694, 211] on div "Level 5" at bounding box center [793, 211] width 264 height 12
click at [906, 232] on html "GU 2 Clients Concept Engineering Consultants - C08-00004580 Situation Analysis …" at bounding box center [476, 236] width 953 height 472
click at [767, 234] on html "GU 2 Clients Concept Engineering Consultants - C08-00004580 Situation Analysis …" at bounding box center [476, 236] width 953 height 472
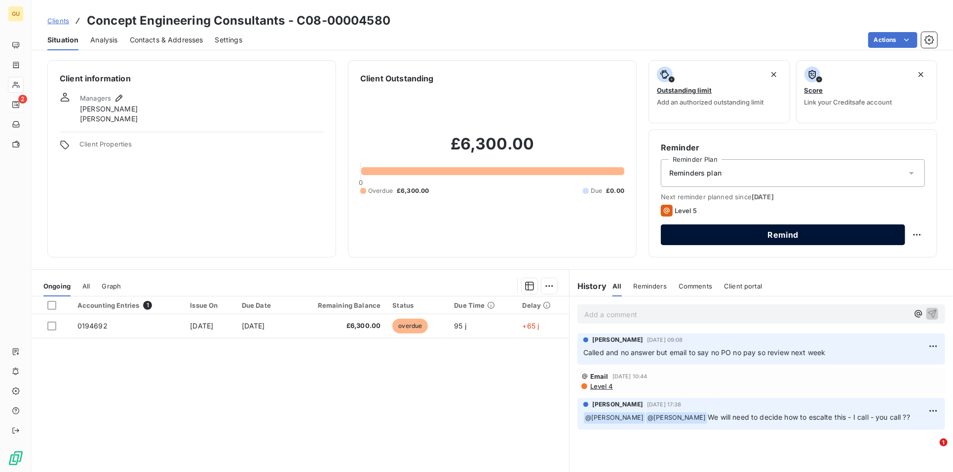
click at [721, 234] on button "Remind" at bounding box center [783, 234] width 244 height 21
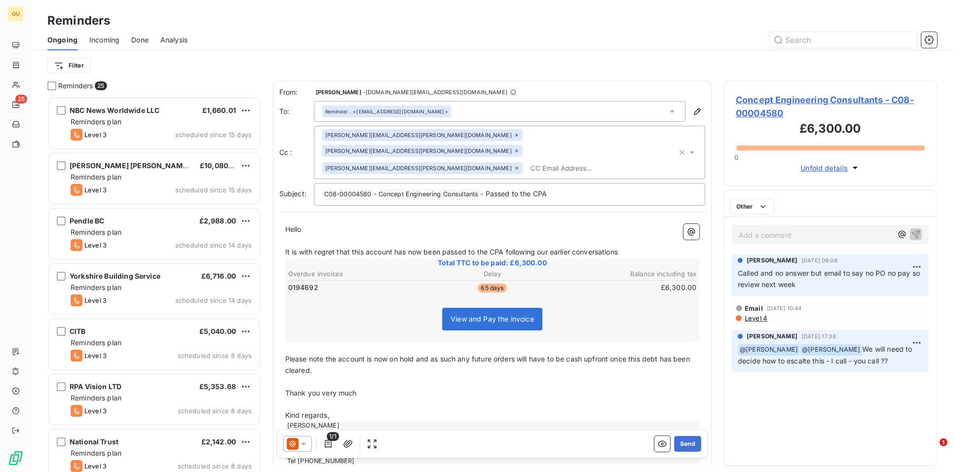
scroll to position [367, 205]
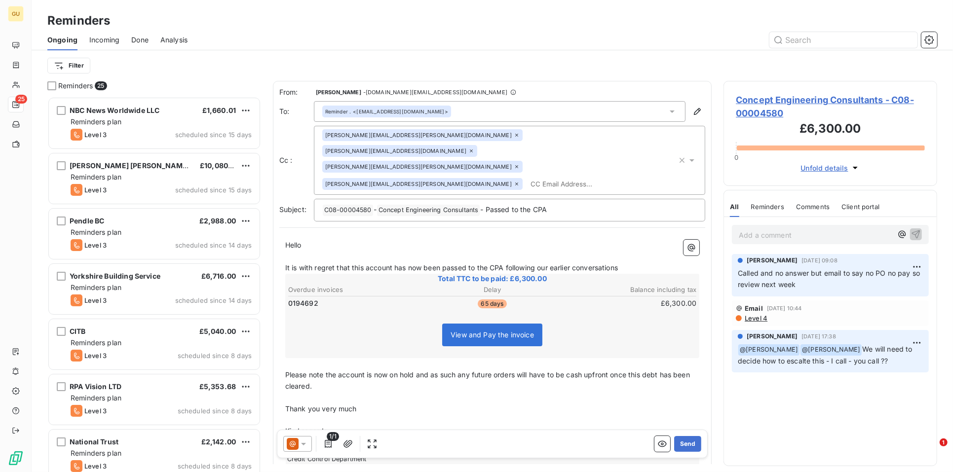
click at [302, 447] on icon at bounding box center [303, 444] width 10 height 10
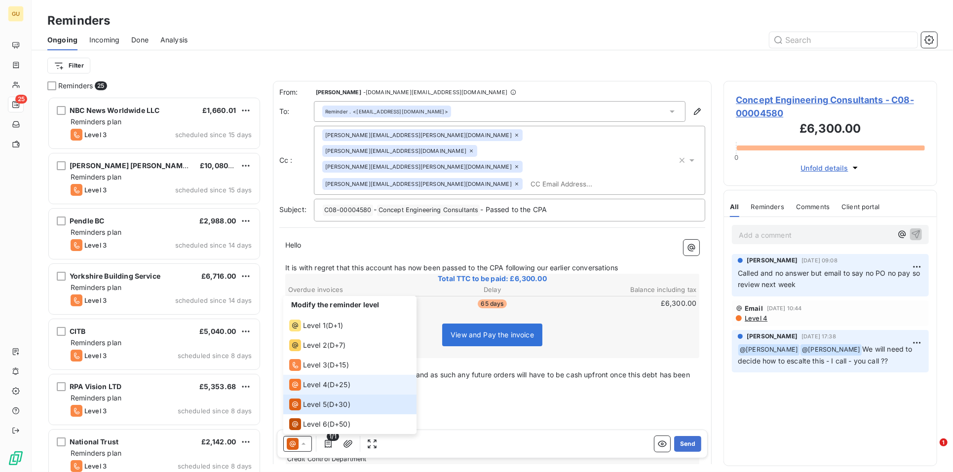
click at [318, 383] on span "Level 4" at bounding box center [315, 385] width 24 height 10
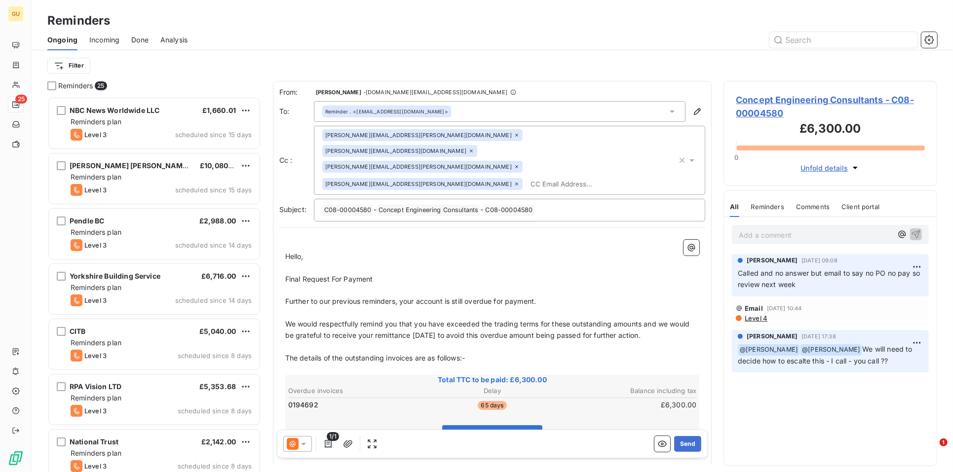
click at [387, 274] on p "Final Request For Payment" at bounding box center [492, 279] width 414 height 11
drag, startPoint x: 537, startPoint y: 271, endPoint x: 543, endPoint y: 289, distance: 18.7
click at [538, 296] on p "Further to our previous reminders, your account is still overdue for payment." at bounding box center [492, 301] width 414 height 11
click at [384, 274] on p "Final Request For Payment" at bounding box center [492, 279] width 414 height 11
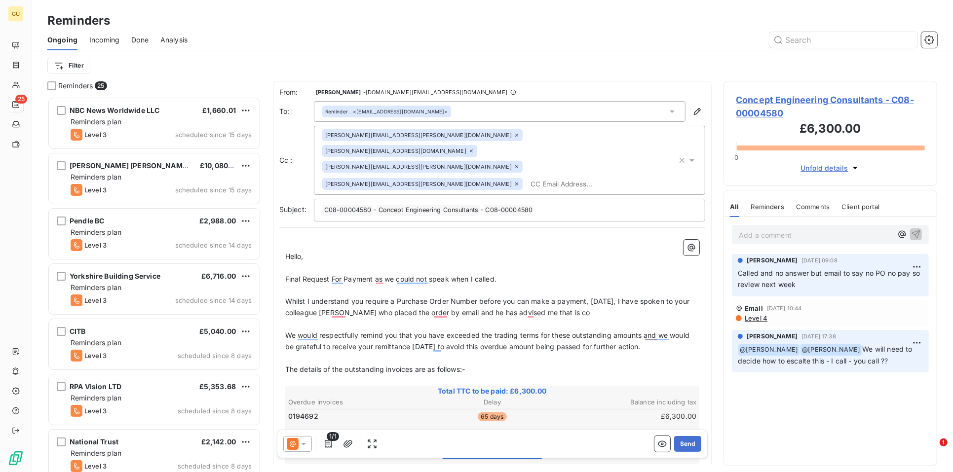
click at [406, 297] on span "Whilst I understand you require a Purchase Order Number before you can make a p…" at bounding box center [488, 307] width 406 height 20
click at [433, 297] on span "Whilst I understand you require a Purchase Order Number before you can make a p…" at bounding box center [488, 307] width 406 height 20
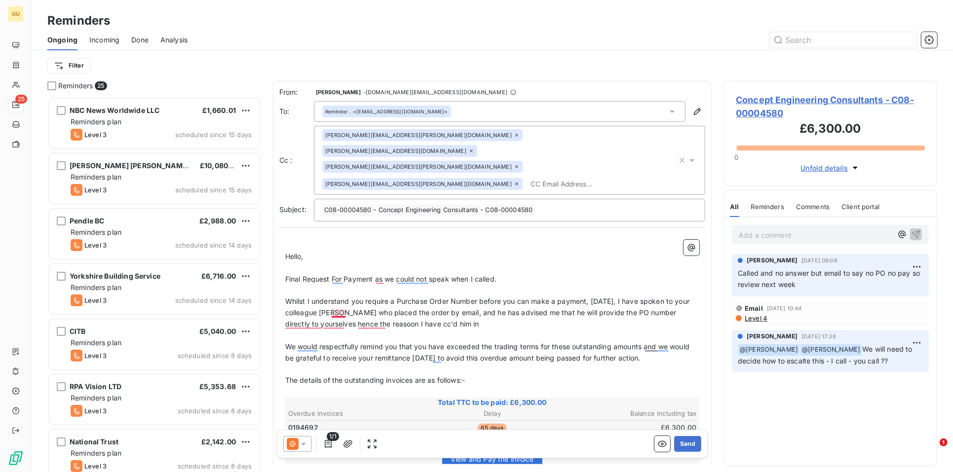
click at [350, 297] on span "Whilst I understand you require a Purchase Order Number before you can make a p…" at bounding box center [488, 312] width 406 height 31
click at [323, 342] on span "We would respectfully remind you that you have exceeded the trading terms for t…" at bounding box center [488, 352] width 406 height 20
click at [358, 342] on span "We would respectfully remind you that you have exceeded the trading terms for t…" at bounding box center [488, 352] width 406 height 20
click at [396, 275] on span "Final Request For Payment as we could not speak when I called." at bounding box center [390, 279] width 211 height 8
click at [378, 275] on span "Final Request For Payment as we could not speak when I called." at bounding box center [390, 279] width 211 height 8
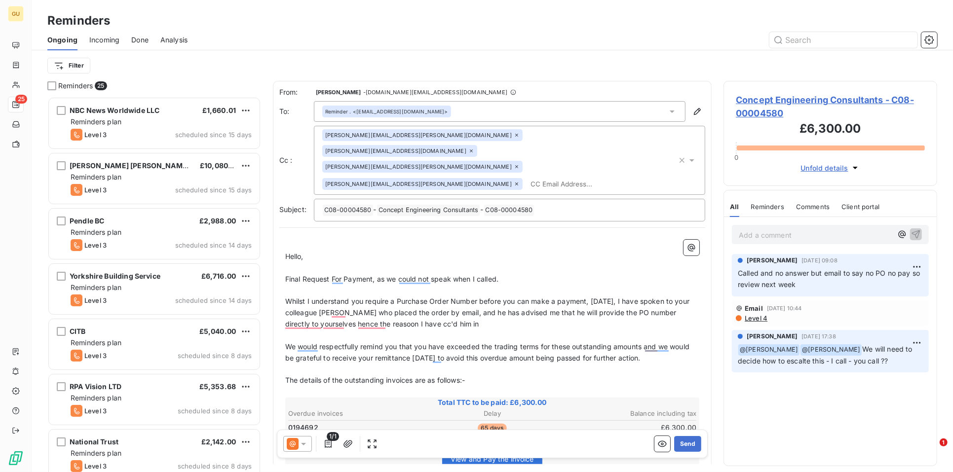
click at [364, 297] on span "Whilst I understand you require a Purchase Order Number before you can make a p…" at bounding box center [488, 312] width 406 height 31
click at [380, 297] on span "Whilst I understand you require a Purchase Order Number before you can make a p…" at bounding box center [488, 312] width 406 height 31
click at [328, 297] on p "Whilst I understand you require a Purchase Order Number before you can make a p…" at bounding box center [492, 313] width 414 height 34
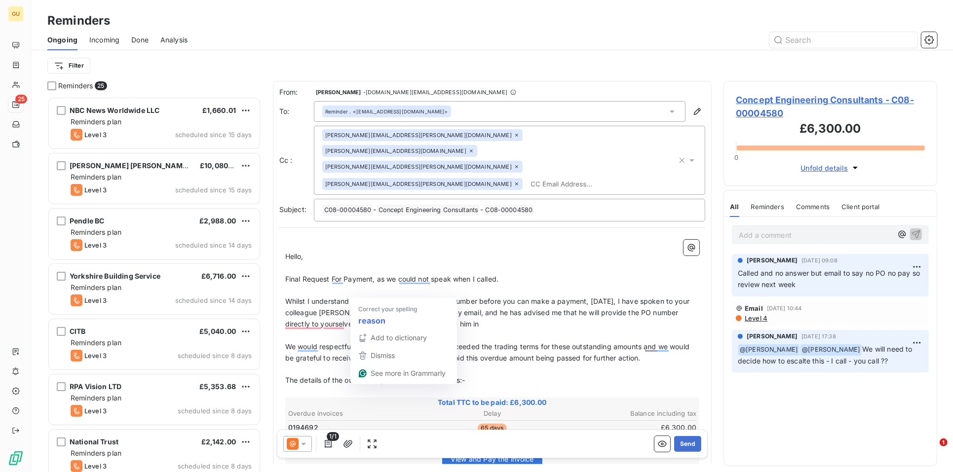
click at [383, 297] on span "Whilst I understand you require a Purchase Order Number before you can make a p…" at bounding box center [488, 312] width 406 height 31
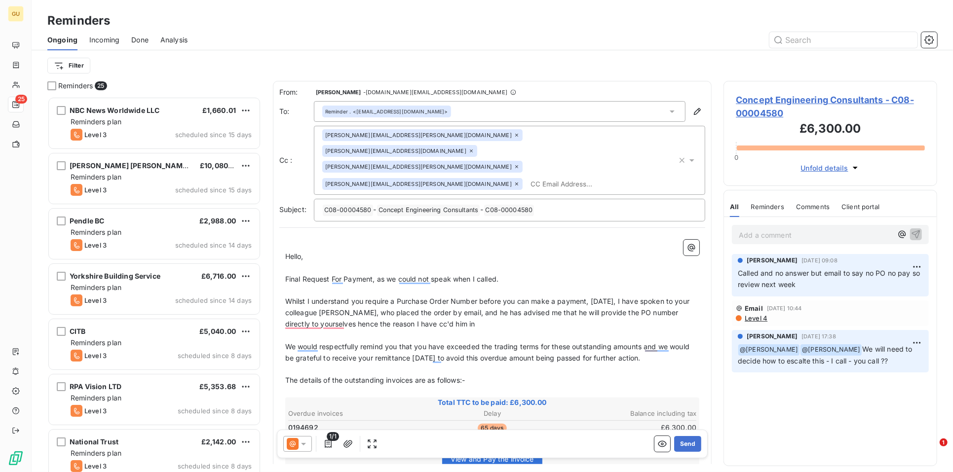
click at [447, 296] on p "Whilst I understand you require a Purchase Order Number before you can make a p…" at bounding box center [492, 313] width 414 height 34
click at [324, 297] on span "Whilst I understand you require a Purchase Order Number before you can make a p…" at bounding box center [488, 312] width 406 height 31
click at [339, 297] on span "Whilst I understand you require a Purchase Order Number before you can make a p…" at bounding box center [488, 312] width 406 height 31
click at [453, 296] on p "Whilst I understand you require a Purchase Order Number before you can make a p…" at bounding box center [492, 313] width 414 height 34
click at [559, 296] on p "Whilst I understand you require a Purchase Order Number before you can make a p…" at bounding box center [492, 313] width 414 height 34
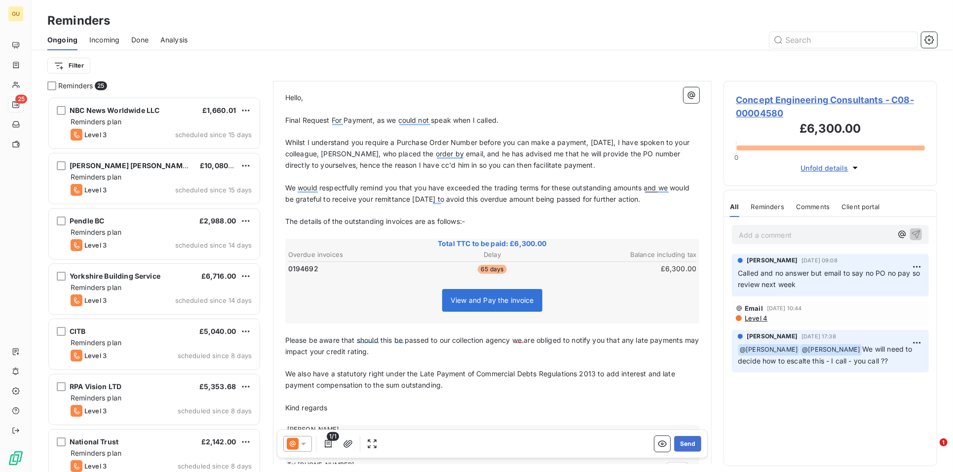
scroll to position [145, 0]
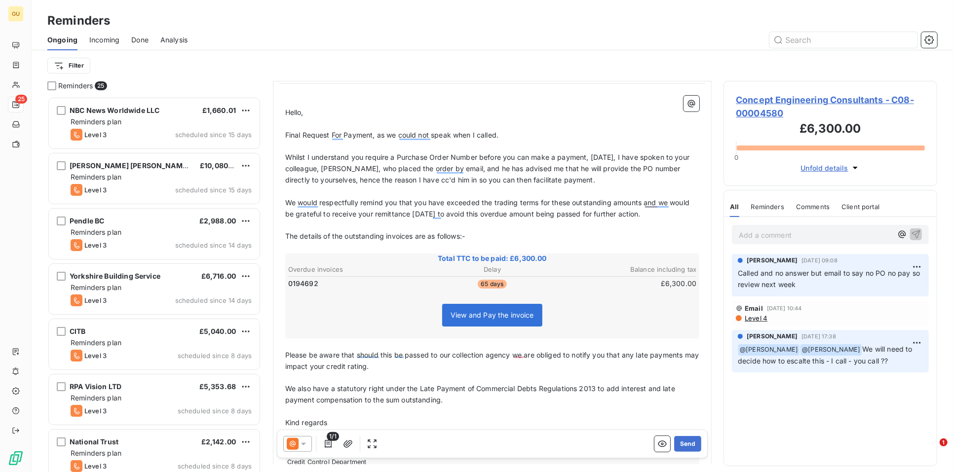
click at [511, 350] on p "Please be aware that should this be passed to our collection agency we are obli…" at bounding box center [492, 361] width 414 height 23
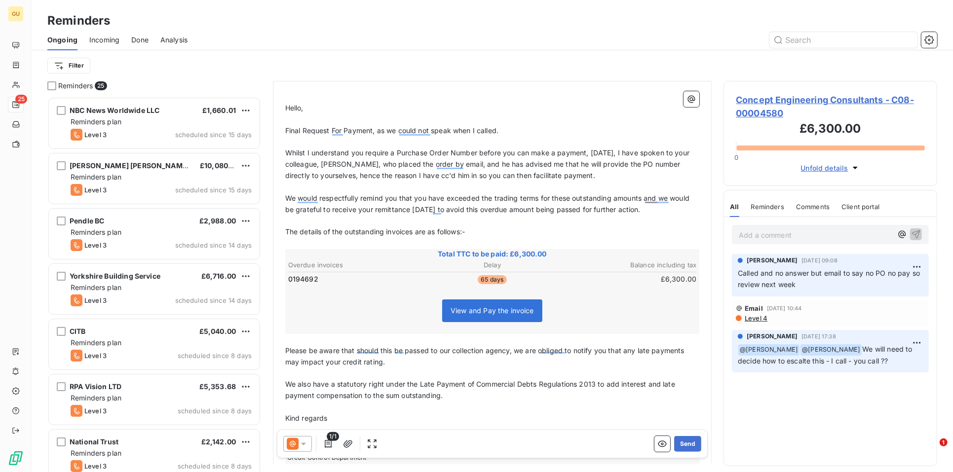
scroll to position [128, 0]
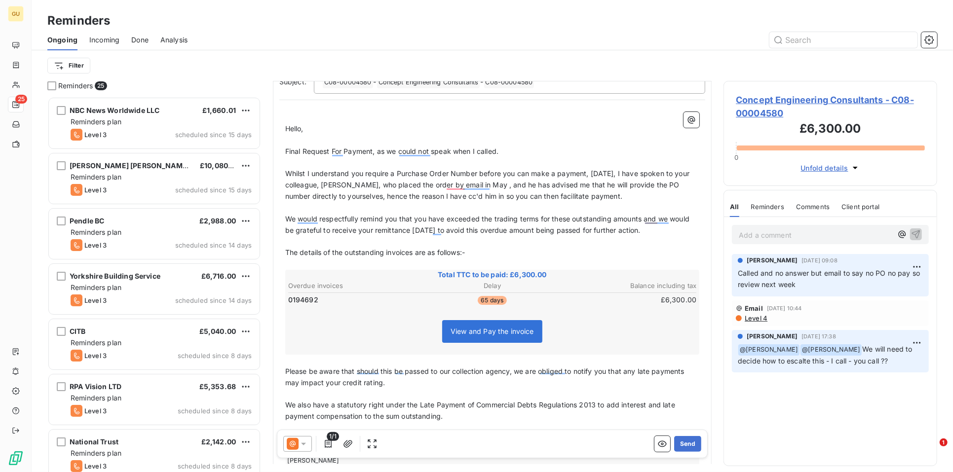
click at [369, 169] on span "Whilst I understand you require a Purchase Order Number before you can make a p…" at bounding box center [488, 184] width 406 height 31
click at [360, 168] on p "Whilst I understand you require a Purchase Order Number before you can make a p…" at bounding box center [492, 185] width 414 height 34
click at [457, 169] on span "Whilst I understand you require a Purchase Order Number before you can make a p…" at bounding box center [488, 184] width 406 height 31
click at [467, 169] on span "Whilst I understand you require a Purchase Order Number before you can make a p…" at bounding box center [488, 184] width 406 height 31
click at [342, 215] on span "We would respectfully remind you that you have exceeded the trading terms for t…" at bounding box center [488, 225] width 406 height 20
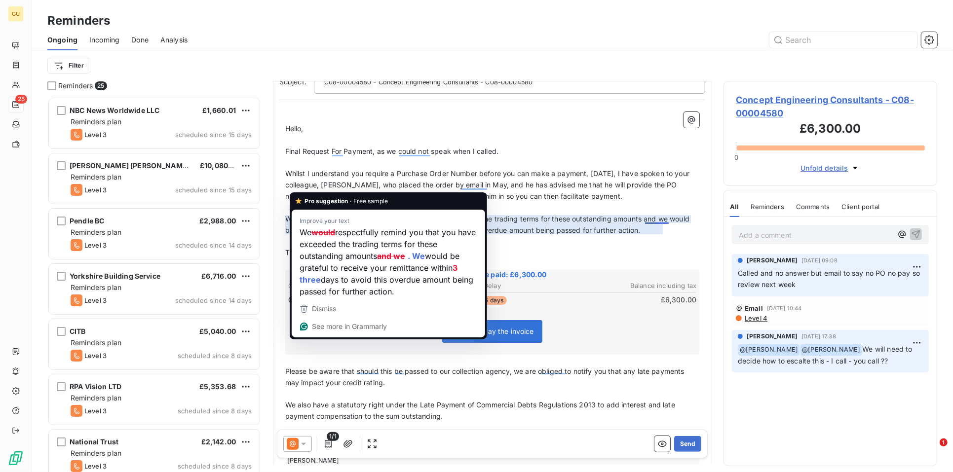
click at [284, 186] on div "﻿ Hello, ﻿ Final Request For Payment, as we could not speak when I called. ﻿ Wh…" at bounding box center [492, 310] width 426 height 409
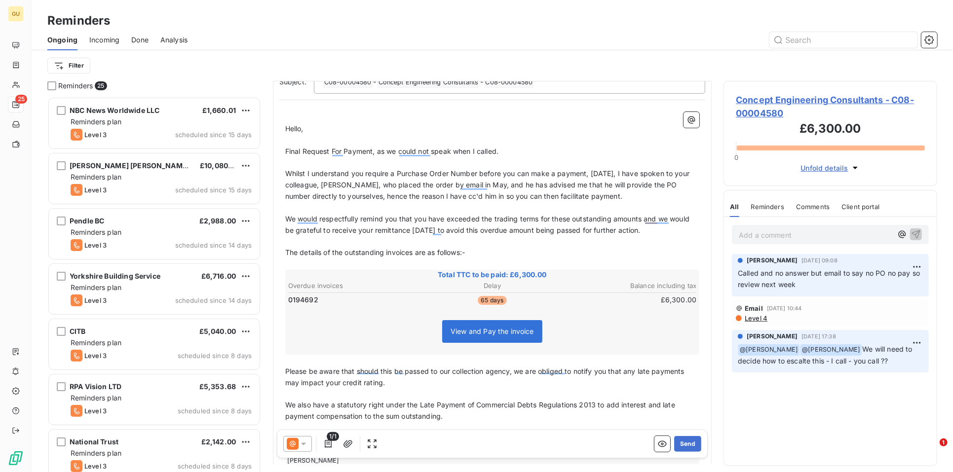
drag, startPoint x: 289, startPoint y: 189, endPoint x: 290, endPoint y: 195, distance: 6.5
click at [288, 215] on span "We would respectfully remind you that you have exceeded the trading terms for t…" at bounding box center [488, 225] width 406 height 20
click at [299, 124] on span "Hello," at bounding box center [294, 128] width 18 height 8
click at [325, 147] on span "Final Request For Payment, as we could not speak when I called." at bounding box center [391, 151] width 213 height 8
click at [321, 169] on span "Whilst I understand you require a Purchase Order Number before you can make a p…" at bounding box center [488, 184] width 406 height 31
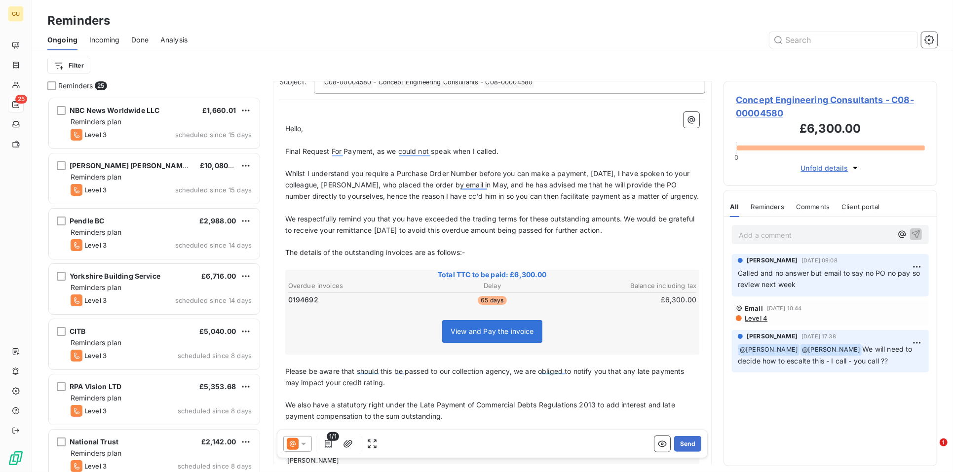
click at [320, 214] on p "We respectfully remind you that you have exceeded the trading terms for these o…" at bounding box center [492, 225] width 414 height 23
click at [391, 214] on p "We respectfully remind you that you have exceeded the trading terms for these o…" at bounding box center [492, 225] width 414 height 23
click at [297, 215] on span "We respectfully remind you that you have exceeded the trading terms for these o…" at bounding box center [490, 225] width 411 height 20
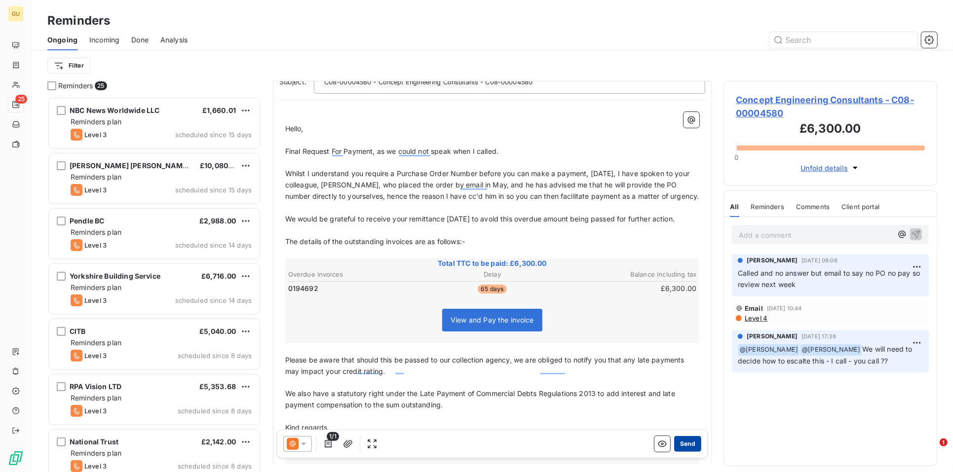
click at [684, 443] on button "Send" at bounding box center [687, 444] width 27 height 16
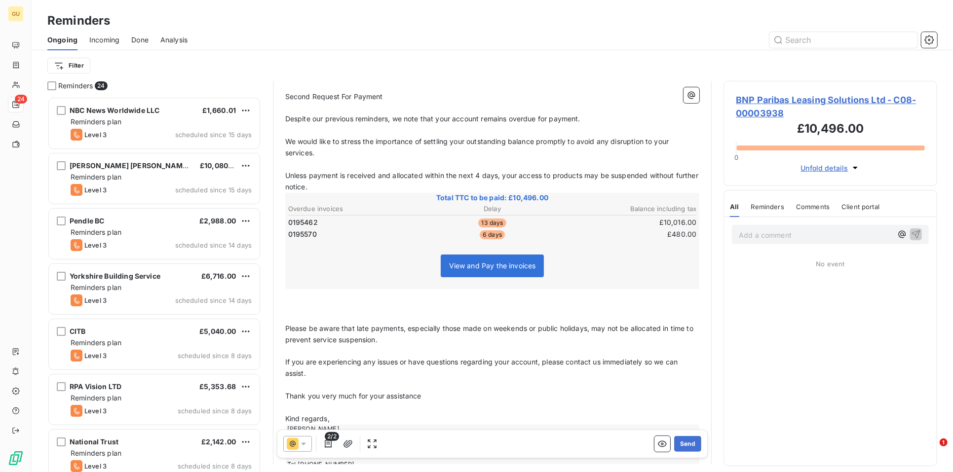
scroll to position [136, 0]
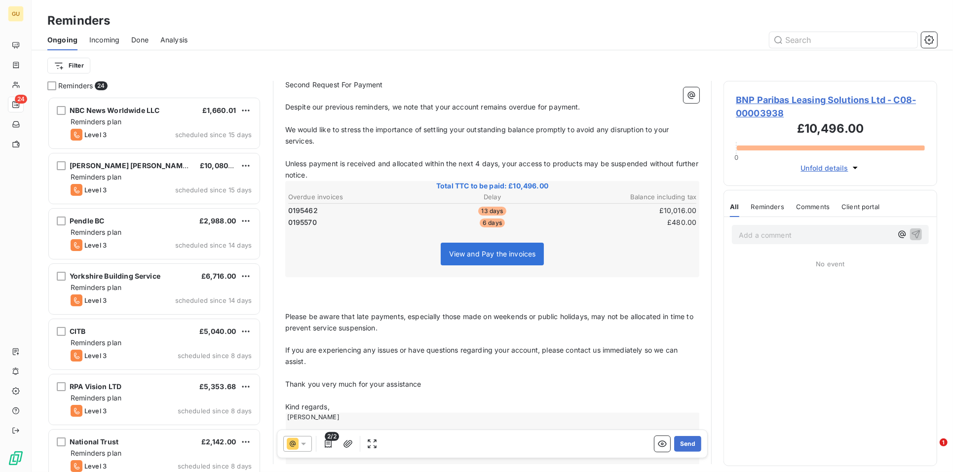
click at [268, 321] on div "Reminders 24 NBC News Worldwide LLC £1,660.01 Reminders plan Level 3 scheduled …" at bounding box center [492, 276] width 921 height 391
click at [70, 67] on html "GU 24 Reminders Ongoing Incoming Done Analysis Filter Reminders 24 NBC News Wor…" at bounding box center [476, 236] width 953 height 472
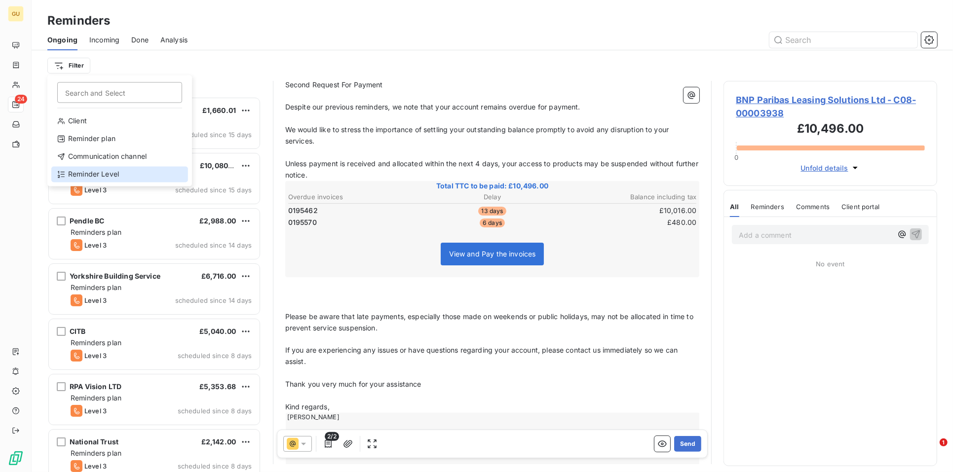
click at [89, 173] on div "Reminder Level" at bounding box center [119, 175] width 137 height 16
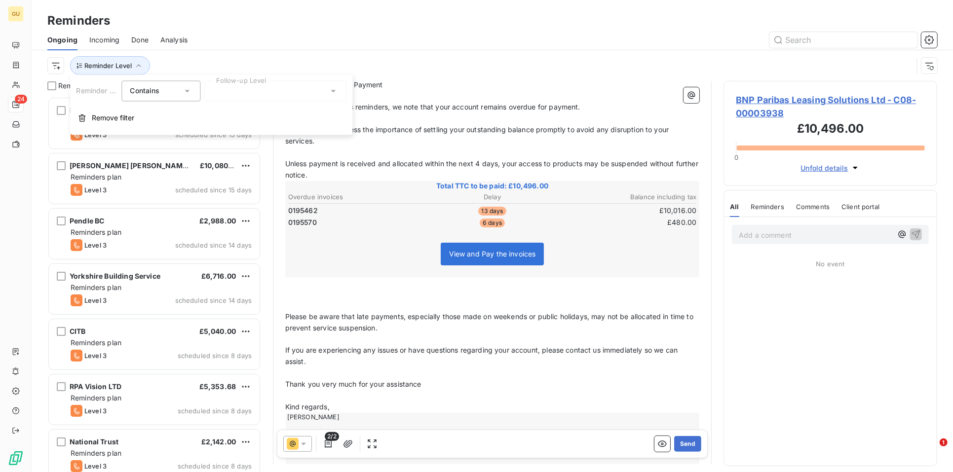
click at [274, 91] on div at bounding box center [275, 91] width 142 height 21
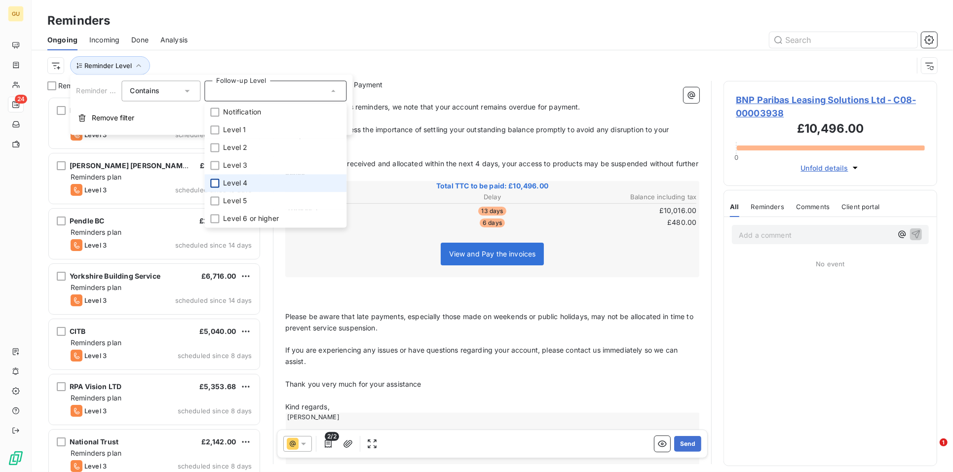
click at [216, 182] on div at bounding box center [214, 183] width 9 height 9
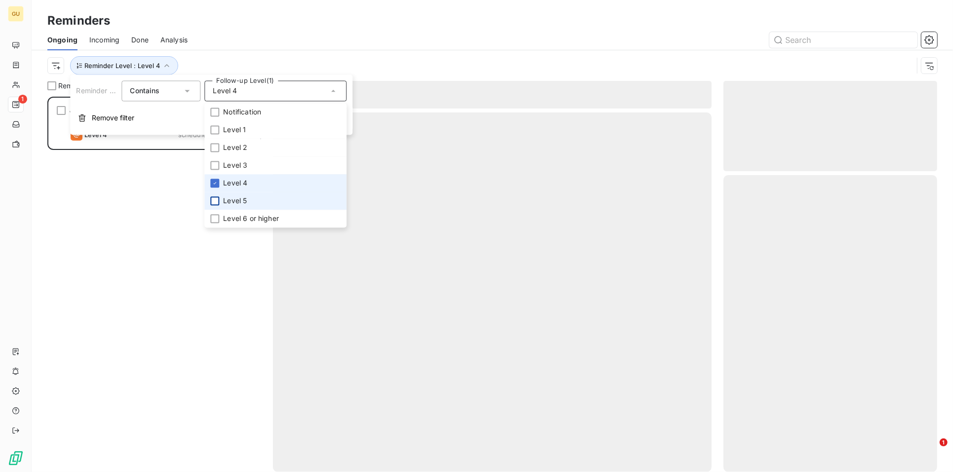
scroll to position [367, 205]
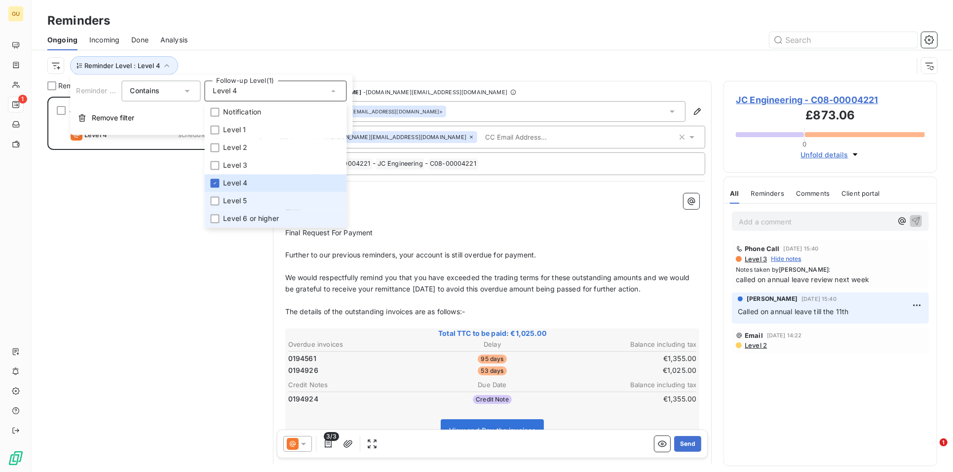
drag, startPoint x: 215, startPoint y: 199, endPoint x: 215, endPoint y: 211, distance: 11.8
click at [215, 199] on div at bounding box center [214, 201] width 9 height 9
click at [215, 217] on div at bounding box center [214, 219] width 9 height 9
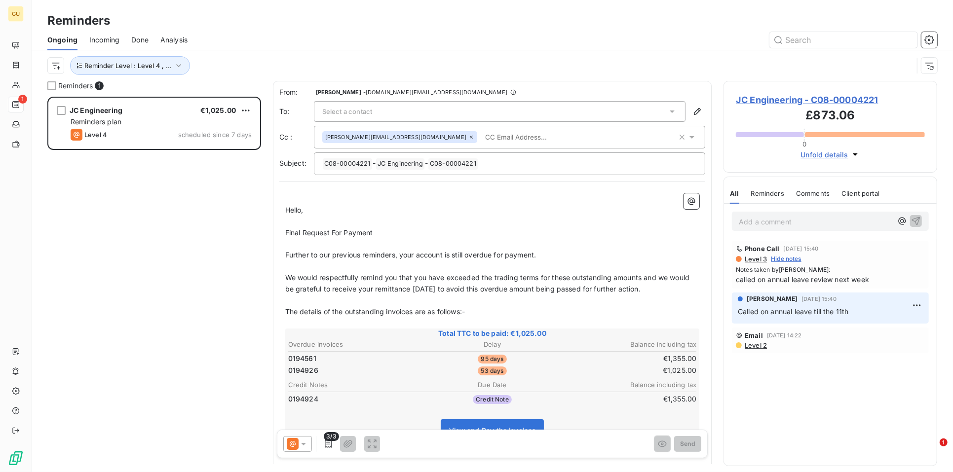
click at [163, 301] on div "JC Engineering €1,025.00 Reminders plan Level 4 scheduled since 7 days" at bounding box center [154, 285] width 214 height 376
click at [755, 94] on span "JC Engineering - C08-00004221" at bounding box center [830, 99] width 189 height 13
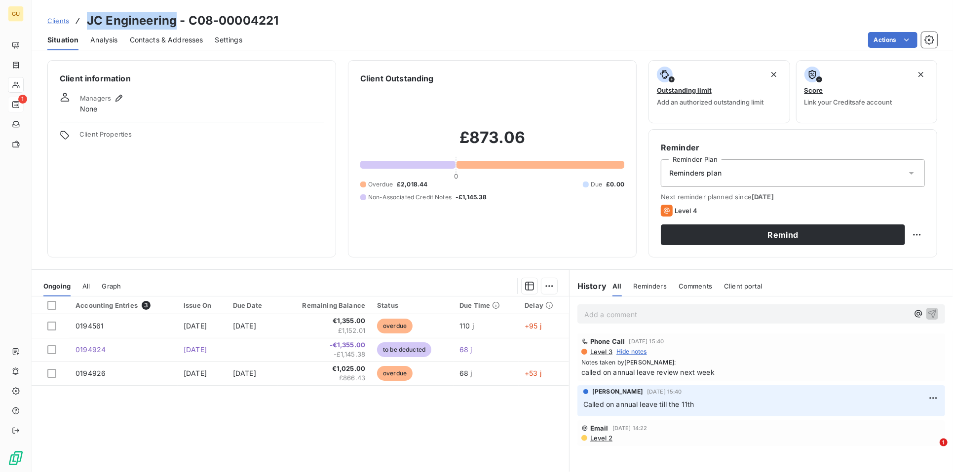
drag, startPoint x: 176, startPoint y: 26, endPoint x: 88, endPoint y: 29, distance: 87.4
click at [88, 29] on h3 "JC Engineering - C08-00004221" at bounding box center [182, 21] width 191 height 18
copy h3 "JC Engineering"
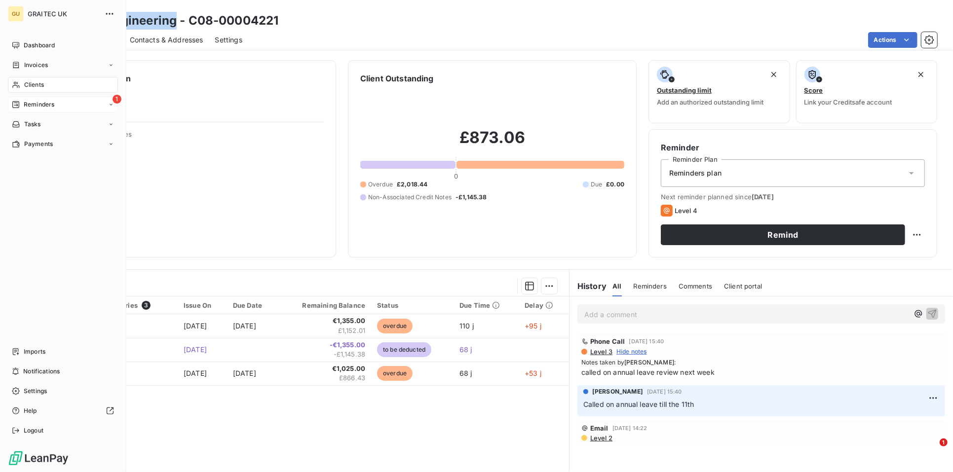
click at [34, 88] on span "Clients" at bounding box center [34, 84] width 20 height 9
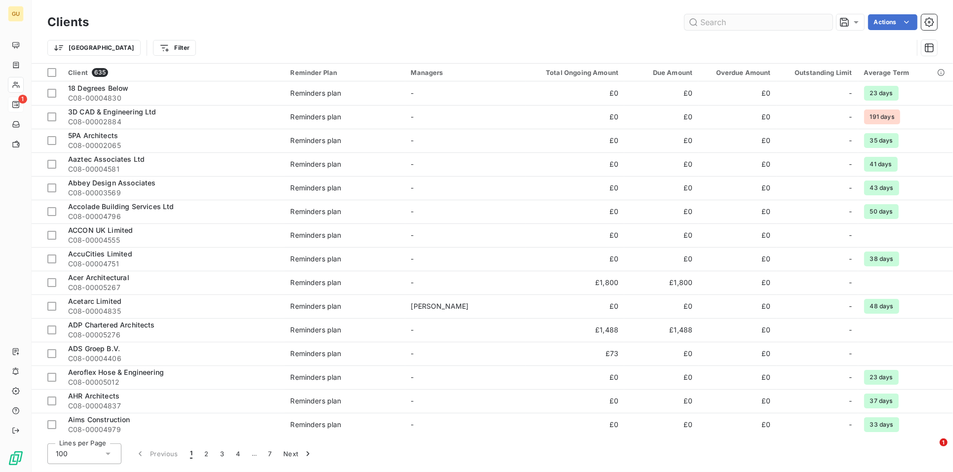
click at [737, 24] on input "text" at bounding box center [758, 22] width 148 height 16
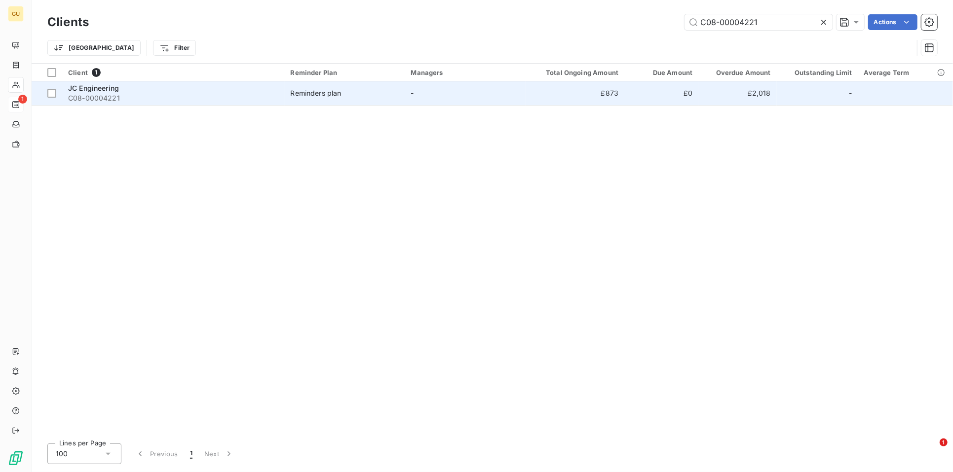
type input "C08-00004221"
click at [88, 92] on div "JC Engineering" at bounding box center [173, 88] width 211 height 10
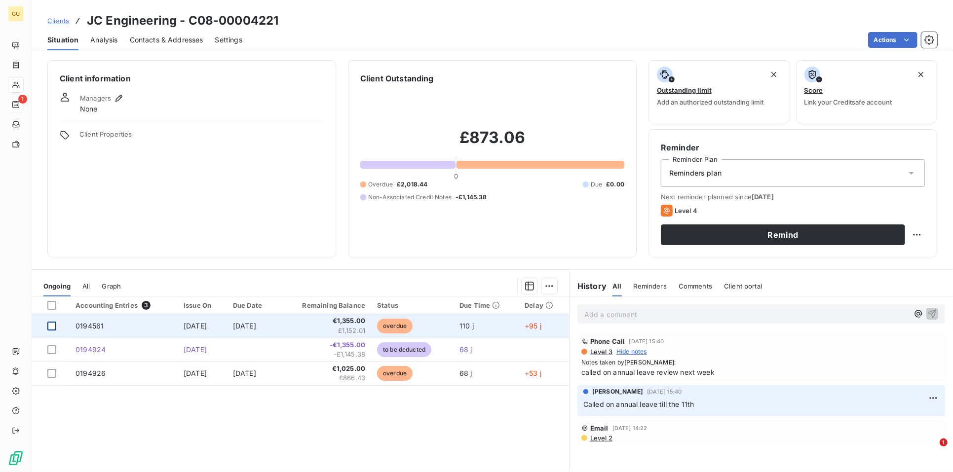
click at [51, 328] on div at bounding box center [51, 326] width 9 height 9
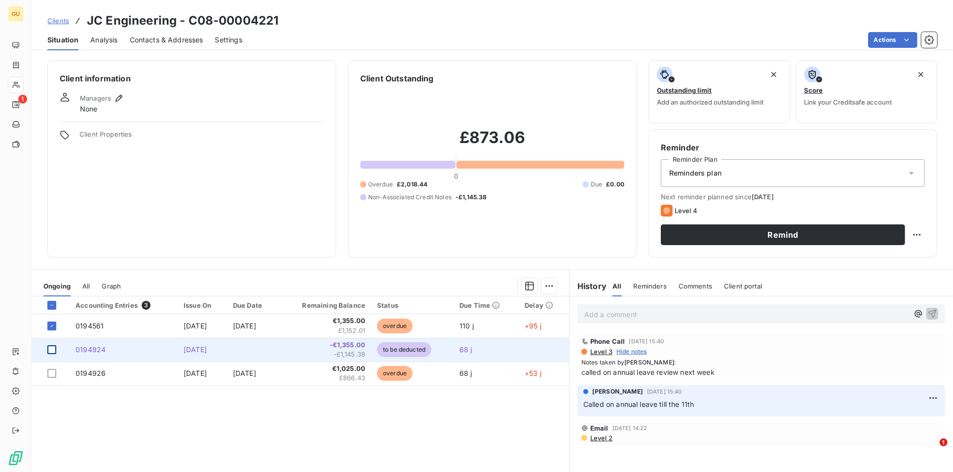
click at [54, 350] on div at bounding box center [51, 349] width 9 height 9
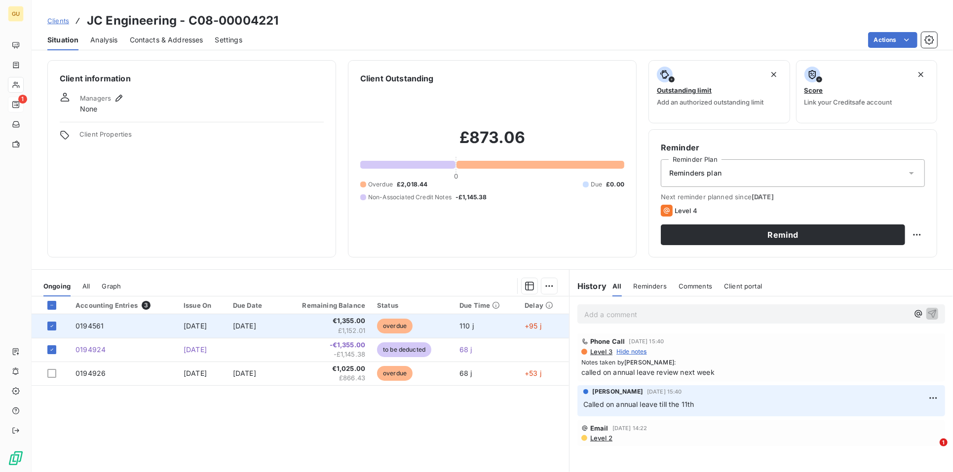
click at [91, 325] on span "0194561" at bounding box center [89, 326] width 28 height 8
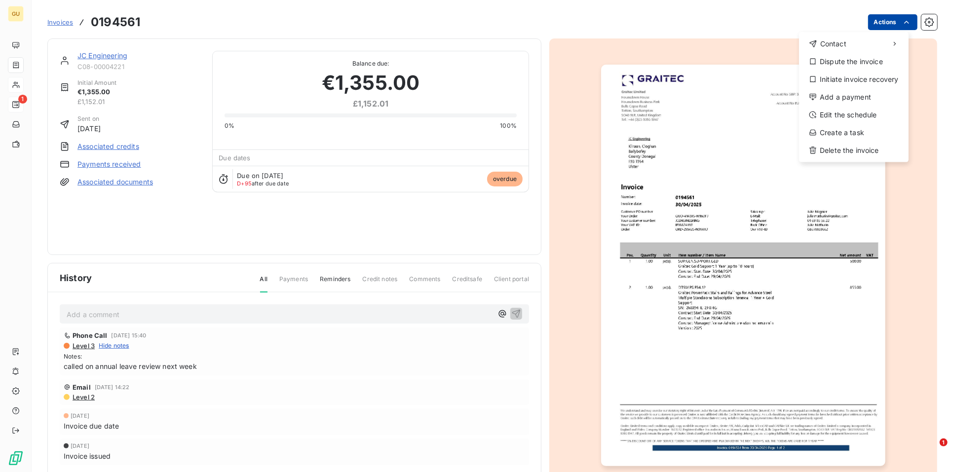
click at [881, 16] on html "GU 1 Invoices 0194561 Actions Contact Dispute the invoice Initiate invoice reco…" at bounding box center [476, 236] width 953 height 472
click at [833, 96] on div "Add a payment" at bounding box center [854, 97] width 102 height 16
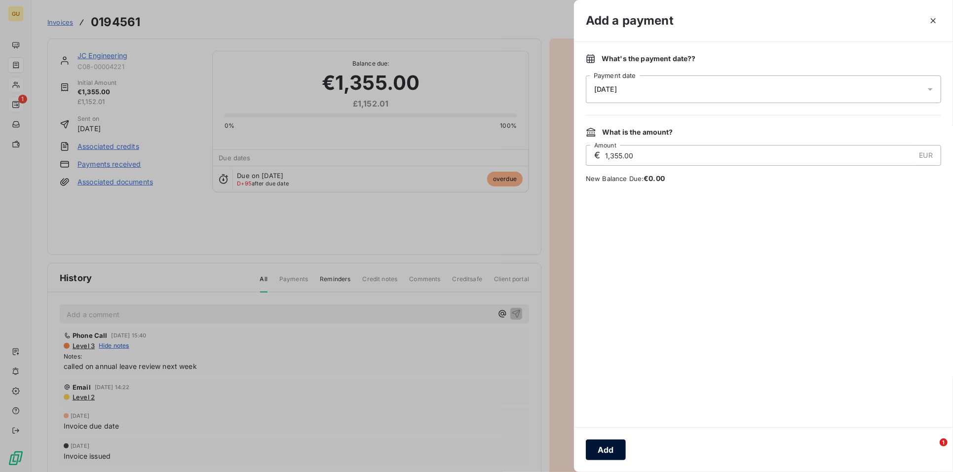
click at [605, 453] on button "Add" at bounding box center [606, 450] width 40 height 21
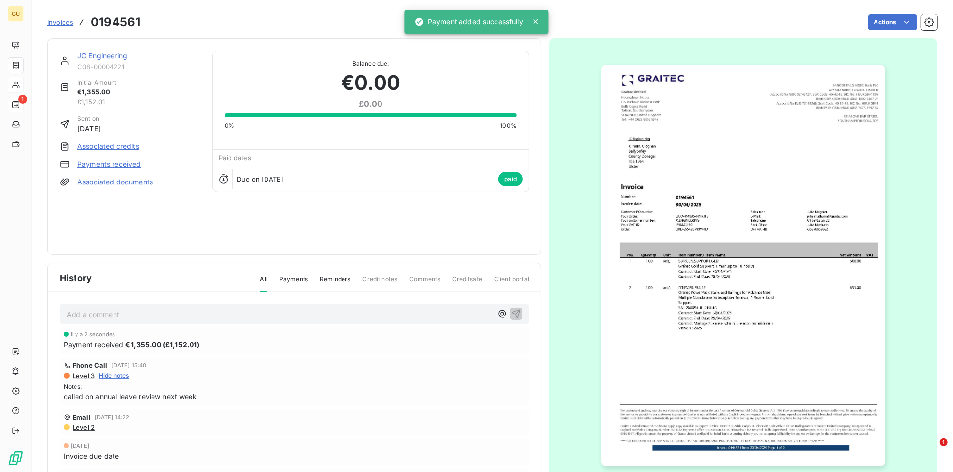
click at [110, 54] on link "JC Engineering" at bounding box center [102, 55] width 50 height 8
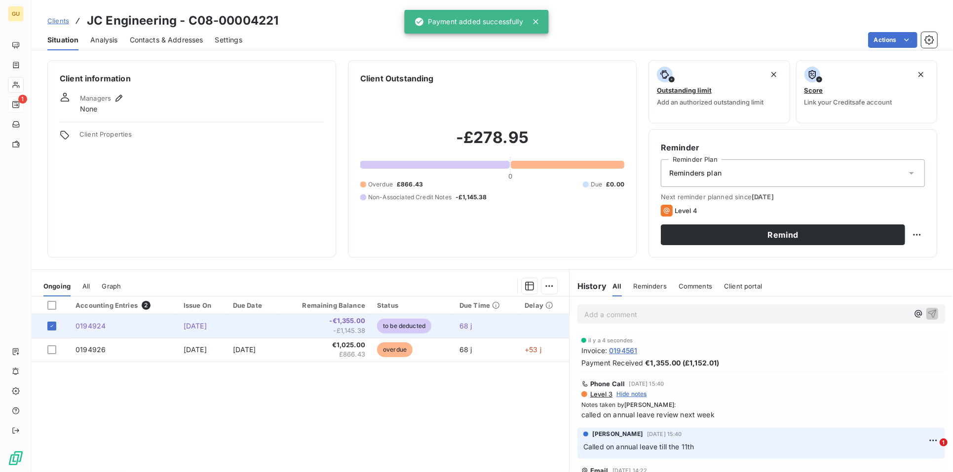
click at [92, 324] on span "0194924" at bounding box center [90, 326] width 30 height 8
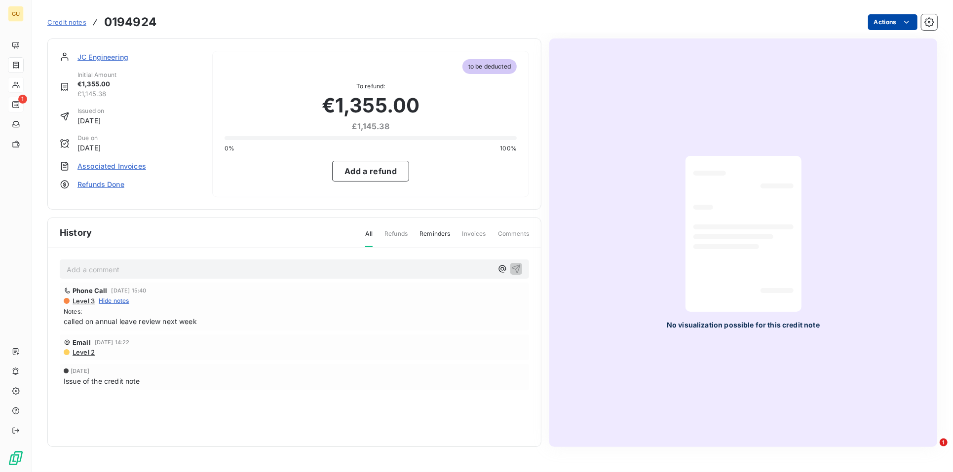
click at [885, 21] on html "GU 1 Credit notes 0194924 Actions JC Engineering Initial Amount €1,355.00 £1,14…" at bounding box center [476, 236] width 953 height 472
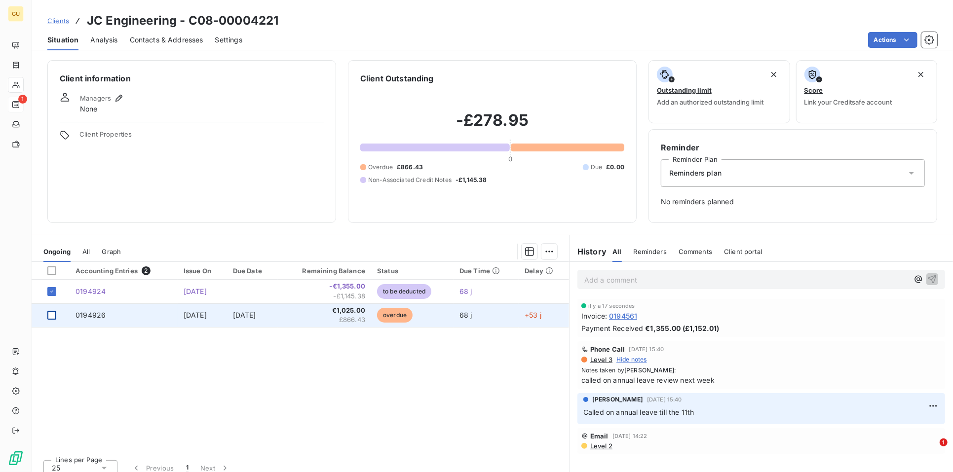
click at [54, 317] on div at bounding box center [51, 315] width 9 height 9
click at [90, 313] on span "0194926" at bounding box center [90, 315] width 30 height 8
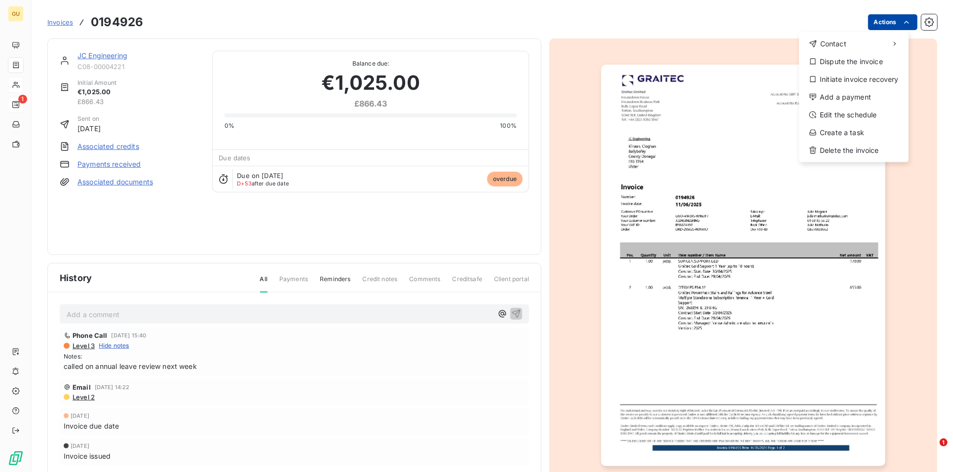
click at [864, 26] on html "GU 1 Invoices 0194926 Actions Contact Dispute the invoice Initiate invoice reco…" at bounding box center [476, 236] width 953 height 472
click at [845, 98] on div "Add a payment" at bounding box center [854, 97] width 102 height 16
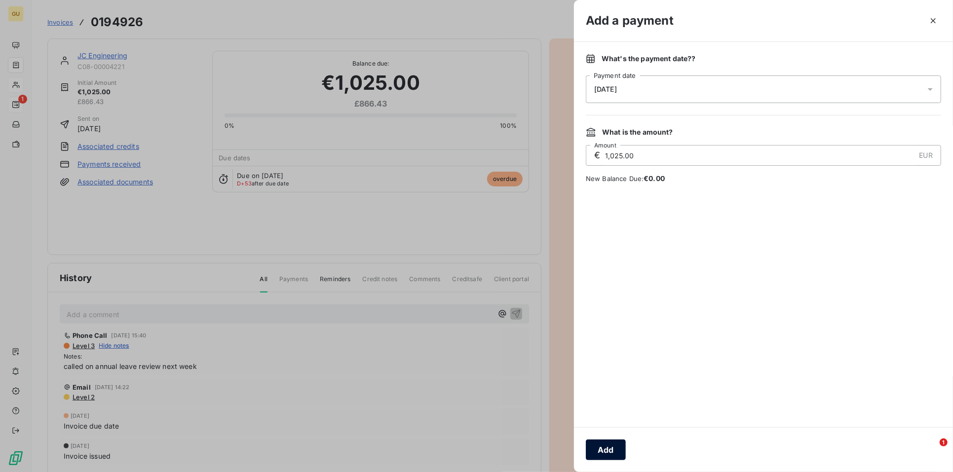
click at [600, 452] on button "Add" at bounding box center [606, 450] width 40 height 21
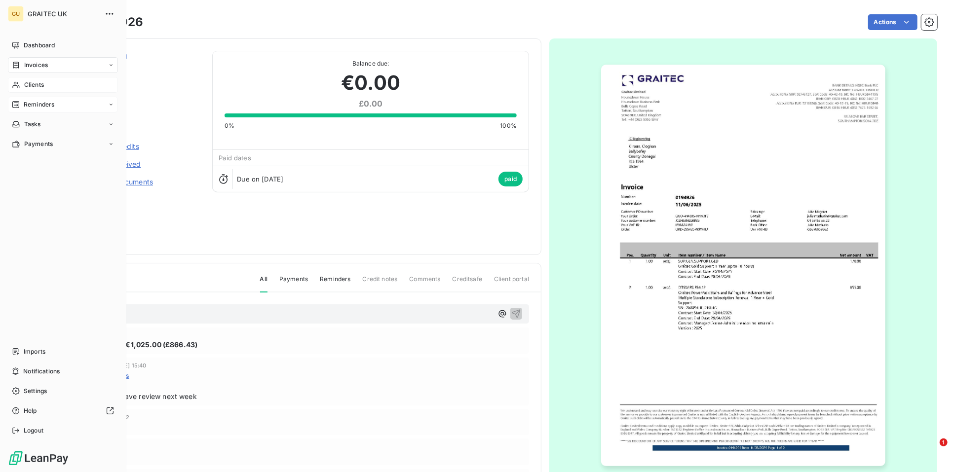
click at [32, 104] on span "Reminders" at bounding box center [39, 104] width 31 height 9
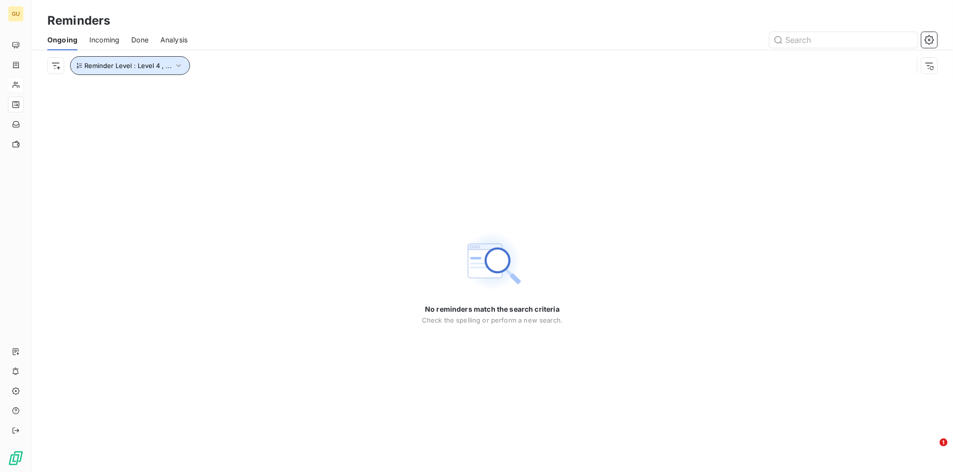
click at [112, 59] on button "Reminder Level : Level 4 , ..." at bounding box center [130, 65] width 120 height 19
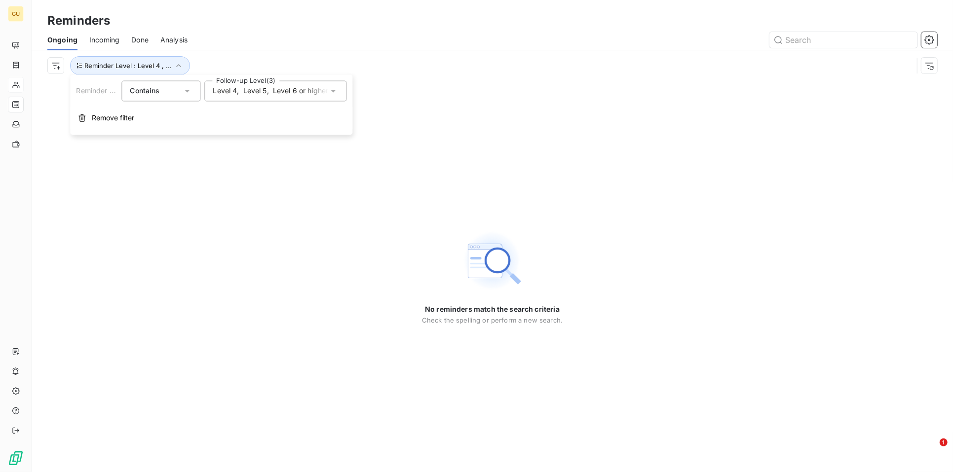
click at [337, 88] on icon at bounding box center [333, 91] width 10 height 10
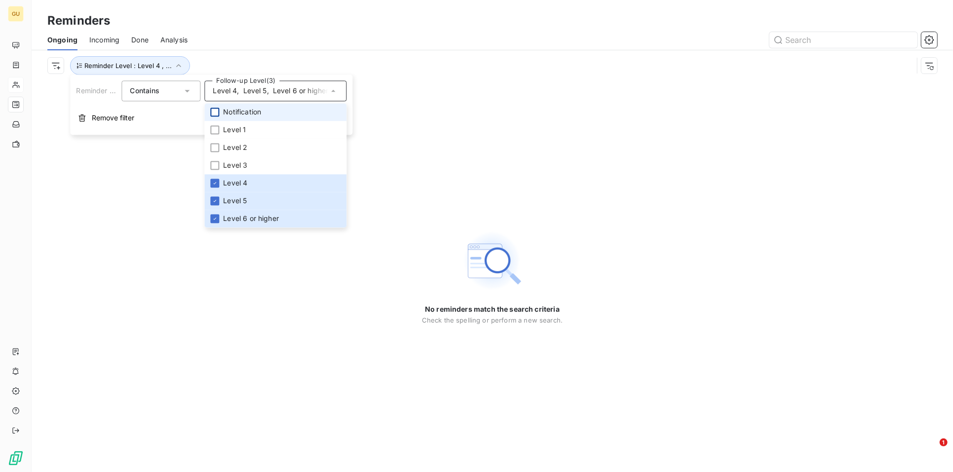
click at [214, 110] on div at bounding box center [214, 112] width 9 height 9
click at [215, 131] on div at bounding box center [214, 130] width 9 height 9
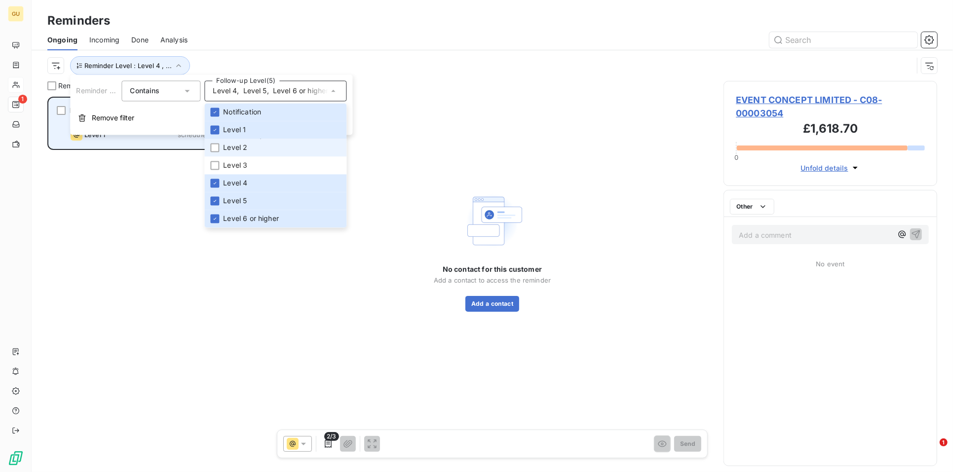
scroll to position [367, 205]
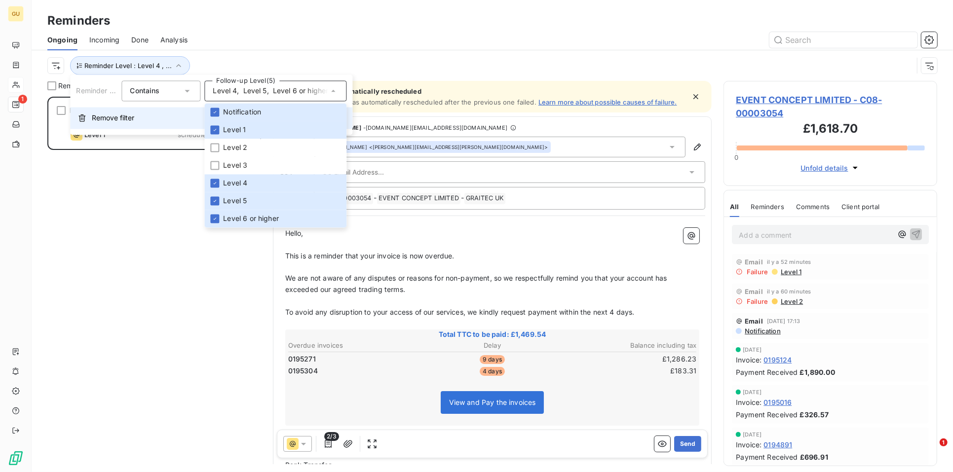
click at [121, 120] on span "Remove filter" at bounding box center [113, 118] width 42 height 10
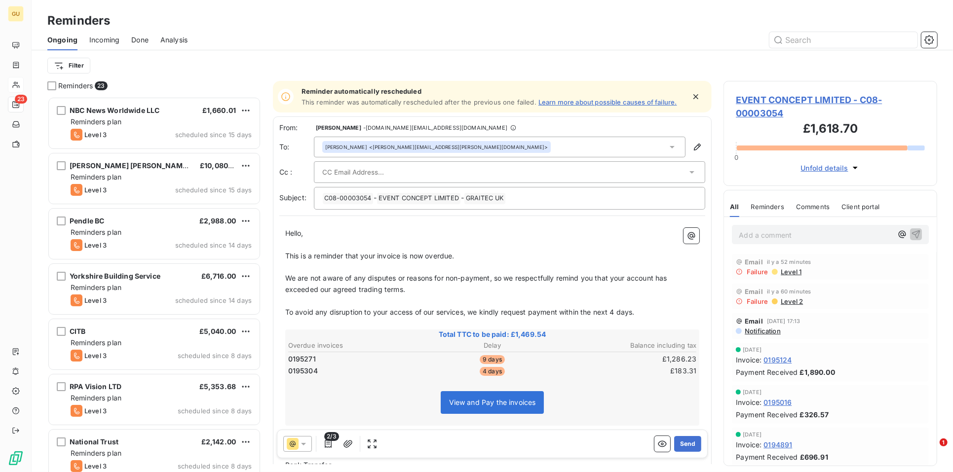
click at [140, 37] on span "Done" at bounding box center [139, 40] width 17 height 10
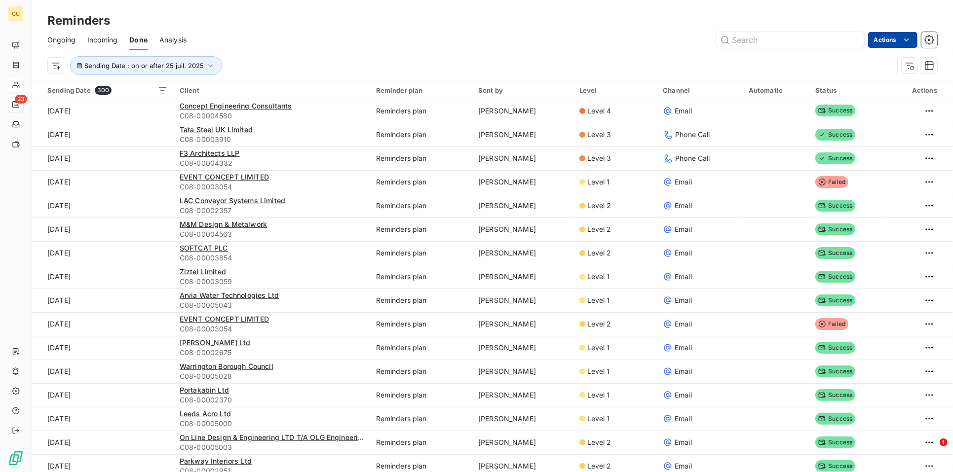
click at [874, 40] on html "GU 23 Reminders Ongoing Incoming Done Analysis Actions Sending Date : on or aft…" at bounding box center [476, 236] width 953 height 472
click at [830, 62] on div "Export reminders (300 reminders)" at bounding box center [844, 61] width 135 height 16
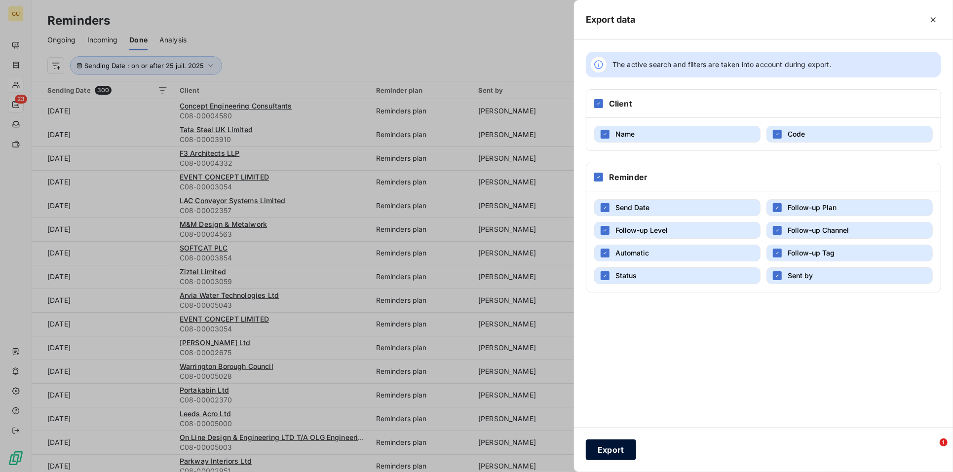
click at [611, 450] on button "Export" at bounding box center [611, 450] width 50 height 21
